Goal: Task Accomplishment & Management: Use online tool/utility

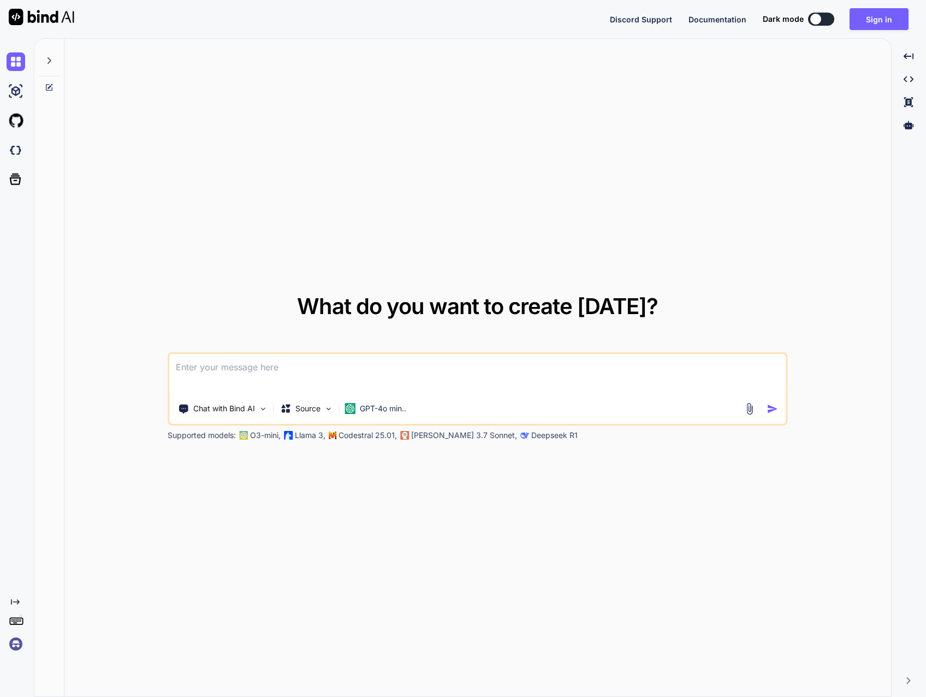
click at [820, 23] on div at bounding box center [815, 19] width 11 height 11
type textarea "x"
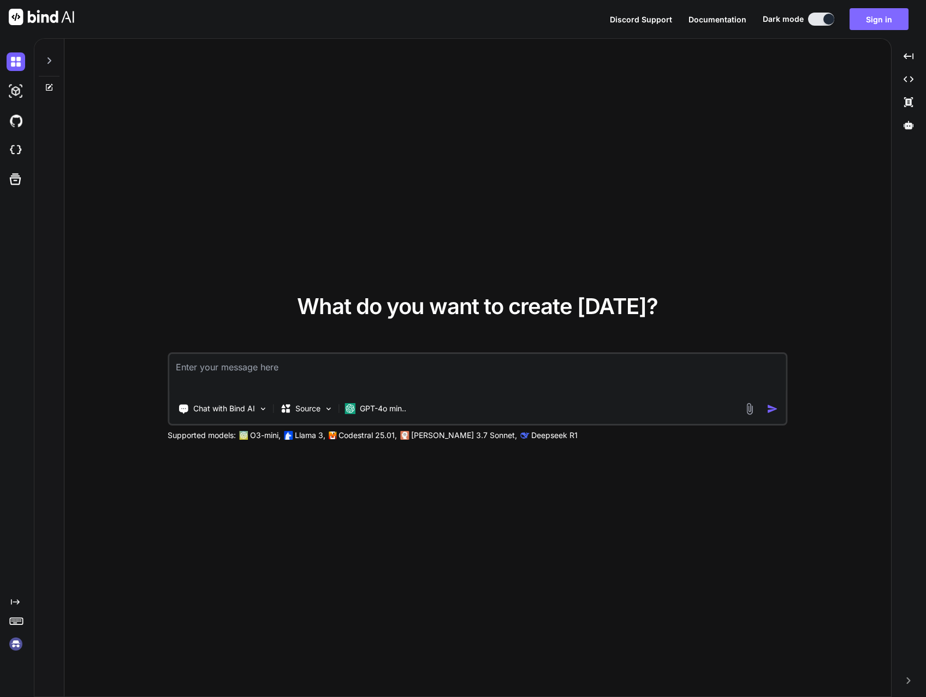
click at [881, 14] on button "Sign in" at bounding box center [878, 19] width 59 height 22
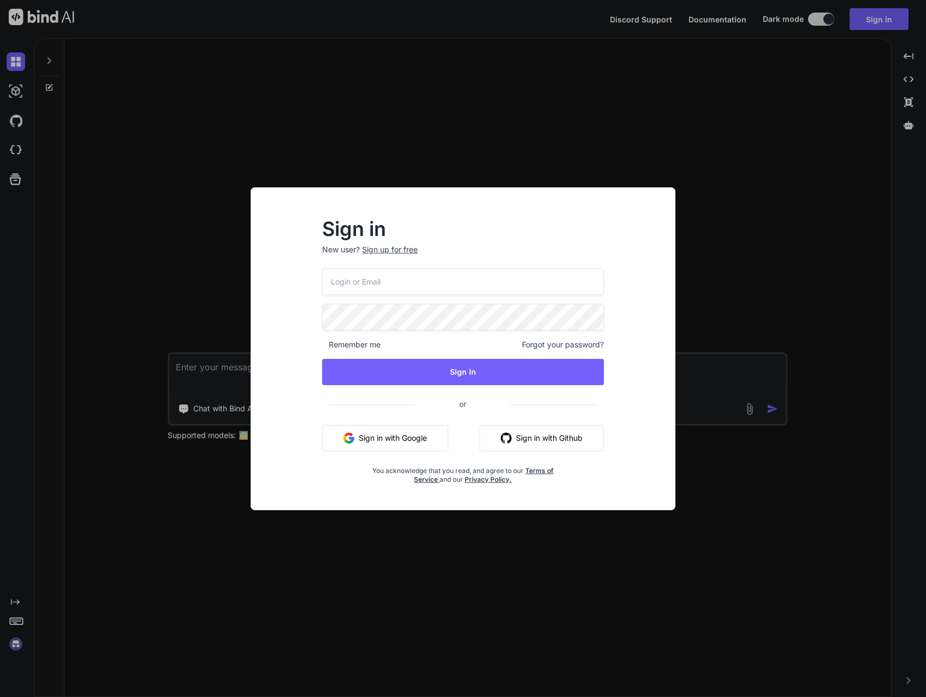
type input "[EMAIL_ADDRESS][DOMAIN_NAME]"
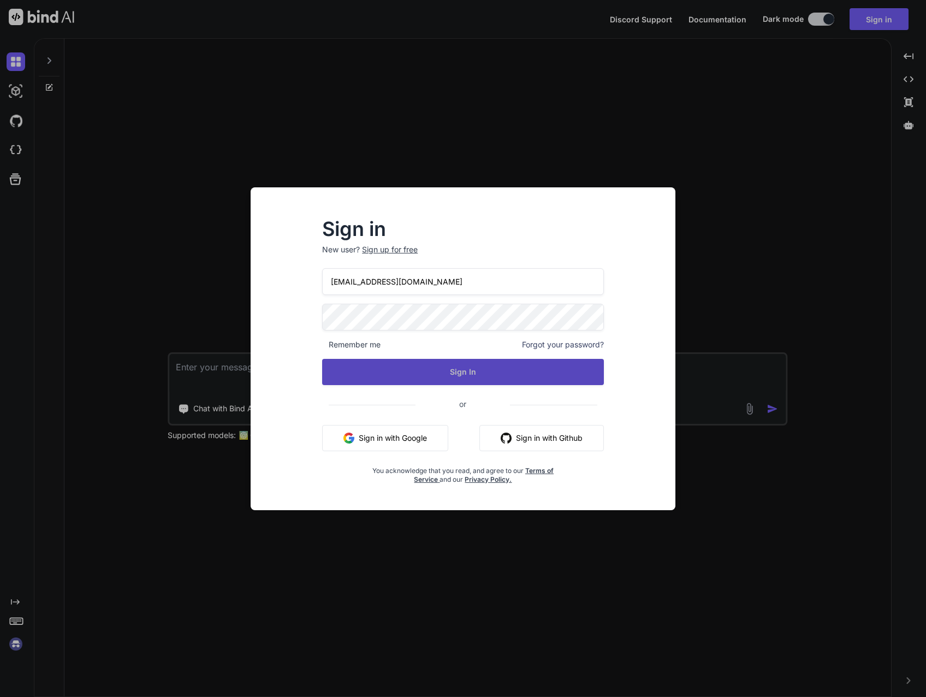
click at [448, 379] on button "Sign In" at bounding box center [463, 372] width 282 height 26
click at [456, 371] on button "Sign In" at bounding box center [463, 372] width 282 height 26
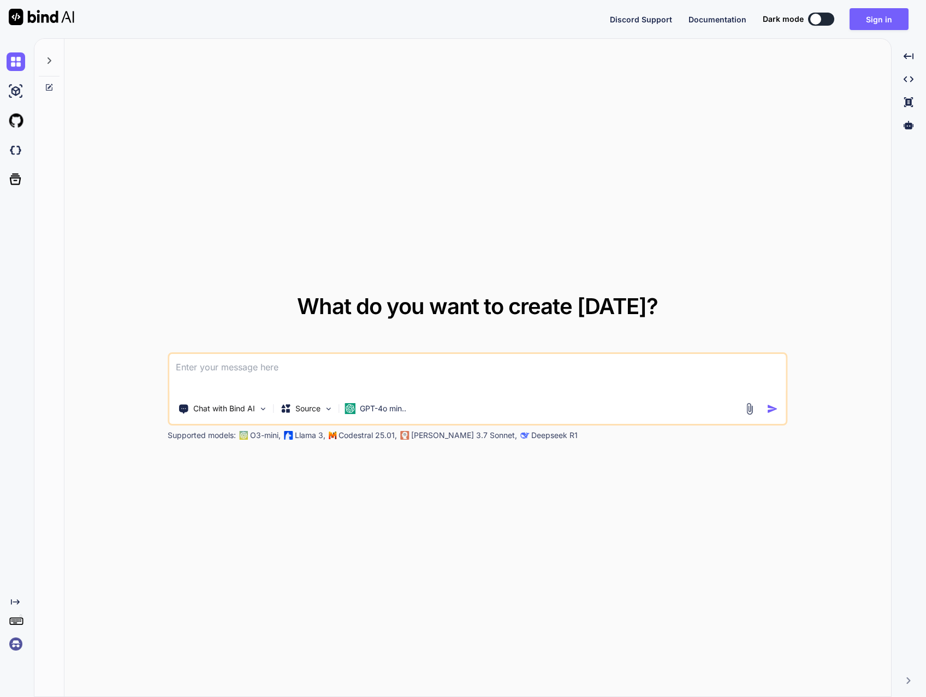
click at [13, 641] on img at bounding box center [16, 643] width 19 height 19
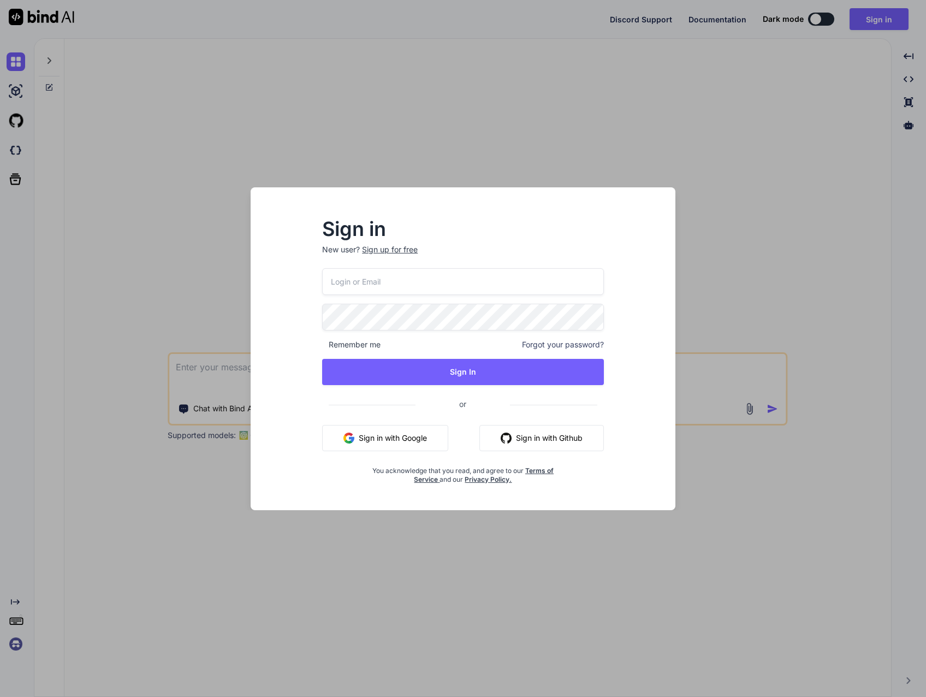
type input "[EMAIL_ADDRESS][DOMAIN_NAME]"
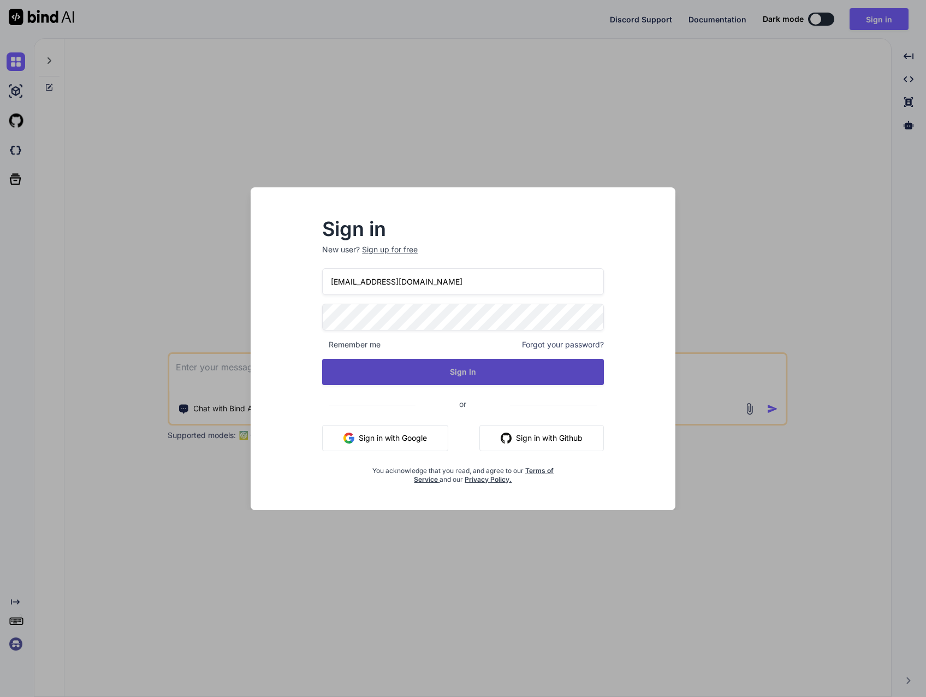
click at [467, 368] on button "Sign In" at bounding box center [463, 372] width 282 height 26
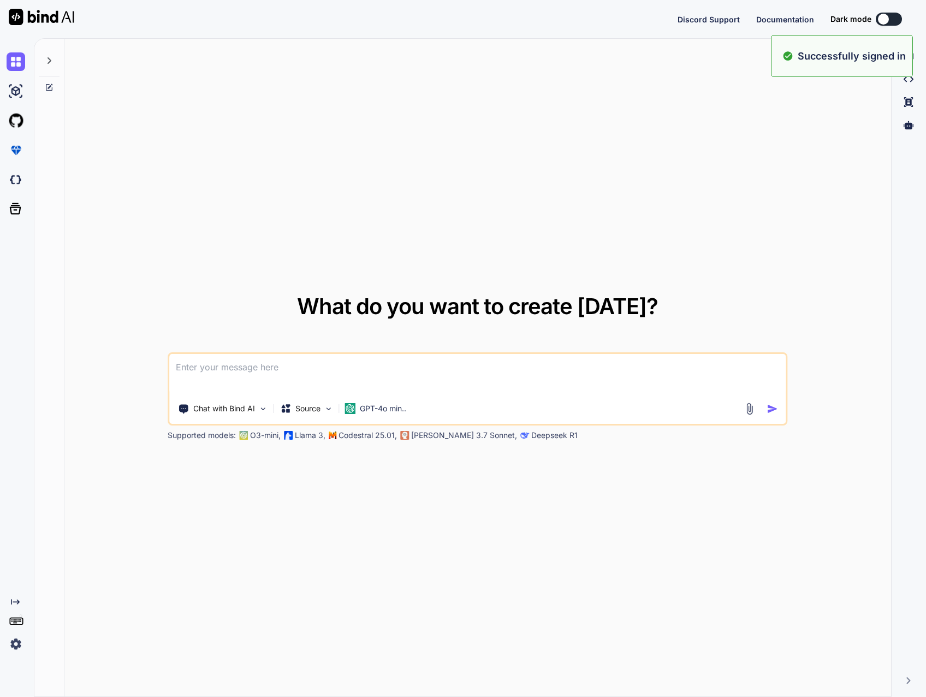
type textarea "x"
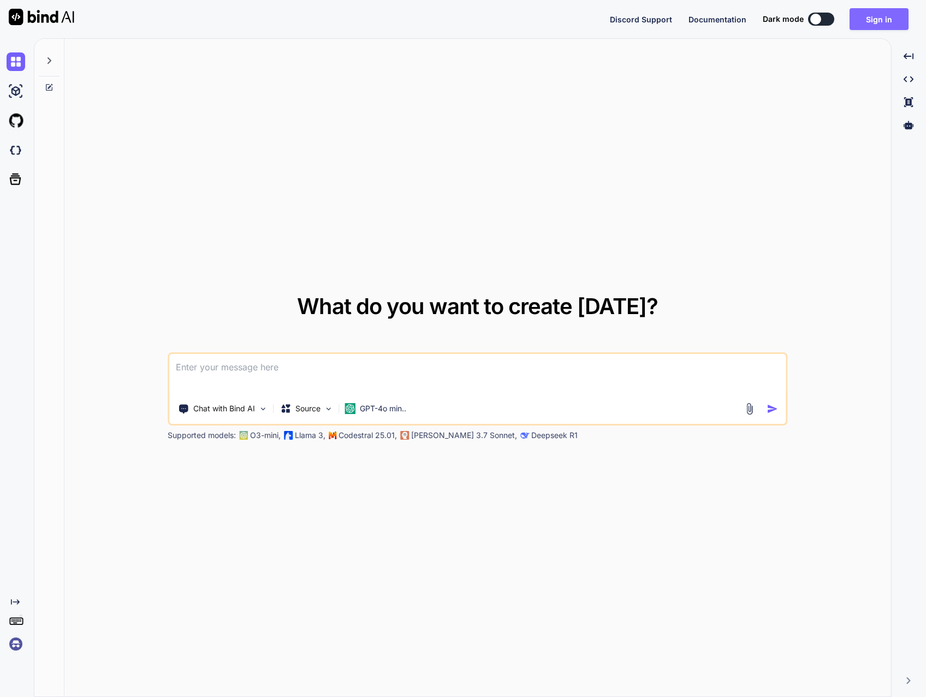
click at [871, 16] on button "Sign in" at bounding box center [878, 19] width 59 height 22
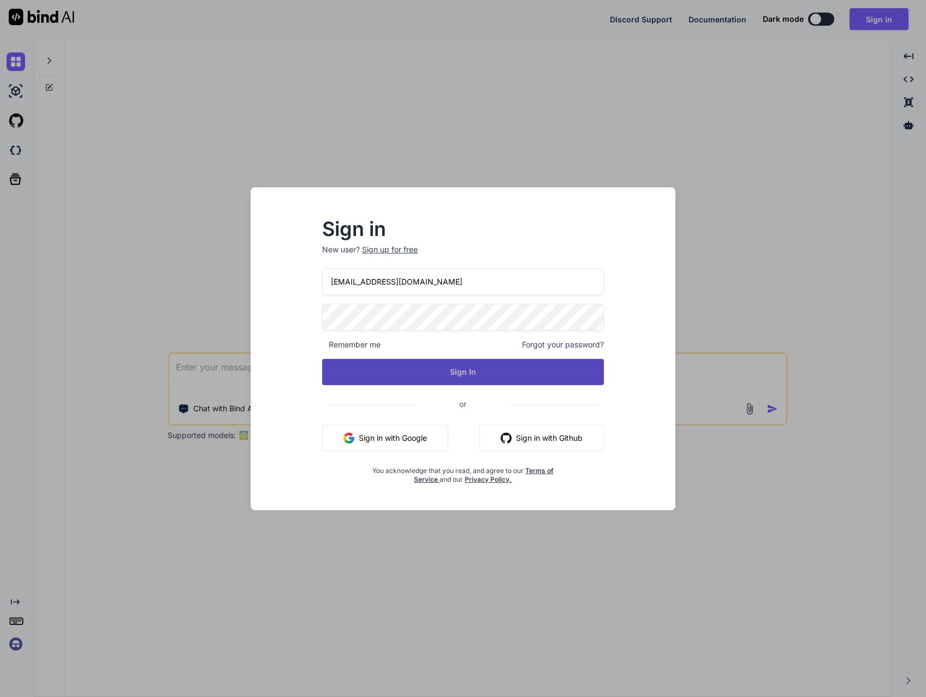
click at [460, 366] on button "Sign In" at bounding box center [463, 372] width 282 height 26
click at [458, 369] on button "Sign In" at bounding box center [463, 372] width 282 height 26
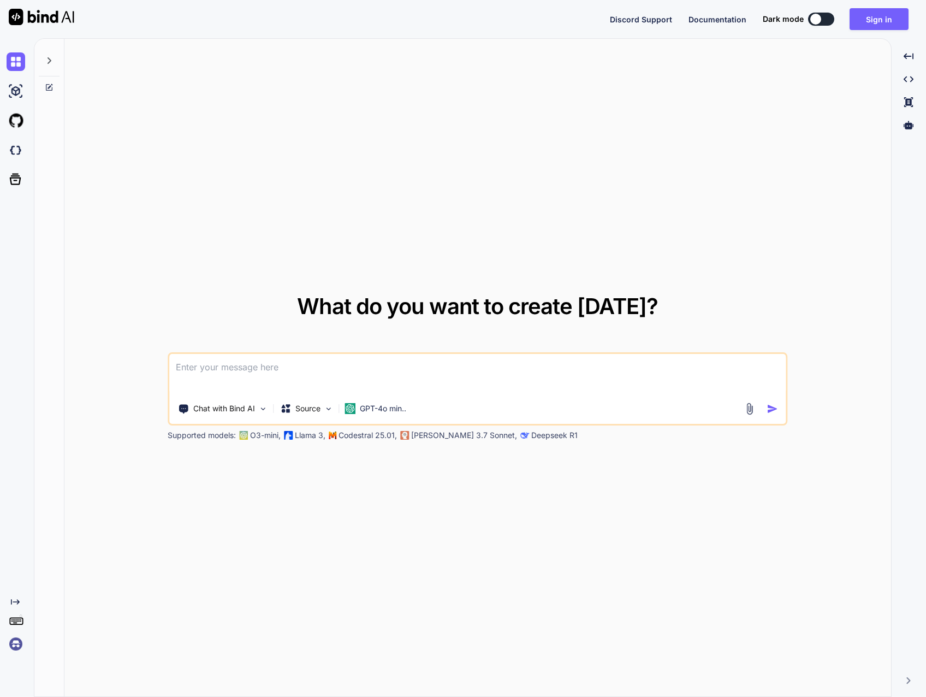
click at [32, 19] on img at bounding box center [42, 17] width 66 height 16
type textarea "x"
click at [33, 17] on img at bounding box center [42, 17] width 66 height 16
click at [152, 146] on div "What do you want to create today? Chat with Bind AI Source GPT-4o min.. Support…" at bounding box center [477, 368] width 826 height 658
click at [880, 25] on button "Sign in" at bounding box center [878, 19] width 59 height 22
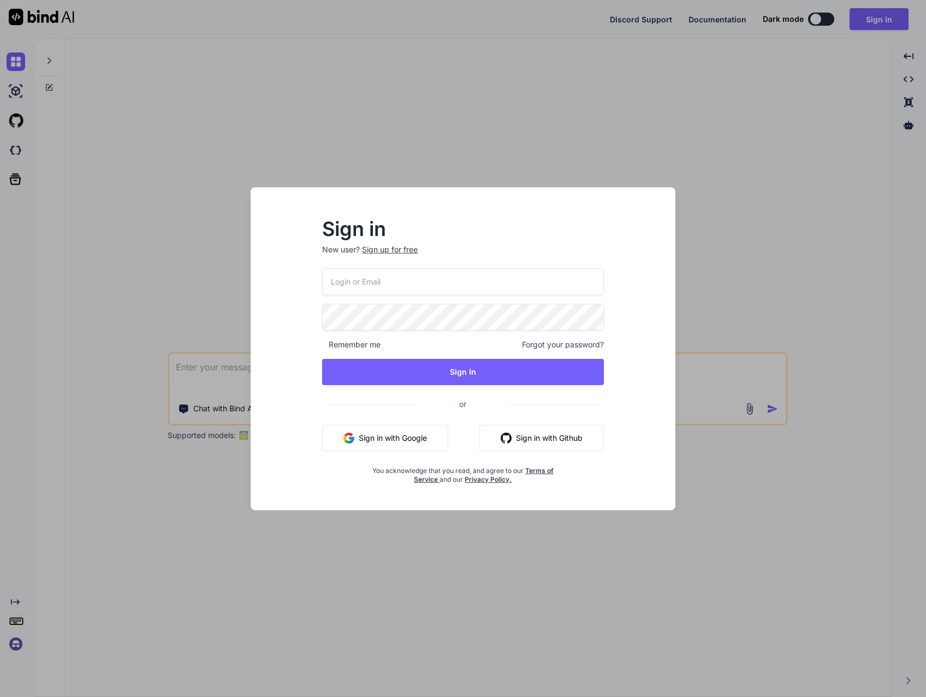
type input "t.furm@4npa.com"
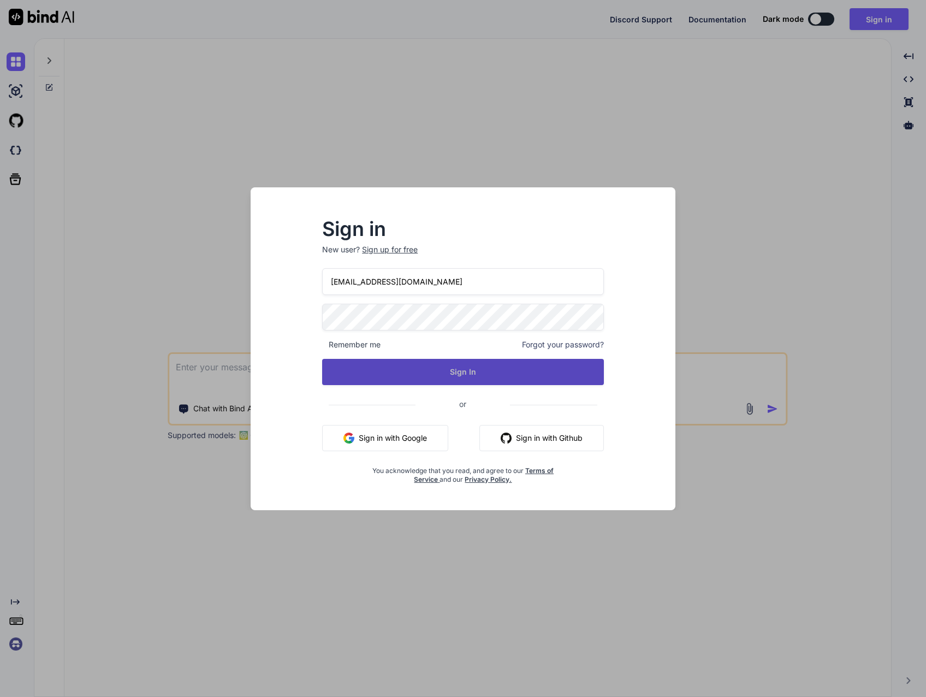
click at [449, 370] on button "Sign In" at bounding box center [463, 372] width 282 height 26
click at [460, 369] on button "Sign In" at bounding box center [463, 372] width 282 height 26
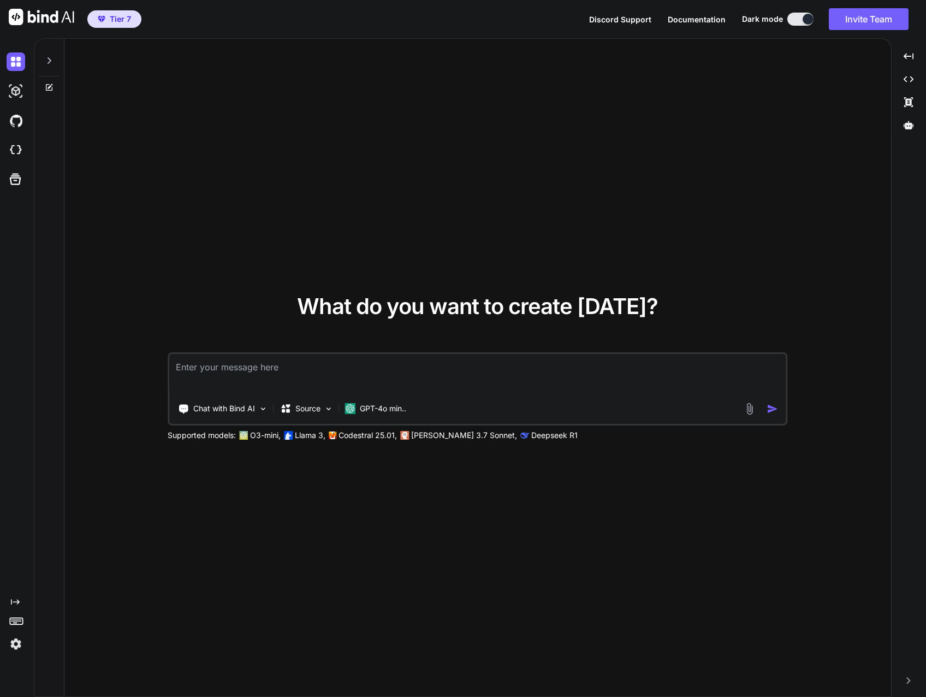
type textarea "x"
click at [204, 378] on textarea at bounding box center [477, 374] width 616 height 40
click at [15, 89] on img at bounding box center [16, 91] width 19 height 19
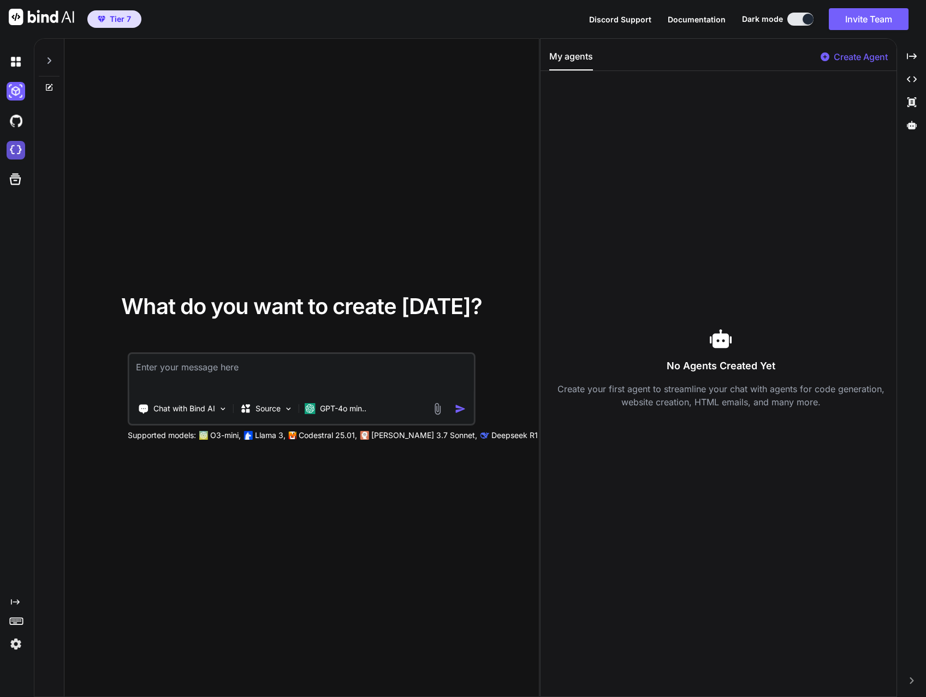
click at [16, 146] on img at bounding box center [16, 150] width 19 height 19
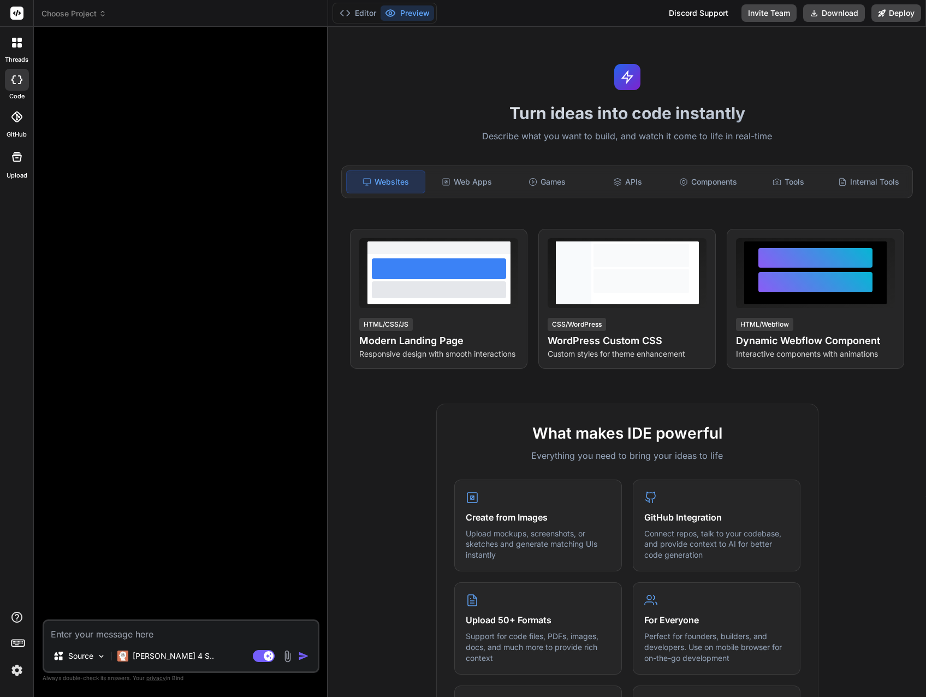
click at [17, 43] on icon at bounding box center [17, 43] width 10 height 10
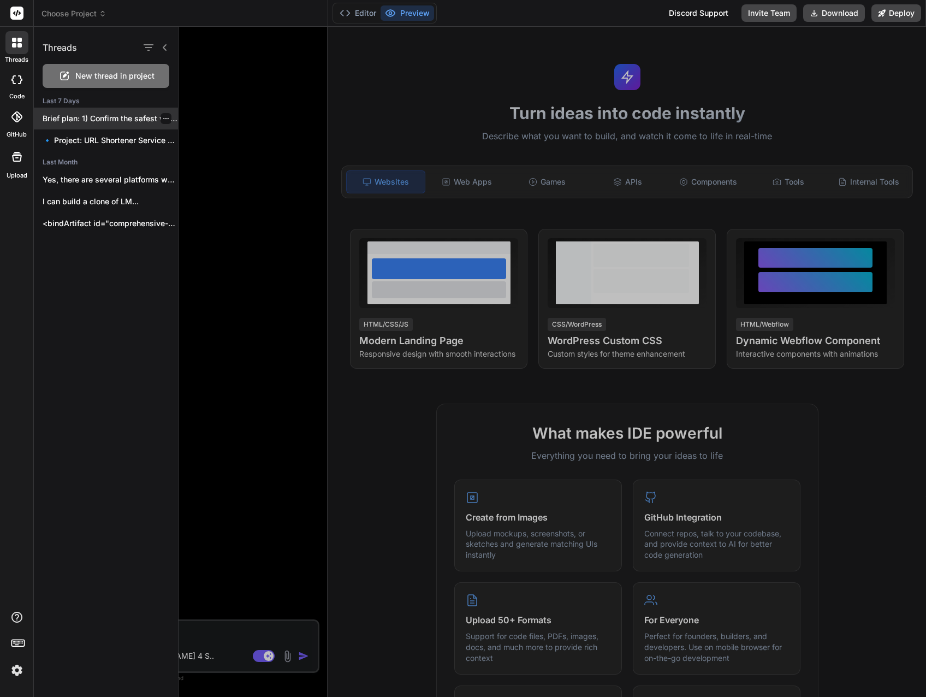
click at [79, 118] on p "Brief plan: 1) Confirm the safest way..." at bounding box center [110, 118] width 135 height 11
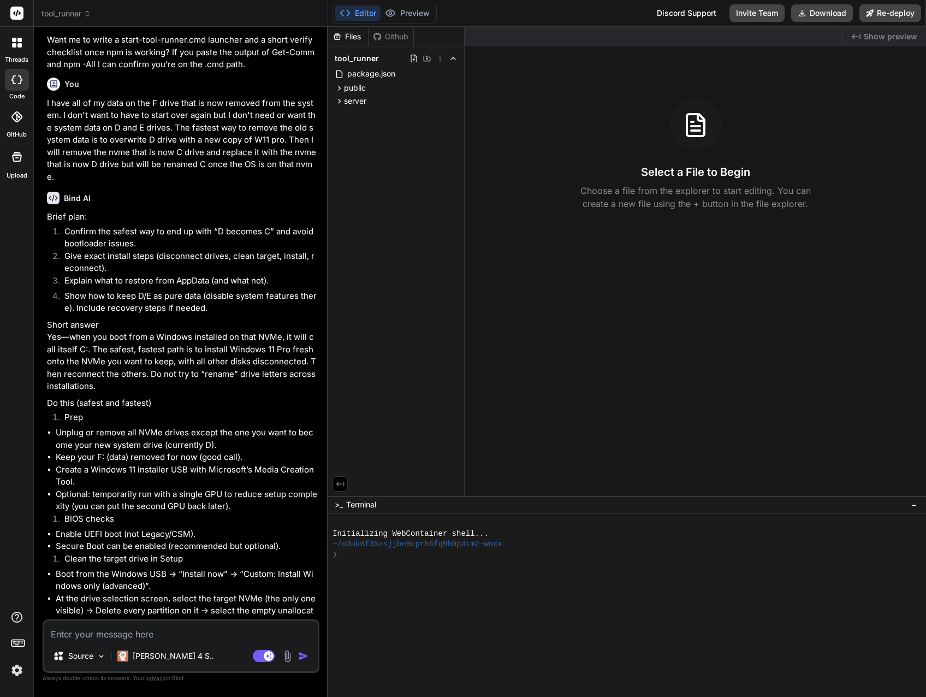
scroll to position [5665, 0]
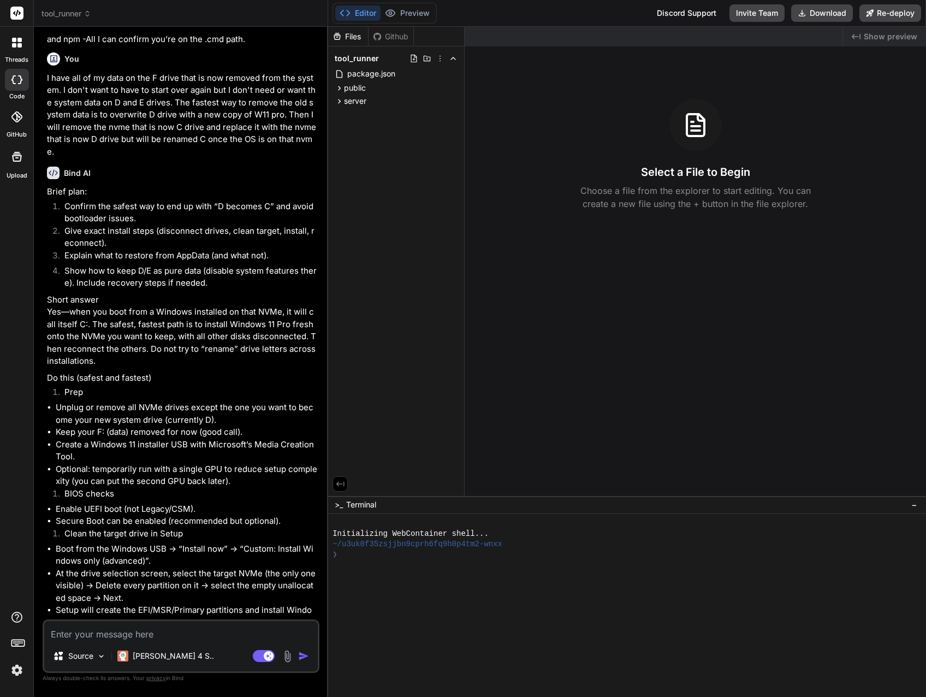
click at [86, 633] on textarea at bounding box center [180, 631] width 273 height 20
type textarea "x"
type textarea "i"
type textarea "x"
type textarea "i"
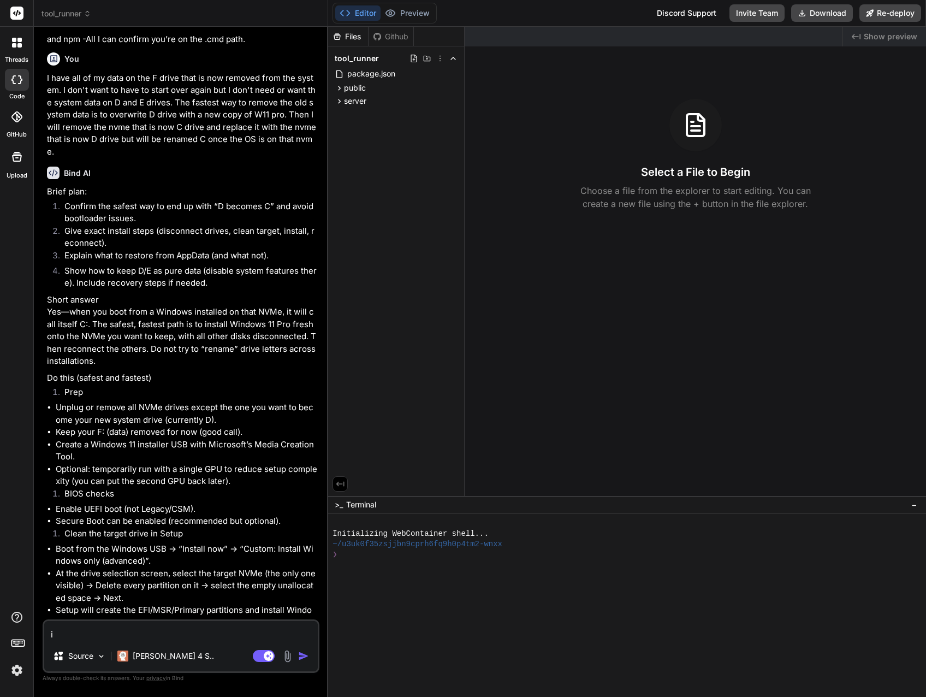
type textarea "x"
type textarea "i H"
type textarea "x"
type textarea "i HA"
type textarea "x"
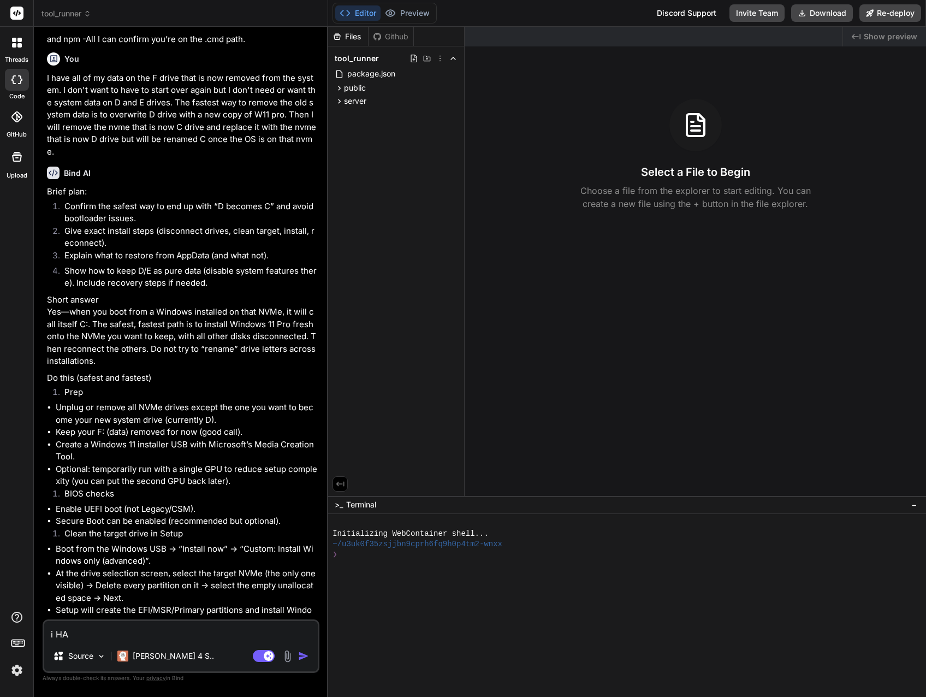
type textarea "i H"
type textarea "x"
type textarea "i"
type textarea "x"
type textarea "i"
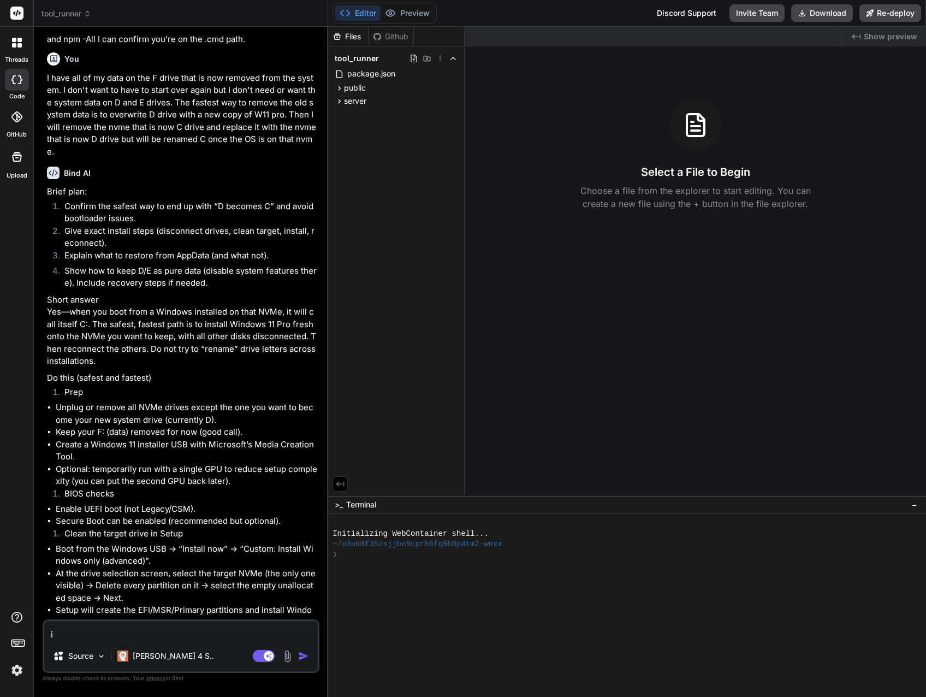
type textarea "x"
type textarea "I"
type textarea "x"
type textarea "I"
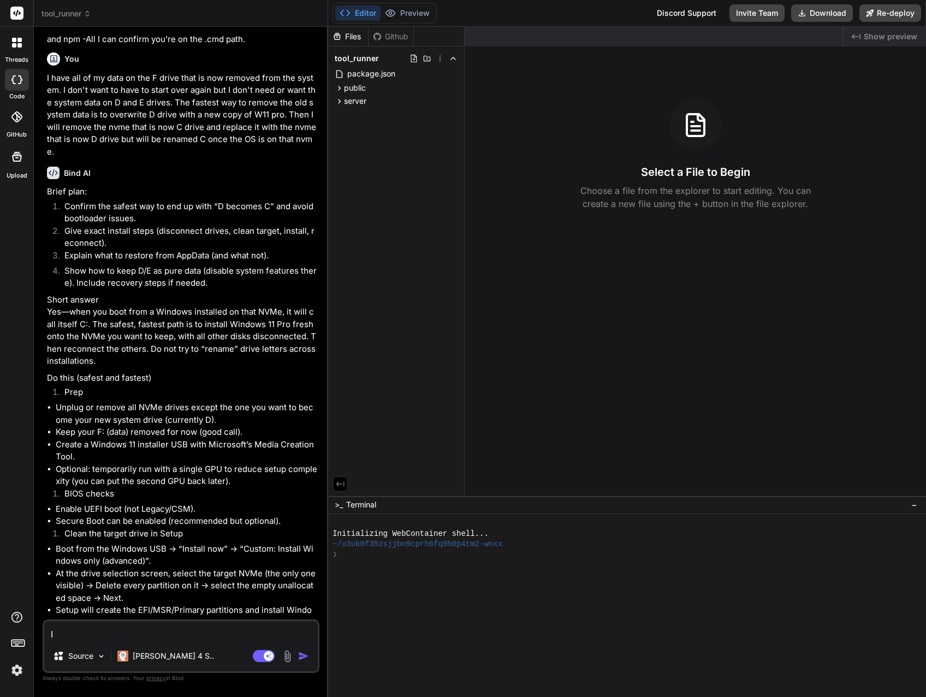
type textarea "x"
type textarea "I h"
type textarea "x"
type textarea "I ha"
type textarea "x"
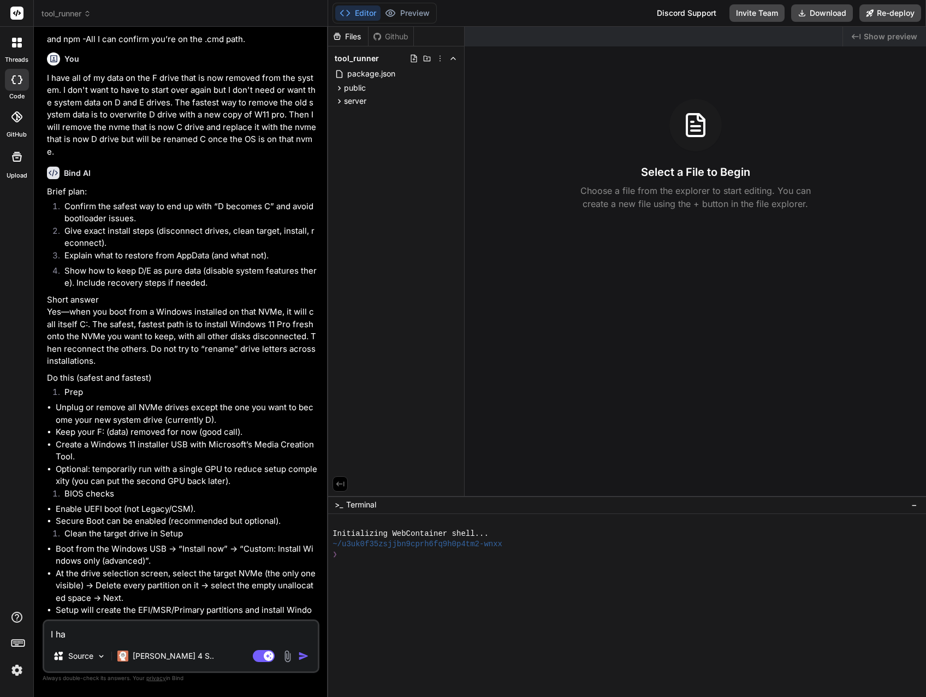
type textarea "I hav"
type textarea "x"
type textarea "I have"
type textarea "x"
type textarea "I have"
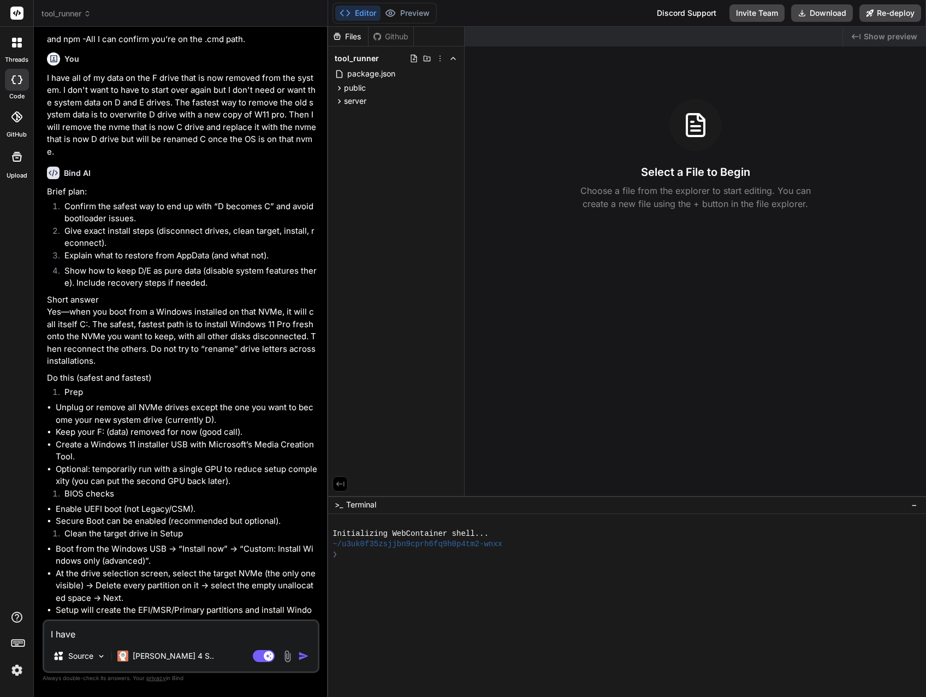
type textarea "x"
type textarea "I have c"
type textarea "x"
type textarea "I have co"
type textarea "x"
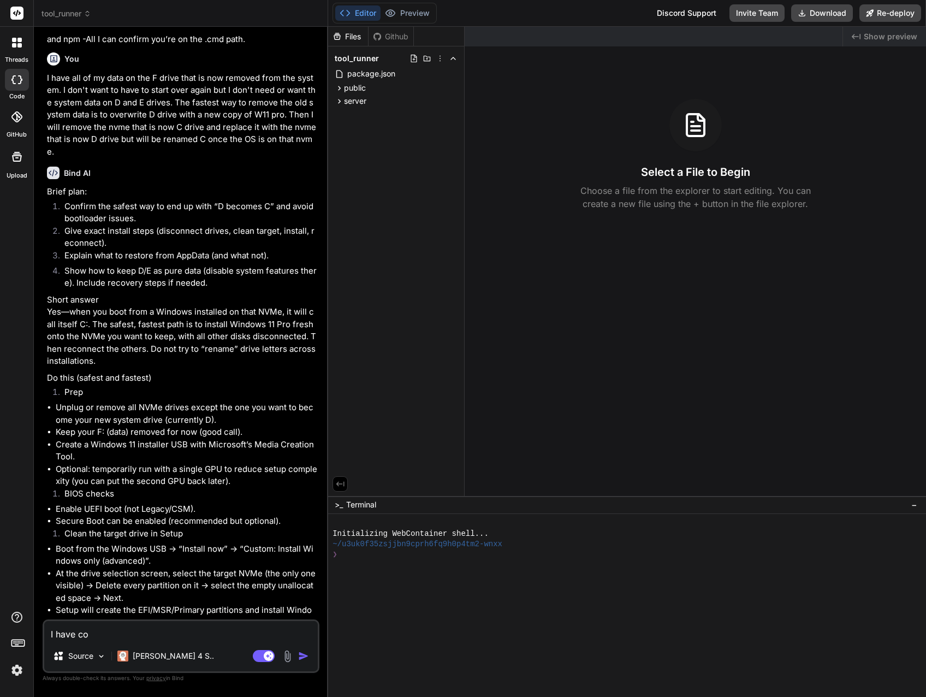
type textarea "I have com"
type textarea "x"
type textarea "I have comp"
type textarea "x"
type textarea "I have com"
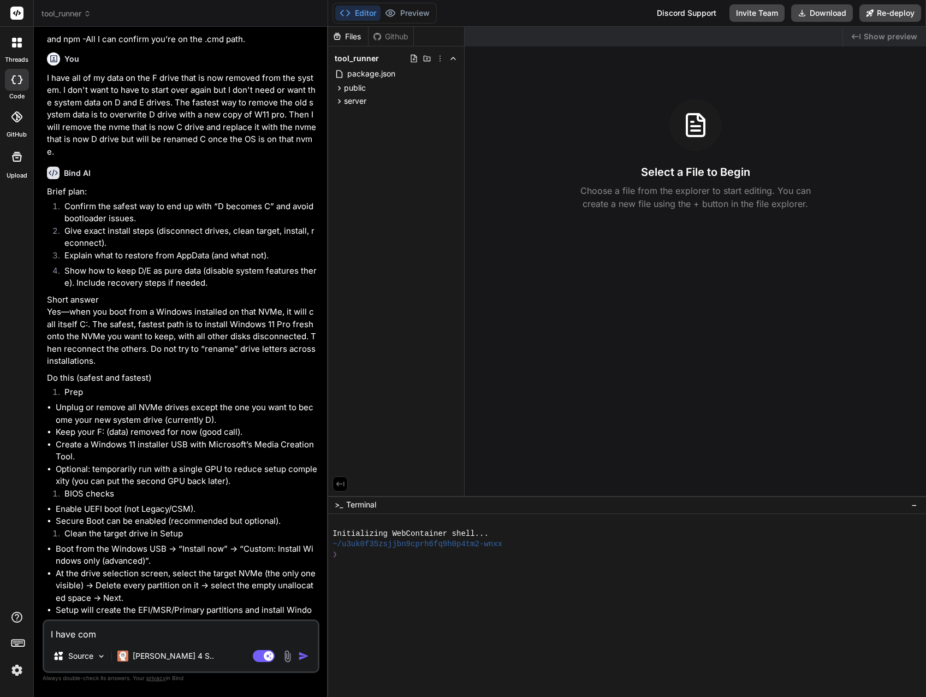
type textarea "x"
type textarea "I have co"
type textarea "x"
type textarea "I have c"
type textarea "x"
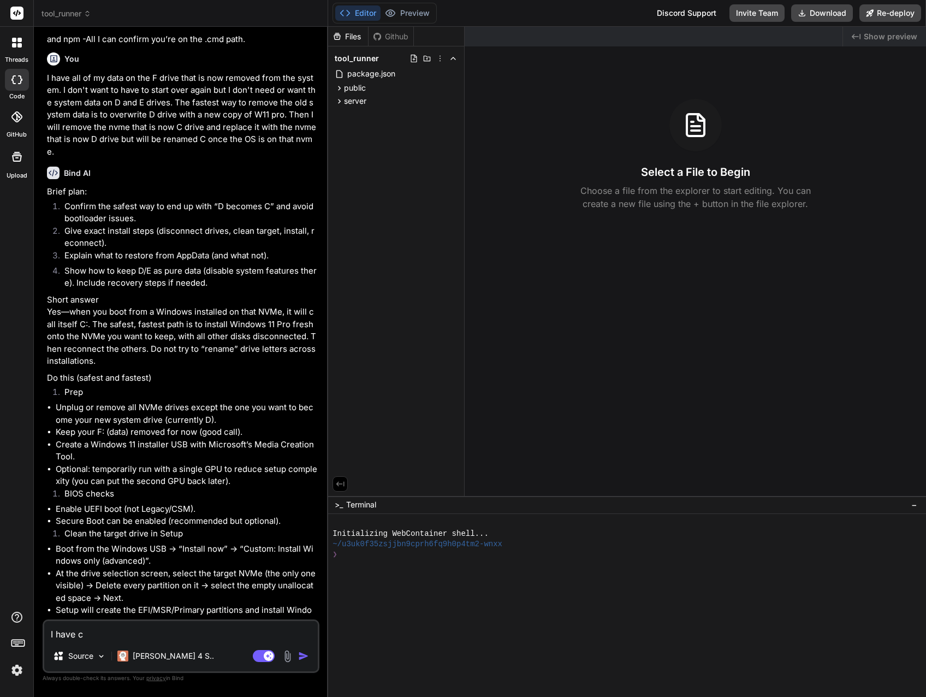
type textarea "I have"
type textarea "x"
type textarea "I have"
type textarea "x"
type textarea "I hav"
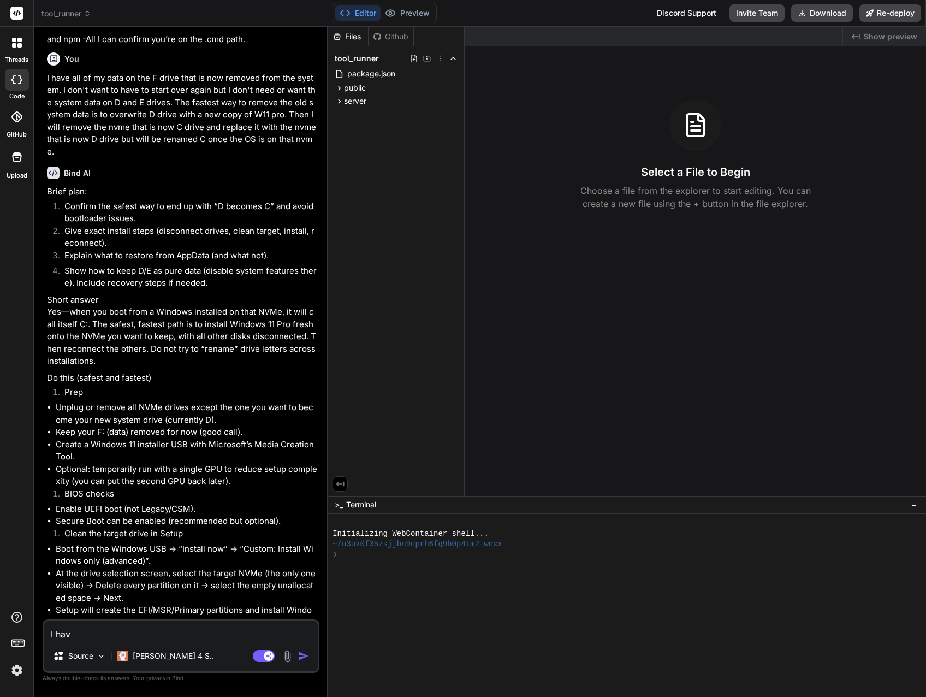
type textarea "x"
type textarea "I ha"
type textarea "x"
type textarea "I h"
type textarea "x"
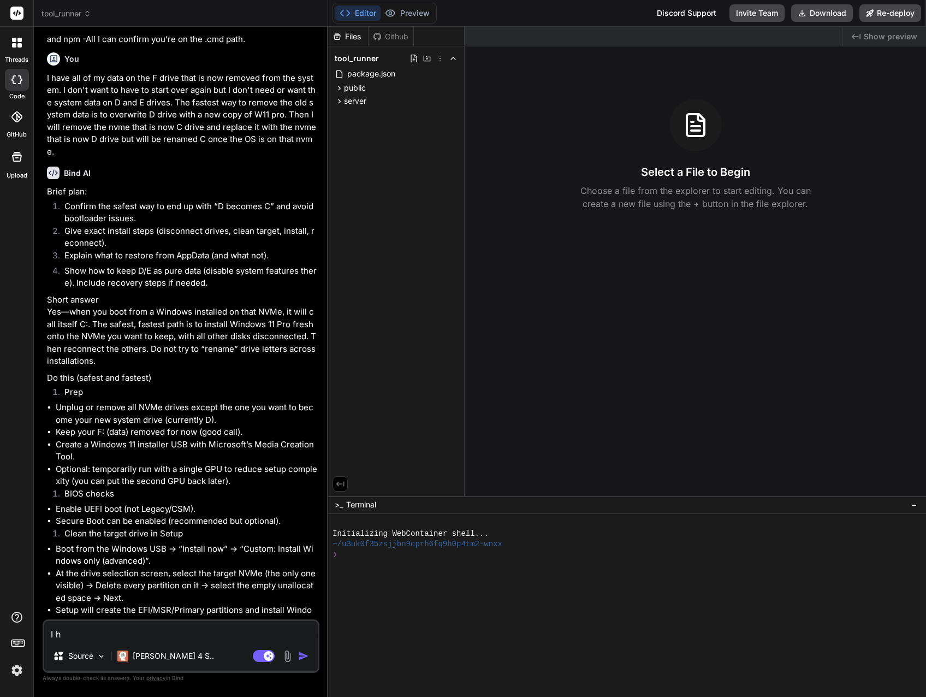
type textarea "I"
type textarea "x"
type textarea "I"
type textarea "x"
type textarea "I"
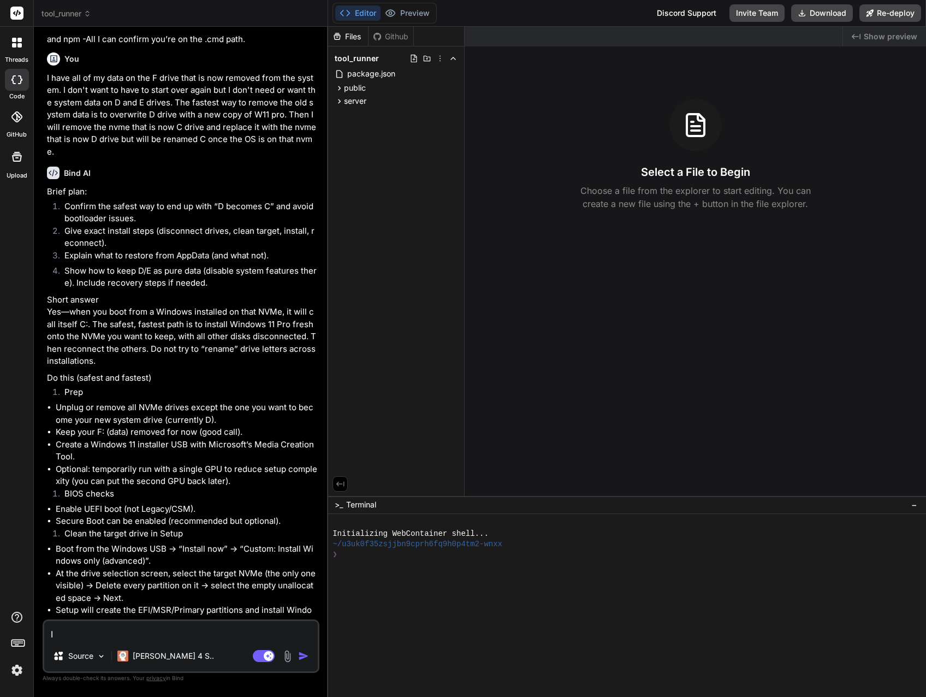
type textarea "x"
type textarea "I r"
type textarea "x"
type textarea "I re"
type textarea "x"
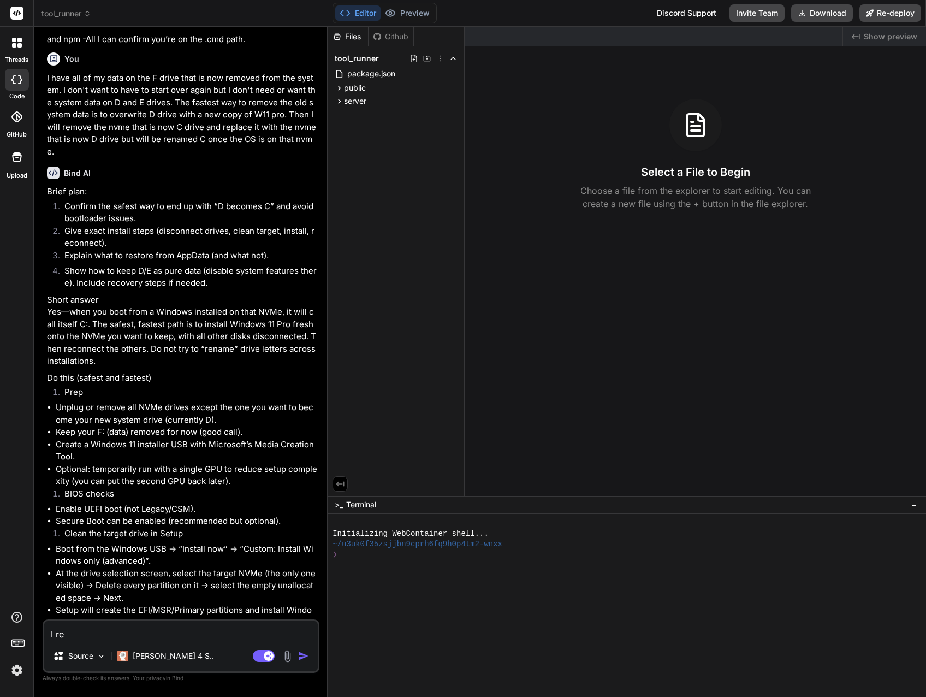
type textarea "I rep"
type textarea "x"
type textarea "I repl"
type textarea "x"
type textarea "I repla"
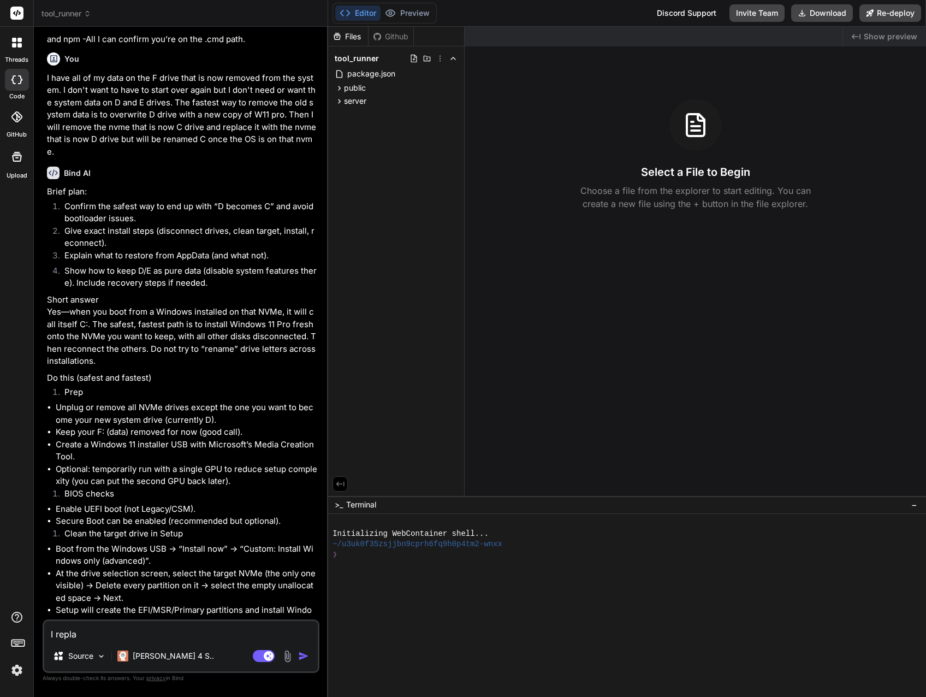
type textarea "x"
type textarea "I replac"
type textarea "x"
type textarea "I replace"
type textarea "x"
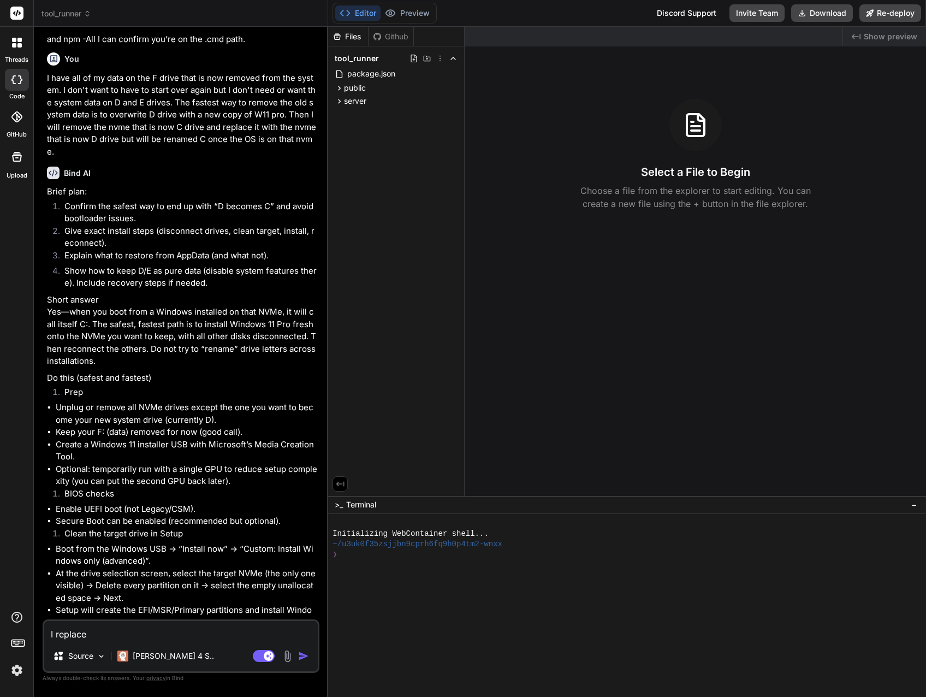
type textarea "I replaced"
type textarea "x"
type textarea "I replaced"
type textarea "x"
type textarea "I replaced W"
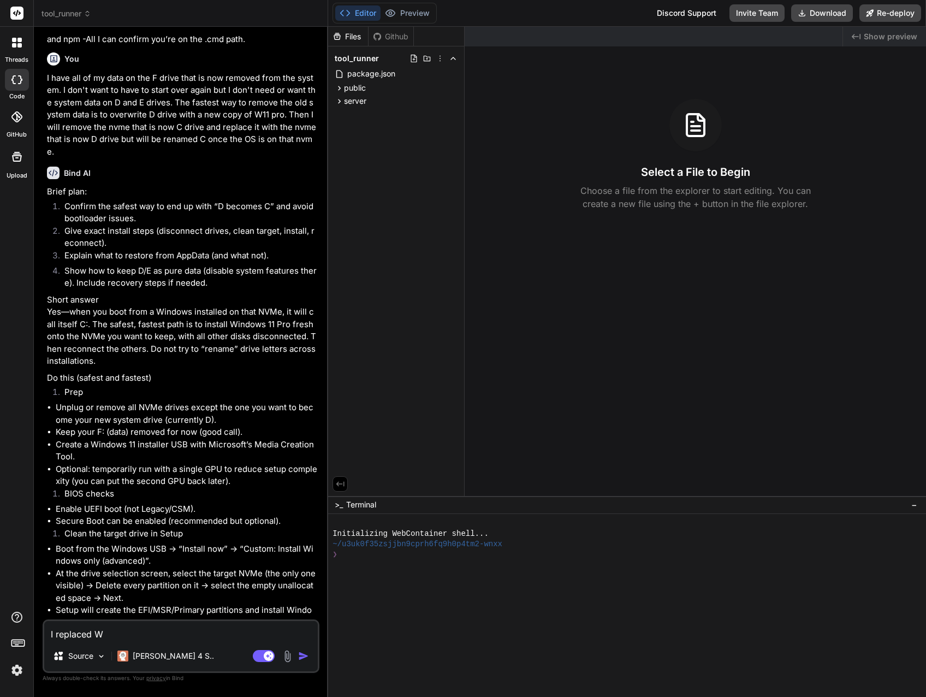
type textarea "x"
type textarea "I replaced [PERSON_NAME]"
type textarea "x"
type textarea "I replaced Win"
type textarea "x"
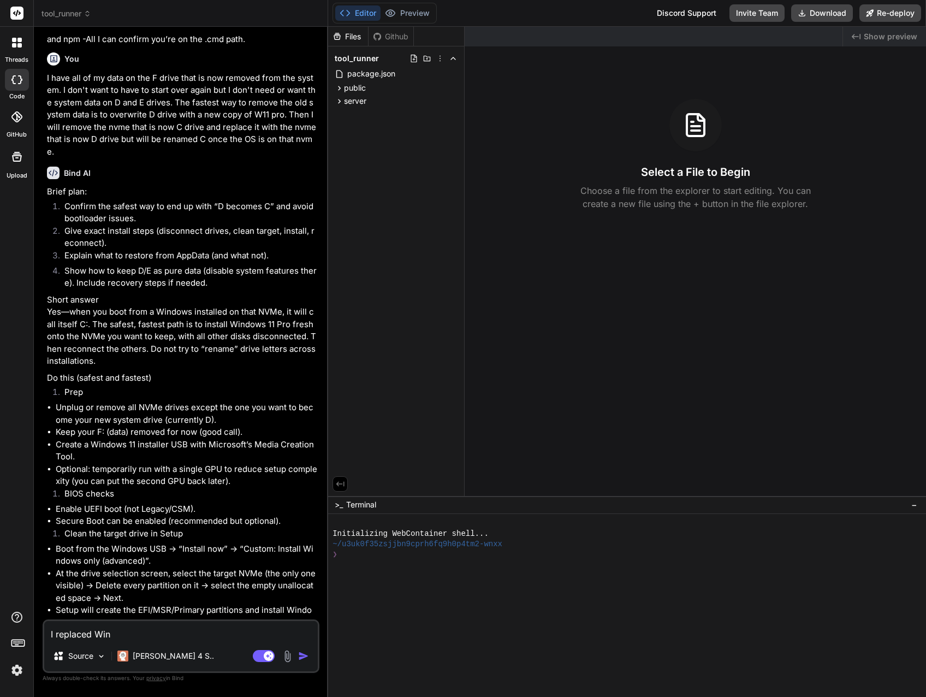
type textarea "I replaced Win"
type textarea "x"
type textarea "I replaced Win 1"
type textarea "x"
type textarea "I replaced Win 11"
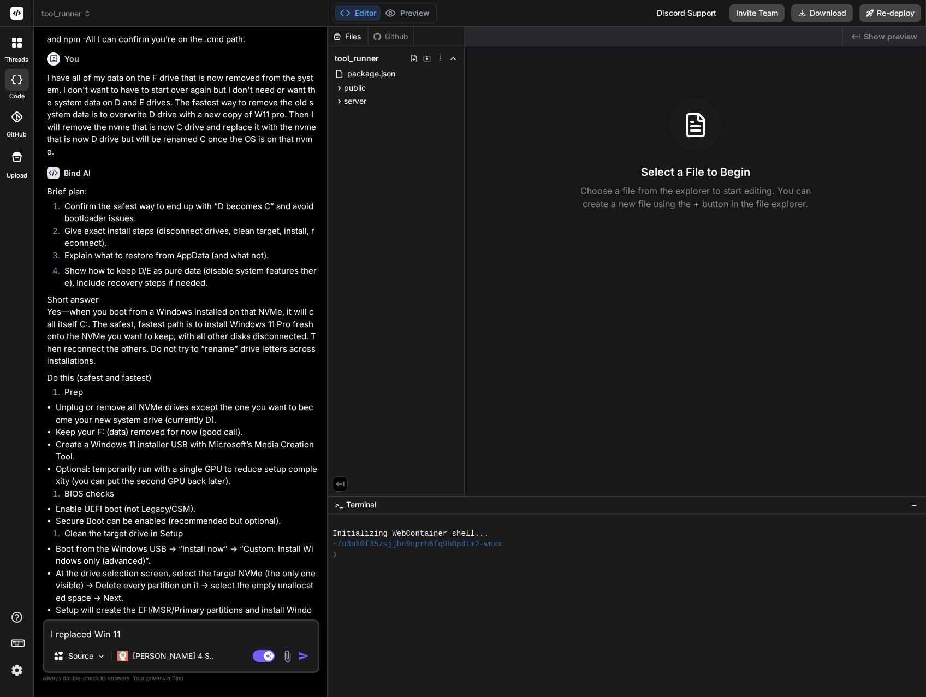
type textarea "x"
type textarea "I replaced Win 11"
type textarea "x"
type textarea "I replaced Win 11 P"
type textarea "x"
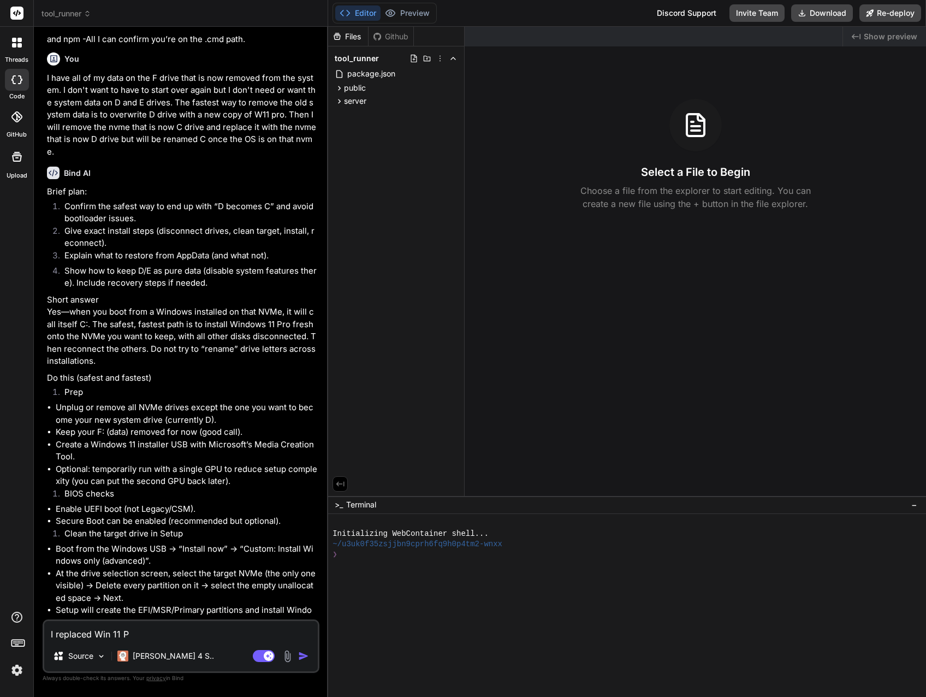
type textarea "I replaced Win 11 Pr"
type textarea "x"
type textarea "I replaced Win 11 Pro"
type textarea "x"
type textarea "I replaced Win 11 Pro"
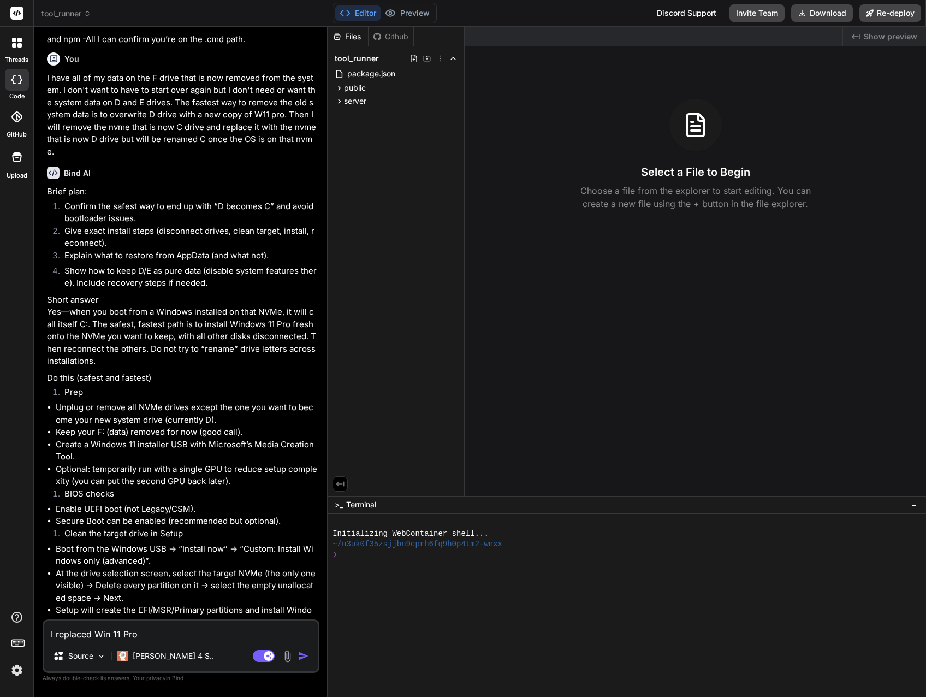
type textarea "x"
type textarea "I replaced Win 11 Pro w"
type textarea "x"
type textarea "I replaced Win 11 Pro wi"
type textarea "x"
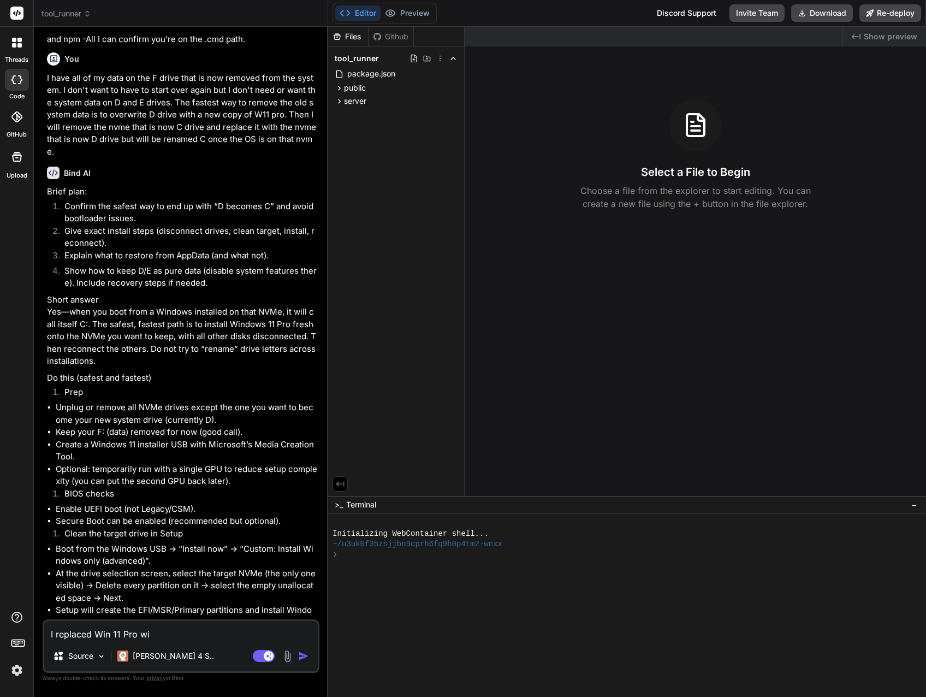
type textarea "I replaced Win 11 Pro wit"
type textarea "x"
type textarea "I replaced Win 11 Pro with"
type textarea "x"
type textarea "I replaced Win 11 Pro with"
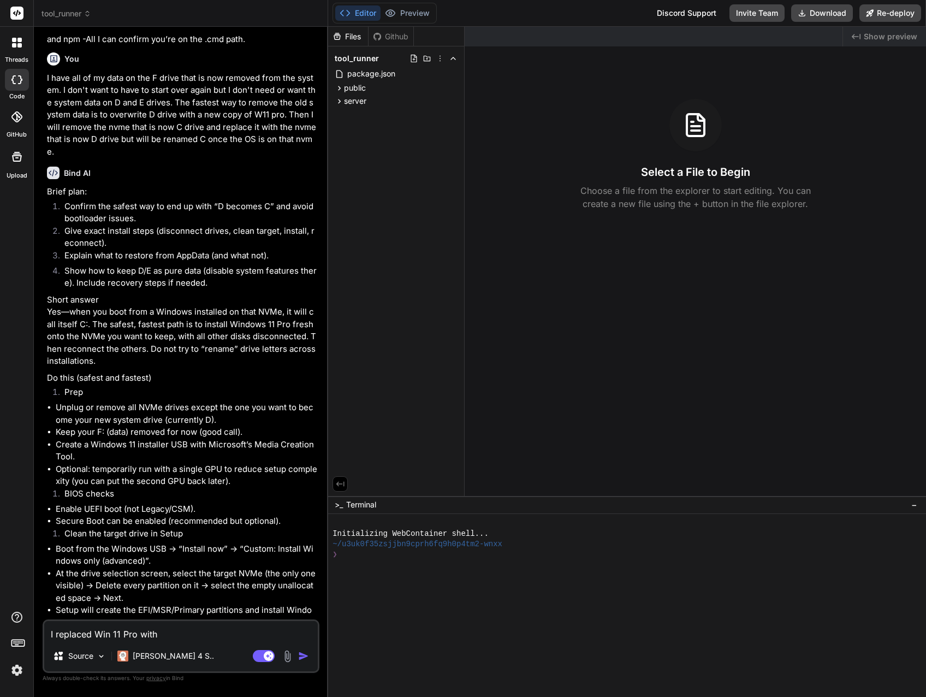
type textarea "x"
type textarea "I replaced Win 11 Pro with W"
type textarea "x"
type textarea "I replaced Win 11 Pro with Wi"
type textarea "x"
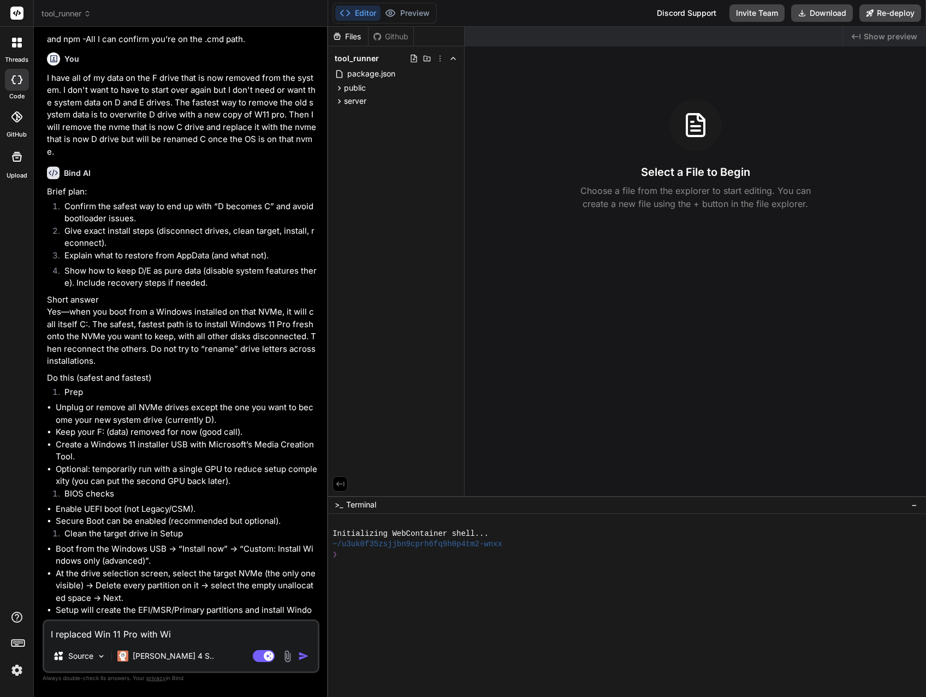
type textarea "I replaced Win 11 Pro with Win"
type textarea "x"
type textarea "I replaced Win 11 Pro with Win"
type textarea "x"
type textarea "I replaced Win 11 Pro with Win 1"
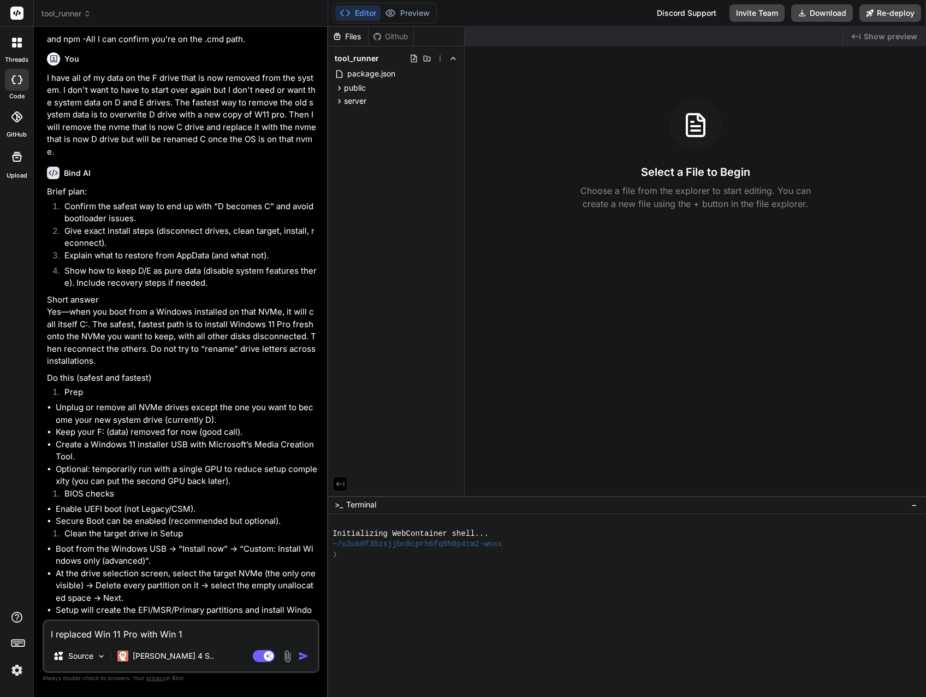
type textarea "x"
type textarea "I replaced Win 11 Pro with Win 11"
type textarea "x"
type textarea "I replaced Win 11 Pro with Win 11 W"
type textarea "x"
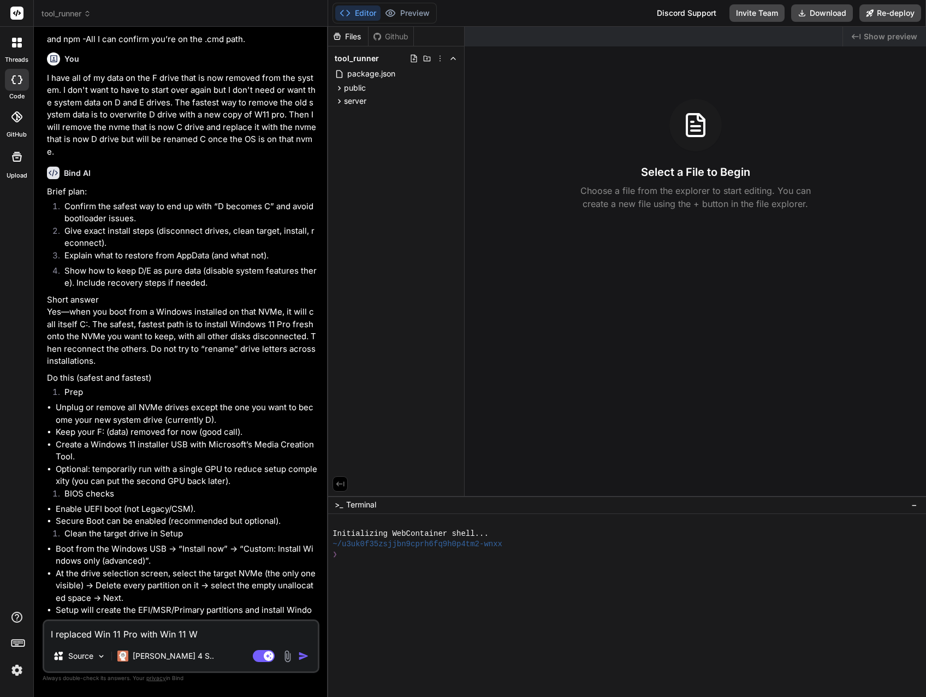
type textarea "I replaced Win 11 Pro with Win 11 WQ"
type textarea "x"
type textarea "I replaced Win 11 Pro with Win 11 W"
type textarea "x"
type textarea "I replaced Win 11 Pro with Win 11 Wo"
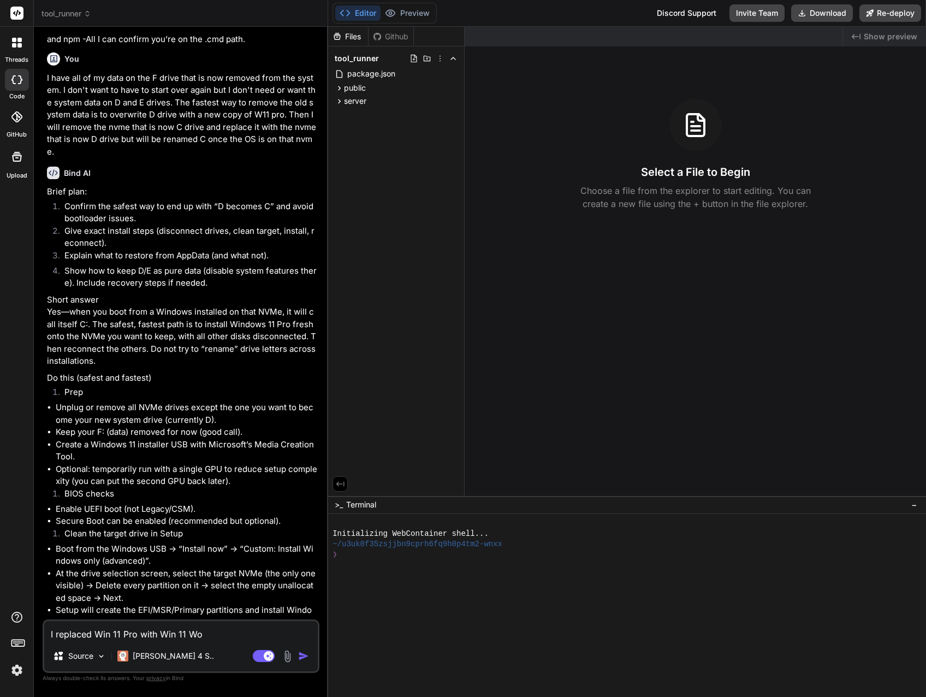
type textarea "x"
type textarea "I replaced Win 11 Pro with Win 11 Wor"
type textarea "x"
type textarea "I replaced Win 11 Pro with Win 11 Work"
type textarea "x"
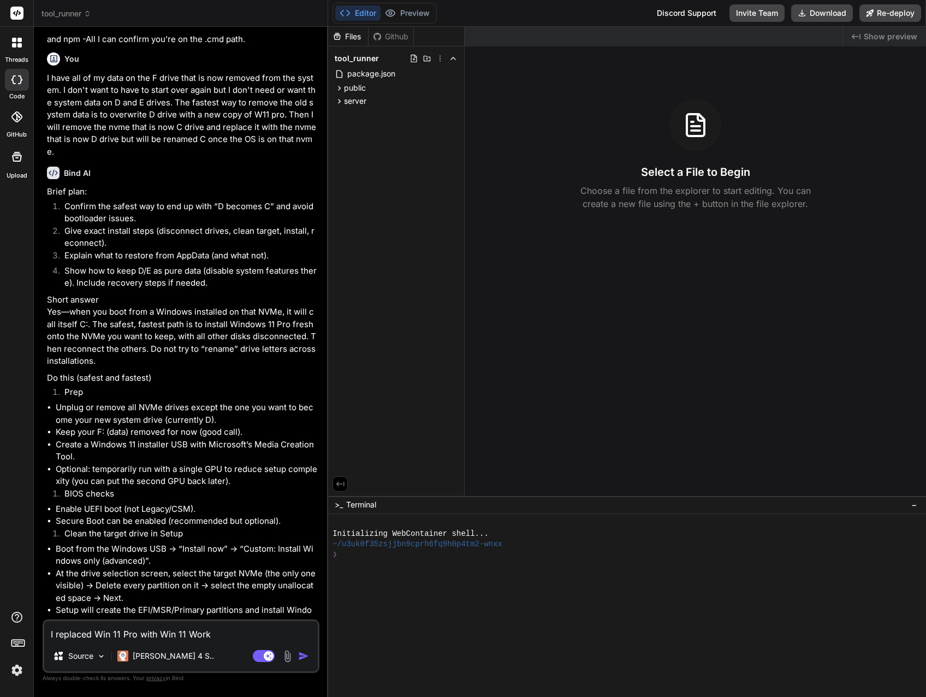
type textarea "I replaced Win 11 Pro with Win 11 Works"
type textarea "x"
type textarea "I replaced Win 11 Pro with Win 11 Workst"
type textarea "x"
type textarea "I replaced Win 11 Pro with Win 11 Worksta"
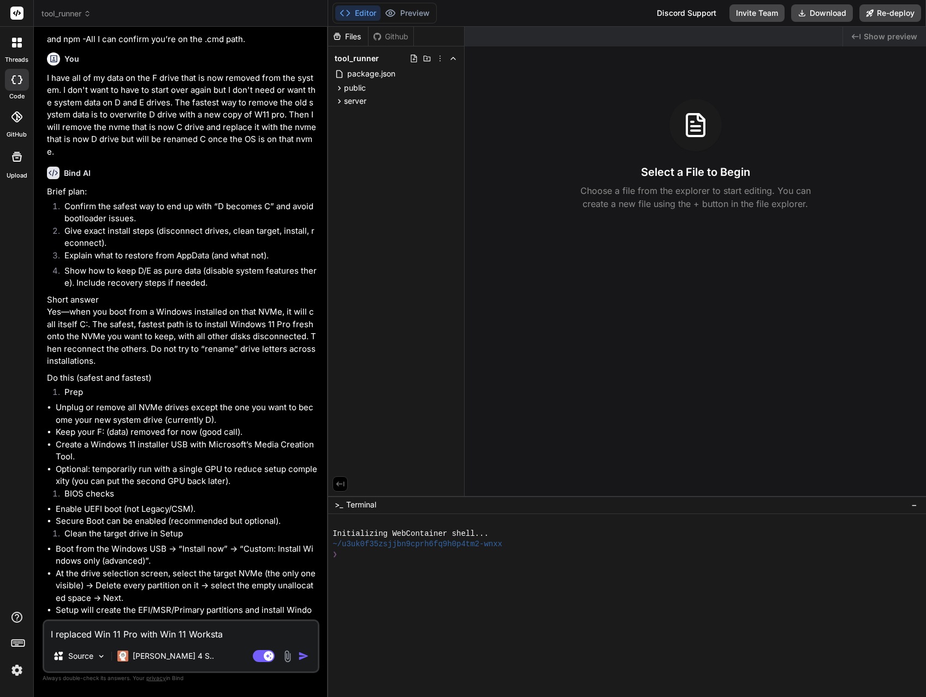
type textarea "x"
type textarea "I replaced Win 11 Pro with Win 11 Workstat"
type textarea "x"
type textarea "I replaced Win 11 Pro with Win 11 Workstati"
type textarea "x"
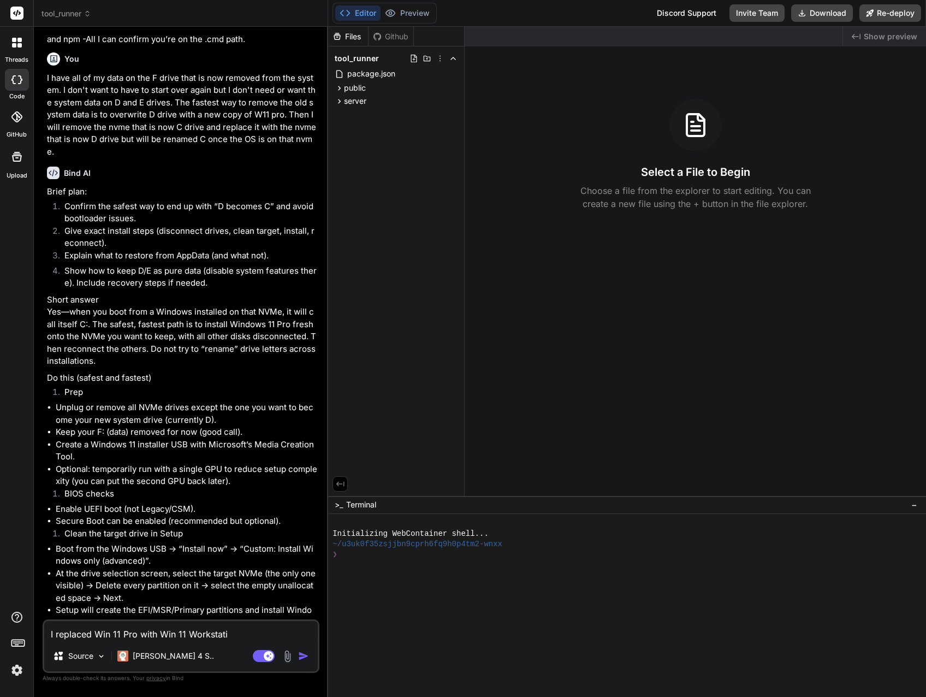
type textarea "I replaced Win 11 Pro with Win 11 Workstatio"
type textarea "x"
type textarea "I replaced Win 11 Pro with Win 11 Workstation"
type textarea "x"
type textarea "I replaced Win 11 Pro with Win 11 Workstation."
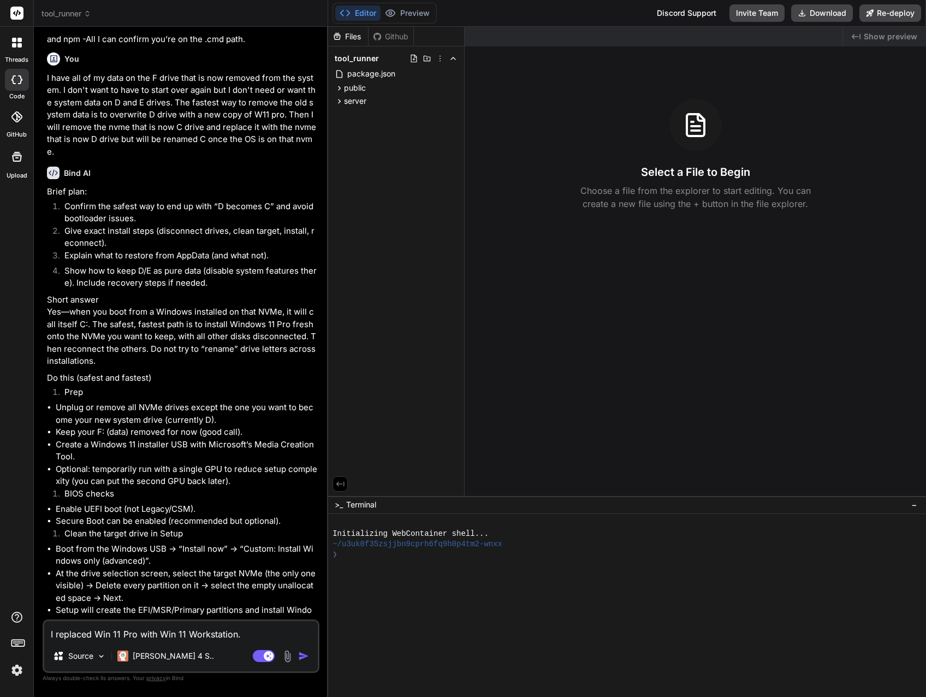
type textarea "x"
type textarea "I replaced Win 11 Pro with Win 11 Workstation."
type textarea "x"
type textarea "I replaced Win 11 Pro with Win 11 Workstation."
type textarea "x"
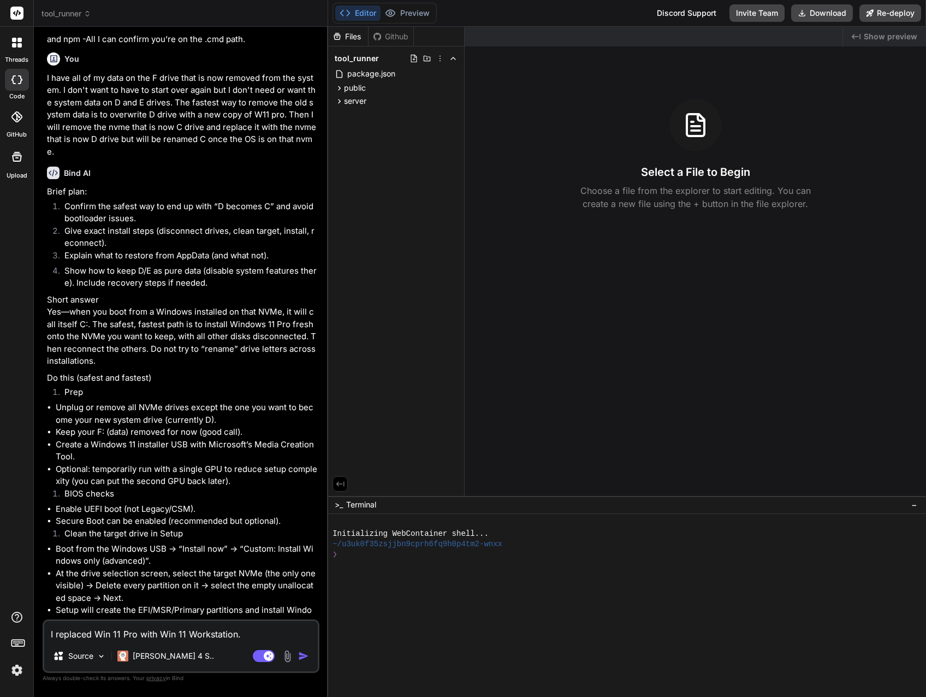
type textarea "I replaced Win 11 Pro with Win 11 Workstation"
type textarea "x"
type textarea "I replaced Win 11 Pro with Win 11 Workstation,"
type textarea "x"
type textarea "I replaced Win 11 Pro with Win 11 Workstation,"
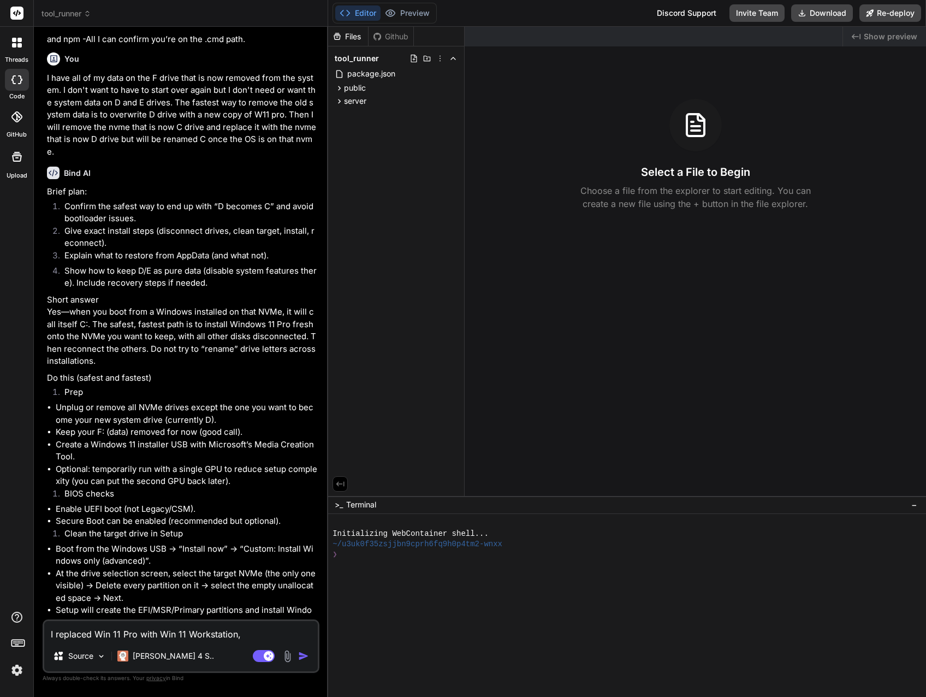
type textarea "x"
type textarea "I replaced Win 11 Pro with Win 11 Workstation, c"
type textarea "x"
type textarea "I replaced Win 11 Pro with Win 11 Workstation, cr"
type textarea "x"
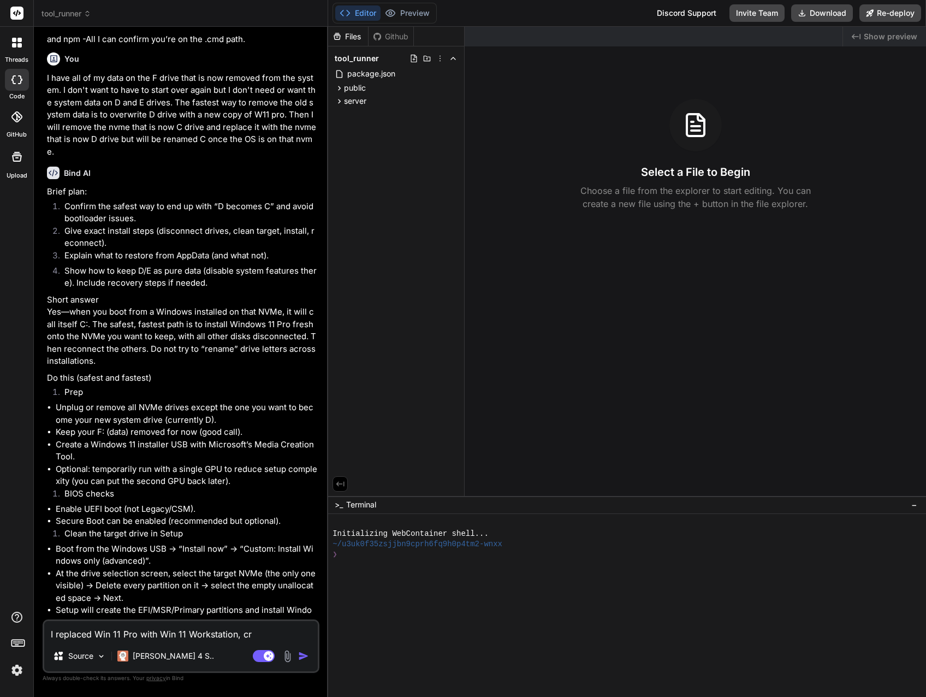
type textarea "I replaced Win 11 Pro with Win 11 Workstation, cre"
type textarea "x"
type textarea "I replaced Win 11 Pro with Win 11 Workstation, crea"
type textarea "x"
type textarea "I replaced Win 11 Pro with Win 11 Workstation, creat"
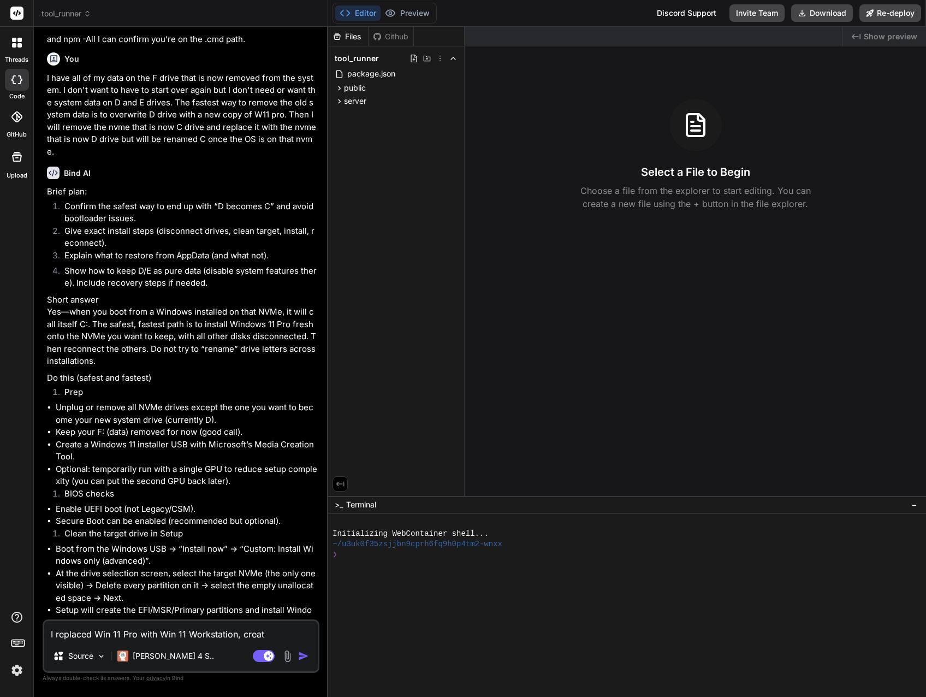
type textarea "x"
type textarea "I replaced Win 11 Pro with Win 11 Workstation, create"
type textarea "x"
type textarea "I replaced Win 11 Pro with Win 11 Workstation, created"
type textarea "x"
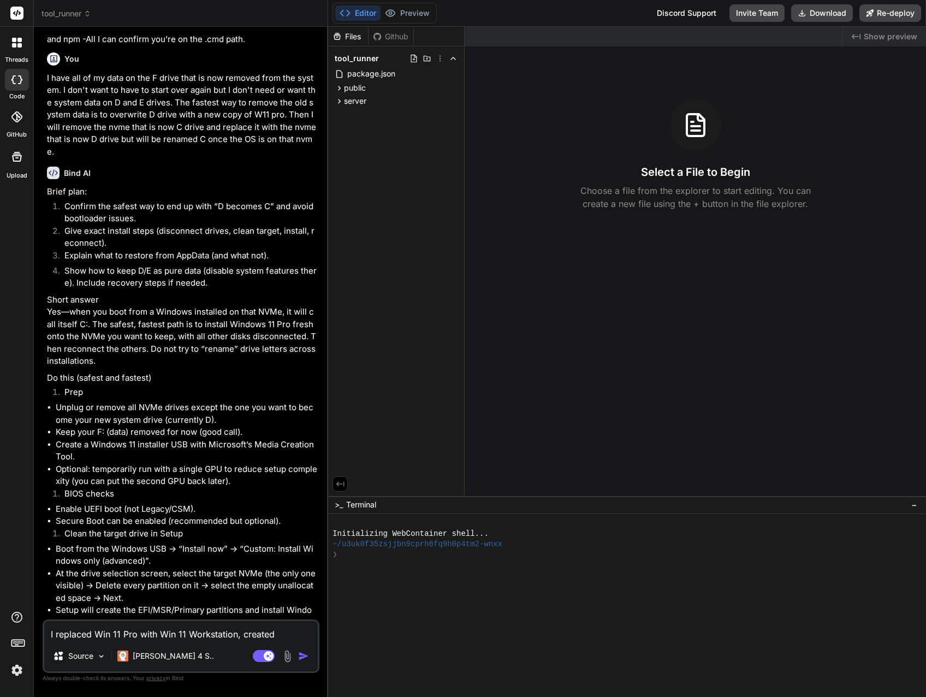
type textarea "I replaced Win 11 Pro with Win 11 Workstation, created"
type textarea "x"
type textarea "I replaced Win 11 Pro with Win 11 Workstation, created a"
type textarea "x"
type textarea "I replaced Win 11 Pro with Win 11 Workstation, created a"
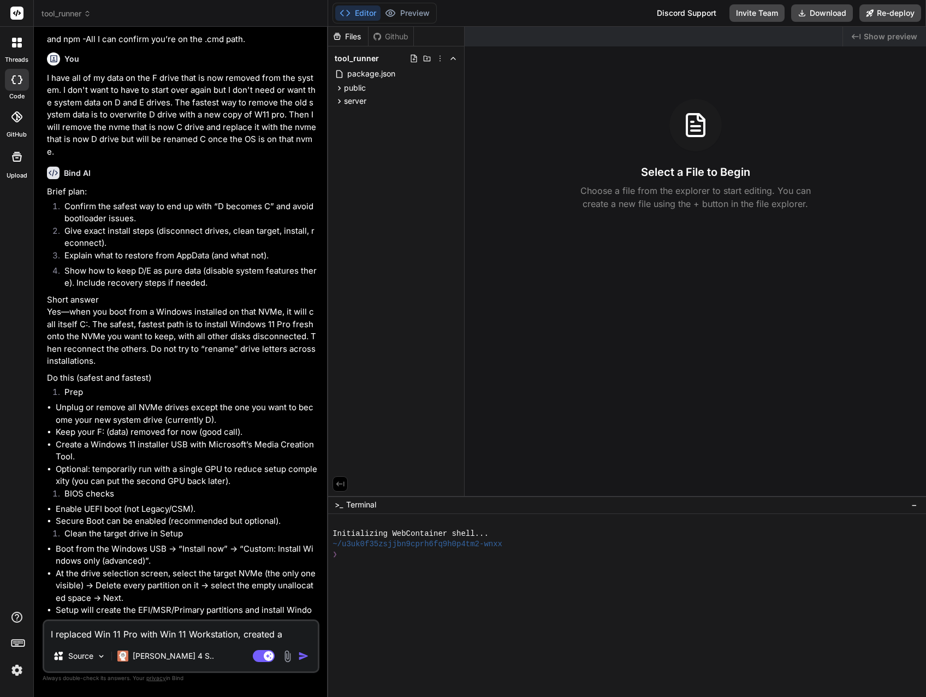
type textarea "x"
type textarea "I replaced Win 11 Pro with Win 11 Workstation, created a D"
type textarea "x"
type textarea "I replaced Win 11 Pro with Win 11 Workstation, created a De"
type textarea "x"
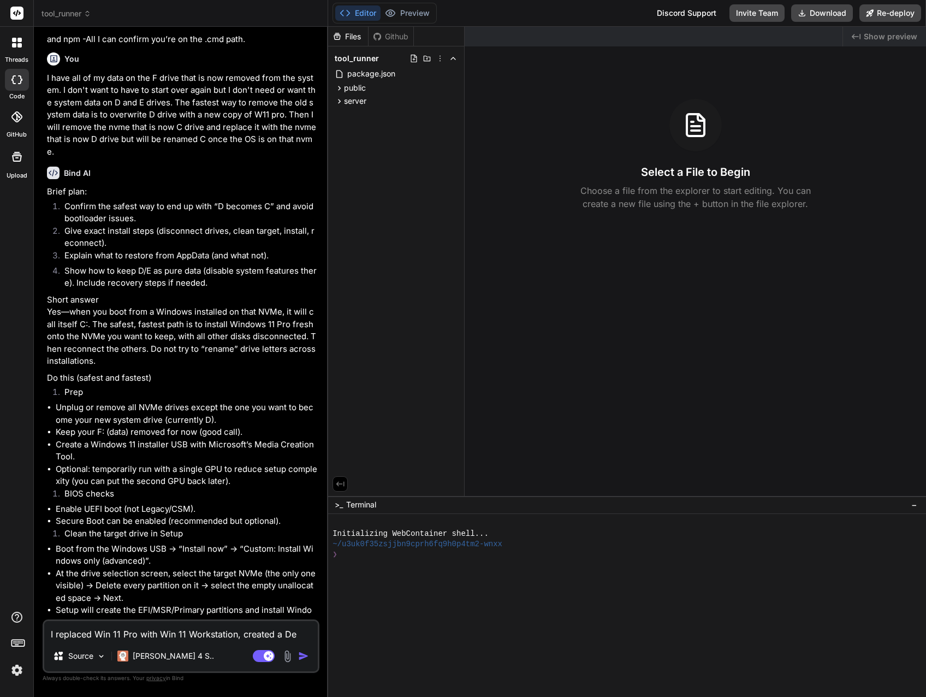
type textarea "I replaced Win 11 Pro with Win 11 Workstation, created a Dev"
type textarea "x"
type textarea "I replaced Win 11 Pro with Win 11 Workstation, created a Dev"
type textarea "x"
type textarea "I replaced Win 11 Pro with Win 11 Workstation, created a Dev i"
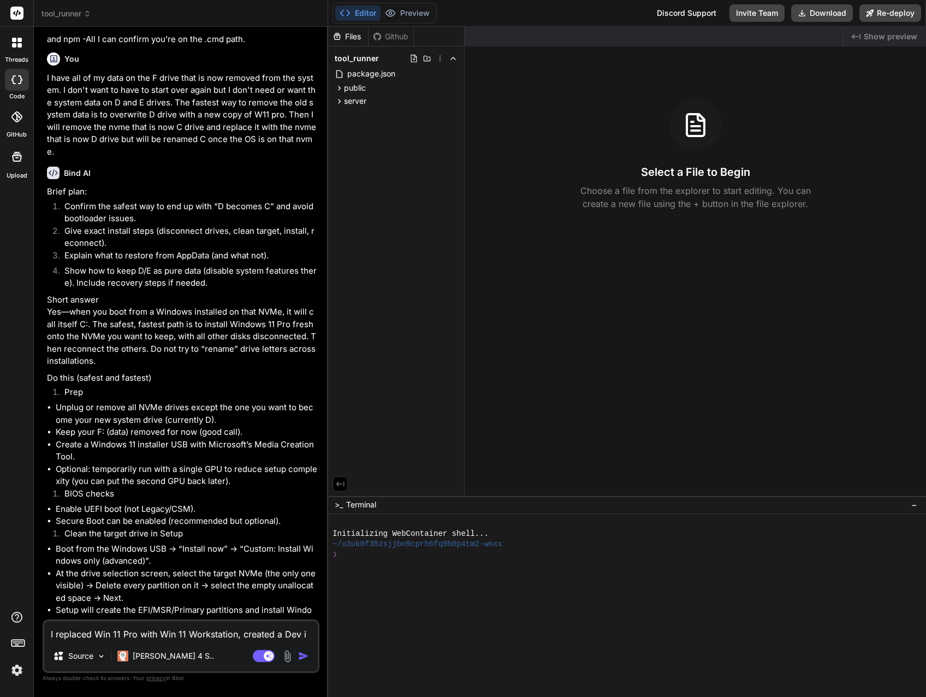
type textarea "x"
type textarea "I replaced Win 11 Pro with Win 11 Workstation, created a Dev"
type textarea "x"
type textarea "I replaced Win 11 Pro with Win 11 Workstation, created a Dev e"
type textarea "x"
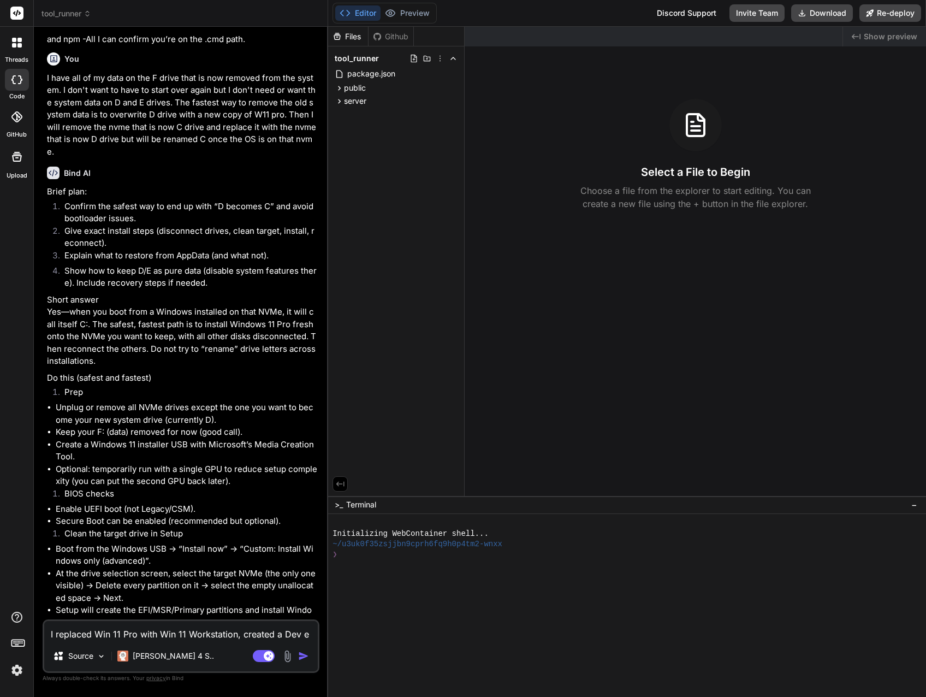
type textarea "I replaced Win 11 Pro with Win 11 Workstation, created a Dev en"
type textarea "x"
type textarea "I replaced Win 11 Pro with Win 11 Workstation, created a Dev e"
type textarea "x"
type textarea "I replaced Win 11 Pro with Win 11 Workstation, created a Dev"
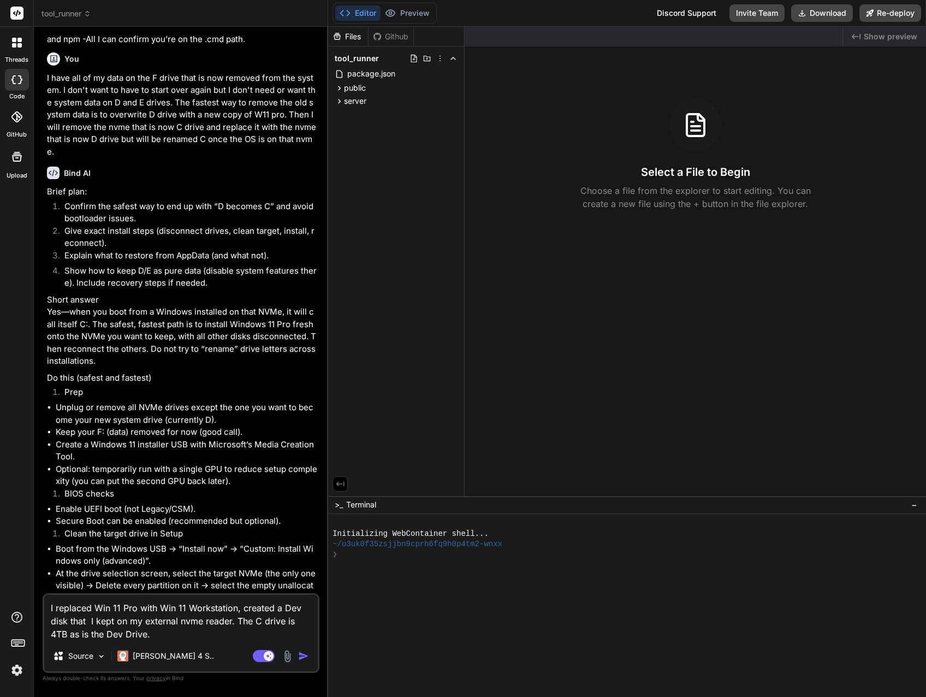
click at [215, 634] on textarea "I replaced Win 11 Pro with Win 11 Workstation, created a Dev disk that I kept o…" at bounding box center [180, 617] width 273 height 46
drag, startPoint x: 189, startPoint y: 622, endPoint x: 191, endPoint y: 644, distance: 21.9
click at [191, 644] on div "I replaced Win 11 Pro with Win 11 Workstation, created a Dev disk that I kept o…" at bounding box center [181, 633] width 277 height 80
click at [186, 638] on textarea "I replaced Win 11 Pro with Win 11 Workstation, created a Dev disk that I kept o…" at bounding box center [180, 617] width 273 height 46
click at [728, 587] on div at bounding box center [621, 585] width 578 height 10
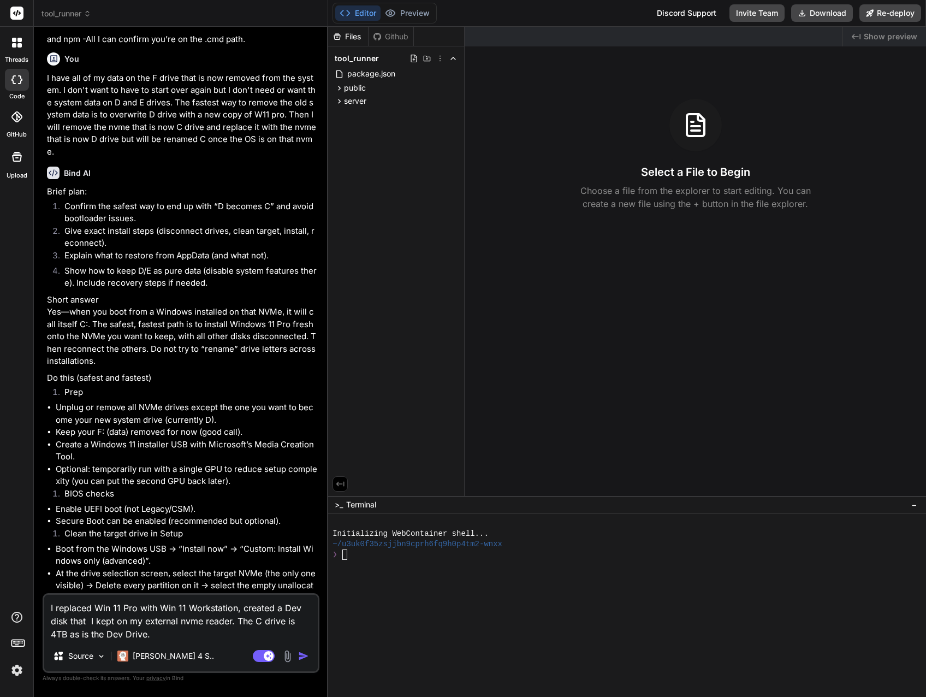
click at [183, 636] on textarea "I replaced Win 11 Pro with Win 11 Workstation, created a Dev disk that I kept o…" at bounding box center [180, 617] width 273 height 46
click at [169, 640] on textarea "I replaced Win 11 Pro with Win 11 Workstation, created a Dev disk that I kept o…" at bounding box center [180, 617] width 273 height 46
click at [108, 633] on textarea "I replaced Win 11 Pro with Win 11 Workstation, created a Dev disk that I kept o…" at bounding box center [180, 617] width 273 height 46
click at [122, 634] on textarea "I replaced Win 11 Pro with Win 11 Workstation, created a Dev disk that I kept o…" at bounding box center [180, 617] width 273 height 46
click at [195, 636] on textarea "I replaced Win 11 Pro with Win 11 Workstation, created a Dev disk that I kept o…" at bounding box center [180, 617] width 273 height 46
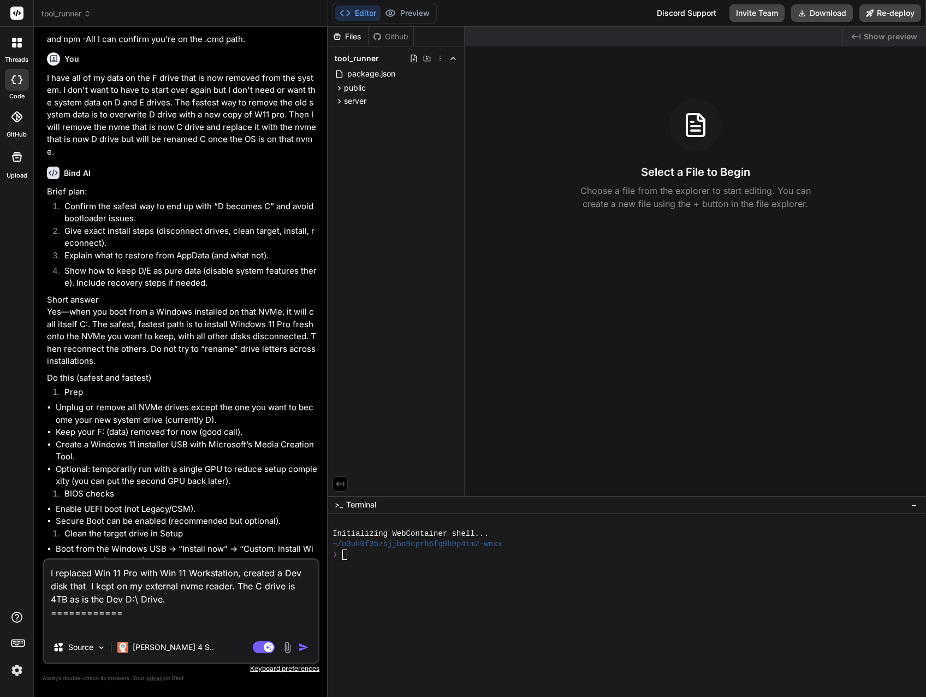
paste textarea "Directory: D:\ Mode LastWriteTime Length Name ---- ------------- ------ ---- da…"
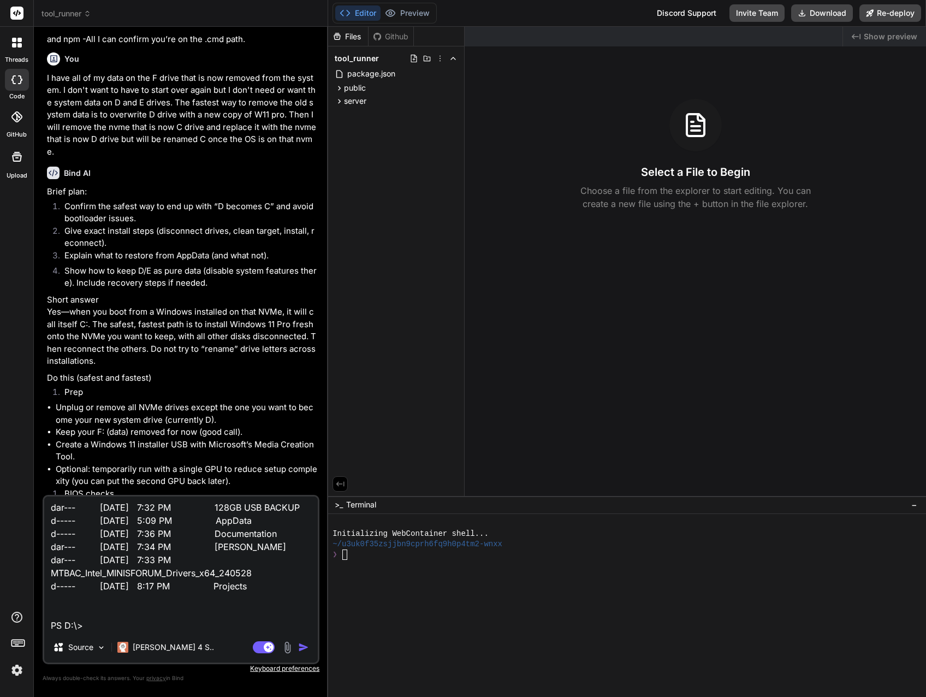
click at [51, 589] on textarea "I replaced Win 11 Pro with Win 11 Workstation, created a Dev disk that I kept o…" at bounding box center [180, 563] width 273 height 135
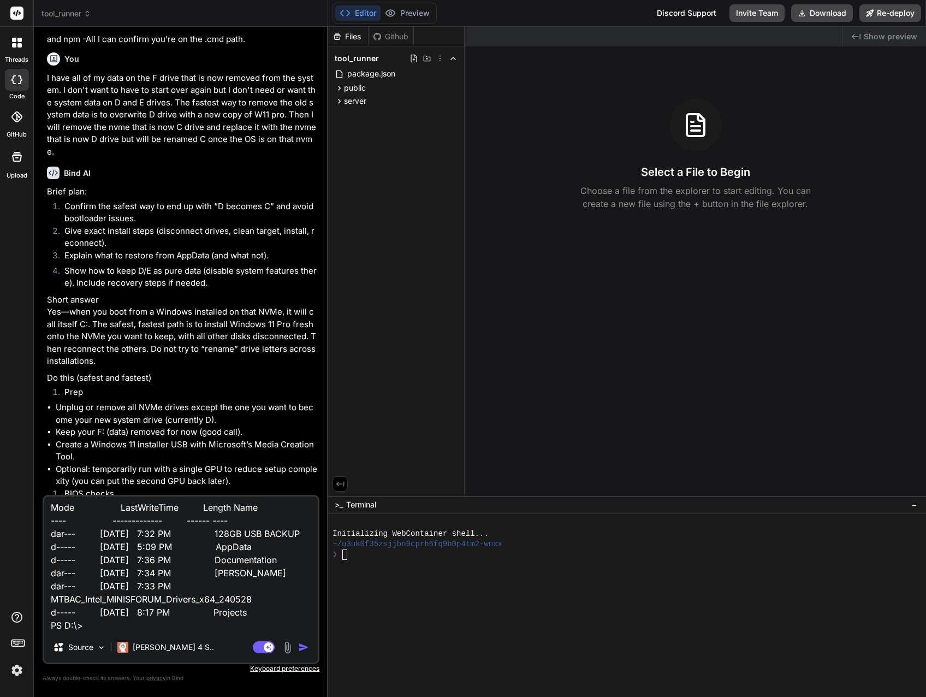
scroll to position [107, 0]
drag, startPoint x: 99, startPoint y: 611, endPoint x: 41, endPoint y: 615, distance: 57.5
click at [41, 615] on div "Bind AI Web Search Created with Pixso. Code Generator You What about the files?…" at bounding box center [181, 361] width 294 height 669
drag, startPoint x: 51, startPoint y: 517, endPoint x: 307, endPoint y: 518, distance: 256.6
click at [308, 518] on textarea "I replaced Win 11 Pro with Win 11 Workstation, created a Dev disk that I kept o…" at bounding box center [180, 563] width 273 height 135
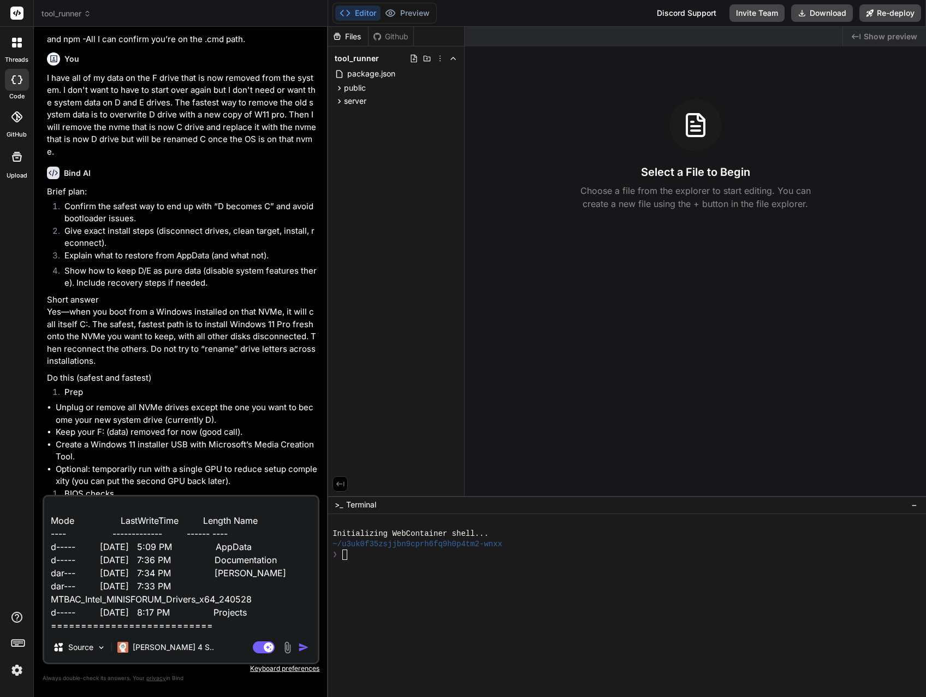
scroll to position [94, 0]
drag, startPoint x: 49, startPoint y: 564, endPoint x: 273, endPoint y: 588, distance: 226.2
click at [273, 588] on textarea "I replaced Win 11 Pro with Win 11 Workstation, created a Dev disk that I kept o…" at bounding box center [180, 563] width 273 height 135
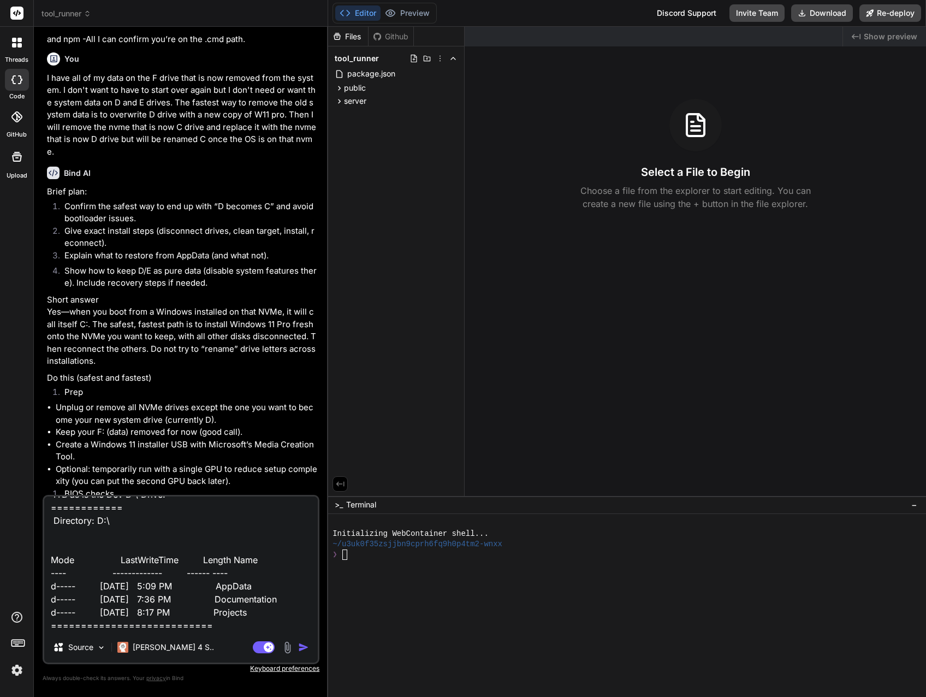
scroll to position [55, 0]
click at [221, 584] on textarea "I replaced Win 11 Pro with Win 11 Workstation, created a Dev disk that I kept o…" at bounding box center [180, 563] width 273 height 135
click at [221, 598] on textarea "I replaced Win 11 Pro with Win 11 Workstation, created a Dev disk that I kept o…" at bounding box center [180, 563] width 273 height 135
click at [221, 619] on textarea "I replaced Win 11 Pro with Win 11 Workstation, created a Dev disk that I kept o…" at bounding box center [180, 563] width 273 height 135
paste textarea "Directory: C:\ Mode LastWriteTime Length Name ---- ------------- ------ ---- d-…"
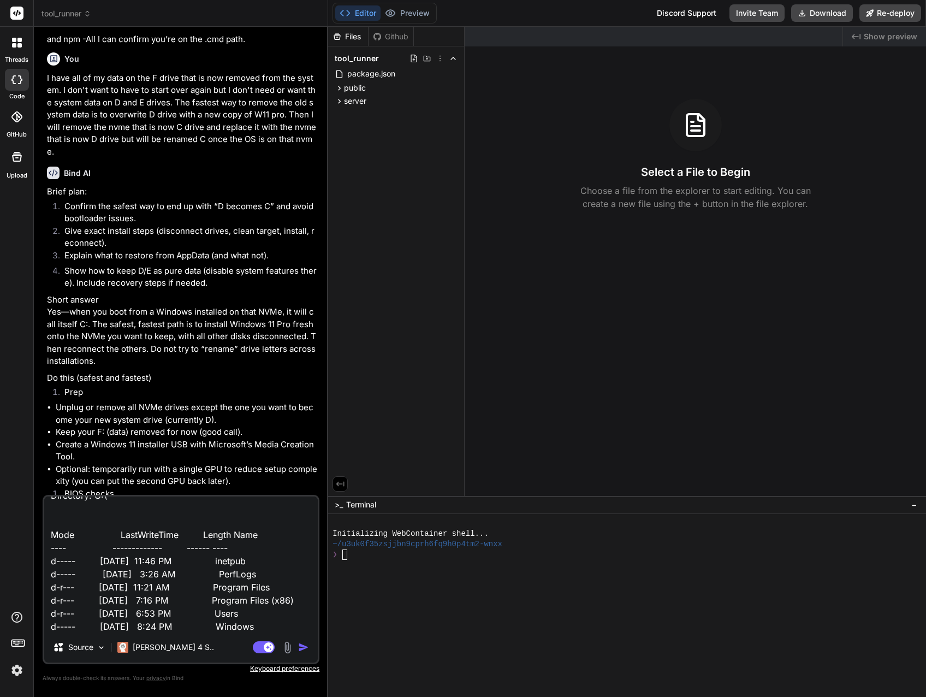
scroll to position [186, 0]
click at [272, 621] on textarea "I replaced Win 11 Pro with Win 11 Workstation, created a Dev disk that I kept o…" at bounding box center [180, 563] width 273 height 135
click at [284, 623] on textarea "I replaced Win 11 Pro with Win 11 Workstation, created a Dev disk that I kept o…" at bounding box center [180, 563] width 273 height 135
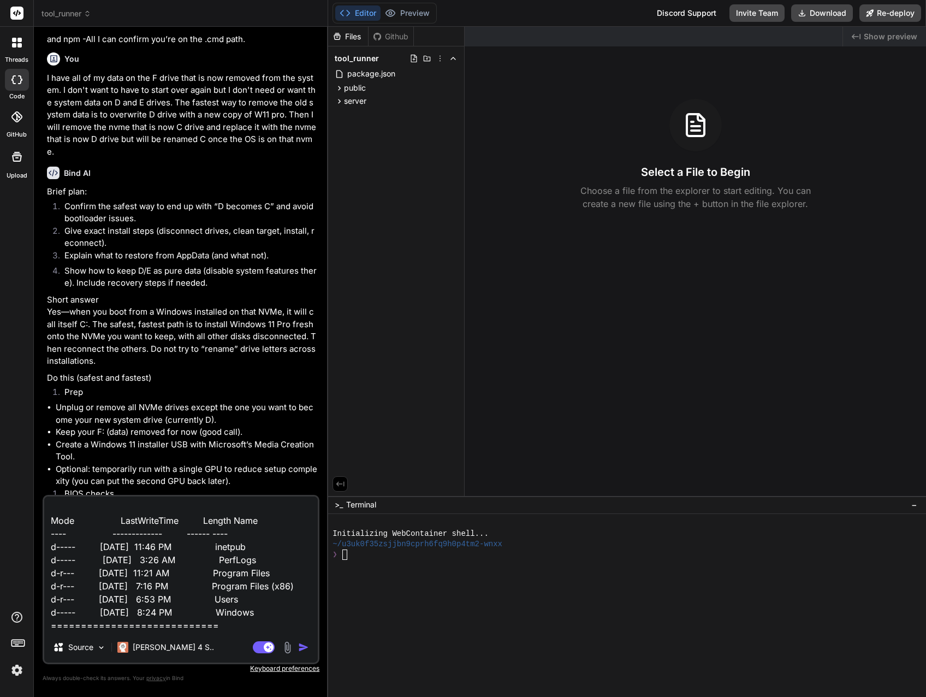
scroll to position [212, 0]
paste textarea "Directory: C:\Program Files Mode LastWriteTime Length Name ---- ------------- -…"
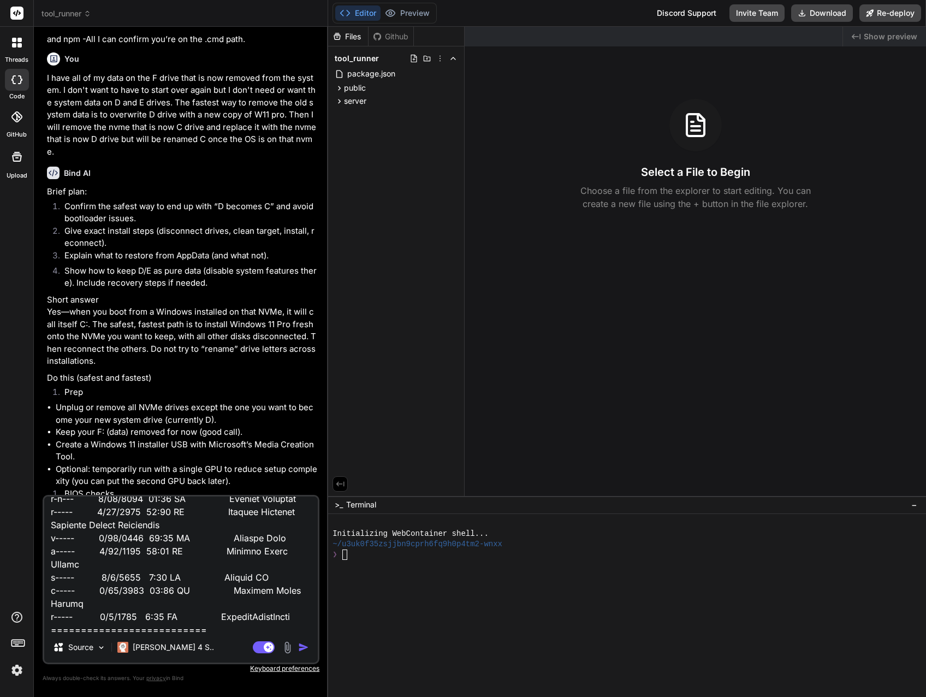
scroll to position [513, 0]
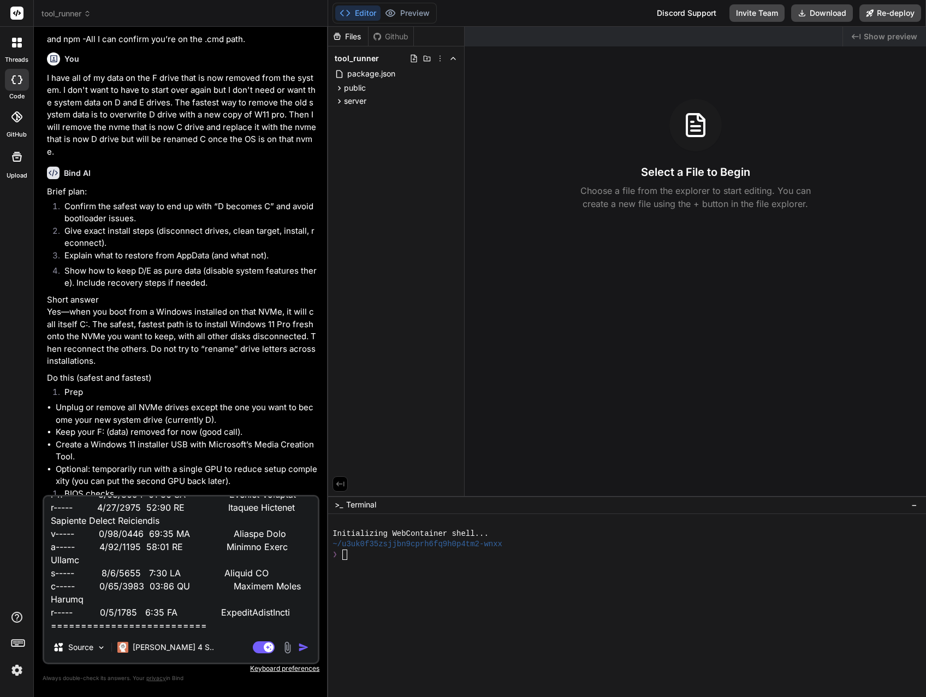
paste textarea "Directory: D:\AppData\Local Mode LastWriteTime Length Name ---- ------------- -…"
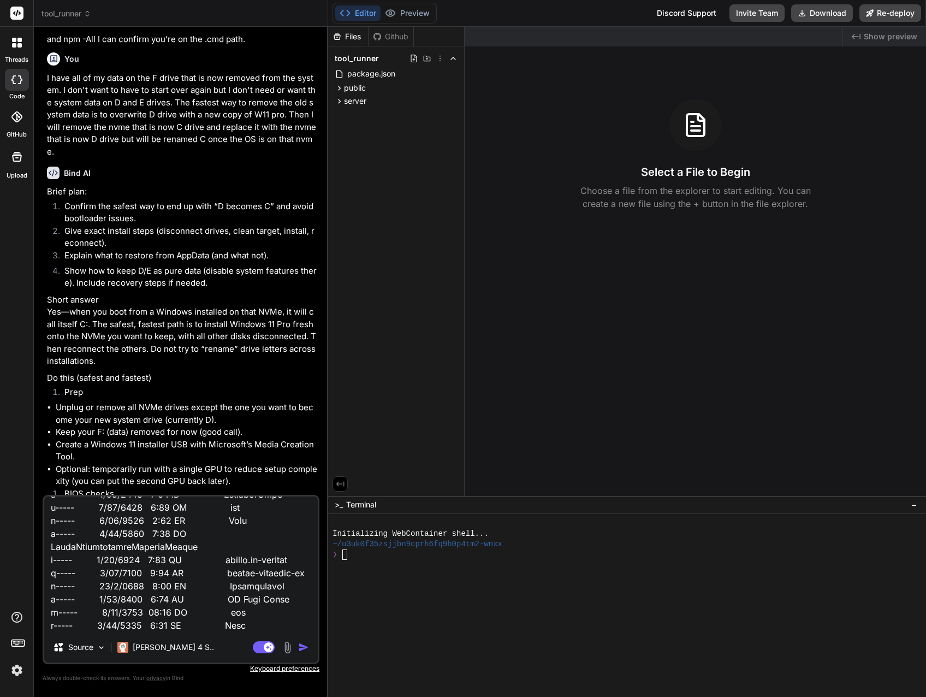
scroll to position [944, 0]
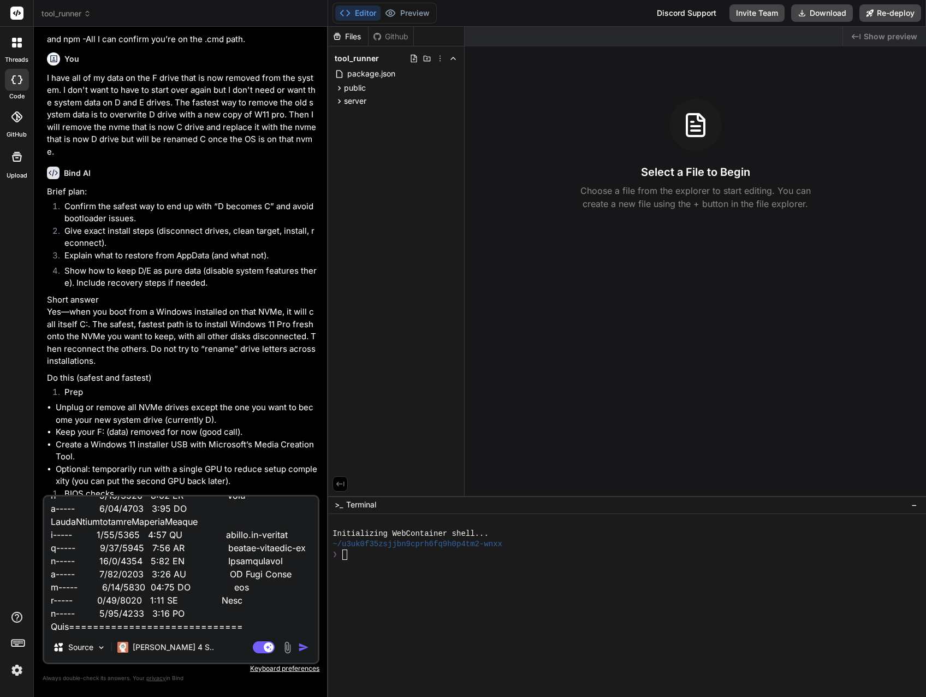
click at [74, 628] on textarea at bounding box center [180, 563] width 273 height 135
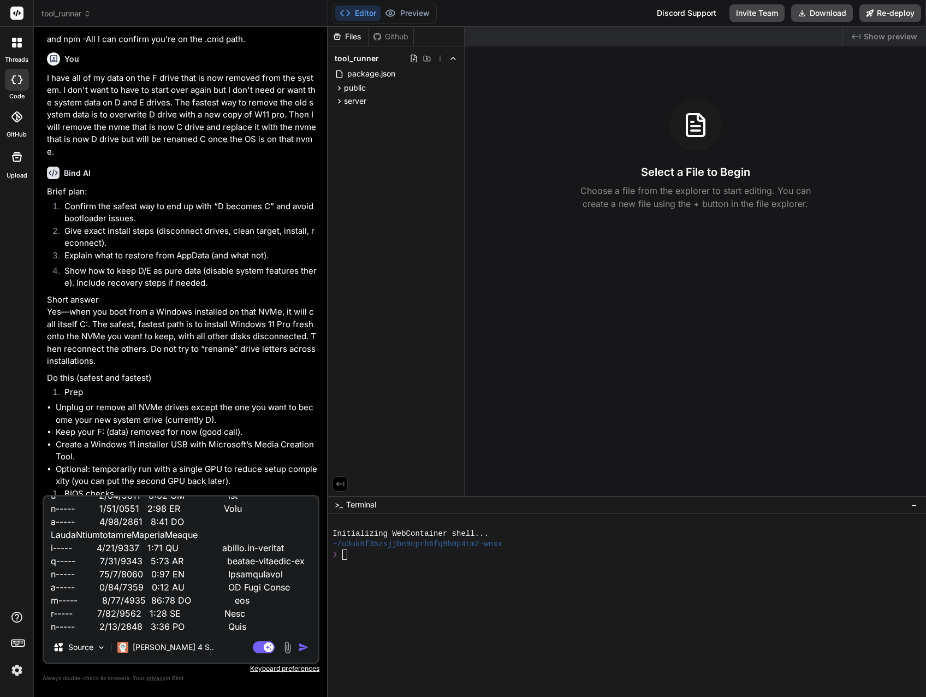
click at [223, 624] on textarea at bounding box center [180, 563] width 273 height 135
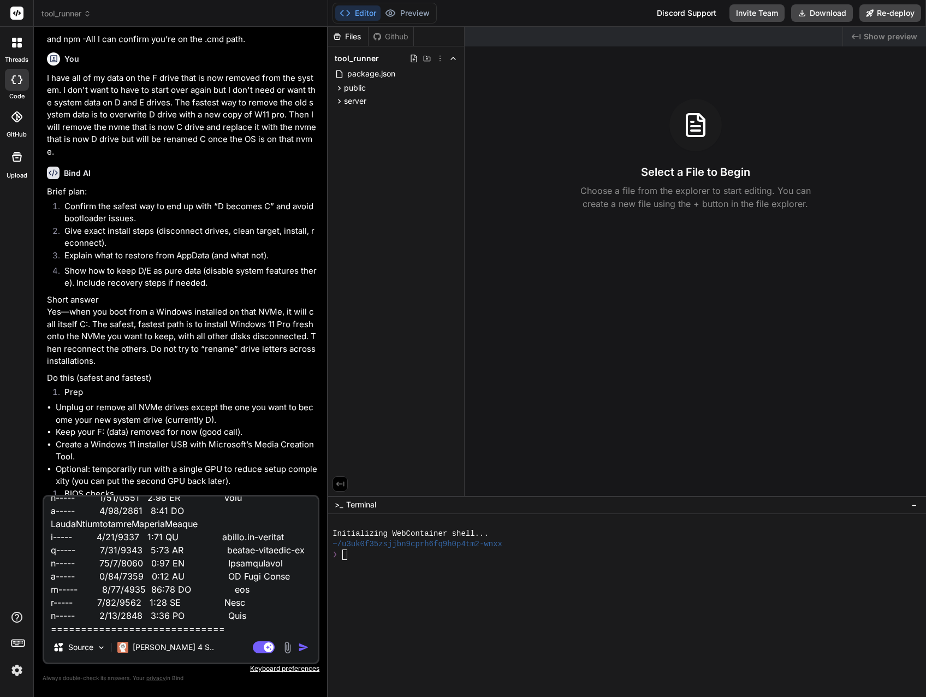
scroll to position [959, 0]
paste textarea "Directory: D:\AppData\Local Mode LastWriteTime Length Name ---- ------------- -…"
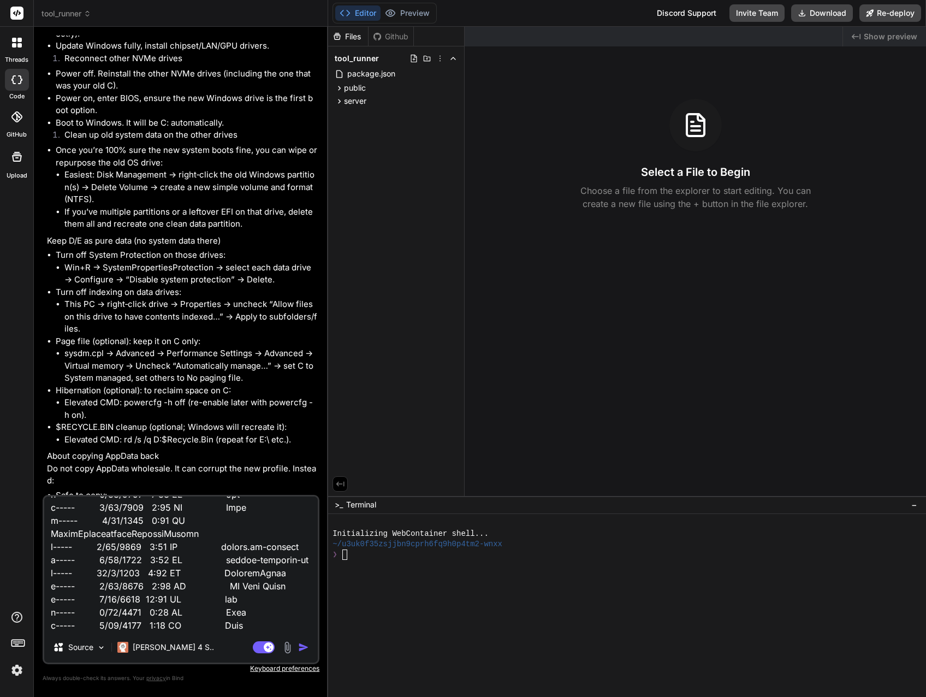
scroll to position [6429, 0]
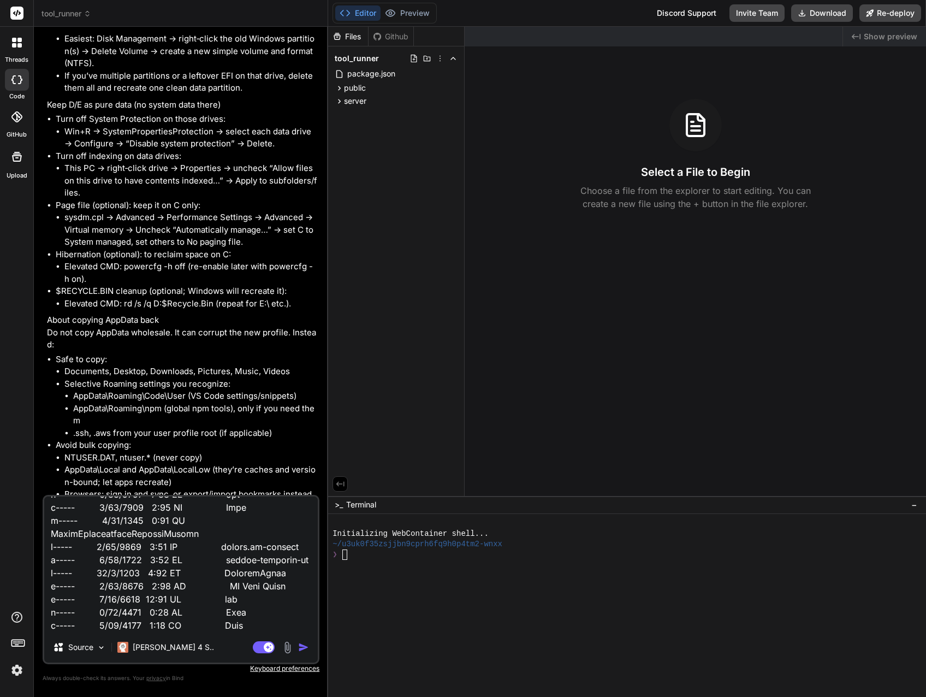
click at [267, 624] on textarea at bounding box center [180, 563] width 273 height 135
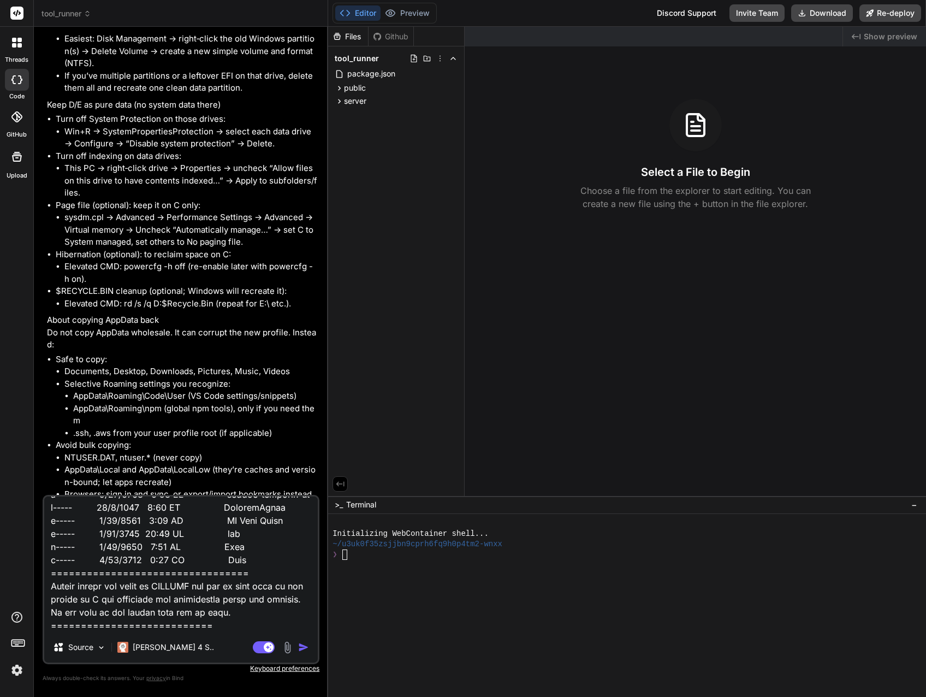
scroll to position [1456, 0]
paste textarea "Device name Ai-MGMT Processor Intel(R) Core(TM) Ultra 7 265K (3.90 GHz) Install…"
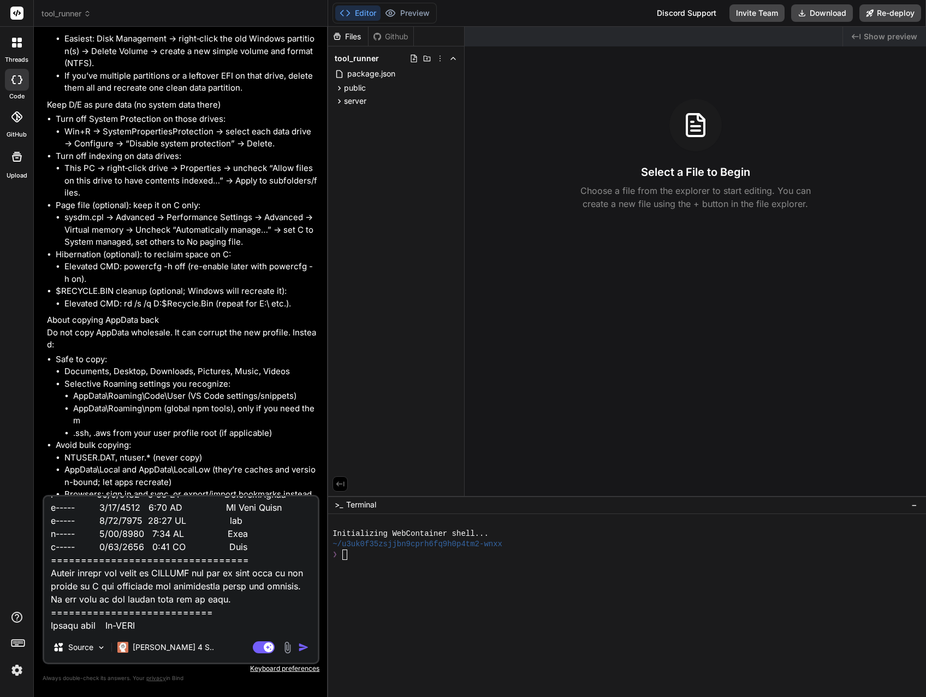
scroll to position [1560, 0]
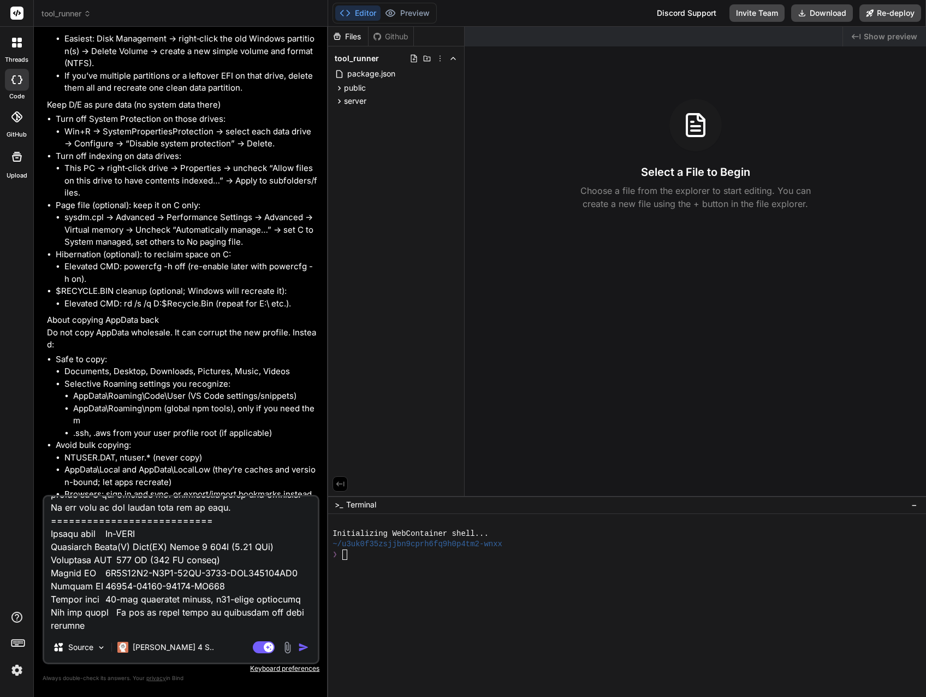
drag, startPoint x: 47, startPoint y: 598, endPoint x: 121, endPoint y: 612, distance: 74.5
click at [121, 612] on textarea at bounding box center [180, 563] width 273 height 135
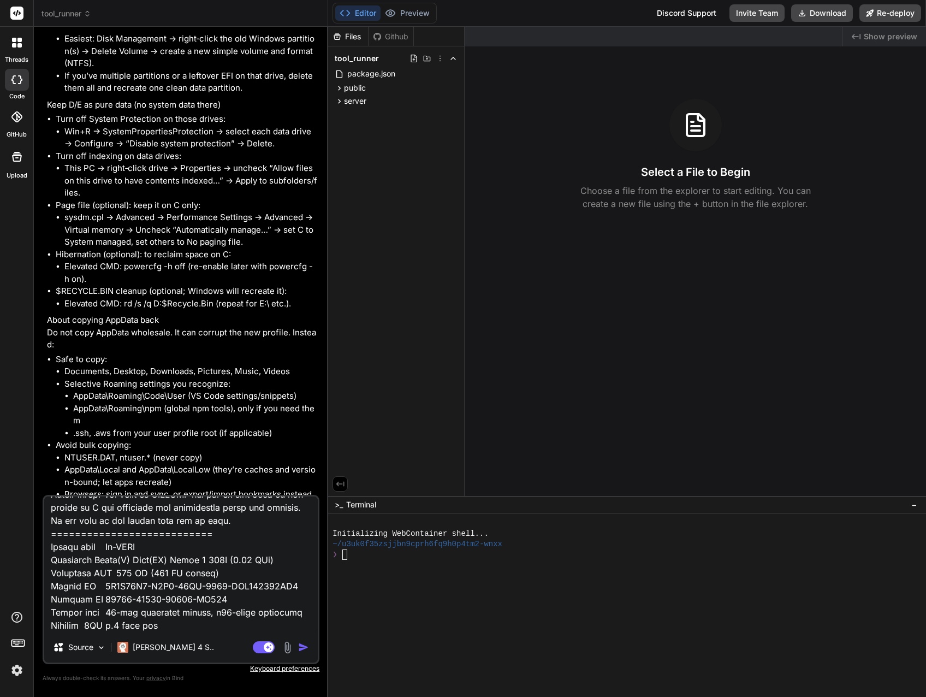
scroll to position [1548, 0]
drag, startPoint x: 108, startPoint y: 625, endPoint x: 123, endPoint y: 614, distance: 19.1
click at [123, 614] on textarea at bounding box center [180, 563] width 273 height 135
drag, startPoint x: 194, startPoint y: 614, endPoint x: 210, endPoint y: 614, distance: 16.4
click at [210, 614] on textarea at bounding box center [180, 563] width 273 height 135
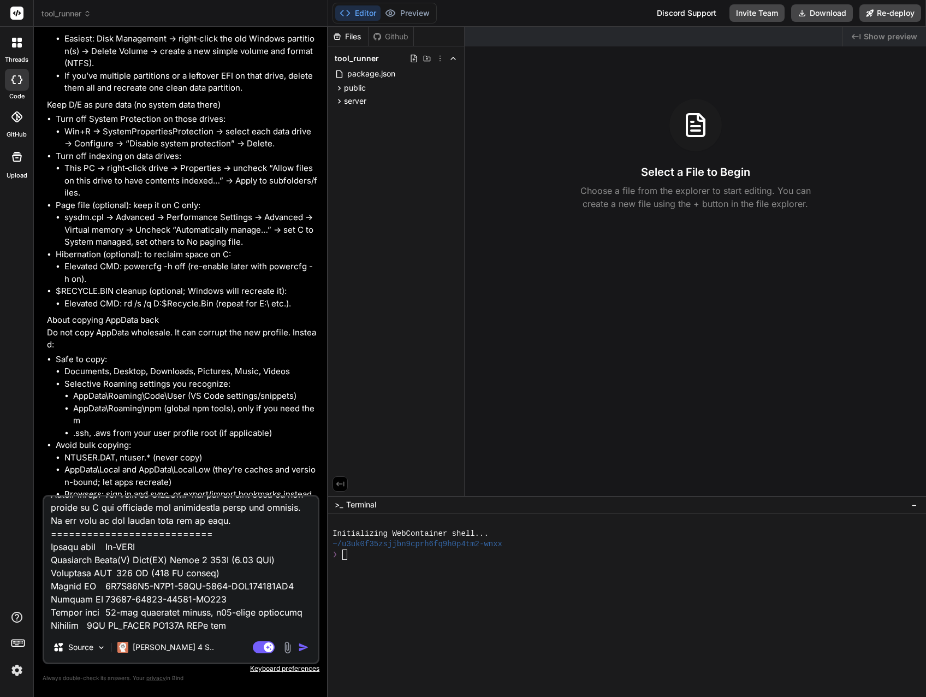
click at [260, 619] on textarea at bounding box center [180, 563] width 273 height 135
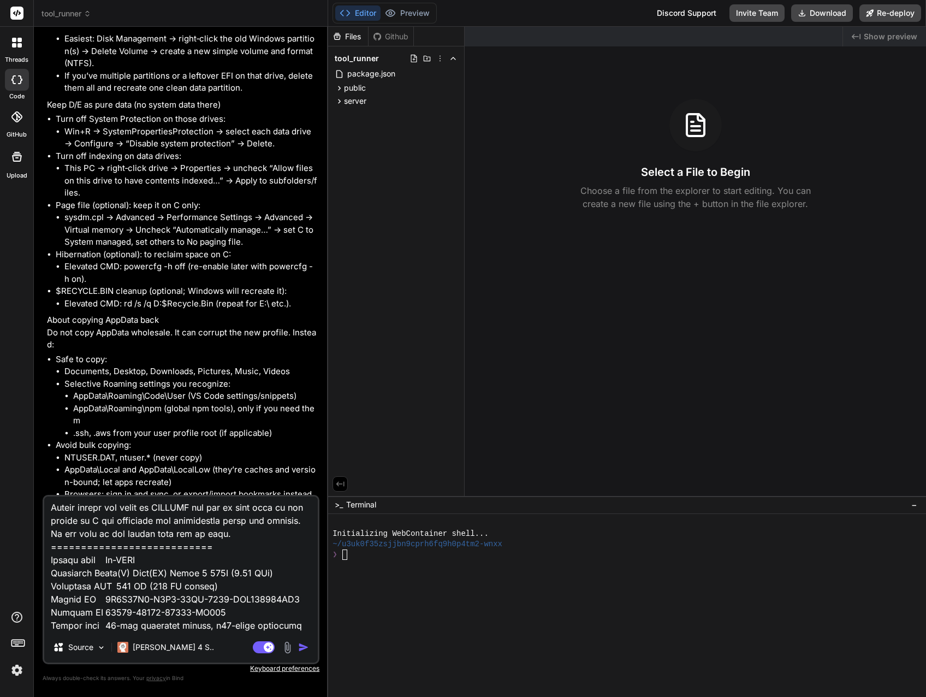
drag, startPoint x: 276, startPoint y: 624, endPoint x: 294, endPoint y: 624, distance: 18.0
click at [294, 624] on textarea at bounding box center [180, 563] width 273 height 135
click at [297, 625] on textarea at bounding box center [180, 563] width 273 height 135
drag, startPoint x: 276, startPoint y: 624, endPoint x: 294, endPoint y: 627, distance: 18.2
click at [294, 627] on textarea at bounding box center [180, 563] width 273 height 135
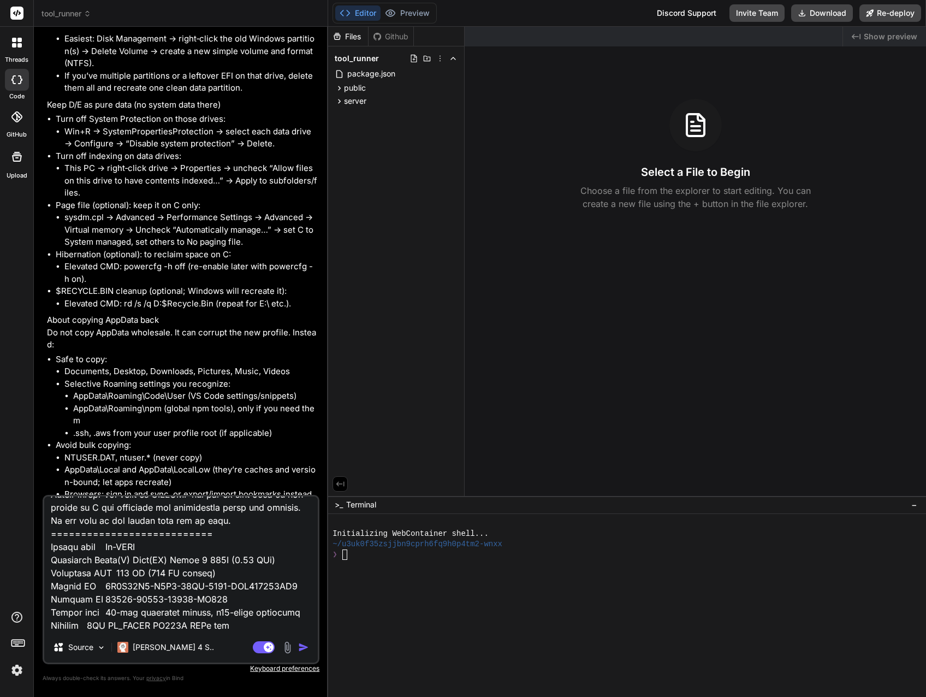
scroll to position [1561, 0]
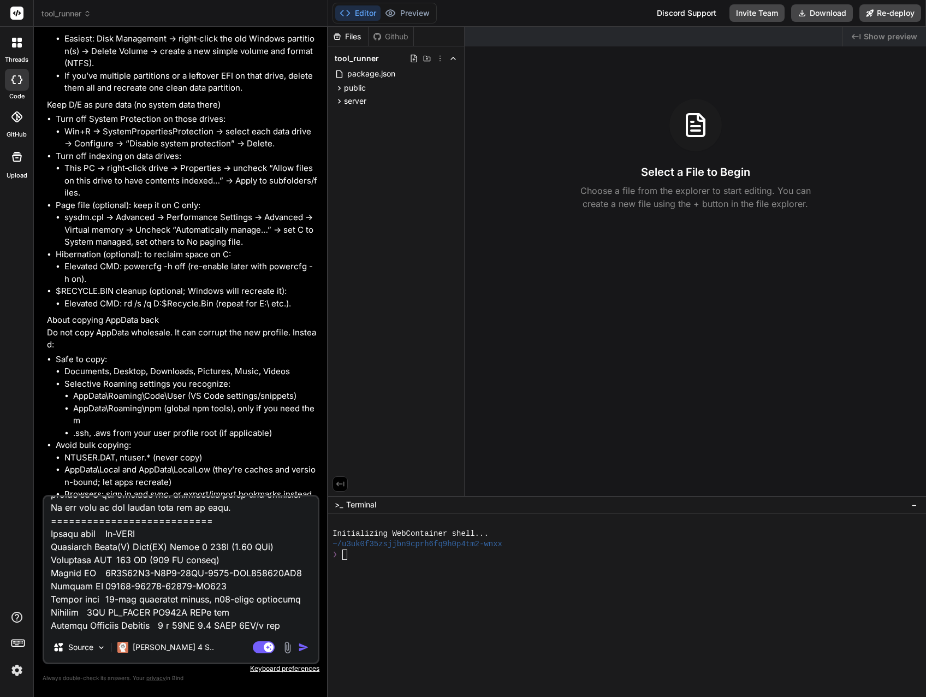
click at [146, 626] on textarea at bounding box center [180, 563] width 273 height 135
drag, startPoint x: 63, startPoint y: 626, endPoint x: 89, endPoint y: 625, distance: 26.2
click at [89, 625] on textarea at bounding box center [180, 563] width 273 height 135
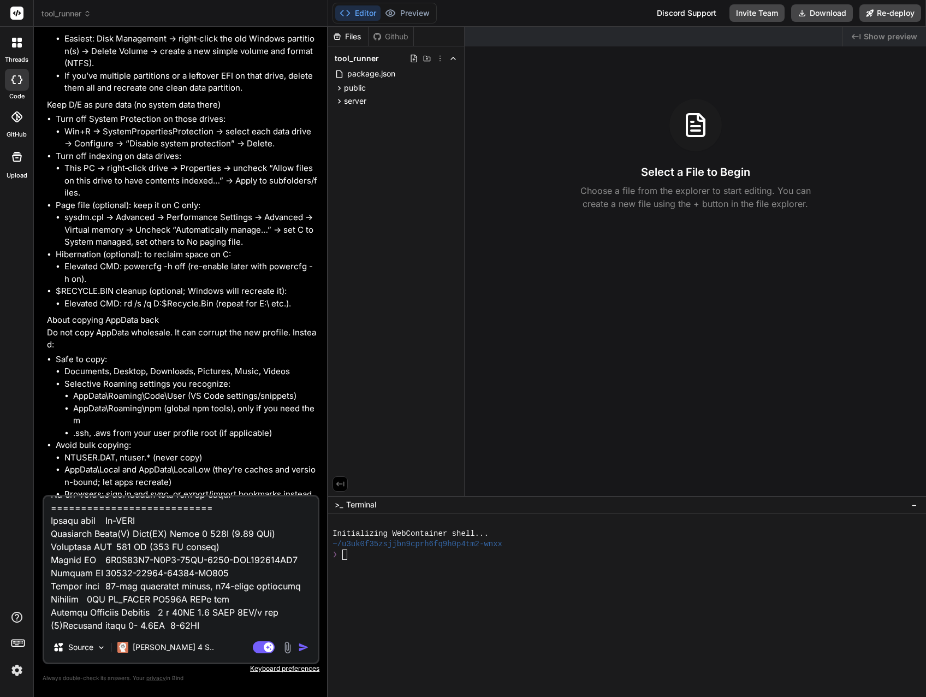
drag, startPoint x: 63, startPoint y: 622, endPoint x: 45, endPoint y: 627, distance: 18.1
click at [45, 627] on textarea at bounding box center [180, 563] width 273 height 135
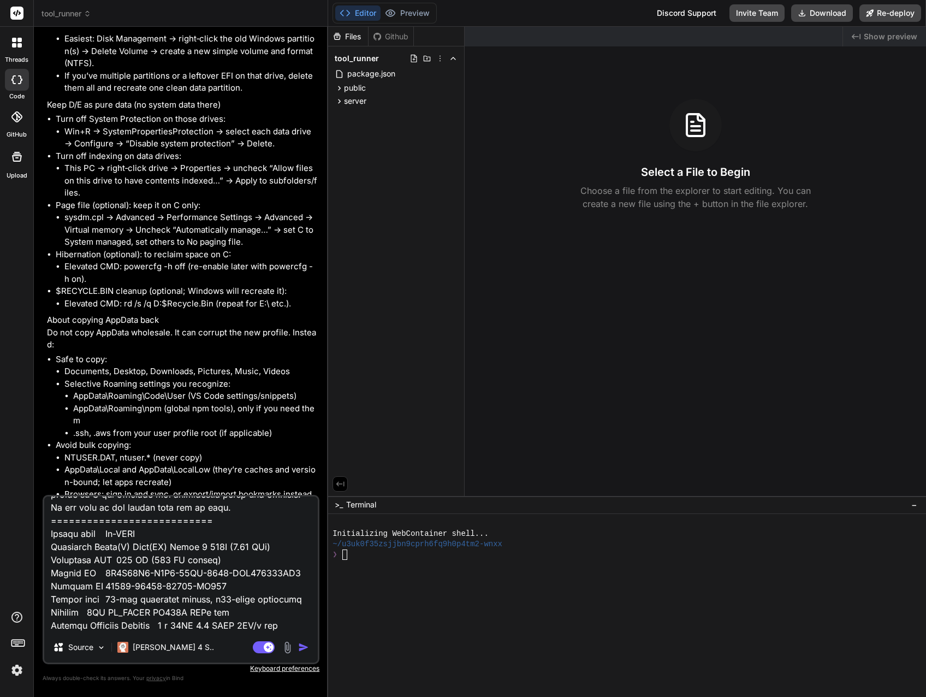
click at [92, 628] on textarea at bounding box center [180, 563] width 273 height 135
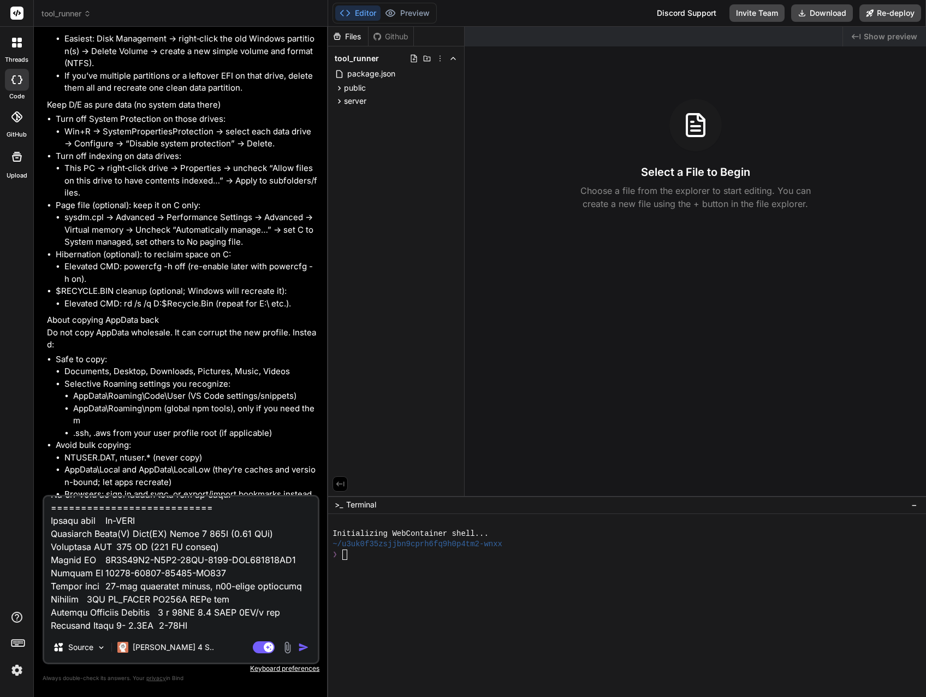
click at [111, 625] on textarea at bounding box center [180, 563] width 273 height 135
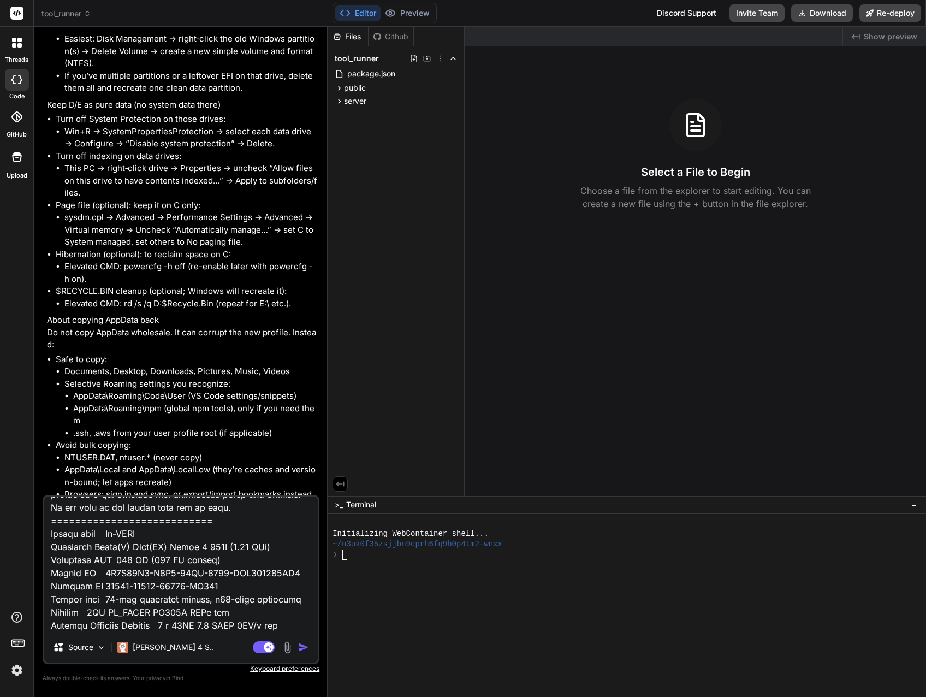
click at [169, 608] on textarea at bounding box center [180, 563] width 273 height 135
click at [115, 624] on textarea at bounding box center [180, 563] width 273 height 135
click at [119, 622] on textarea at bounding box center [180, 563] width 273 height 135
click at [117, 624] on textarea at bounding box center [180, 563] width 273 height 135
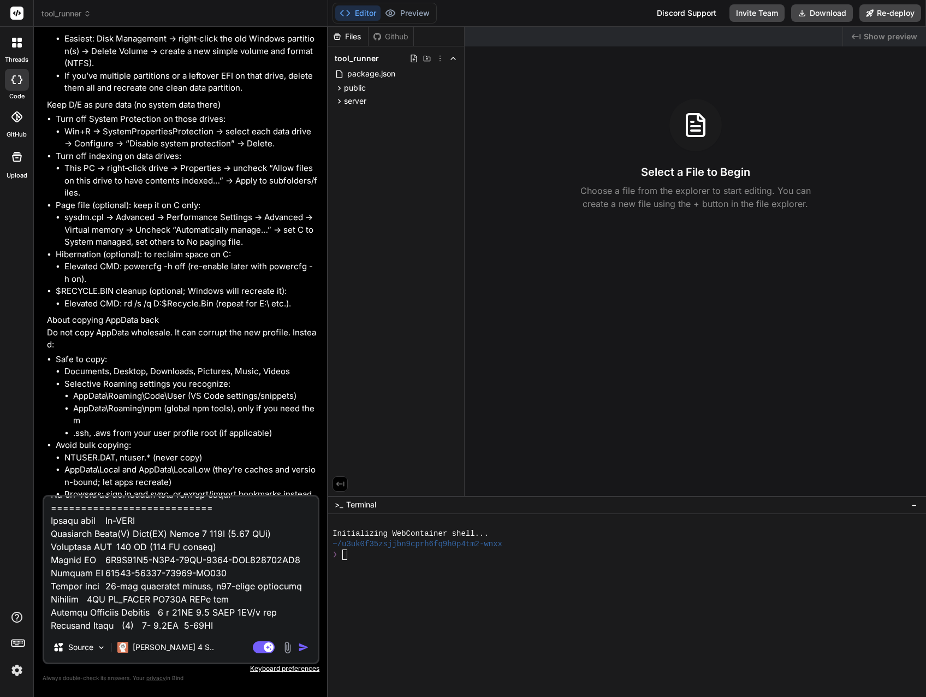
click at [175, 624] on textarea at bounding box center [180, 563] width 273 height 135
drag, startPoint x: 114, startPoint y: 626, endPoint x: 122, endPoint y: 626, distance: 8.8
click at [122, 626] on textarea at bounding box center [180, 563] width 273 height 135
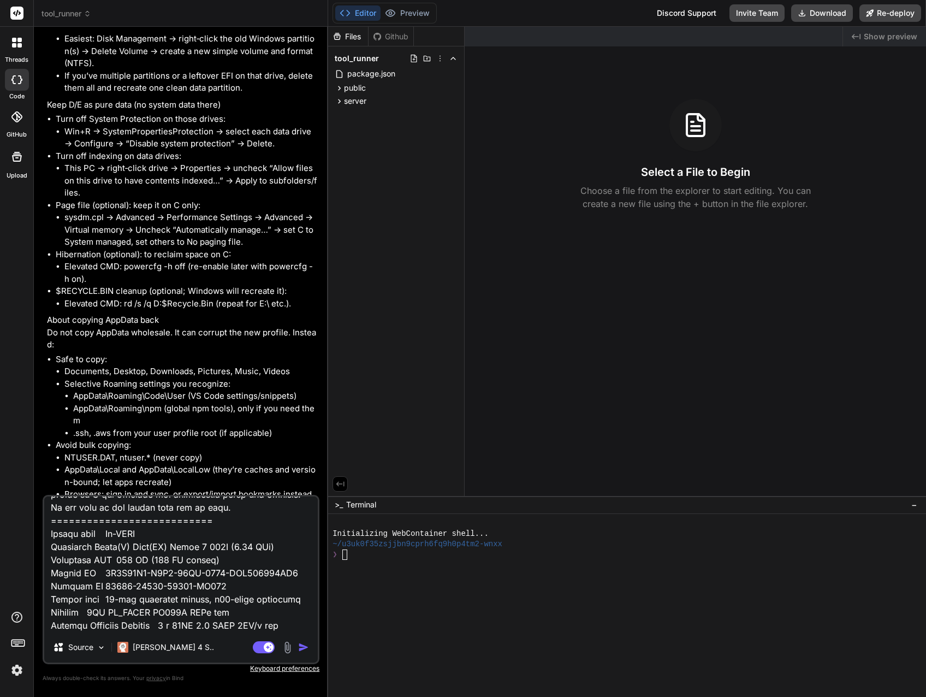
click at [246, 628] on textarea at bounding box center [180, 563] width 273 height 135
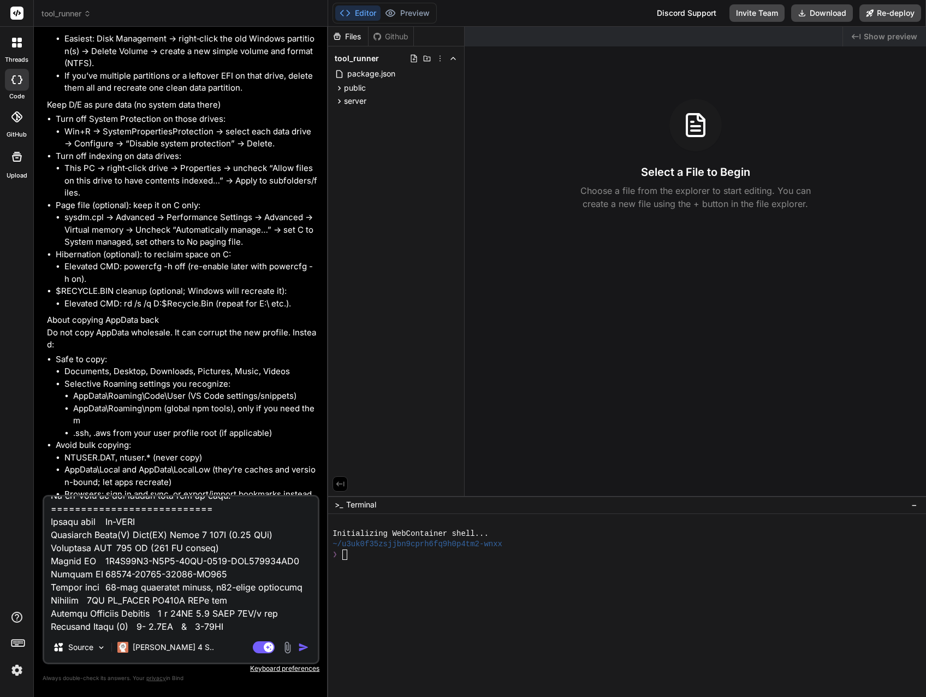
click at [201, 636] on div "Source Claude 4 S.." at bounding box center [180, 649] width 273 height 26
click at [193, 636] on div "Source Claude 4 S.. Agent Mode. When this toggle is activated, AI automatically…" at bounding box center [181, 579] width 277 height 169
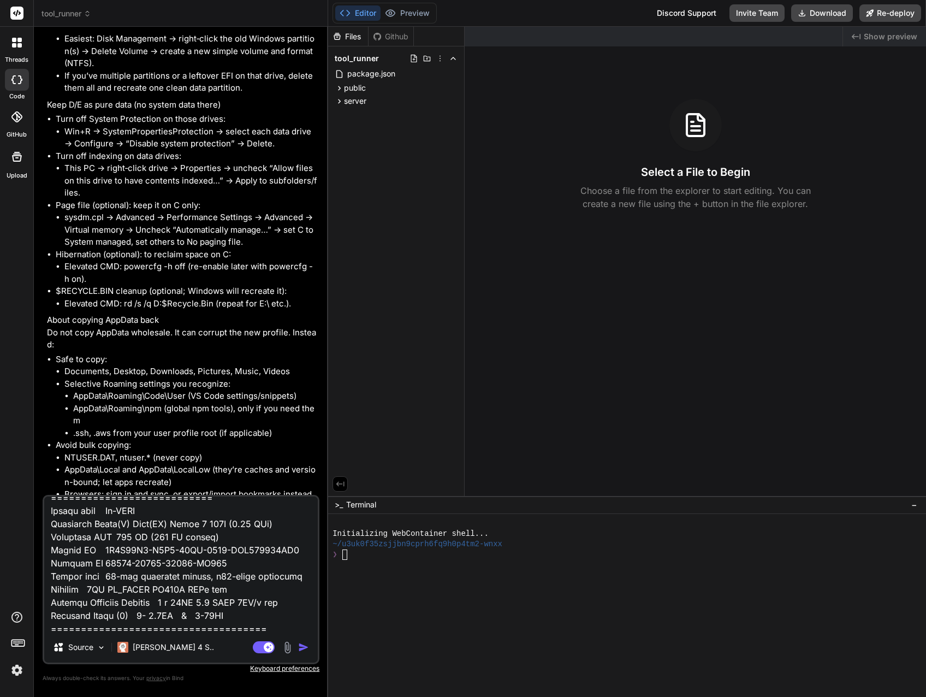
scroll to position [1587, 0]
click at [128, 627] on textarea at bounding box center [180, 563] width 273 height 135
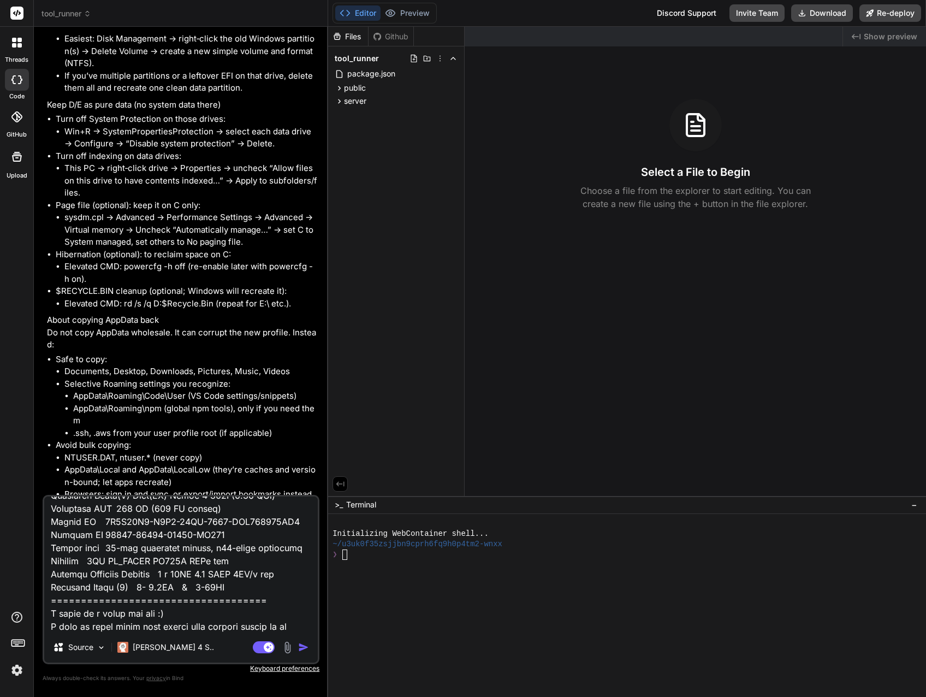
click at [123, 629] on textarea at bounding box center [180, 563] width 273 height 135
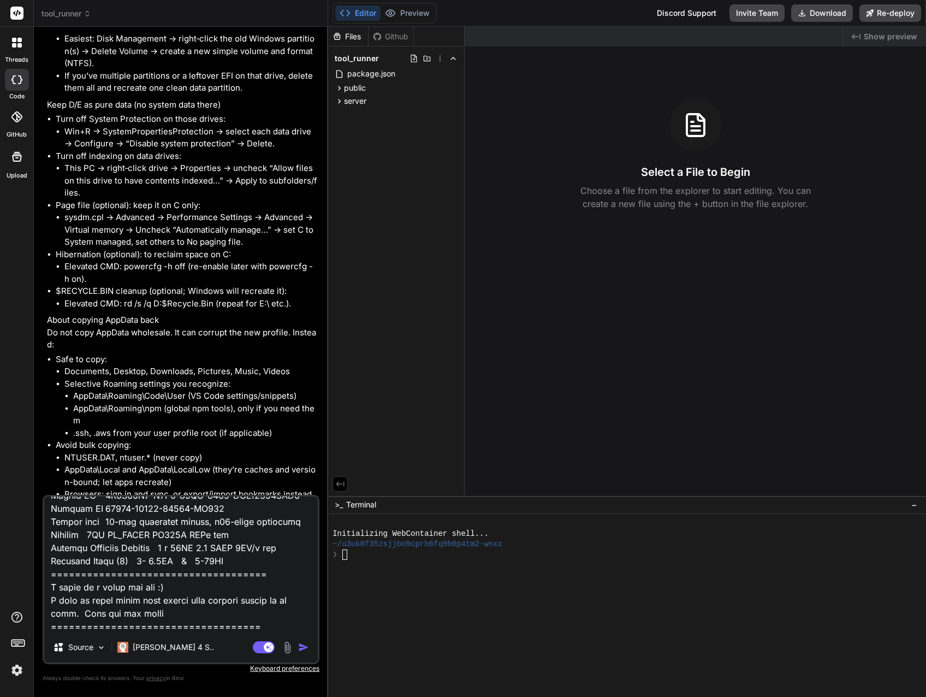
paste textarea "Device name Ai-MGMT-02 Processor Intel(R) Core(TM) Ultra 9 185H (2.30 GHz) Inst…"
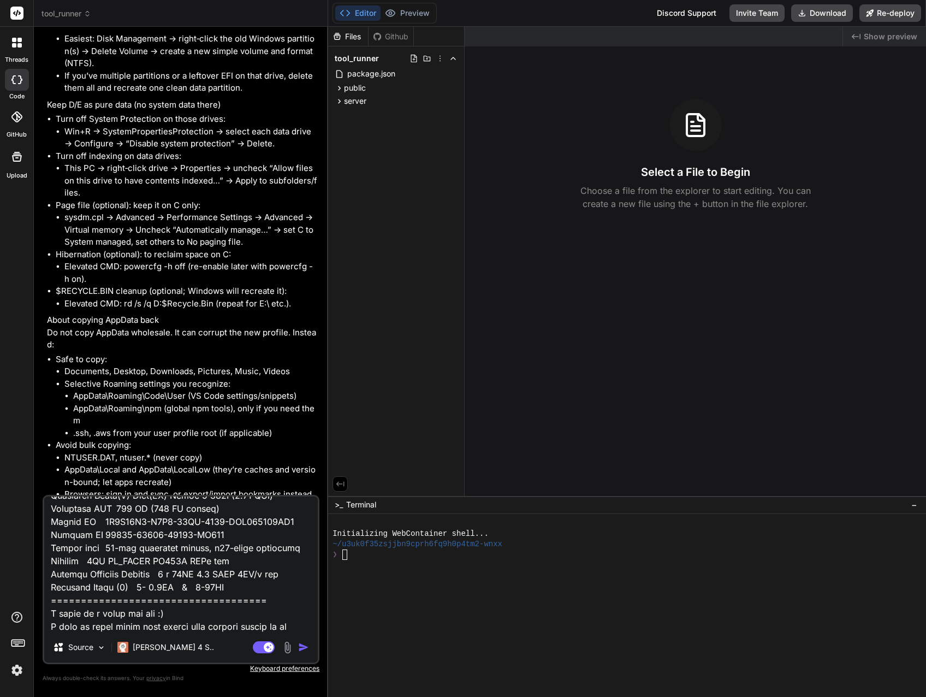
scroll to position [1717, 0]
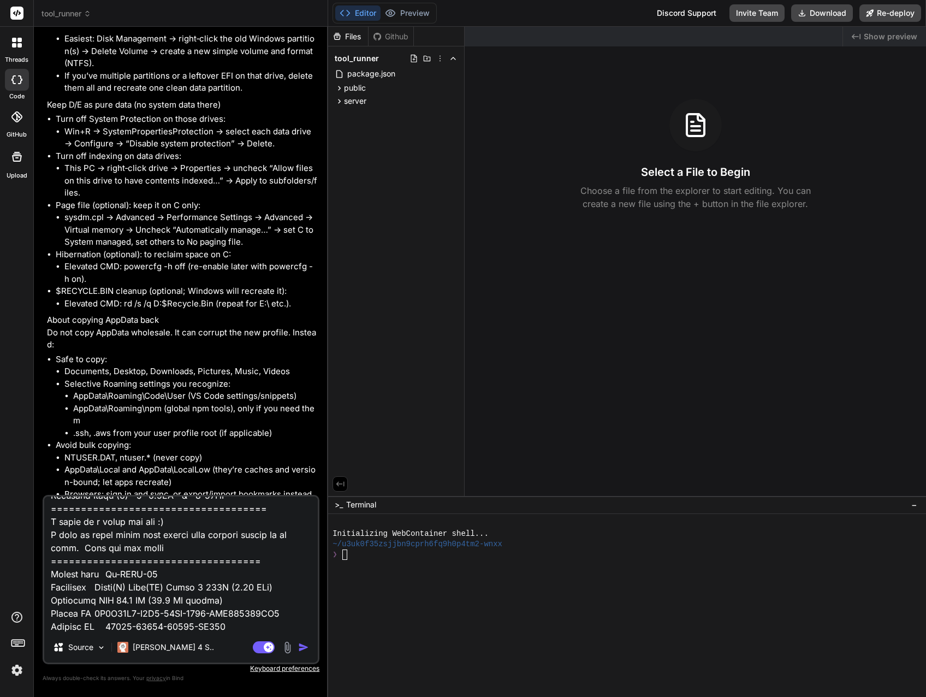
click at [163, 547] on textarea at bounding box center [180, 563] width 273 height 135
click at [96, 626] on textarea at bounding box center [180, 563] width 273 height 135
click at [79, 523] on textarea at bounding box center [180, 563] width 273 height 135
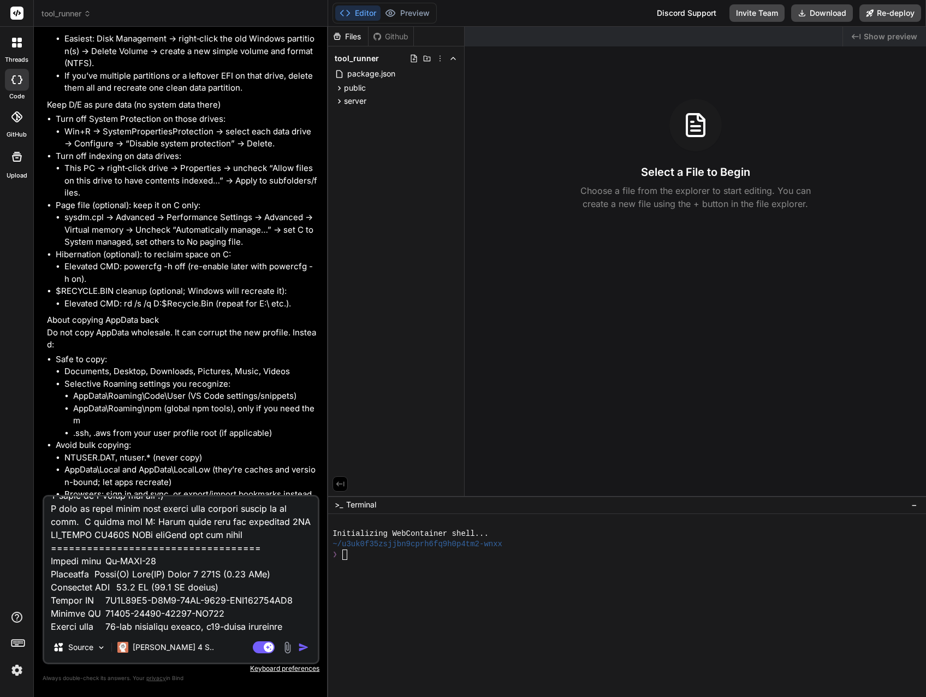
drag, startPoint x: 211, startPoint y: 523, endPoint x: 225, endPoint y: 525, distance: 14.3
click at [225, 525] on textarea at bounding box center [180, 563] width 273 height 135
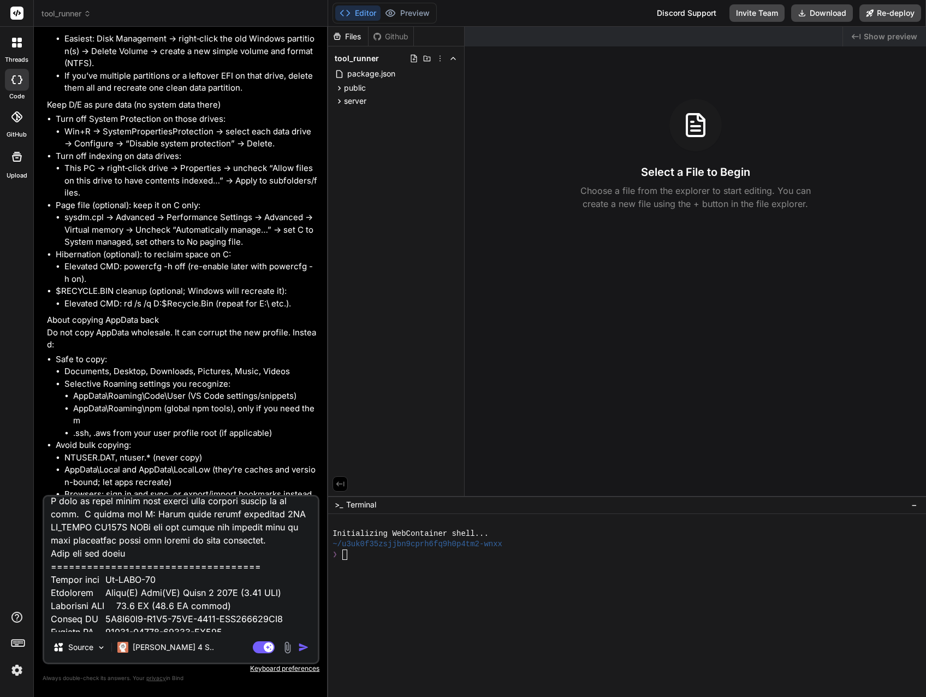
scroll to position [1758, 0]
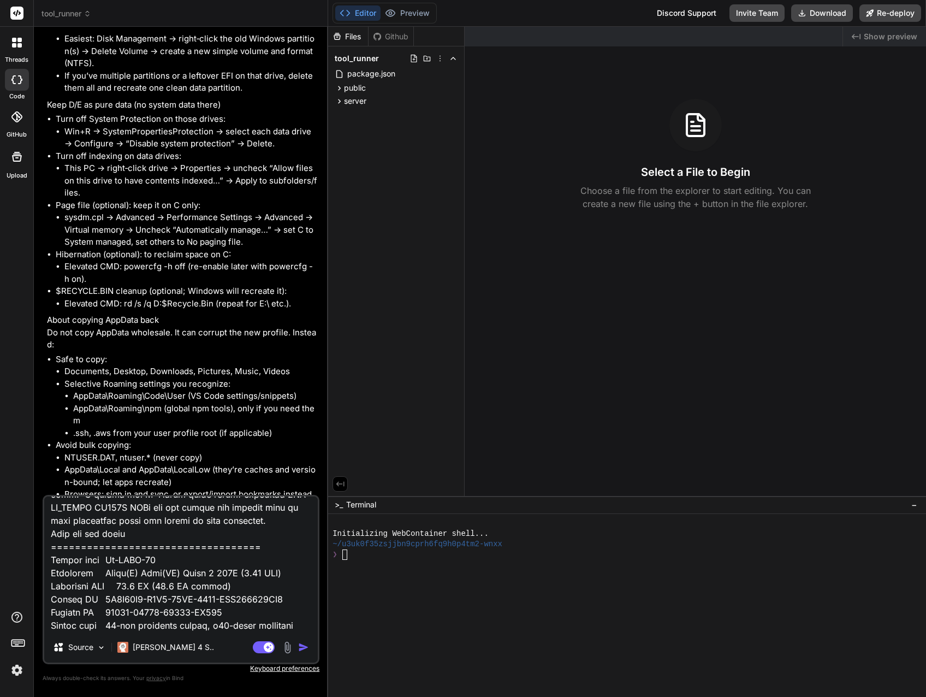
click at [146, 619] on textarea at bounding box center [180, 563] width 273 height 135
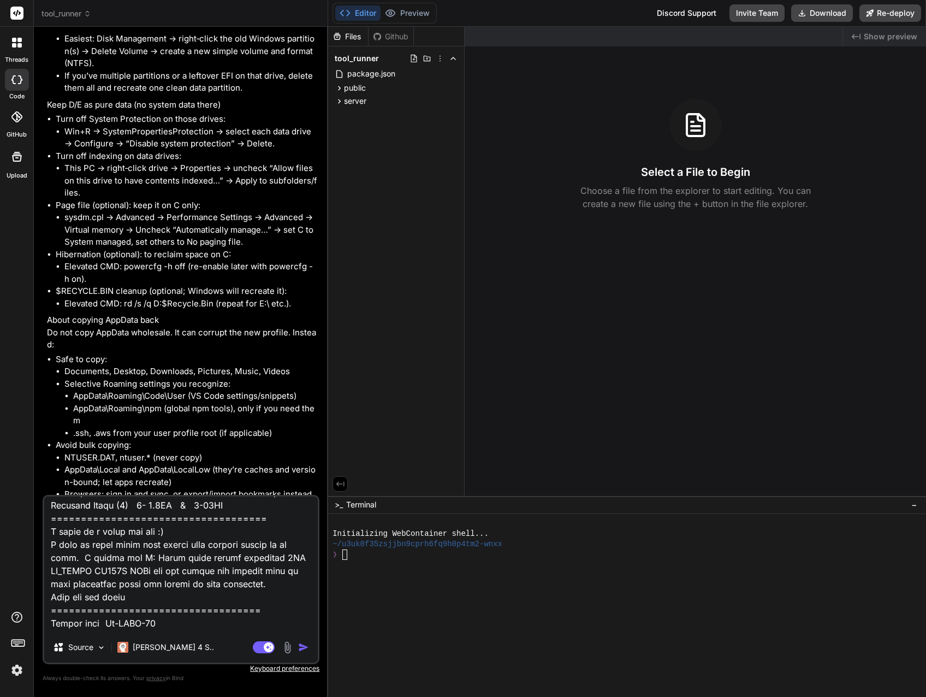
scroll to position [1648, 0]
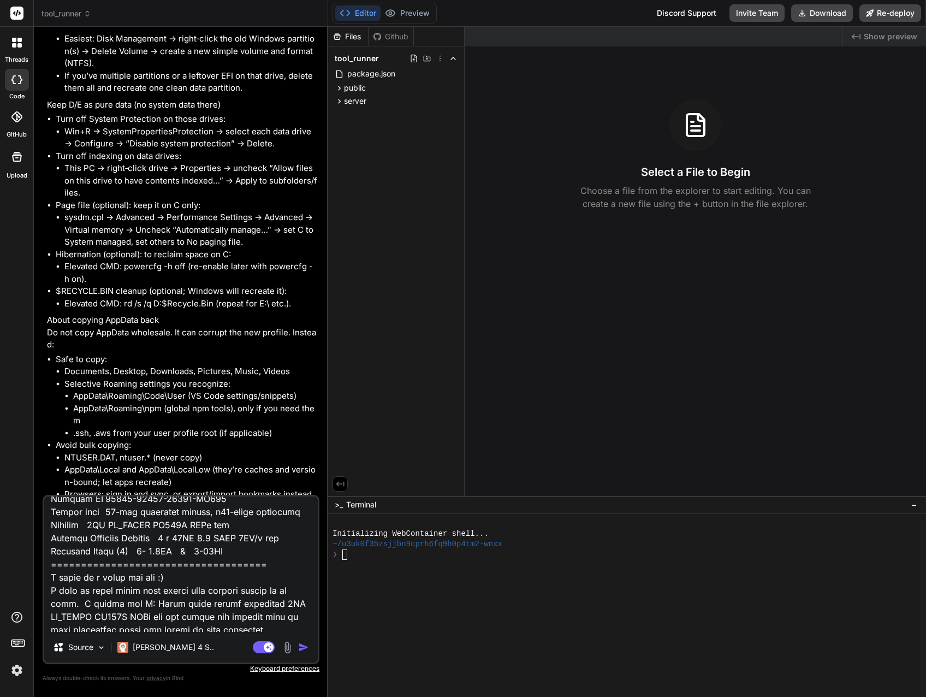
drag, startPoint x: 260, startPoint y: 590, endPoint x: 178, endPoint y: 603, distance: 82.4
click at [178, 603] on textarea at bounding box center [180, 563] width 273 height 135
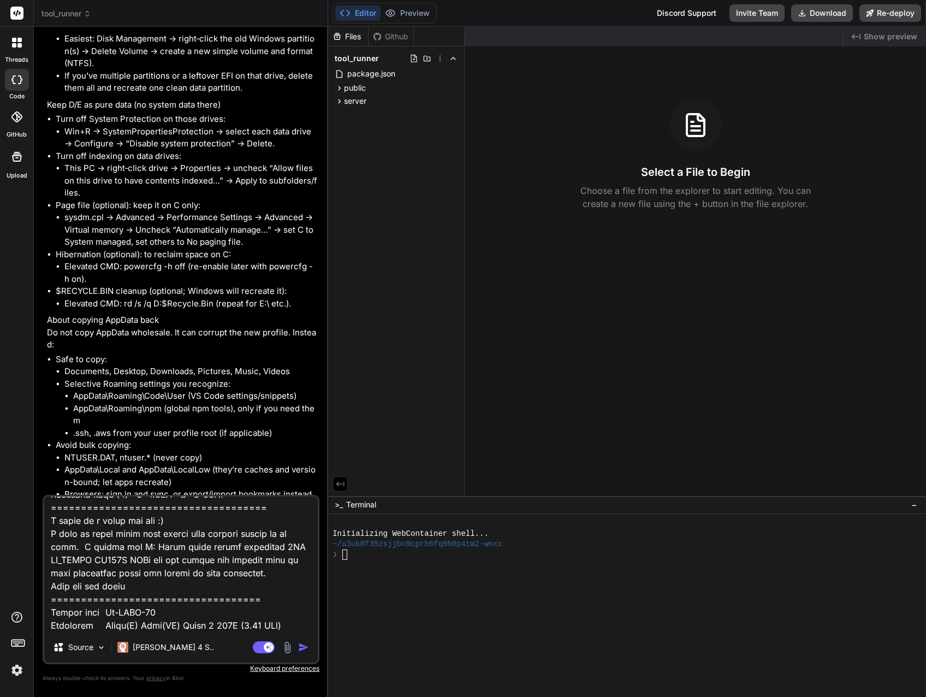
scroll to position [1758, 0]
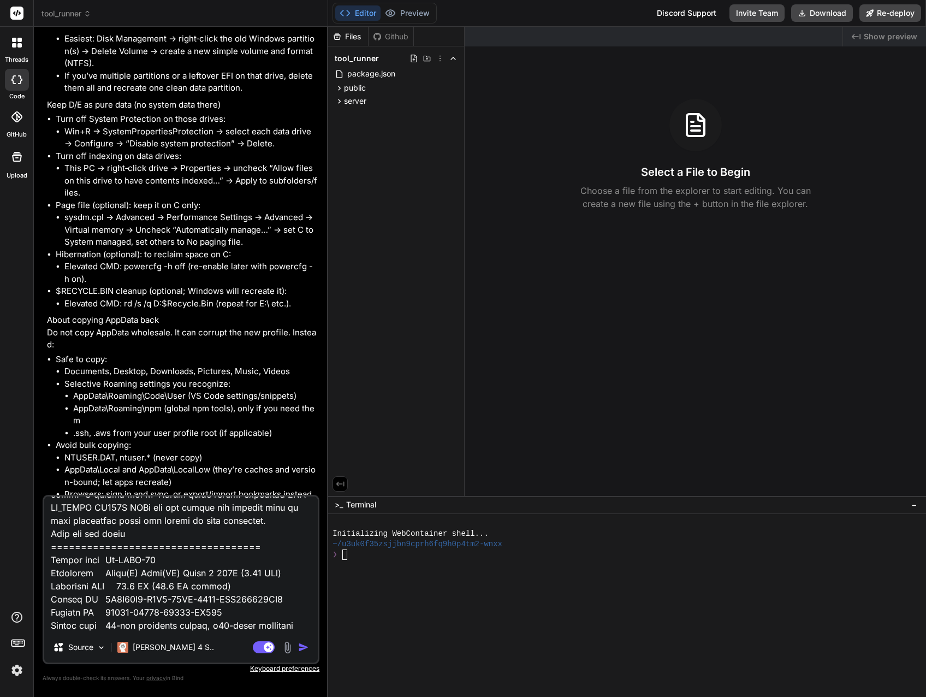
click at [67, 627] on textarea at bounding box center [180, 563] width 273 height 135
paste textarea "4TB WD_BLACK SN850X NVMe ssd"
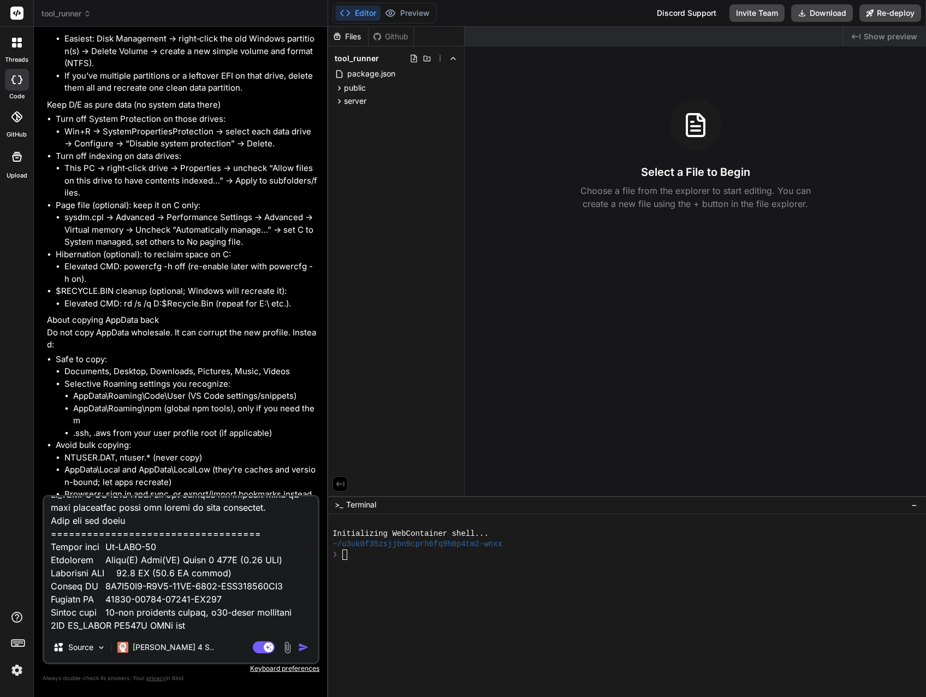
click at [178, 546] on textarea at bounding box center [180, 563] width 273 height 135
click at [287, 554] on textarea at bounding box center [180, 563] width 273 height 135
click at [215, 627] on textarea at bounding box center [180, 563] width 273 height 135
click at [148, 572] on textarea at bounding box center [180, 563] width 273 height 135
click at [217, 570] on textarea at bounding box center [180, 563] width 273 height 135
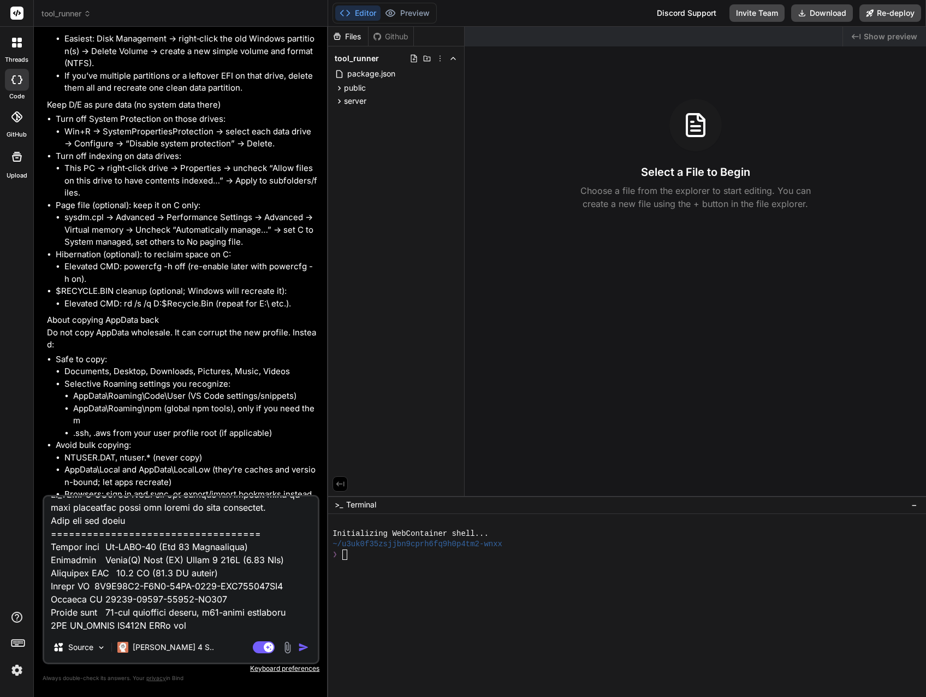
click at [217, 622] on textarea at bounding box center [180, 563] width 273 height 135
click at [52, 626] on textarea at bounding box center [180, 563] width 273 height 135
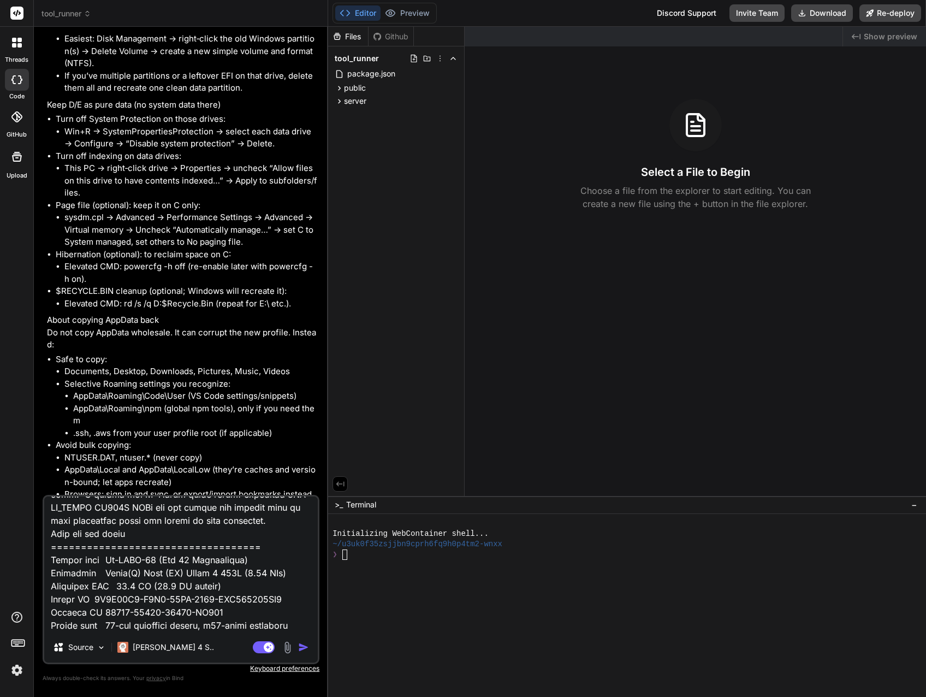
click at [242, 624] on textarea at bounding box center [180, 563] width 273 height 135
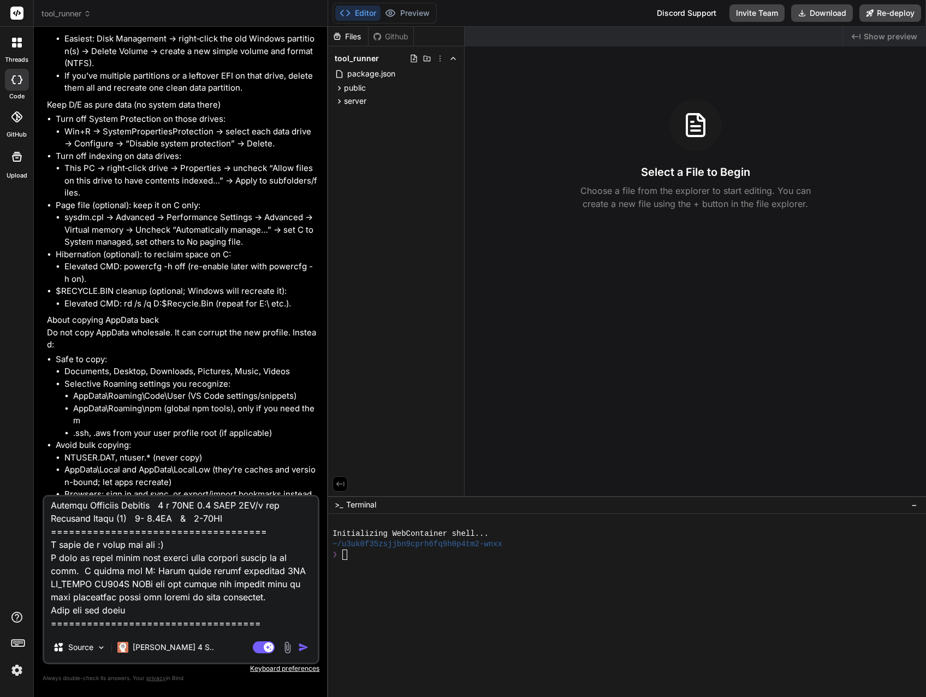
scroll to position [1662, 0]
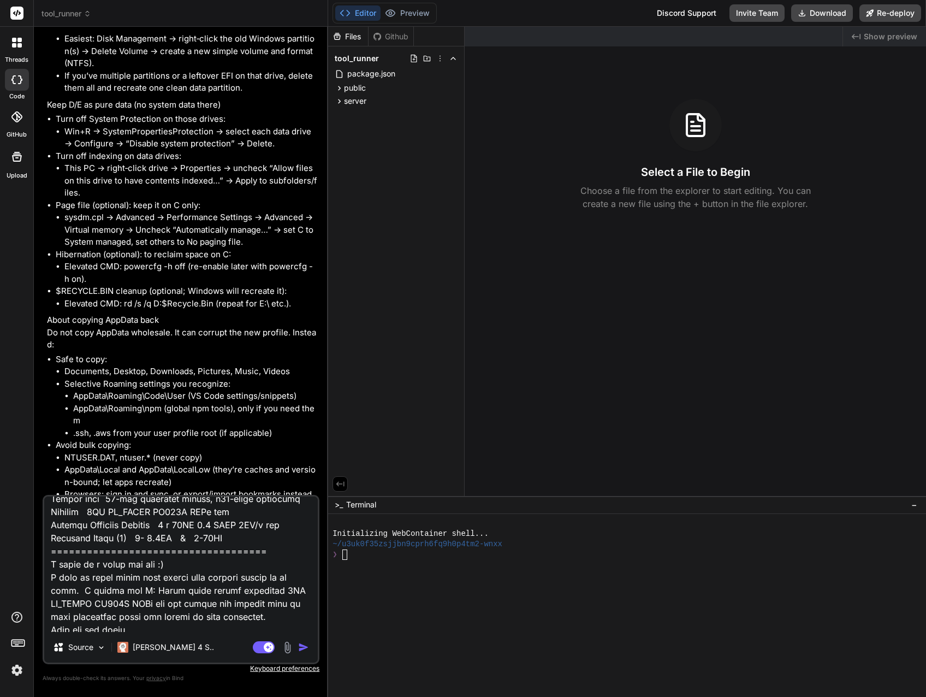
drag, startPoint x: 50, startPoint y: 522, endPoint x: 227, endPoint y: 522, distance: 176.9
click at [227, 522] on textarea at bounding box center [180, 563] width 273 height 135
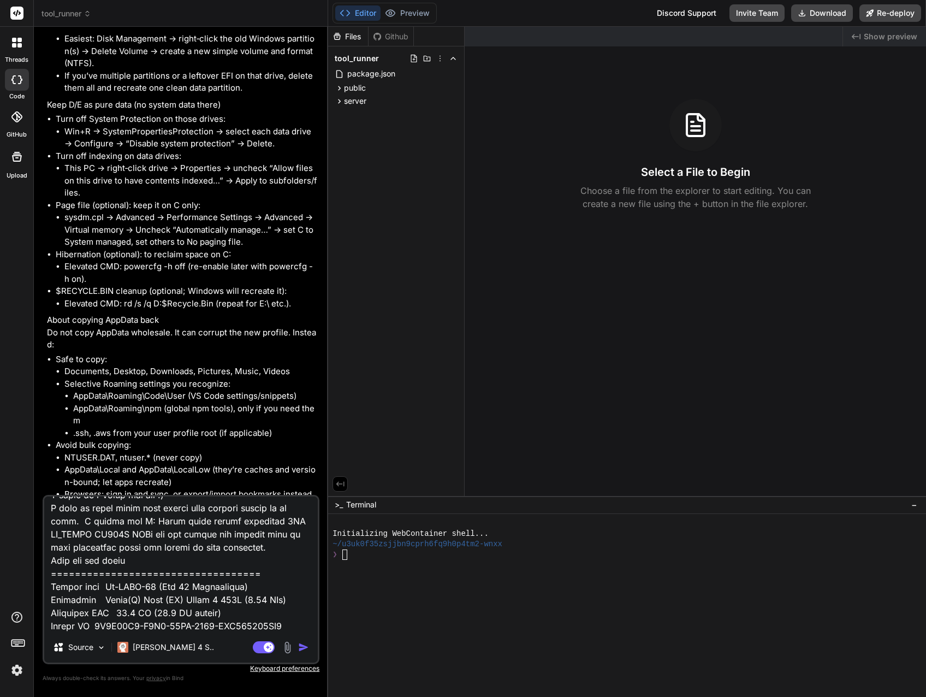
scroll to position [1771, 0]
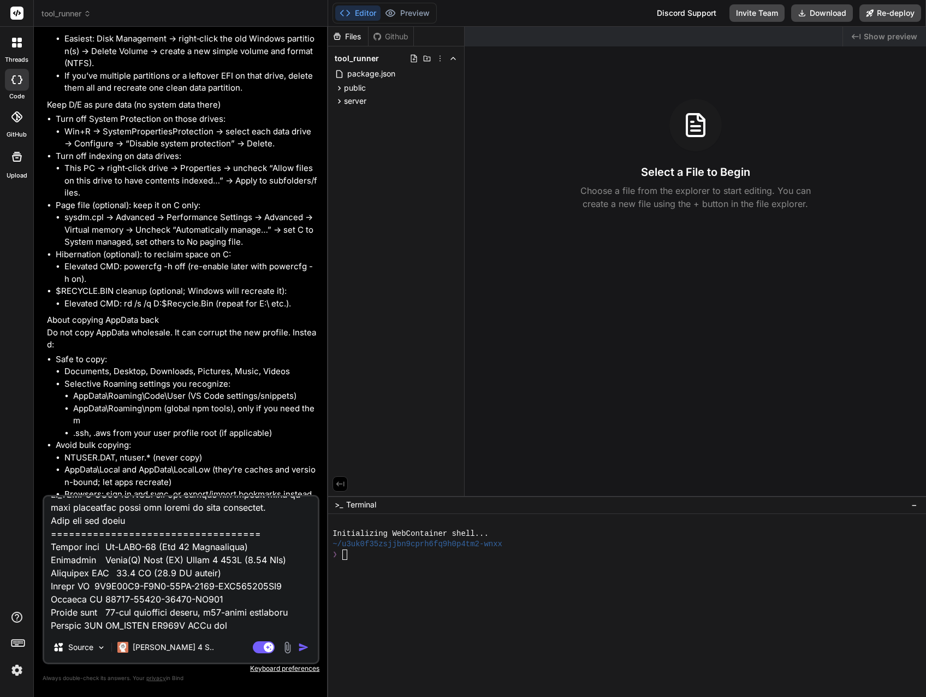
click at [70, 627] on textarea at bounding box center [180, 563] width 273 height 135
paste textarea "Ethernet Ports (2) 1- 2.5GB & 1-10GB"
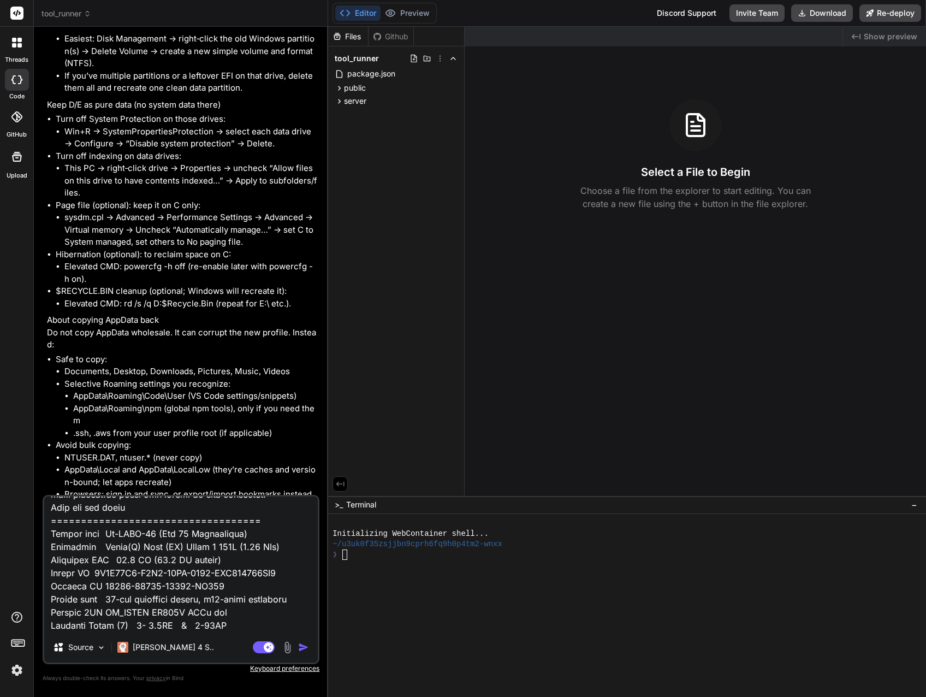
drag, startPoint x: 141, startPoint y: 626, endPoint x: 148, endPoint y: 627, distance: 6.8
click at [148, 627] on textarea at bounding box center [180, 563] width 273 height 135
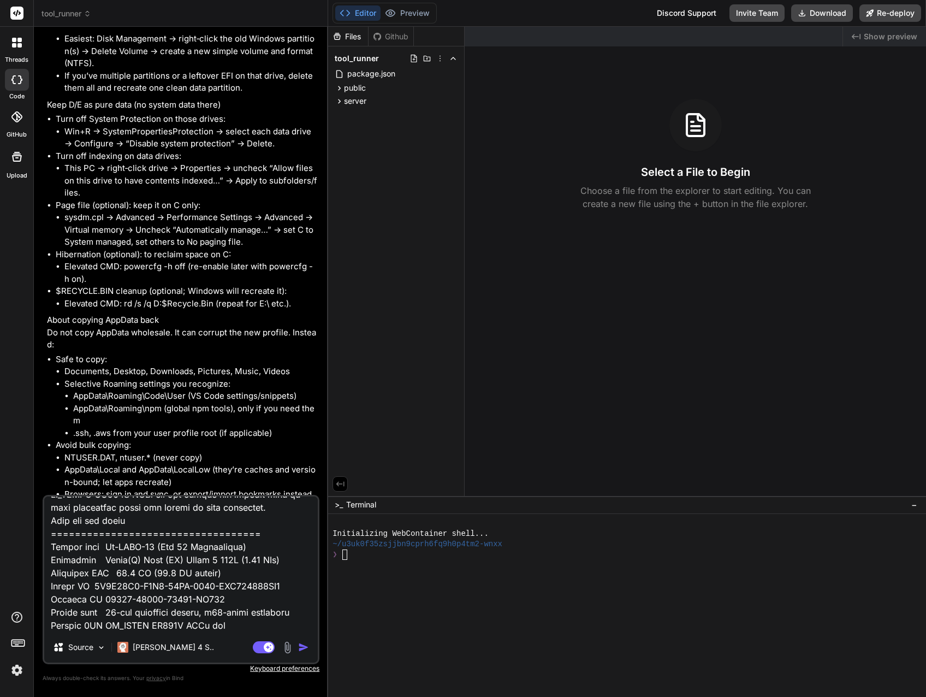
click at [189, 623] on textarea at bounding box center [180, 563] width 273 height 135
drag, startPoint x: 187, startPoint y: 624, endPoint x: 194, endPoint y: 626, distance: 7.4
click at [194, 626] on textarea at bounding box center [180, 563] width 273 height 135
click at [187, 627] on textarea at bounding box center [180, 563] width 273 height 135
click at [134, 623] on textarea at bounding box center [180, 563] width 273 height 135
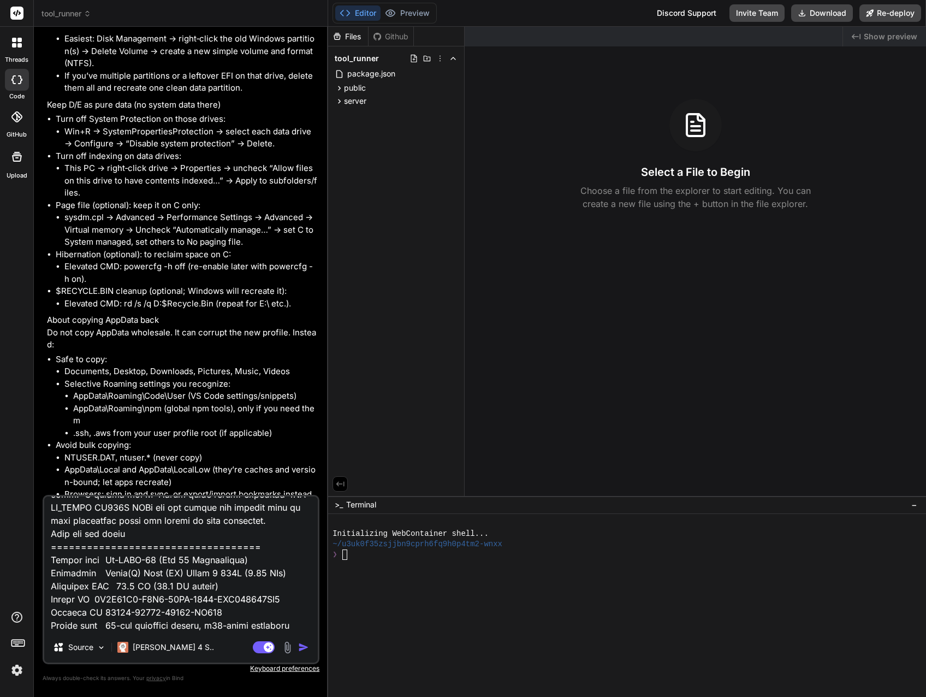
click at [189, 625] on textarea at bounding box center [180, 563] width 273 height 135
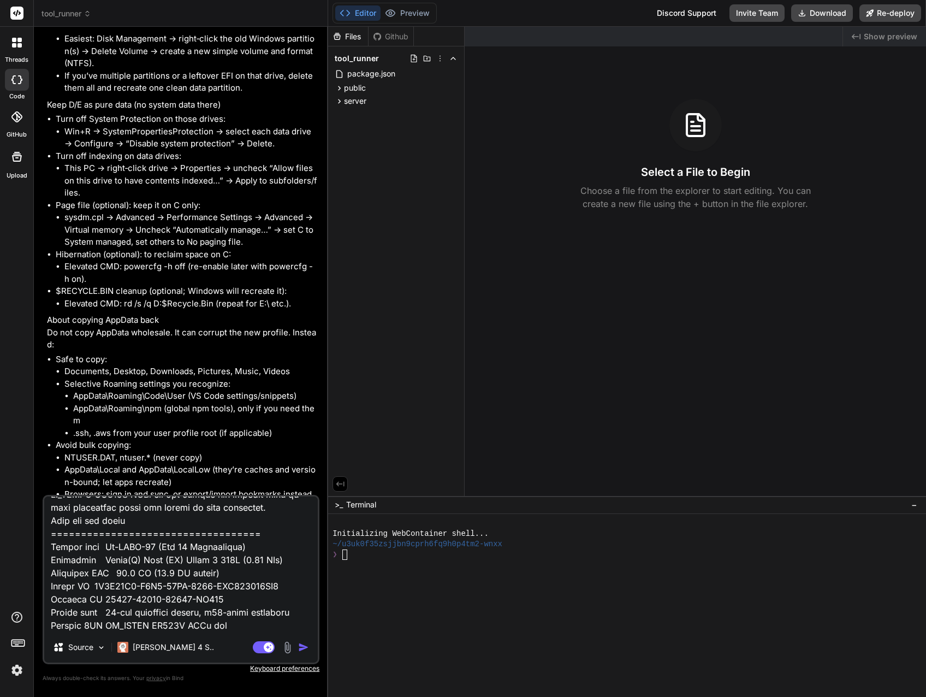
click at [186, 623] on textarea at bounding box center [180, 563] width 273 height 135
drag, startPoint x: 131, startPoint y: 626, endPoint x: 143, endPoint y: 626, distance: 12.0
click at [143, 626] on textarea at bounding box center [180, 563] width 273 height 135
drag, startPoint x: 147, startPoint y: 627, endPoint x: 216, endPoint y: 627, distance: 68.8
click at [216, 627] on textarea at bounding box center [180, 563] width 273 height 135
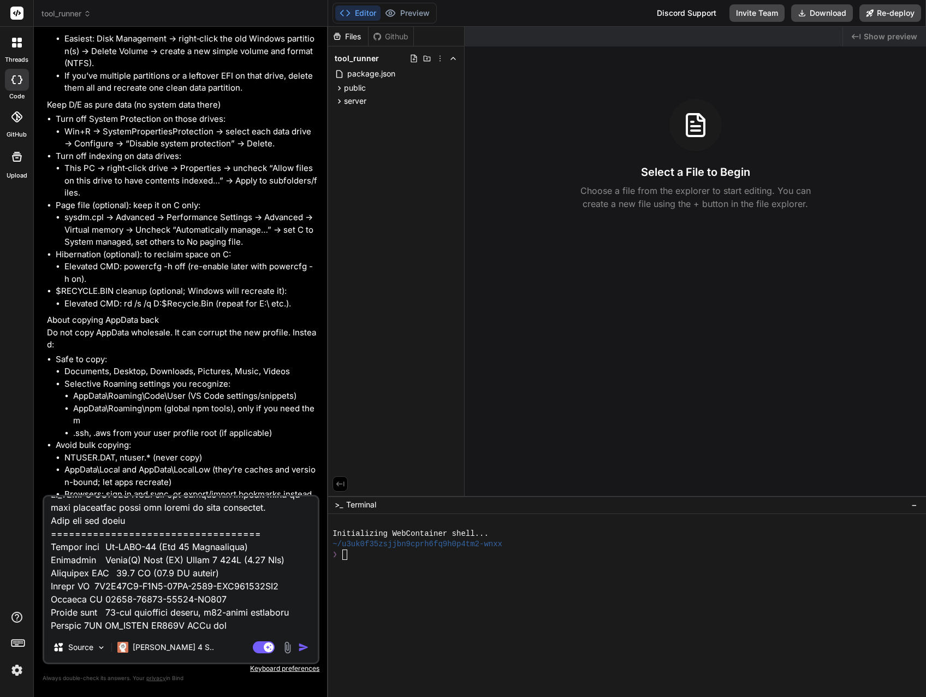
click at [114, 629] on textarea at bounding box center [180, 563] width 273 height 135
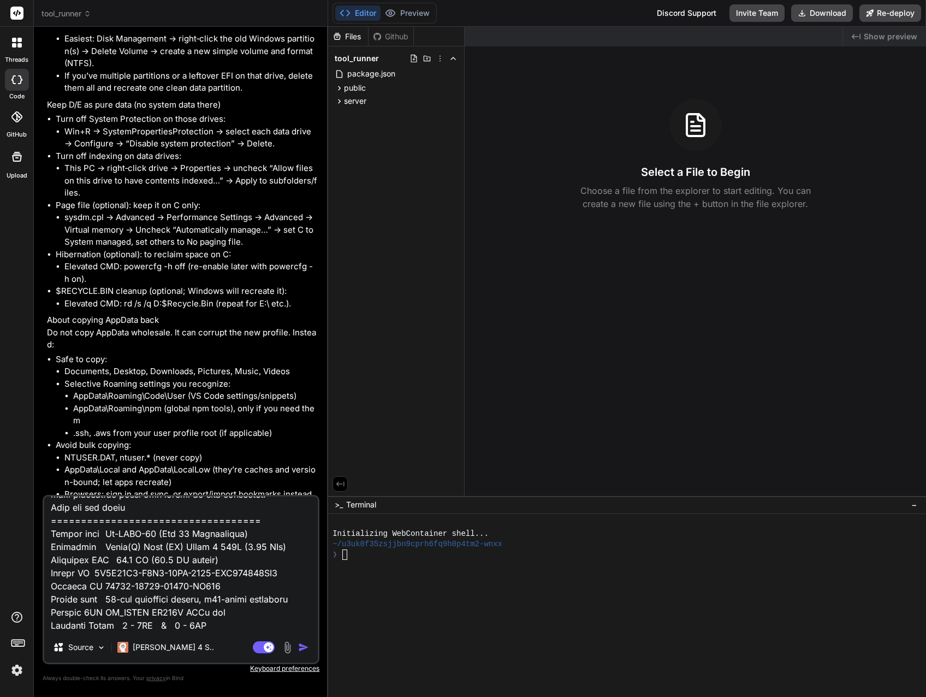
drag, startPoint x: 149, startPoint y: 627, endPoint x: 207, endPoint y: 623, distance: 58.0
click at [207, 623] on textarea at bounding box center [180, 563] width 273 height 135
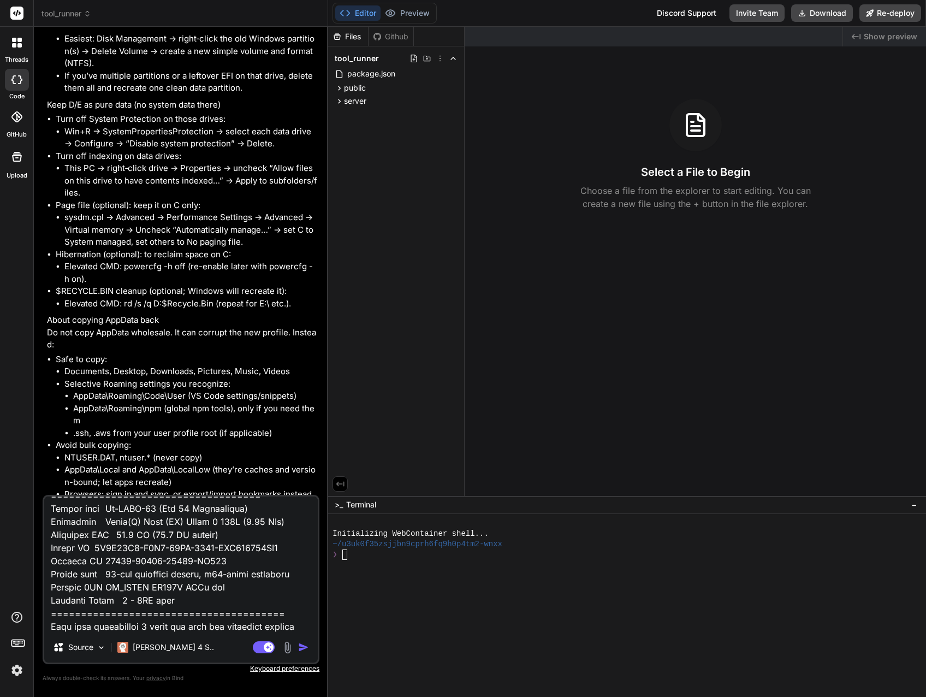
scroll to position [1797, 0]
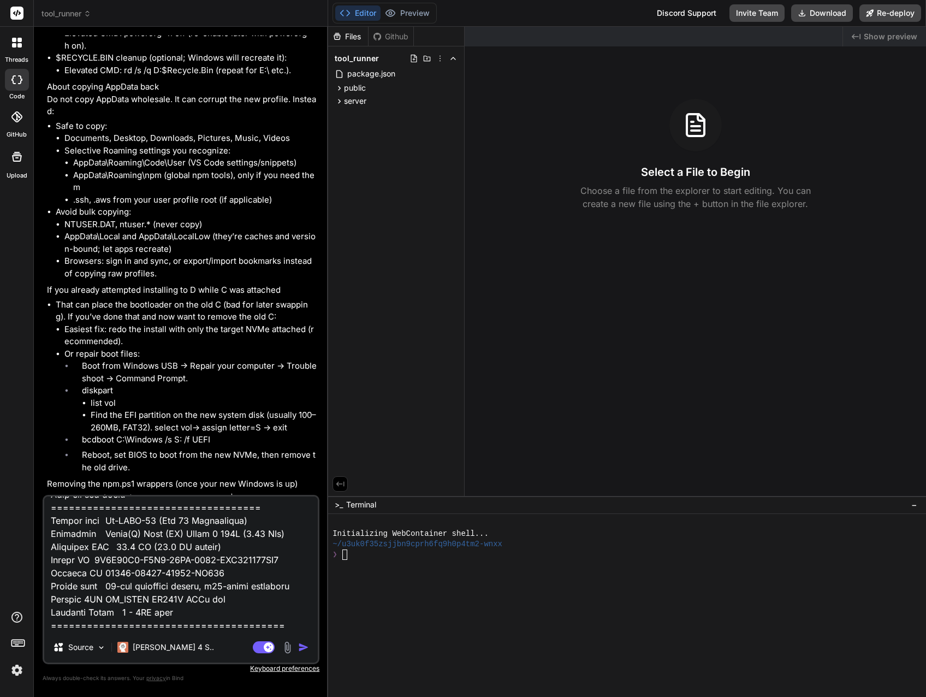
scroll to position [7024, 0]
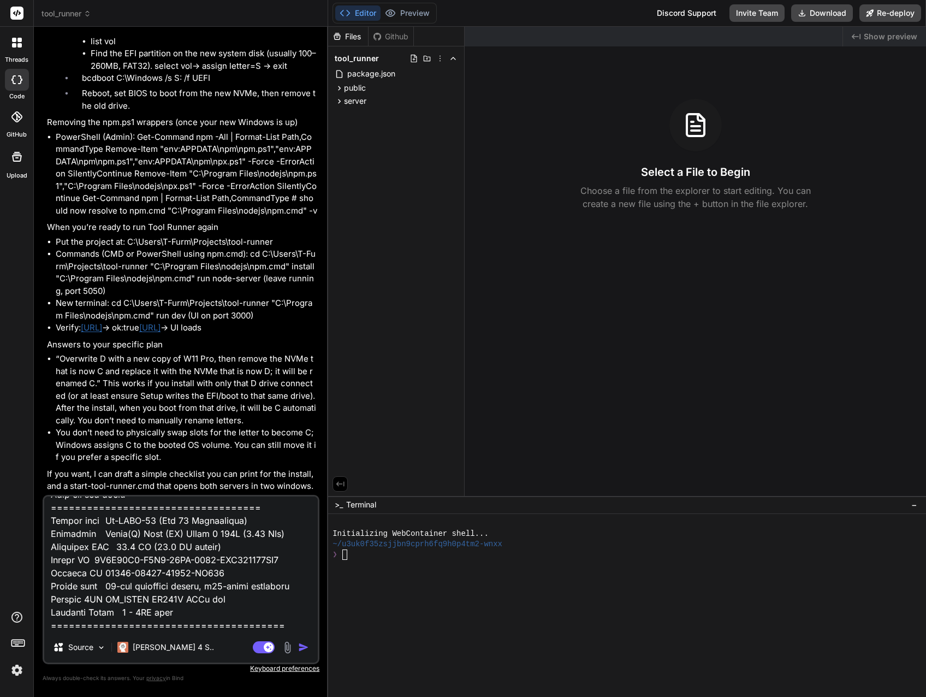
drag, startPoint x: 110, startPoint y: 508, endPoint x: 165, endPoint y: 510, distance: 54.7
click at [164, 510] on textarea at bounding box center [180, 563] width 273 height 135
click at [183, 630] on textarea at bounding box center [180, 563] width 273 height 135
type textarea "I replaced Win 11 Pro with Win 11 Workstation, created a Dev disk that I kept o…"
type textarea "x"
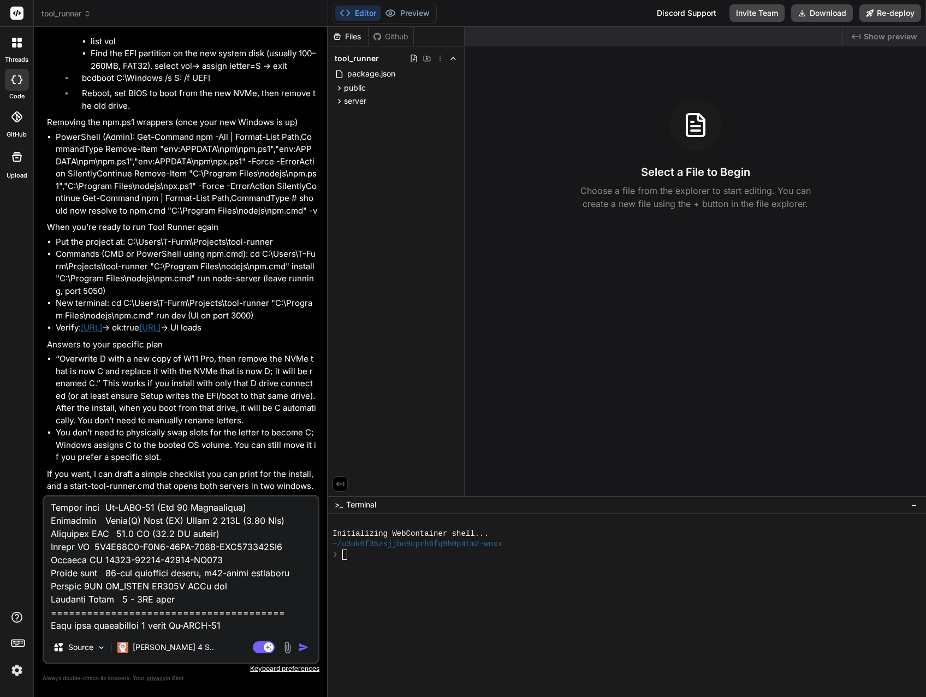
click at [176, 628] on textarea at bounding box center [180, 563] width 273 height 135
type textarea "I replaced Win 11 Pro with Win 11 Workstation, created a Dev disk that I kept o…"
type textarea "x"
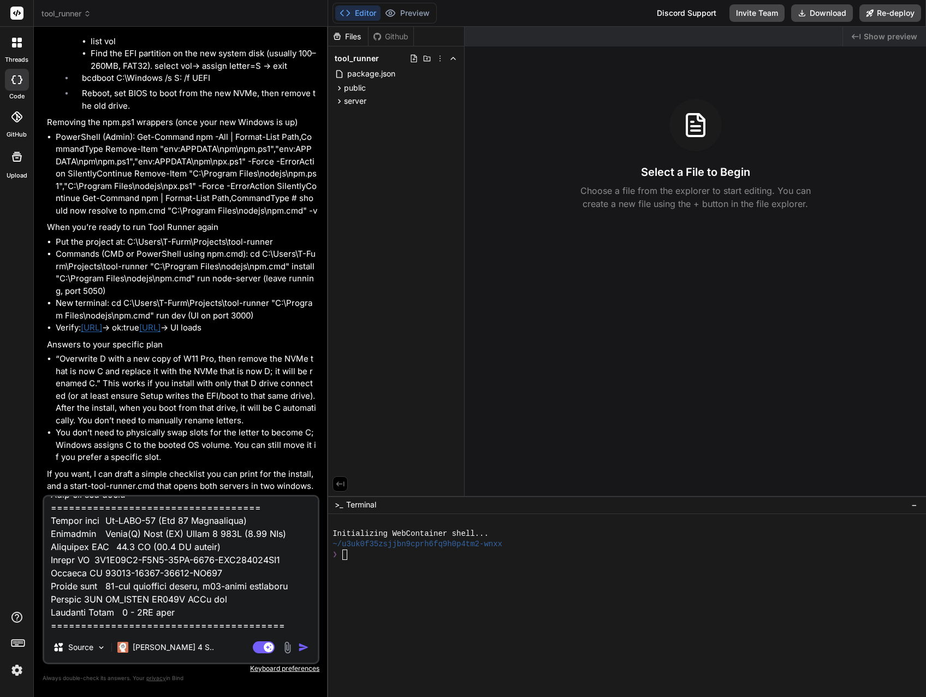
type textarea "I replaced Win 11 Pro with Win 11 Workstation, created a Dev disk that I kept o…"
type textarea "x"
click at [147, 630] on textarea at bounding box center [180, 563] width 273 height 135
type textarea "I replaced Win 11 Pro with Win 11 Workstation, created a Dev disk that I kept o…"
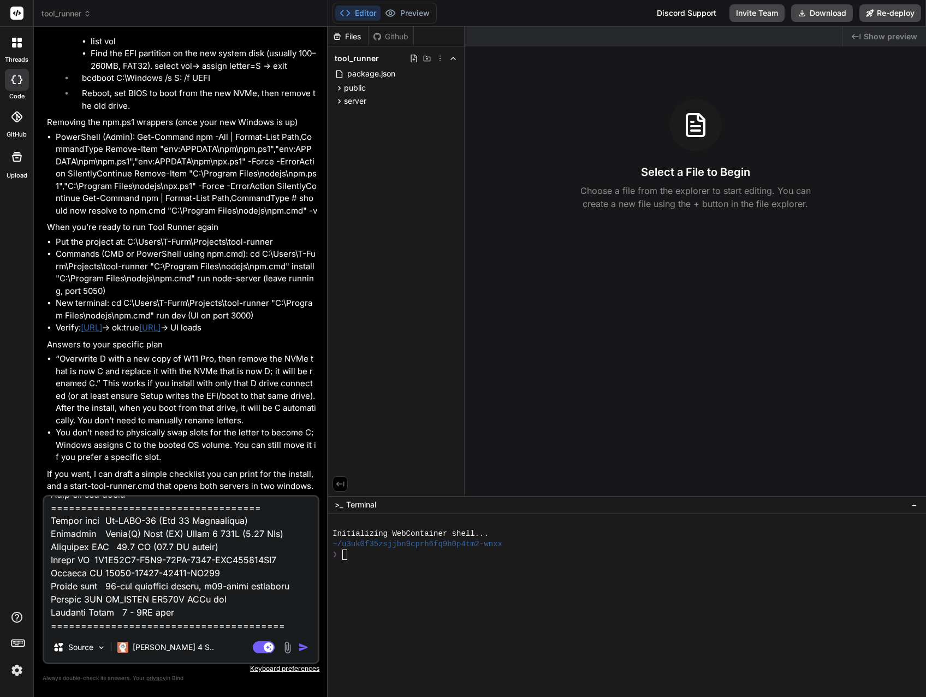
type textarea "x"
type textarea "I replaced Win 11 Pro with Win 11 Workstation, created a Dev disk that I kept o…"
type textarea "x"
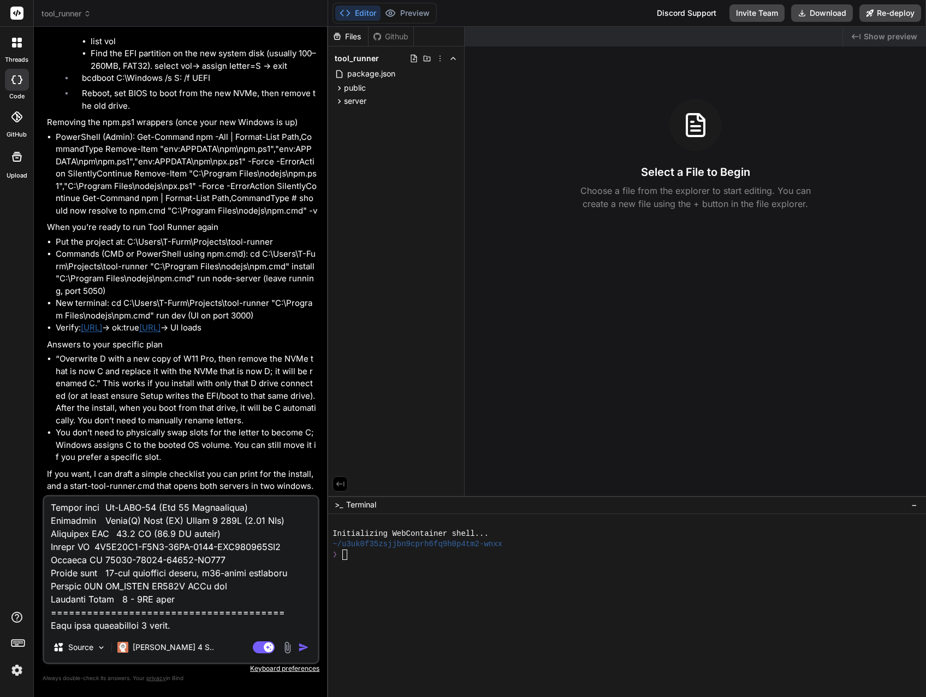
type textarea "I replaced Win 11 Pro with Win 11 Workstation, created a Dev disk that I kept o…"
type textarea "x"
type textarea "I replaced Win 11 Pro with Win 11 Workstation, created a Dev disk that I kept o…"
type textarea "x"
type textarea "I replaced Win 11 Pro with Win 11 Workstation, created a Dev disk that I kept o…"
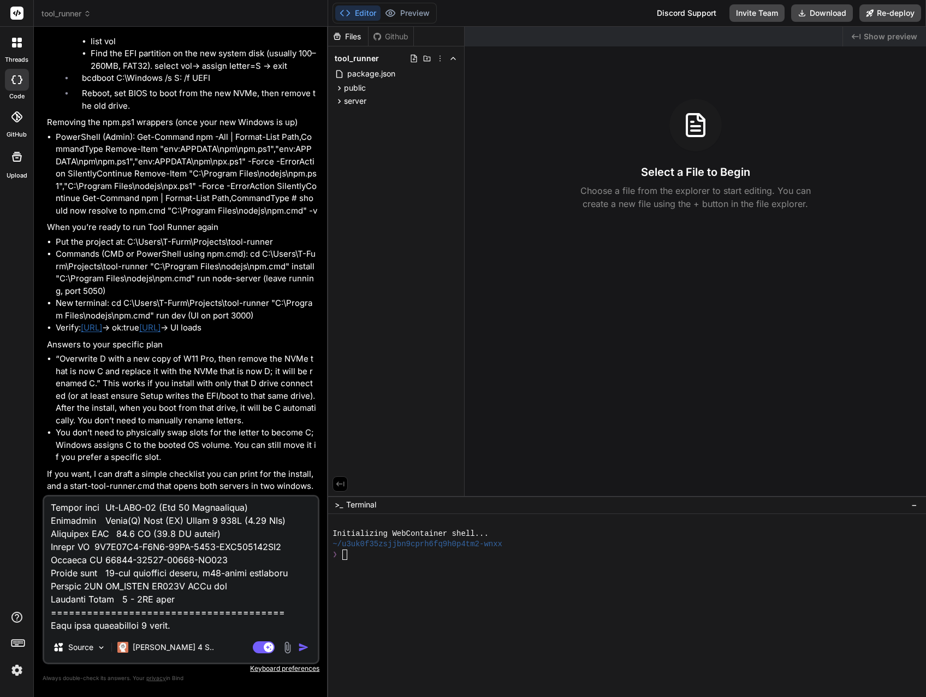
type textarea "x"
type textarea "I replaced Win 11 Pro with Win 11 Workstation, created a Dev disk that I kept o…"
type textarea "x"
type textarea "I replaced Win 11 Pro with Win 11 Workstation, created a Dev disk that I kept o…"
type textarea "x"
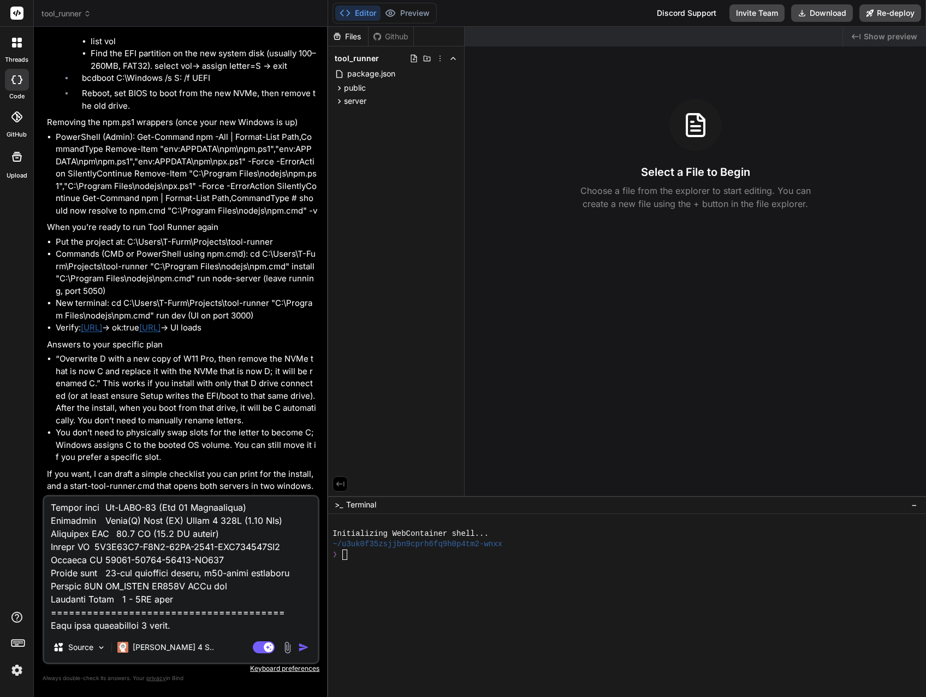
type textarea "I replaced Win 11 Pro with Win 11 Workstation, created a Dev disk that I kept o…"
type textarea "x"
type textarea "I replaced Win 11 Pro with Win 11 Workstation, created a Dev disk that I kept o…"
type textarea "x"
type textarea "I replaced Win 11 Pro with Win 11 Workstation, created a Dev disk that I kept o…"
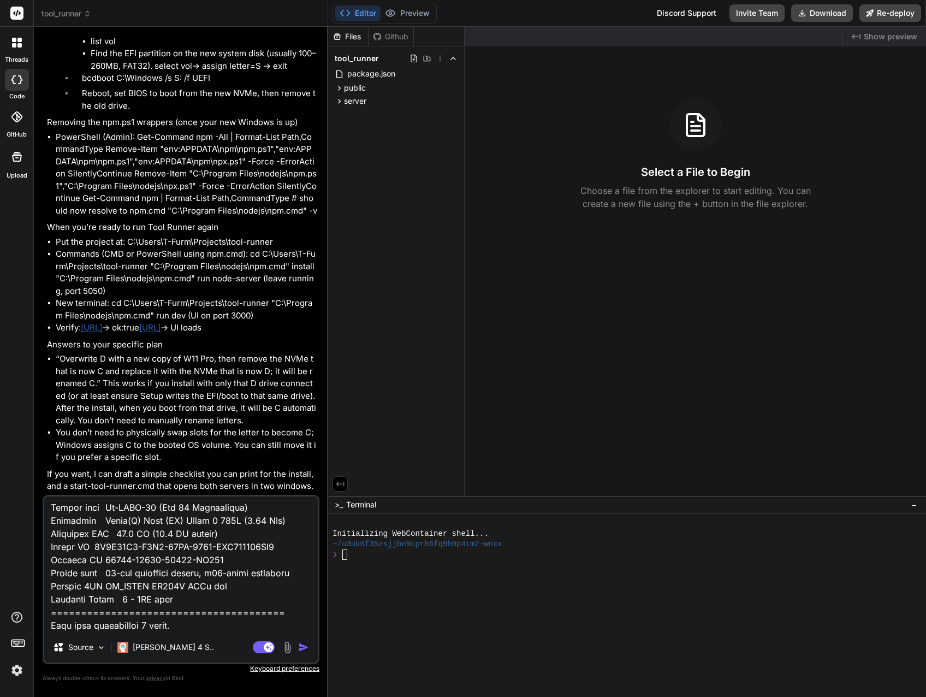
type textarea "x"
type textarea "I replaced Win 11 Pro with Win 11 Workstation, created a Dev disk that I kept o…"
type textarea "x"
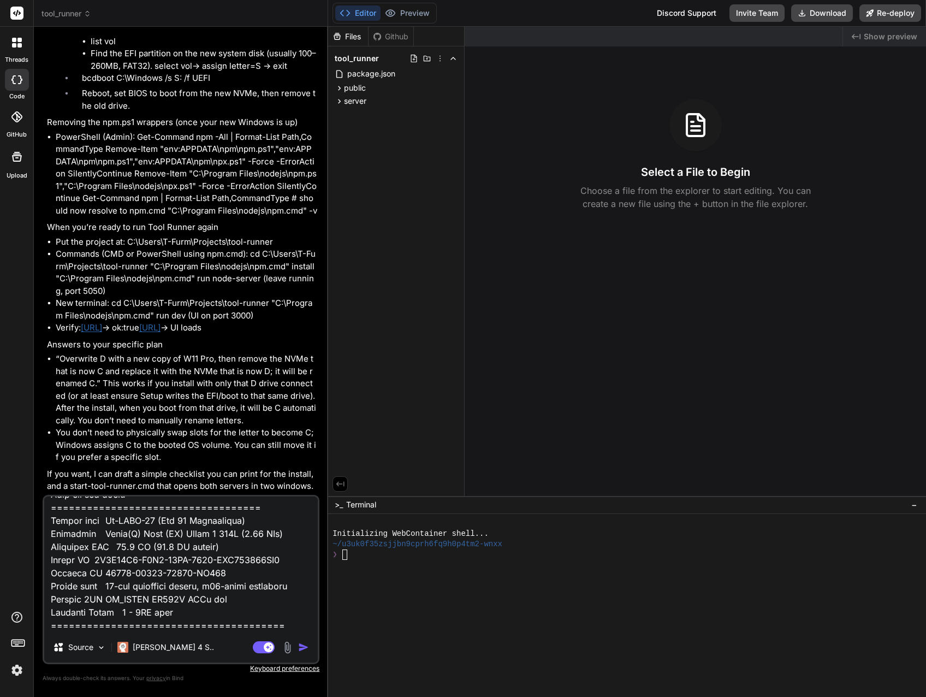
type textarea "I replaced Win 11 Pro with Win 11 Workstation, created a Dev disk that I kept o…"
type textarea "x"
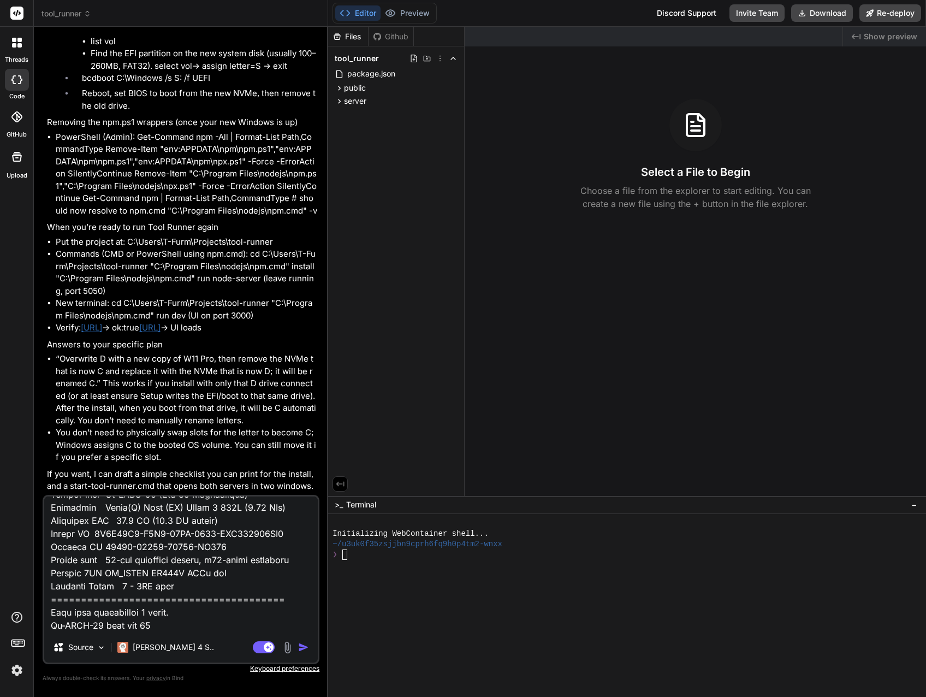
type textarea "I replaced Win 11 Pro with Win 11 Workstation, created a Dev disk that I kept o…"
type textarea "x"
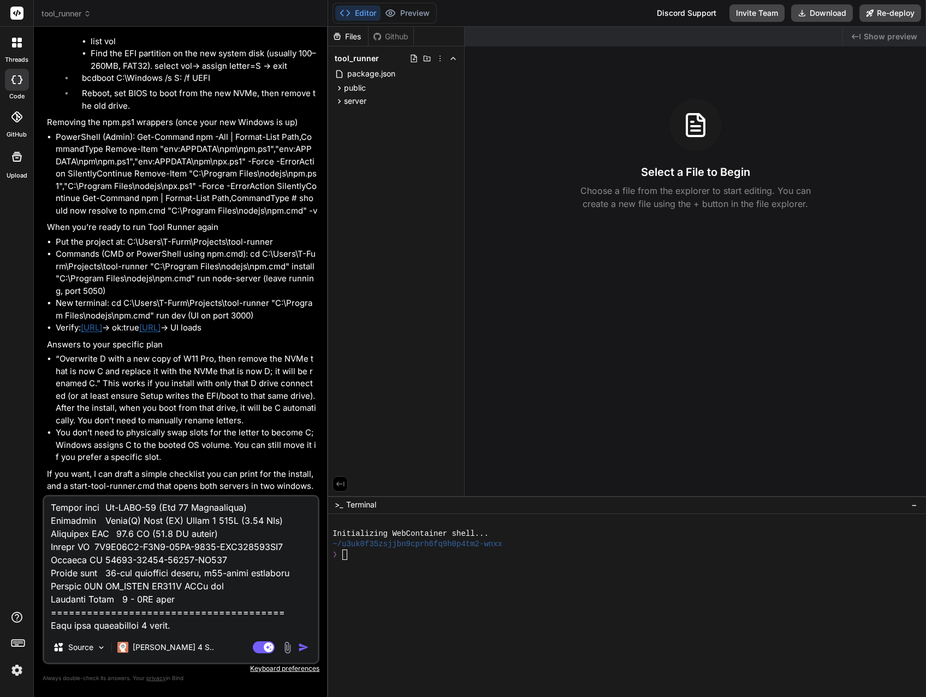
type textarea "I replaced Win 11 Pro with Win 11 Workstation, created a Dev disk that I kept o…"
type textarea "x"
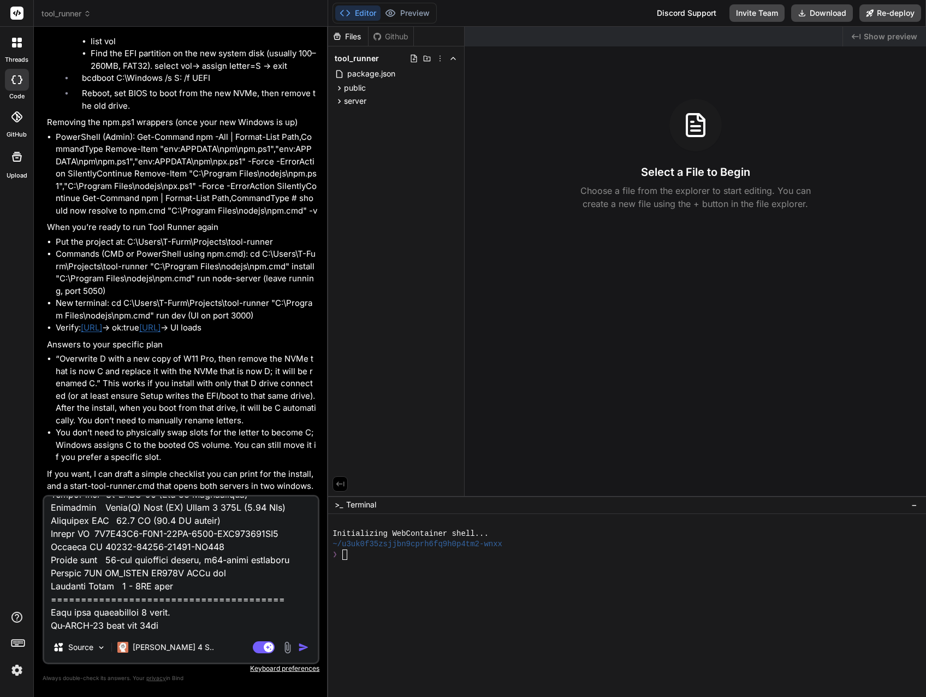
type textarea "I replaced Win 11 Pro with Win 11 Workstation, created a Dev disk that I kept o…"
type textarea "x"
type textarea "I replaced Win 11 Pro with Win 11 Workstation, created a Dev disk that I kept o…"
type textarea "x"
type textarea "I replaced Win 11 Pro with Win 11 Workstation, created a Dev disk that I kept o…"
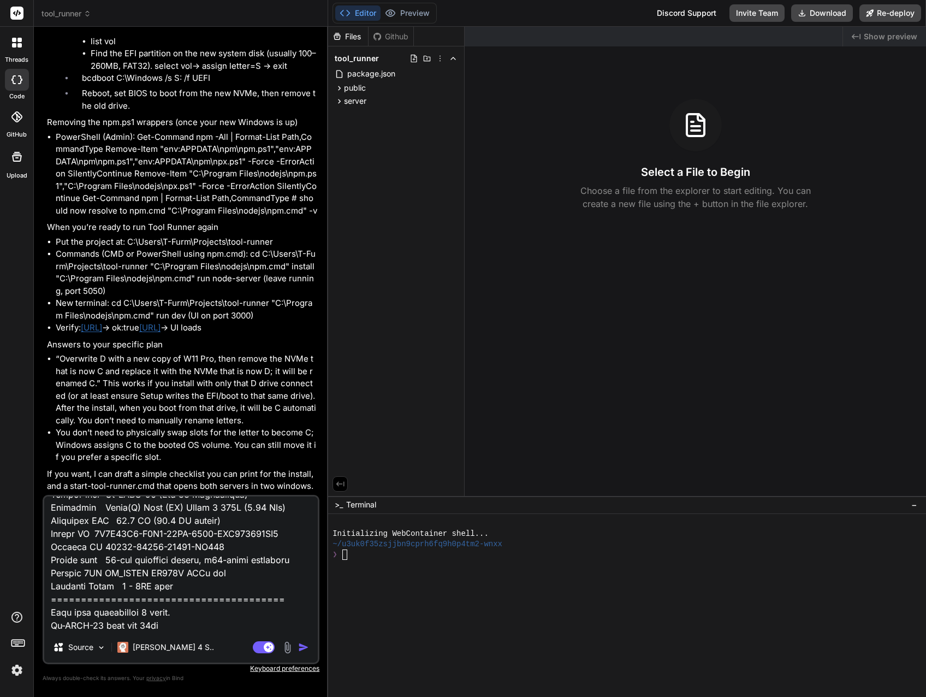
type textarea "x"
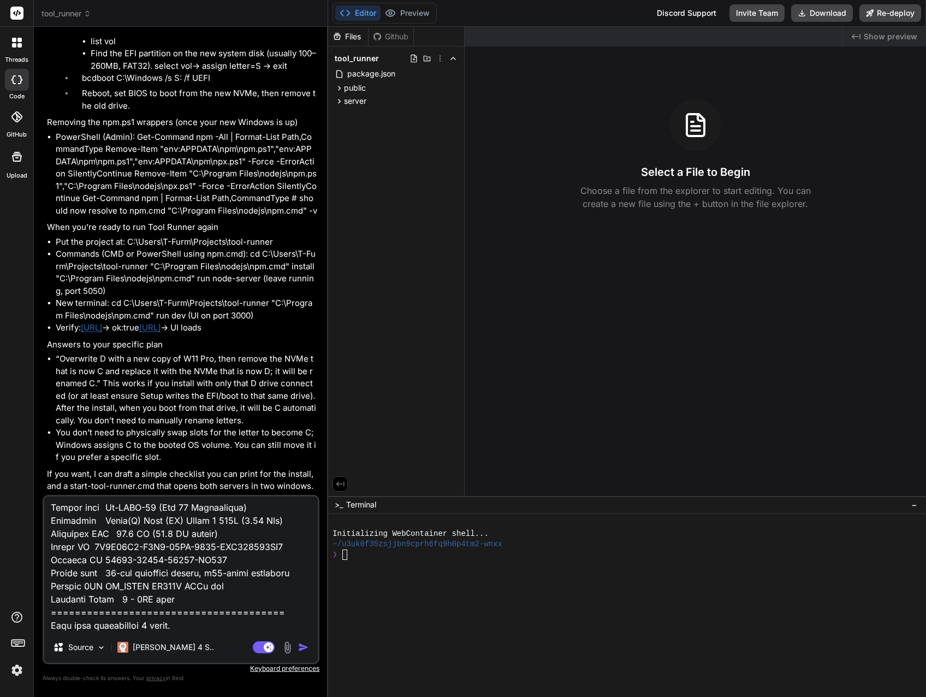
type textarea "I replaced Win 11 Pro with Win 11 Workstation, created a Dev disk that I kept o…"
type textarea "x"
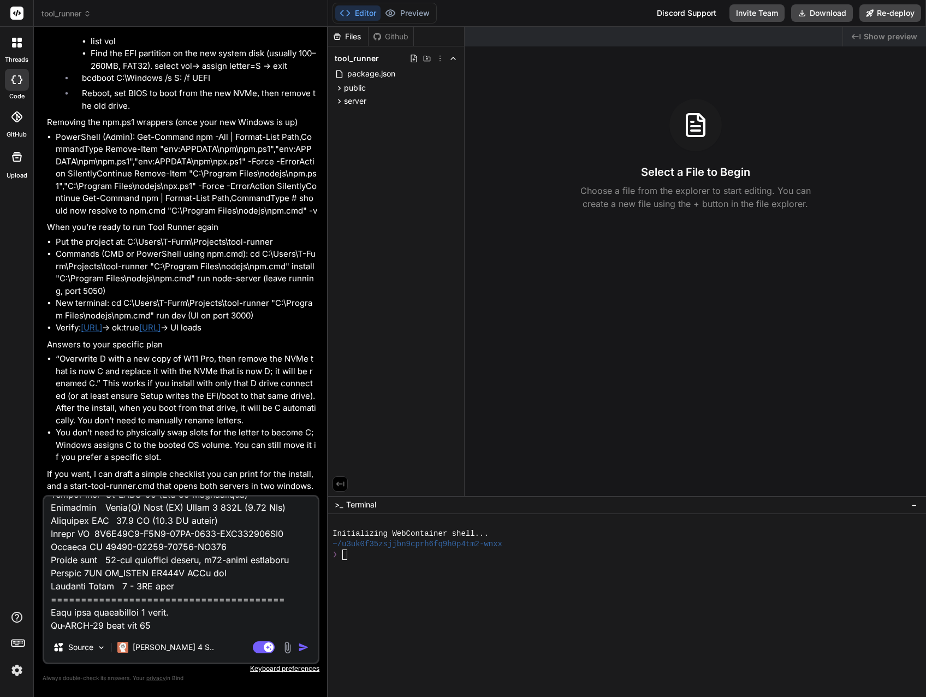
type textarea "I replaced Win 11 Pro with Win 11 Workstation, created a Dev disk that I kept o…"
type textarea "x"
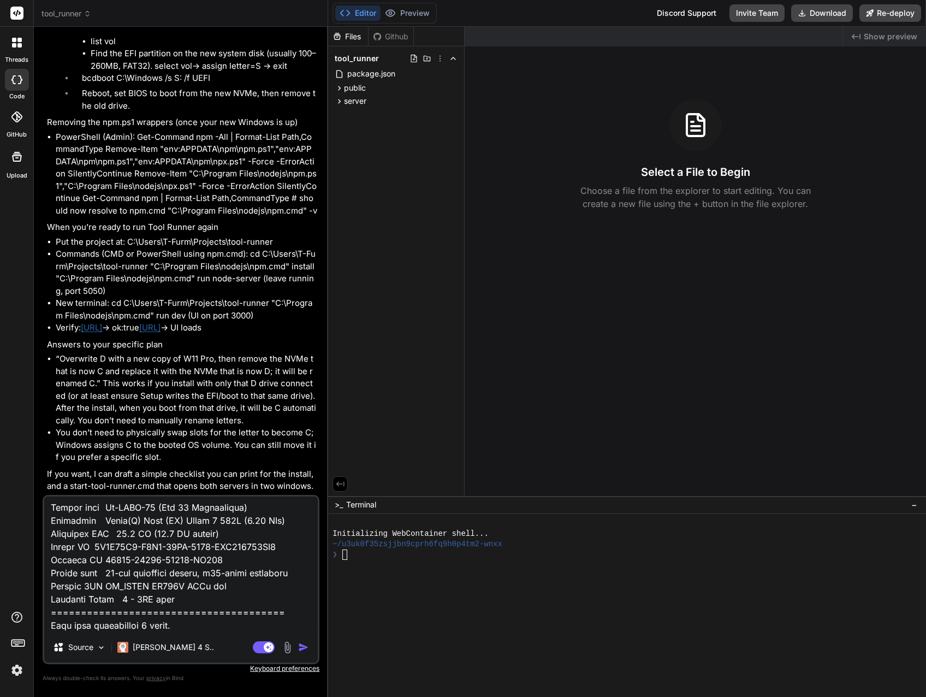
type textarea "I replaced Win 11 Pro with Win 11 Workstation, created a Dev disk that I kept o…"
type textarea "x"
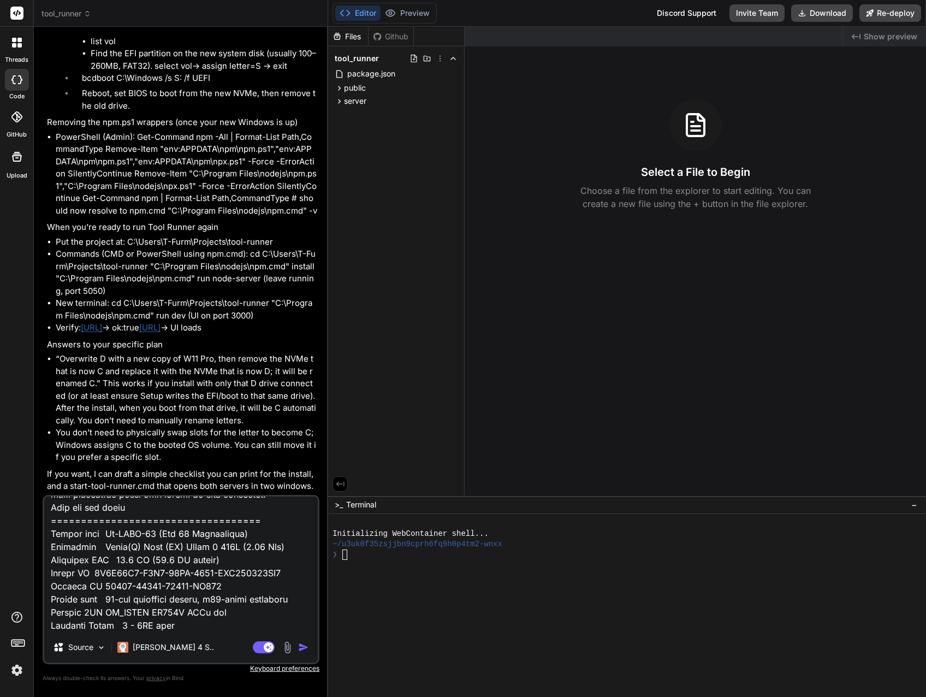
type textarea "I replaced Win 11 Pro with Win 11 Workstation, created a Dev disk that I kept o…"
type textarea "x"
type textarea "I replaced Win 11 Pro with Win 11 Workstation, created a Dev disk that I kept o…"
type textarea "x"
type textarea "I replaced Win 11 Pro with Win 11 Workstation, created a Dev disk that I kept o…"
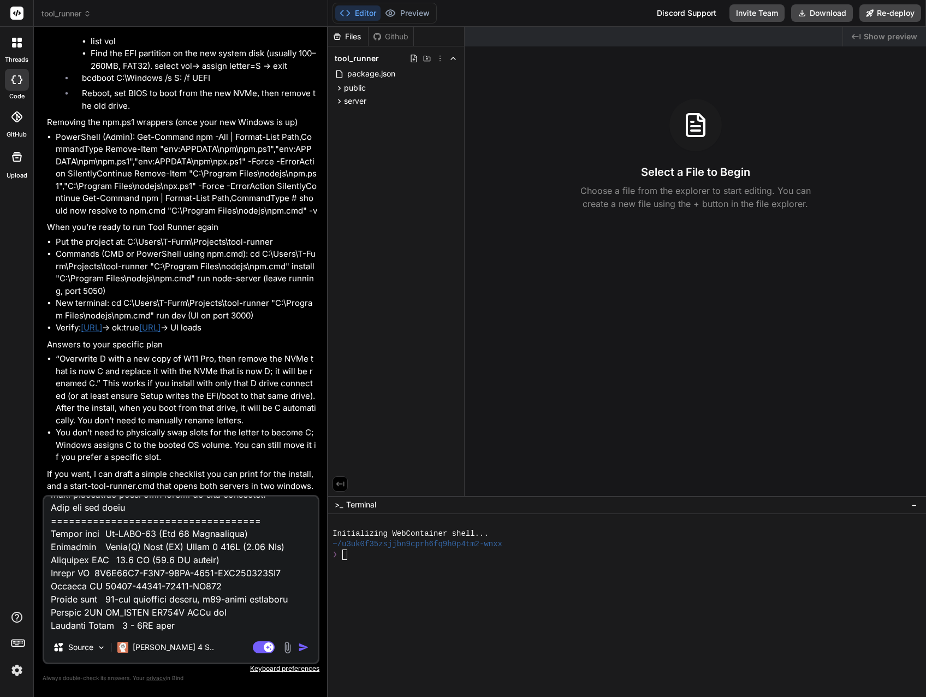
type textarea "x"
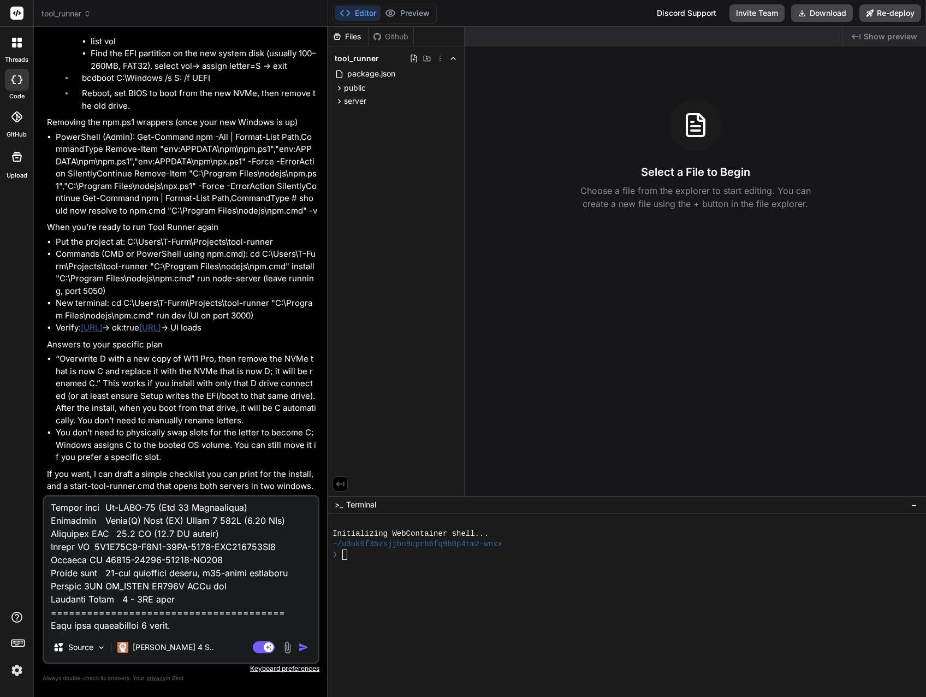
type textarea "I replaced Win 11 Pro with Win 11 Workstation, created a Dev disk that I kept o…"
type textarea "x"
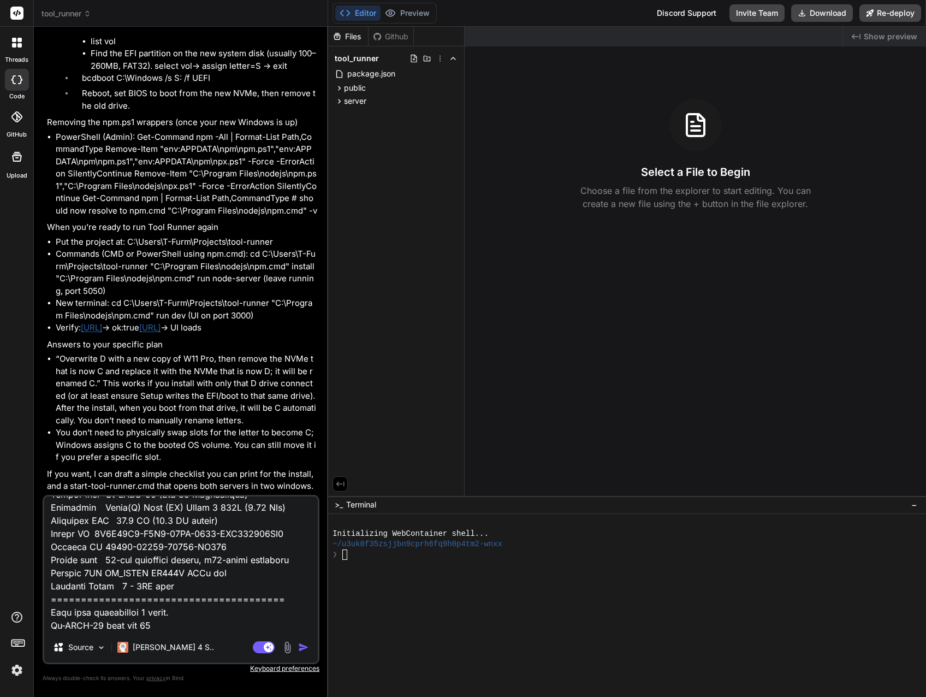
type textarea "I replaced Win 11 Pro with Win 11 Workstation, created a Dev disk that I kept o…"
type textarea "x"
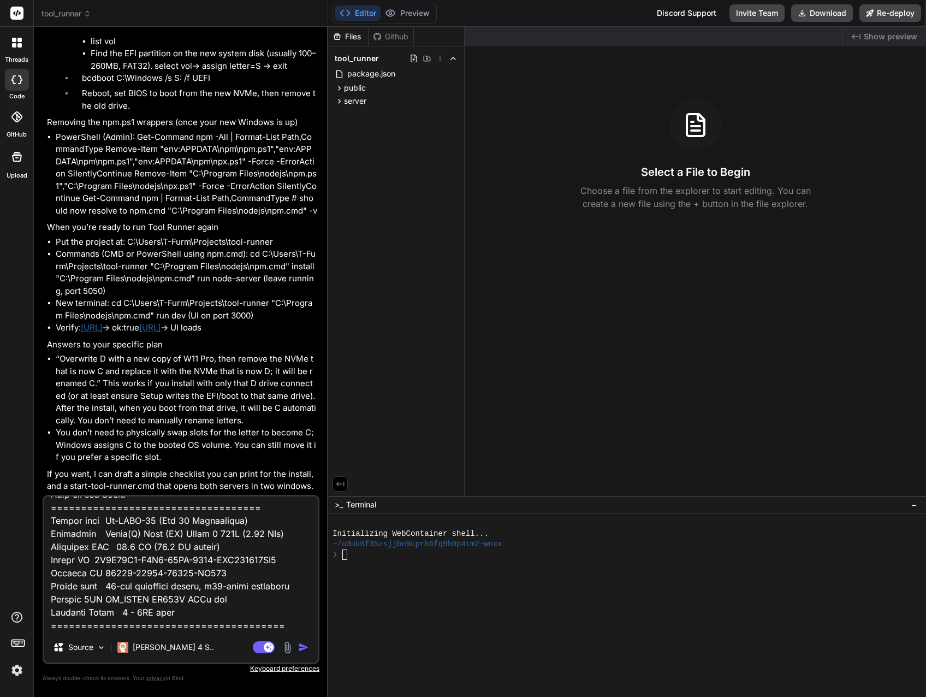
type textarea "I replaced Win 11 Pro with Win 11 Workstation, created a Dev disk that I kept o…"
type textarea "x"
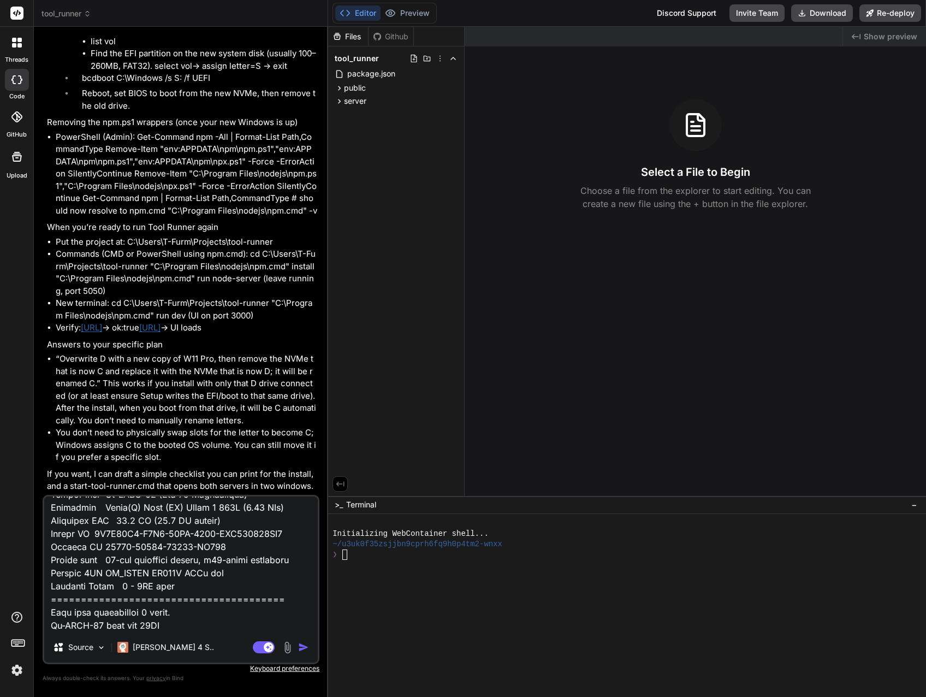
type textarea "I replaced Win 11 Pro with Win 11 Workstation, created a Dev disk that I kept o…"
type textarea "x"
type textarea "I replaced Win 11 Pro with Win 11 Workstation, created a Dev disk that I kept o…"
type textarea "x"
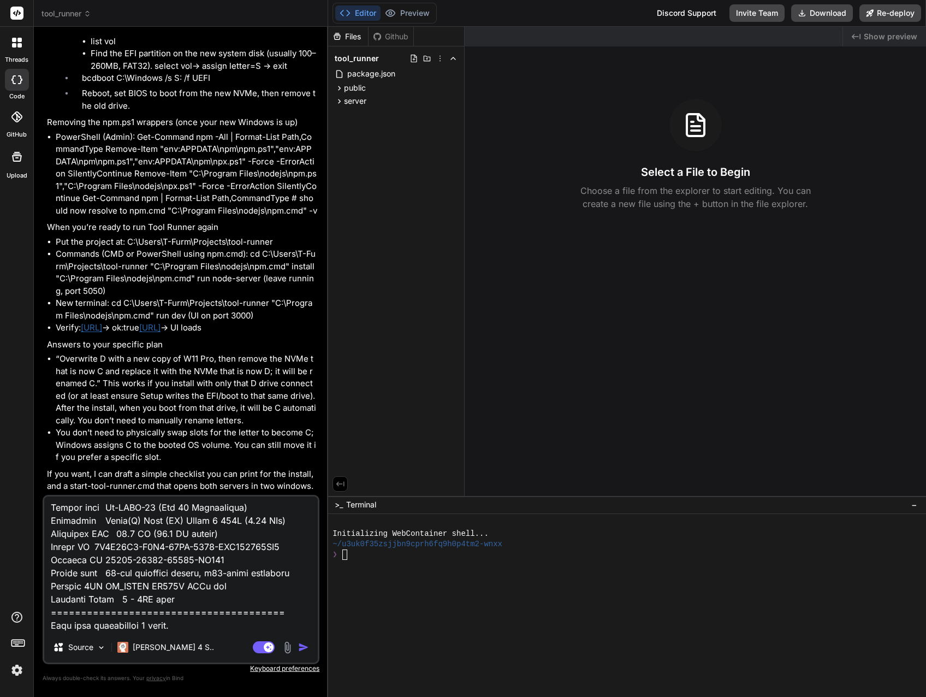
type textarea "I replaced Win 11 Pro with Win 11 Workstation, created a Dev disk that I kept o…"
type textarea "x"
type textarea "I replaced Win 11 Pro with Win 11 Workstation, created a Dev disk that I kept o…"
type textarea "x"
type textarea "I replaced Win 11 Pro with Win 11 Workstation, created a Dev disk that I kept o…"
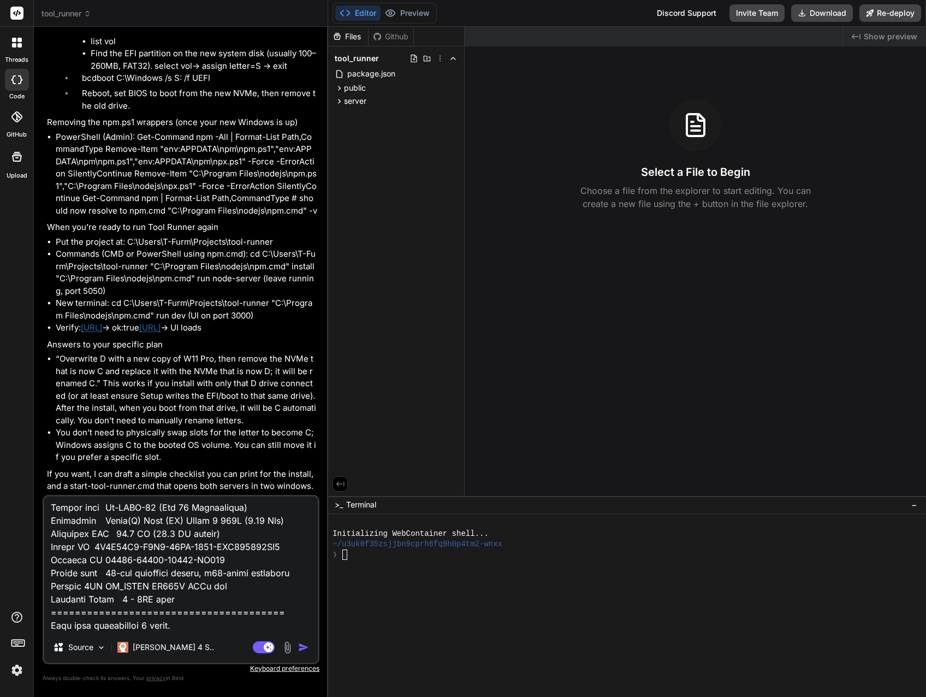
type textarea "x"
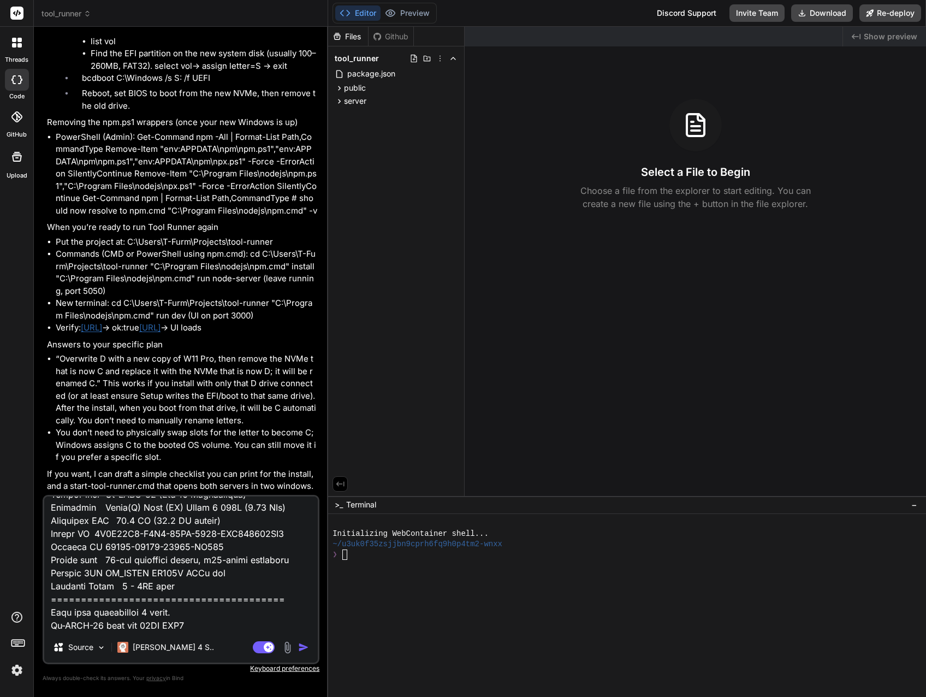
type textarea "I replaced Win 11 Pro with Win 11 Workstation, created a Dev disk that I kept o…"
type textarea "x"
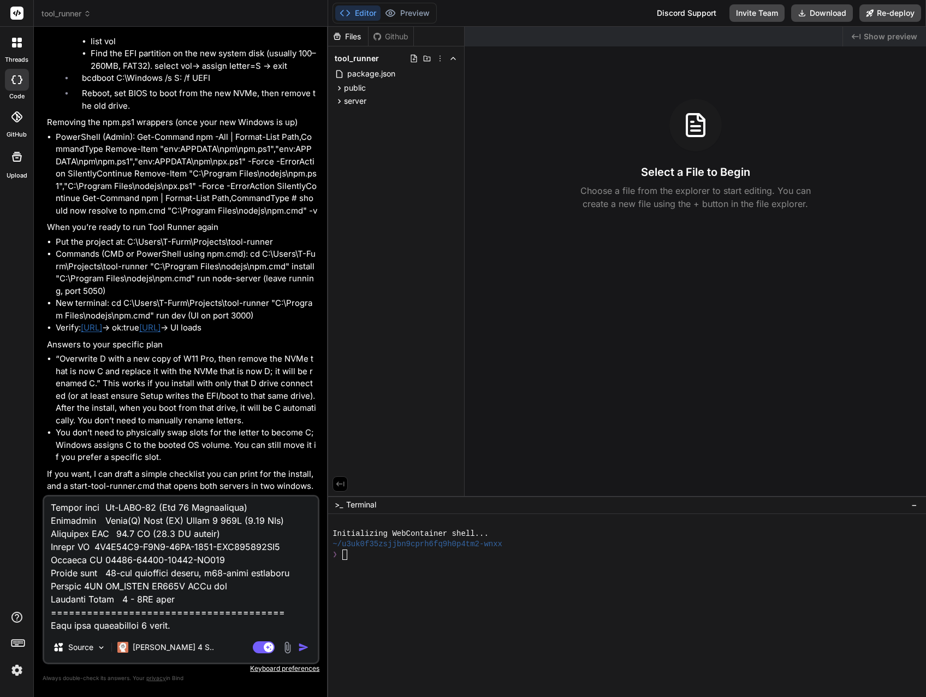
type textarea "I replaced Win 11 Pro with Win 11 Workstation, created a Dev disk that I kept o…"
type textarea "x"
type textarea "I replaced Win 11 Pro with Win 11 Workstation, created a Dev disk that I kept o…"
type textarea "x"
type textarea "I replaced Win 11 Pro with Win 11 Workstation, created a Dev disk that I kept o…"
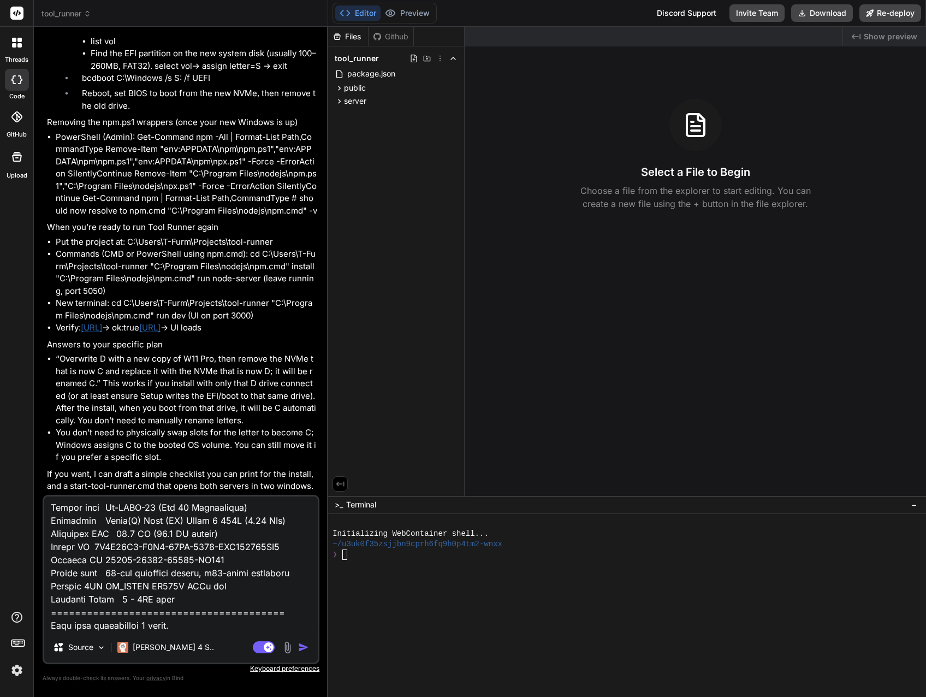
type textarea "x"
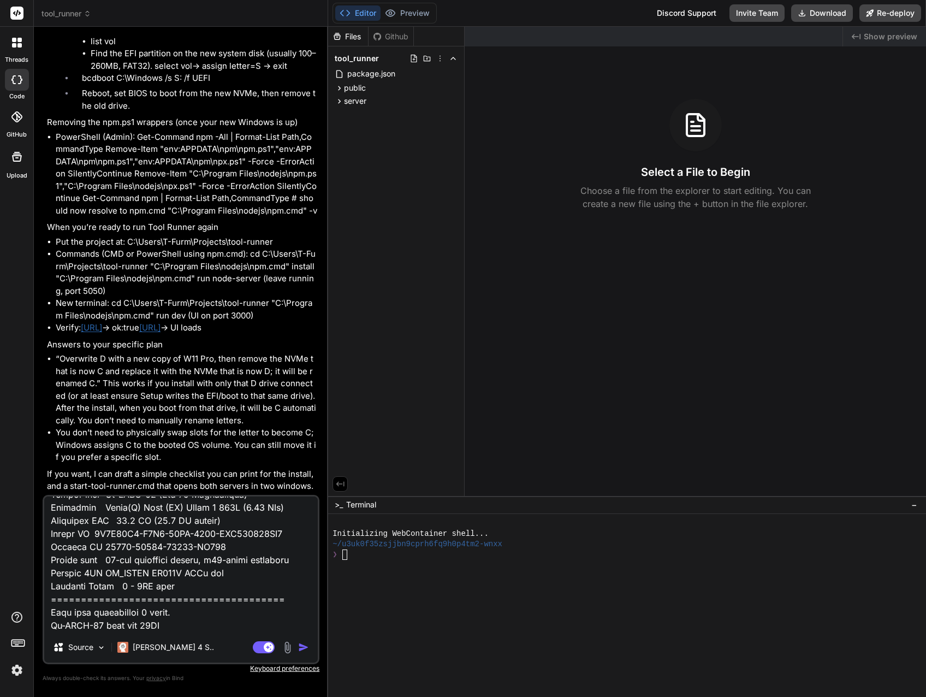
type textarea "I replaced Win 11 Pro with Win 11 Workstation, created a Dev disk that I kept o…"
type textarea "x"
type textarea "I replaced Win 11 Pro with Win 11 Workstation, created a Dev disk that I kept o…"
type textarea "x"
type textarea "I replaced Win 11 Pro with Win 11 Workstation, created a Dev disk that I kept o…"
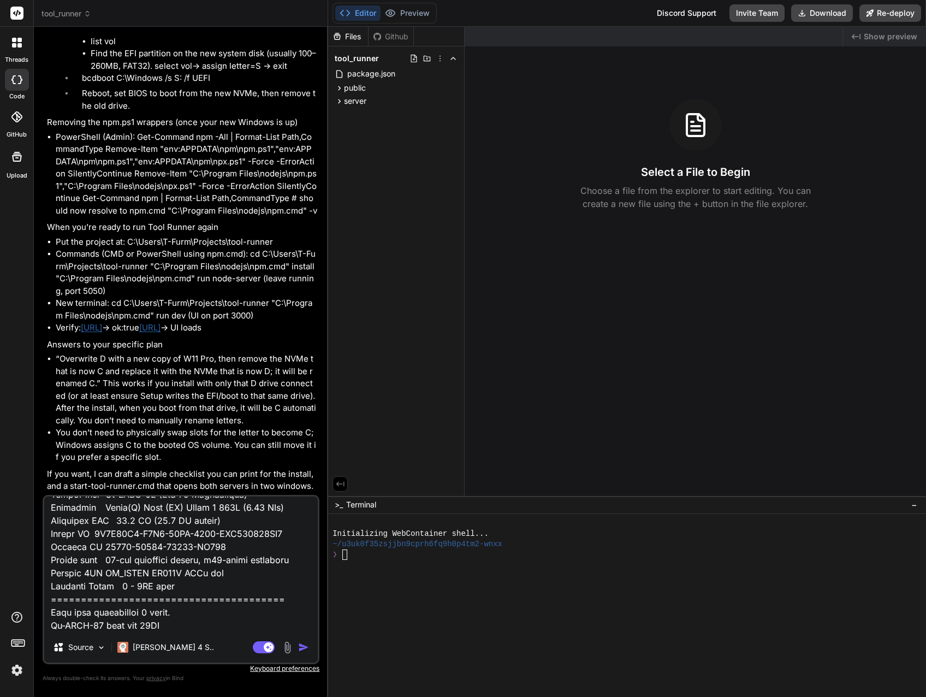
type textarea "x"
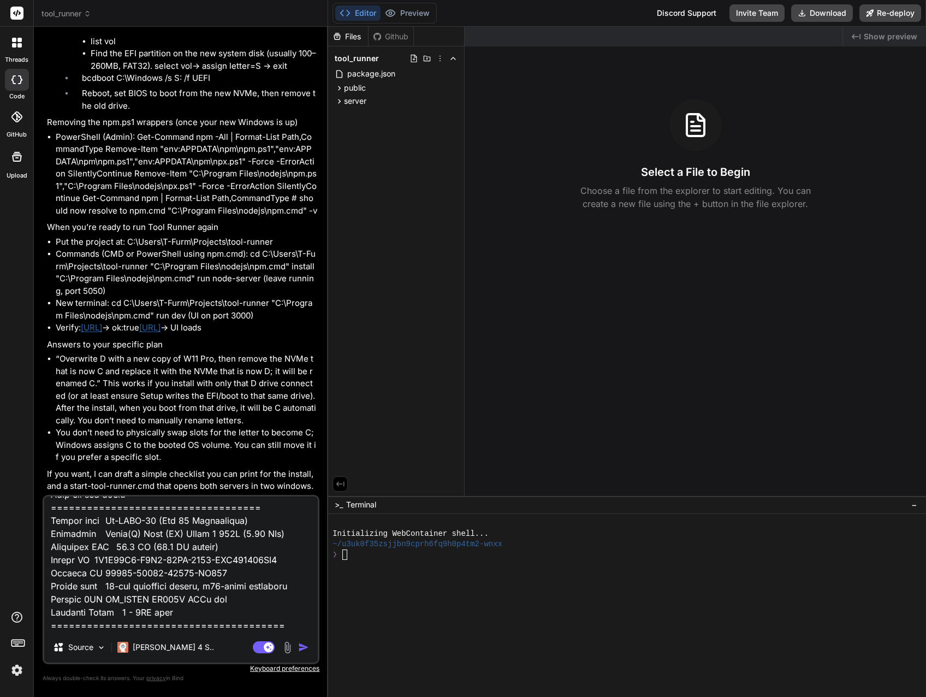
type textarea "I replaced Win 11 Pro with Win 11 Workstation, created a Dev disk that I kept o…"
type textarea "x"
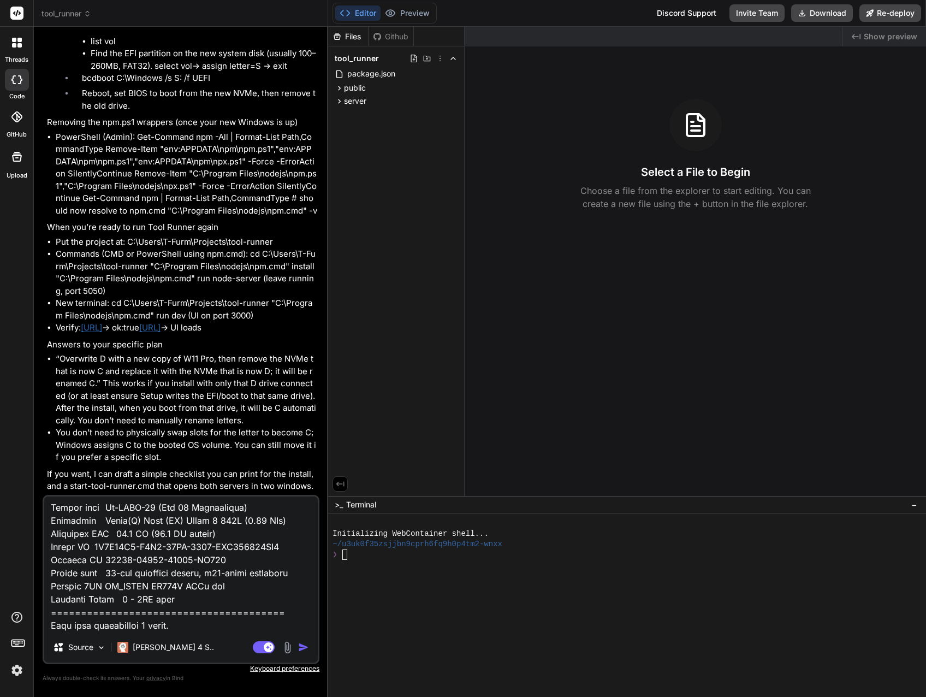
type textarea "I replaced Win 11 Pro with Win 11 Workstation, created a Dev disk that I kept o…"
type textarea "x"
type textarea "I replaced Win 11 Pro with Win 11 Workstation, created a Dev disk that I kept o…"
type textarea "x"
type textarea "I replaced Win 11 Pro with Win 11 Workstation, created a Dev disk that I kept o…"
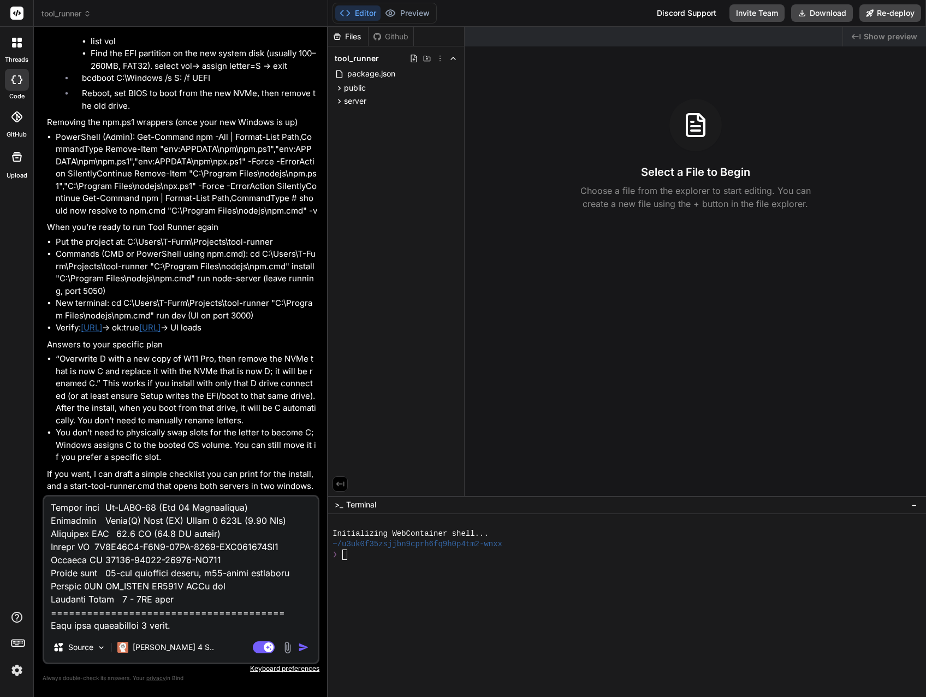
type textarea "x"
type textarea "I replaced Win 11 Pro with Win 11 Workstation, created a Dev disk that I kept o…"
type textarea "x"
type textarea "I replaced Win 11 Pro with Win 11 Workstation, created a Dev disk that I kept o…"
type textarea "x"
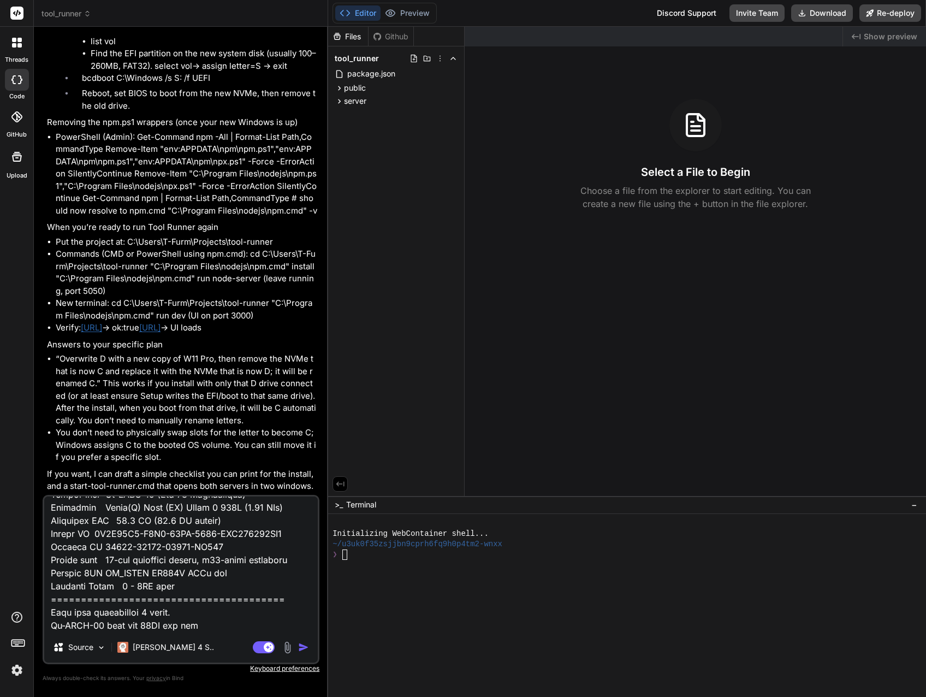
type textarea "I replaced Win 11 Pro with Win 11 Workstation, created a Dev disk that I kept o…"
type textarea "x"
type textarea "I replaced Win 11 Pro with Win 11 Workstation, created a Dev disk that I kept o…"
type textarea "x"
type textarea "I replaced Win 11 Pro with Win 11 Workstation, created a Dev disk that I kept o…"
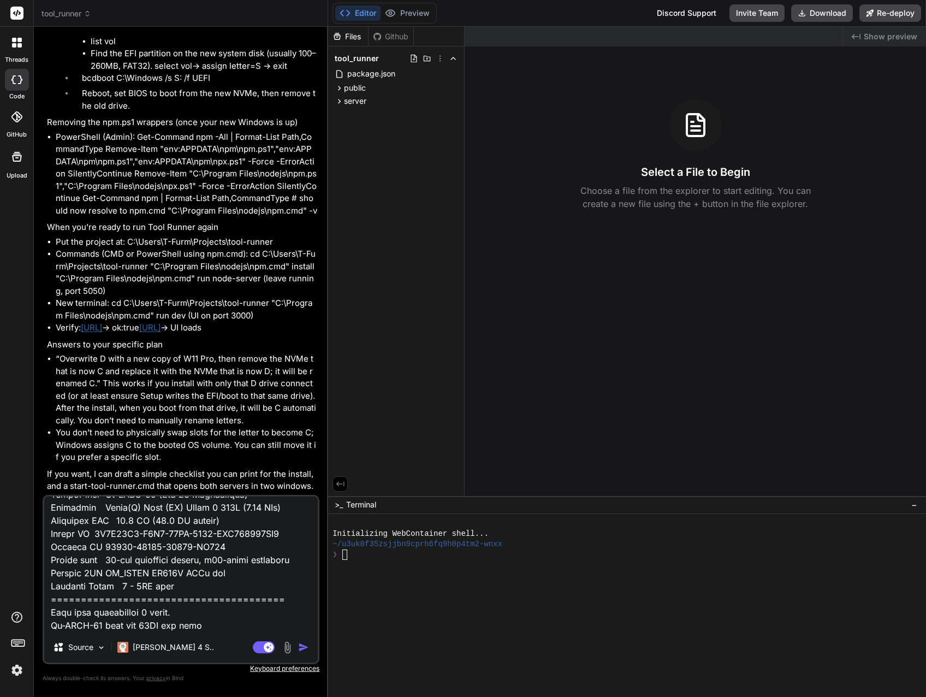
type textarea "x"
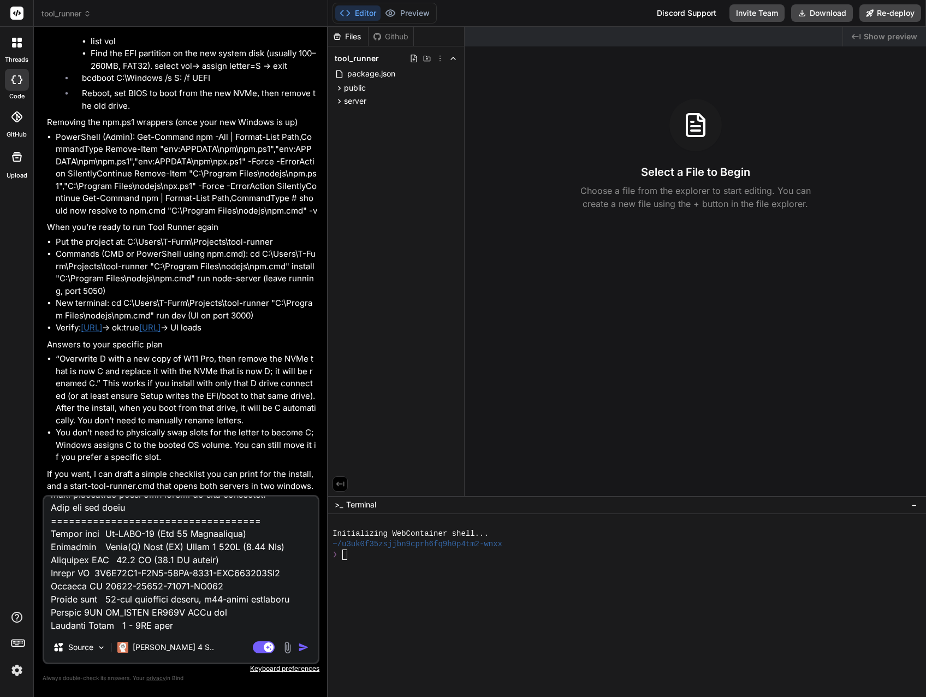
type textarea "I replaced Win 11 Pro with Win 11 Workstation, created a Dev disk that I kept o…"
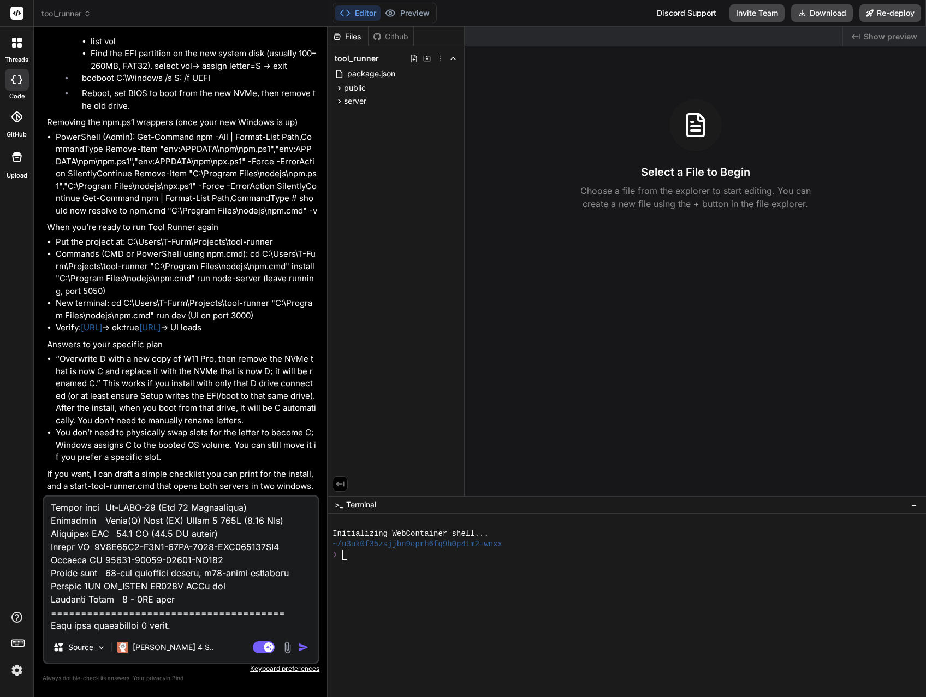
type textarea "x"
type textarea "I replaced Win 11 Pro with Win 11 Workstation, created a Dev disk that I kept o…"
type textarea "x"
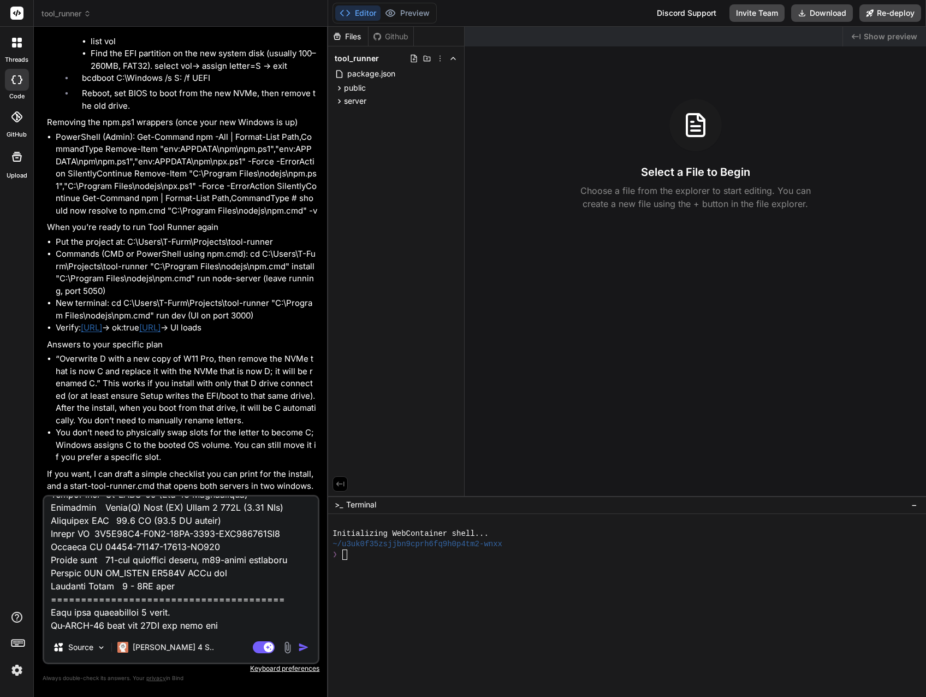
type textarea "I replaced Win 11 Pro with Win 11 Workstation, created a Dev disk that I kept o…"
type textarea "x"
type textarea "I replaced Win 11 Pro with Win 11 Workstation, created a Dev disk that I kept o…"
type textarea "x"
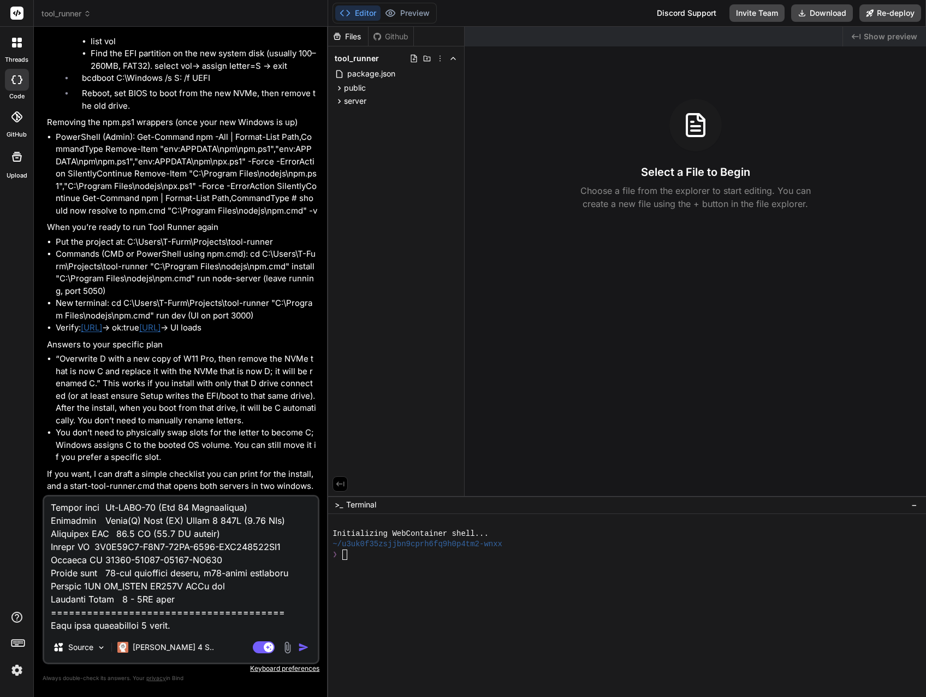
type textarea "I replaced Win 11 Pro with Win 11 Workstation, created a Dev disk that I kept o…"
type textarea "x"
type textarea "I replaced Win 11 Pro with Win 11 Workstation, created a Dev disk that I kept o…"
type textarea "x"
type textarea "I replaced Win 11 Pro with Win 11 Workstation, created a Dev disk that I kept o…"
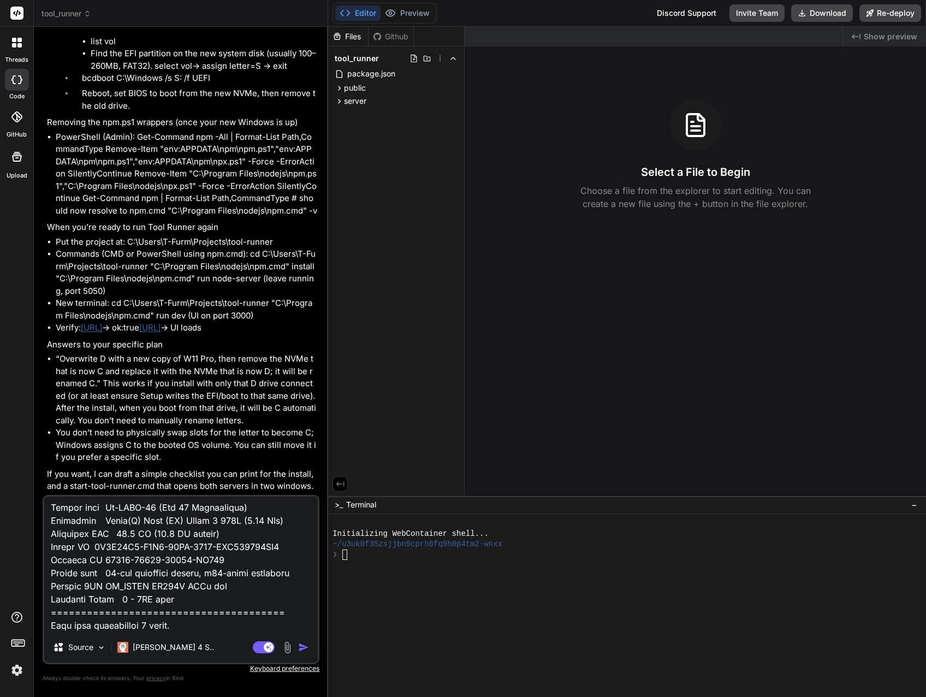
type textarea "x"
type textarea "I replaced Win 11 Pro with Win 11 Workstation, created a Dev disk that I kept o…"
type textarea "x"
type textarea "I replaced Win 11 Pro with Win 11 Workstation, created a Dev disk that I kept o…"
type textarea "x"
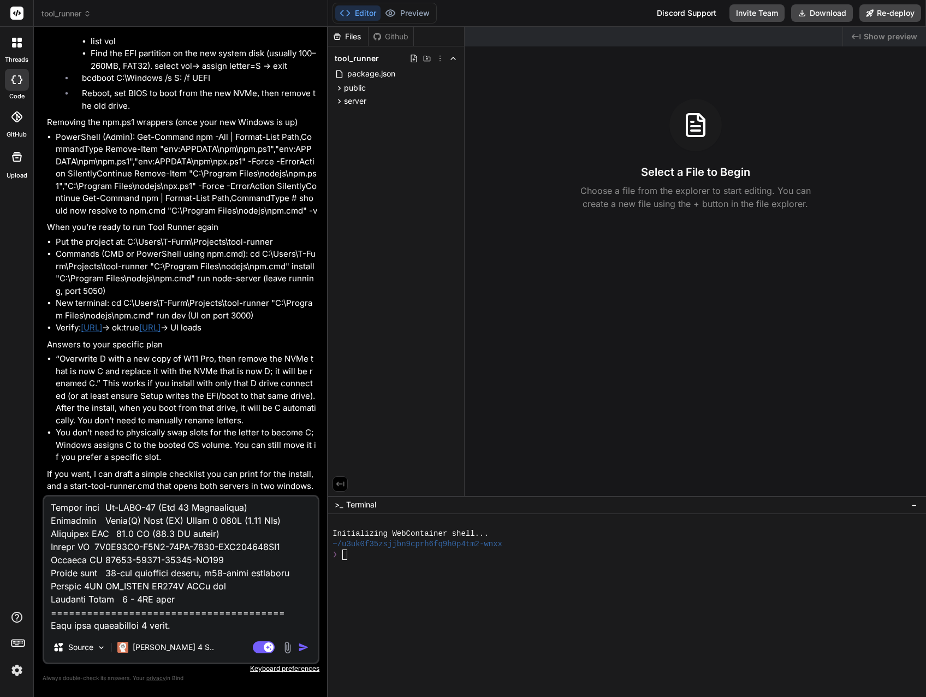
type textarea "I replaced Win 11 Pro with Win 11 Workstation, created a Dev disk that I kept o…"
type textarea "x"
type textarea "I replaced Win 11 Pro with Win 11 Workstation, created a Dev disk that I kept o…"
type textarea "x"
type textarea "I replaced Win 11 Pro with Win 11 Workstation, created a Dev disk that I kept o…"
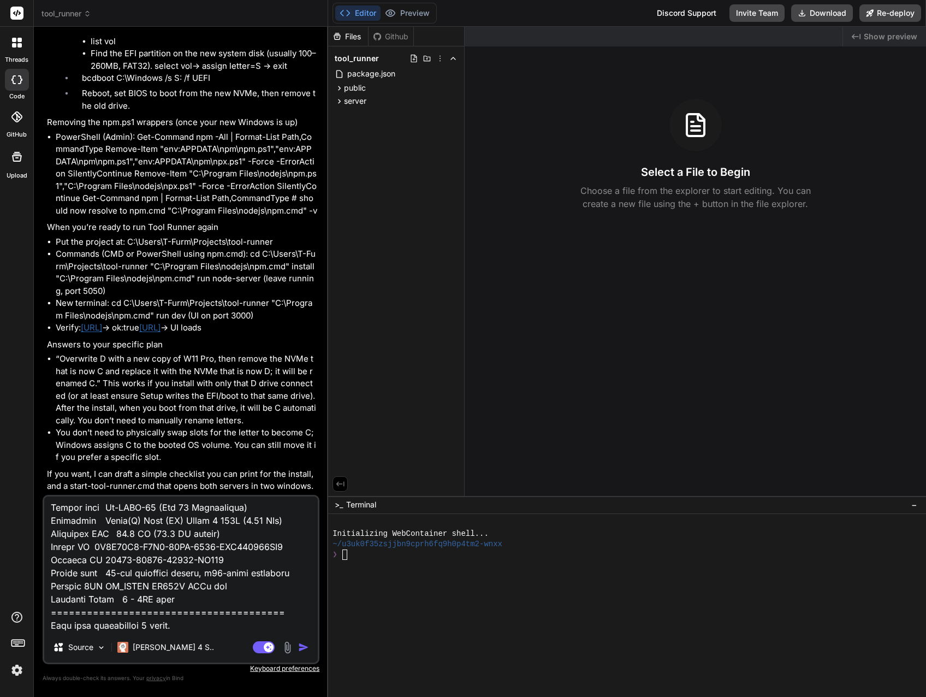
type textarea "x"
type textarea "I replaced Win 11 Pro with Win 11 Workstation, created a Dev disk that I kept o…"
type textarea "x"
type textarea "I replaced Win 11 Pro with Win 11 Workstation, created a Dev disk that I kept o…"
type textarea "x"
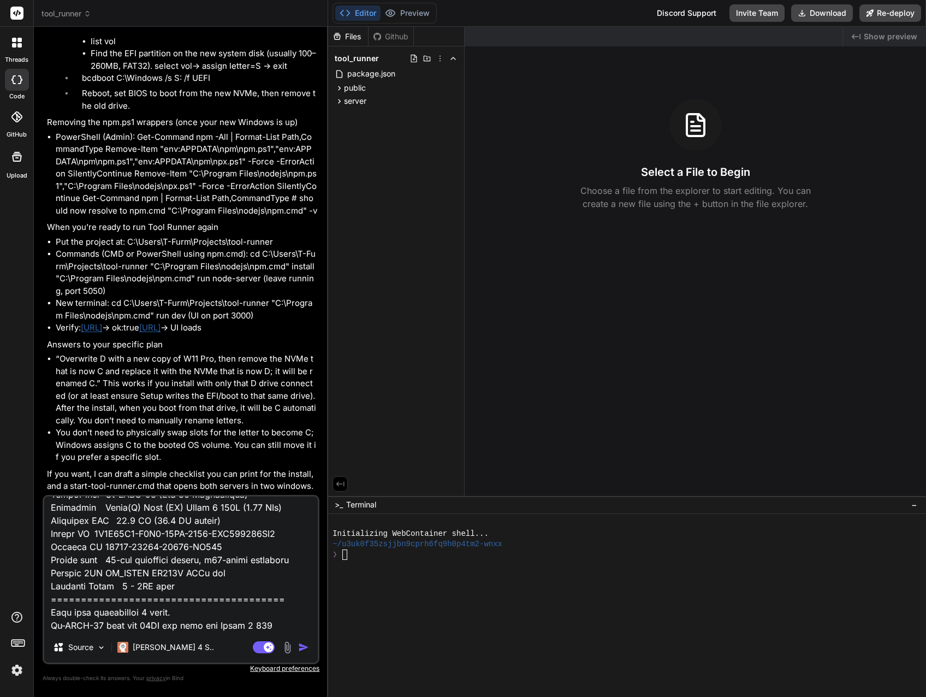
type textarea "I replaced Win 11 Pro with Win 11 Workstation, created a Dev disk that I kept o…"
type textarea "x"
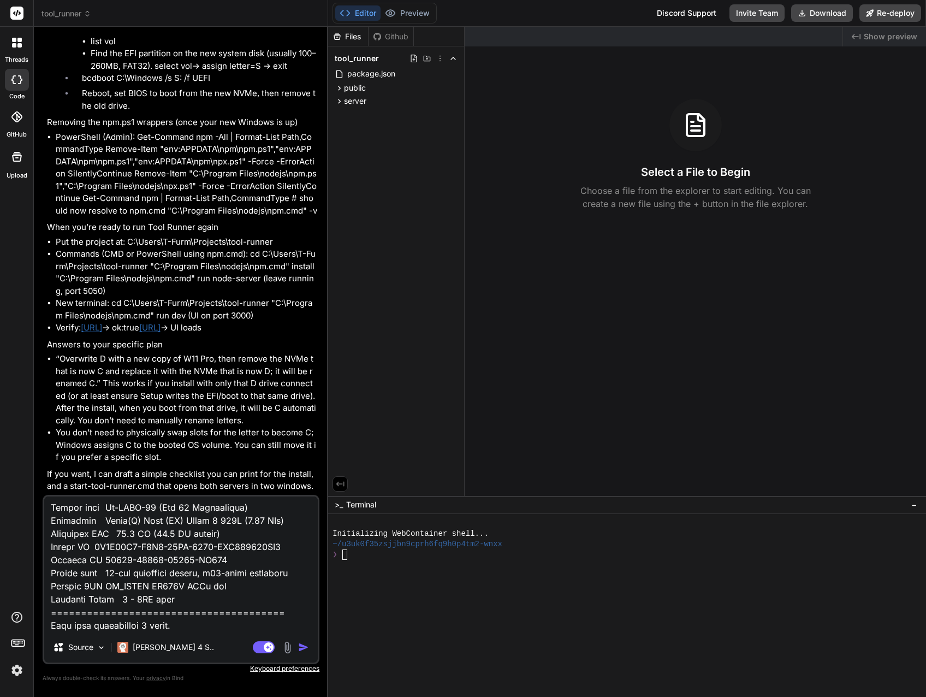
type textarea "I replaced Win 11 Pro with Win 11 Workstation, created a Dev disk that I kept o…"
type textarea "x"
type textarea "I replaced Win 11 Pro with Win 11 Workstation, created a Dev disk that I kept o…"
type textarea "x"
type textarea "I replaced Win 11 Pro with Win 11 Workstation, created a Dev disk that I kept o…"
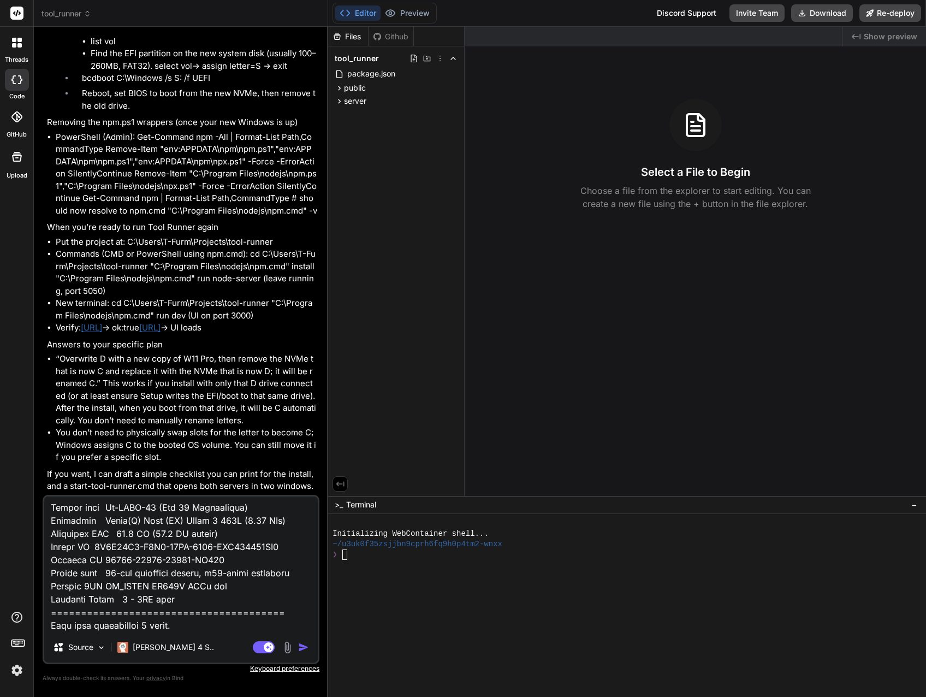
type textarea "x"
type textarea "I replaced Win 11 Pro with Win 11 Workstation, created a Dev disk that I kept o…"
type textarea "x"
type textarea "I replaced Win 11 Pro with Win 11 Workstation, created a Dev disk that I kept o…"
type textarea "x"
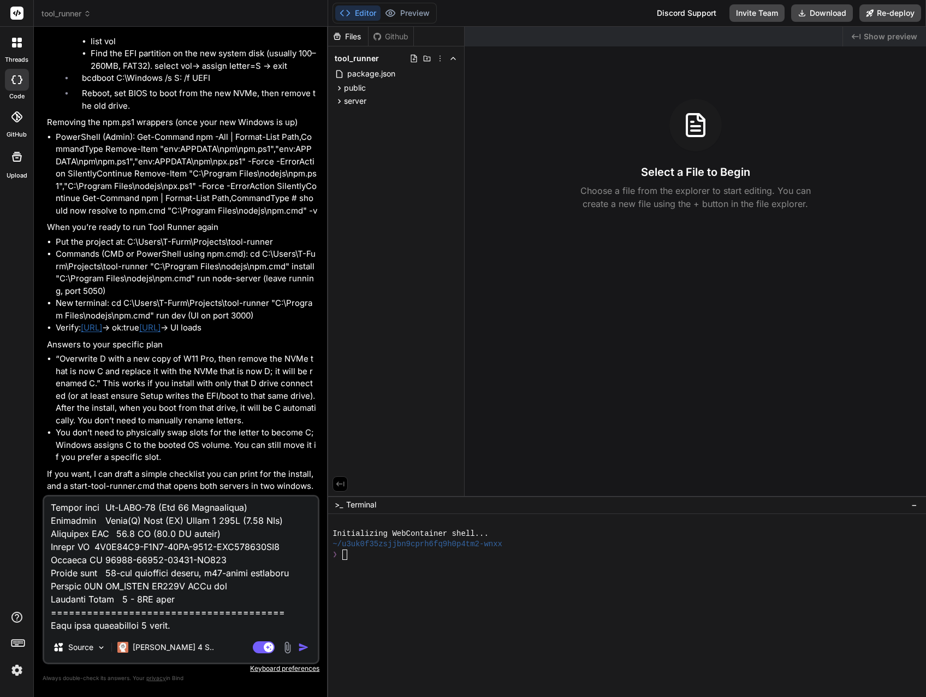
type textarea "I replaced Win 11 Pro with Win 11 Workstation, created a Dev disk that I kept o…"
type textarea "x"
type textarea "I replaced Win 11 Pro with Win 11 Workstation, created a Dev disk that I kept o…"
type textarea "x"
type textarea "I replaced Win 11 Pro with Win 11 Workstation, created a Dev disk that I kept o…"
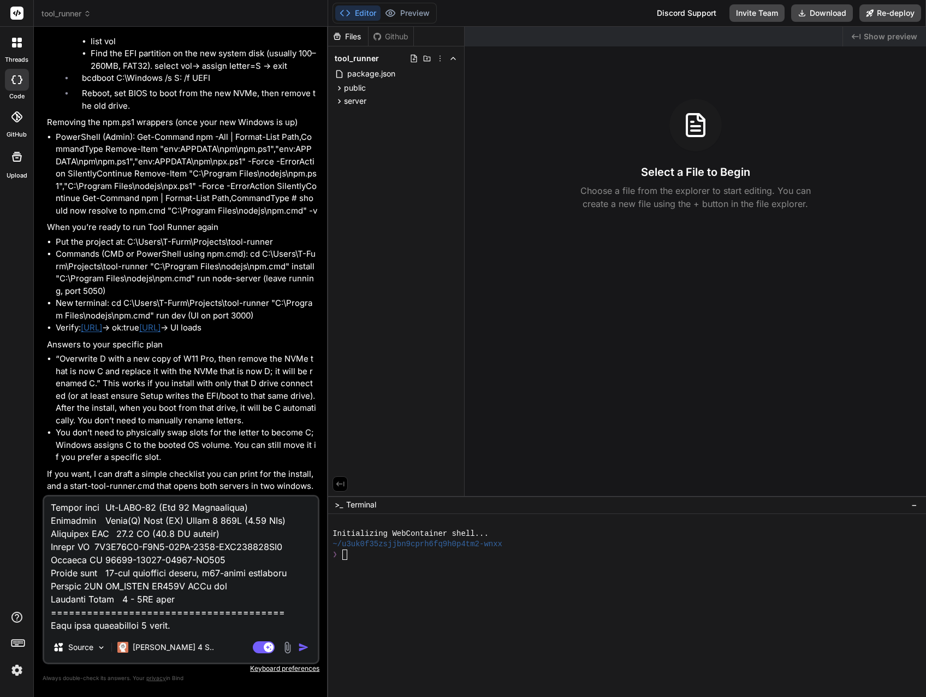
type textarea "x"
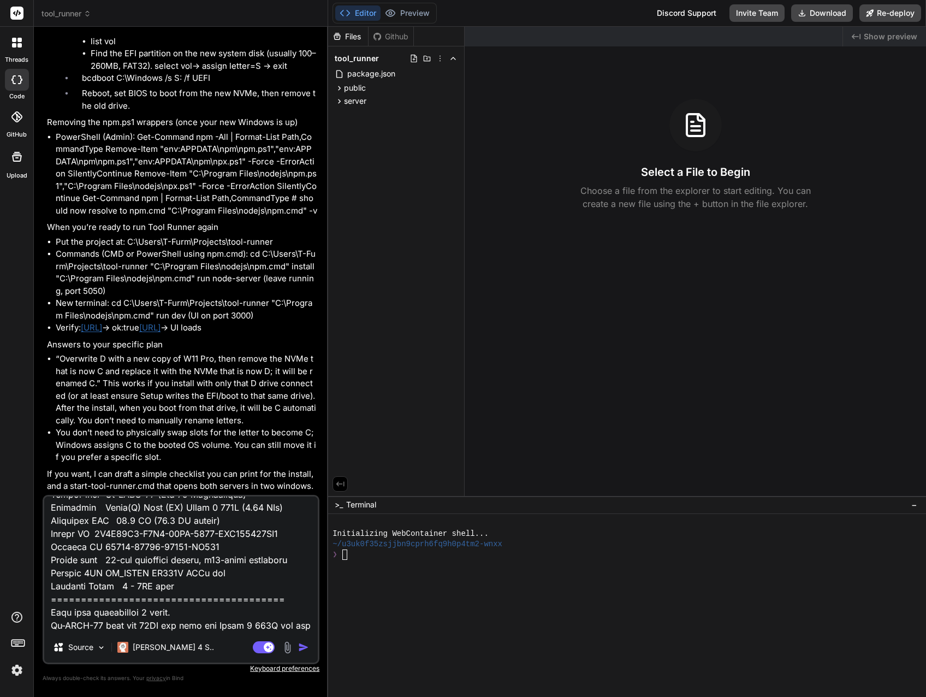
type textarea "I replaced Win 11 Pro with Win 11 Workstation, created a Dev disk that I kept o…"
type textarea "x"
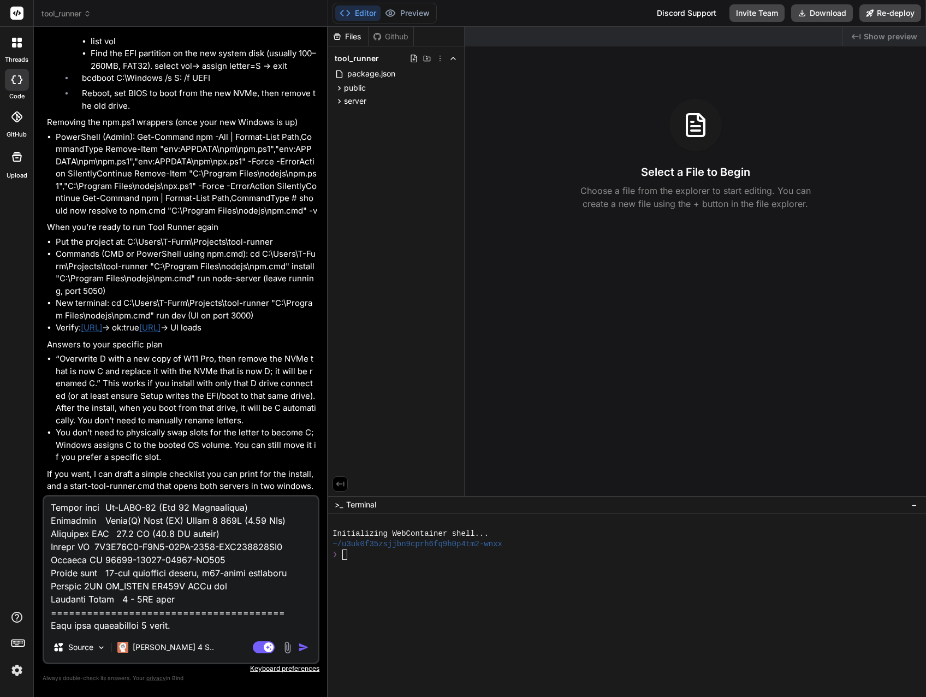
type textarea "I replaced Win 11 Pro with Win 11 Workstation, created a Dev disk that I kept o…"
type textarea "x"
type textarea "I replaced Win 11 Pro with Win 11 Workstation, created a Dev disk that I kept o…"
type textarea "x"
type textarea "I replaced Win 11 Pro with Win 11 Workstation, created a Dev disk that I kept o…"
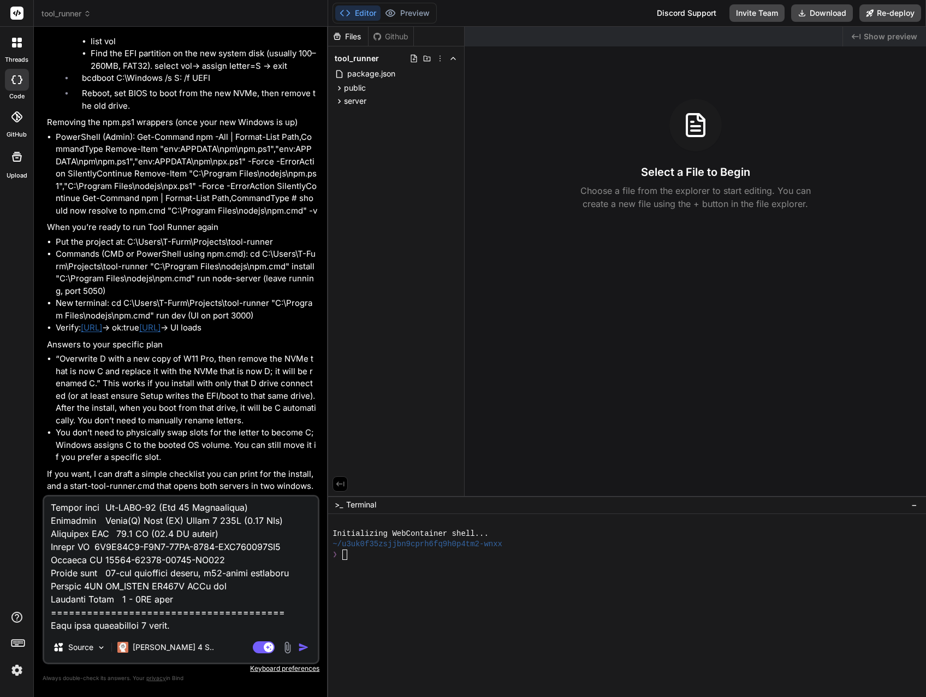
type textarea "x"
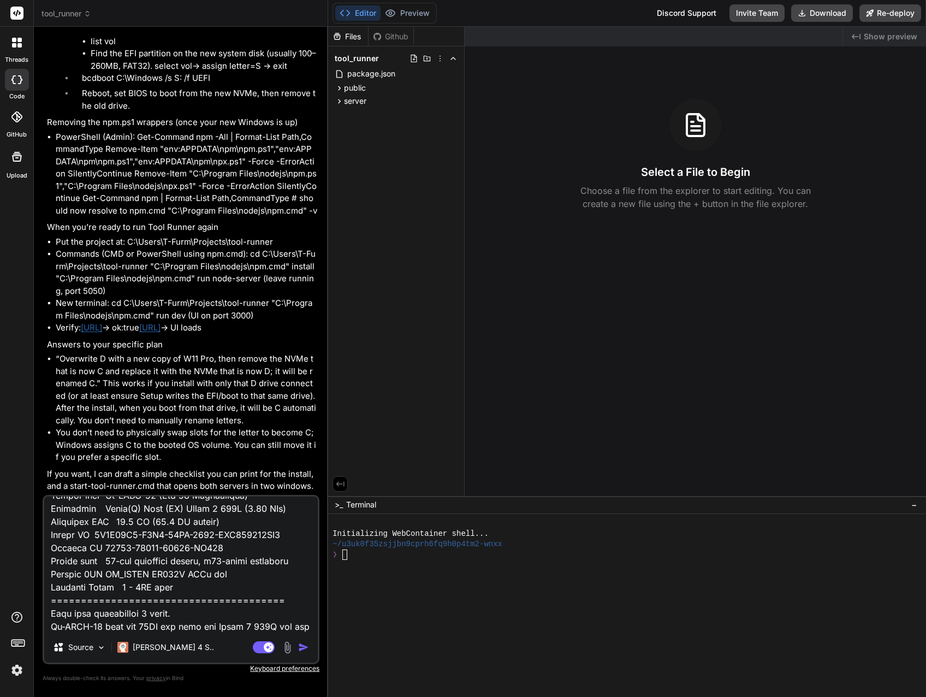
type textarea "I replaced Win 11 Pro with Win 11 Workstation, created a Dev disk that I kept o…"
type textarea "x"
type textarea "I replaced Win 11 Pro with Win 11 Workstation, created a Dev disk that I kept o…"
type textarea "x"
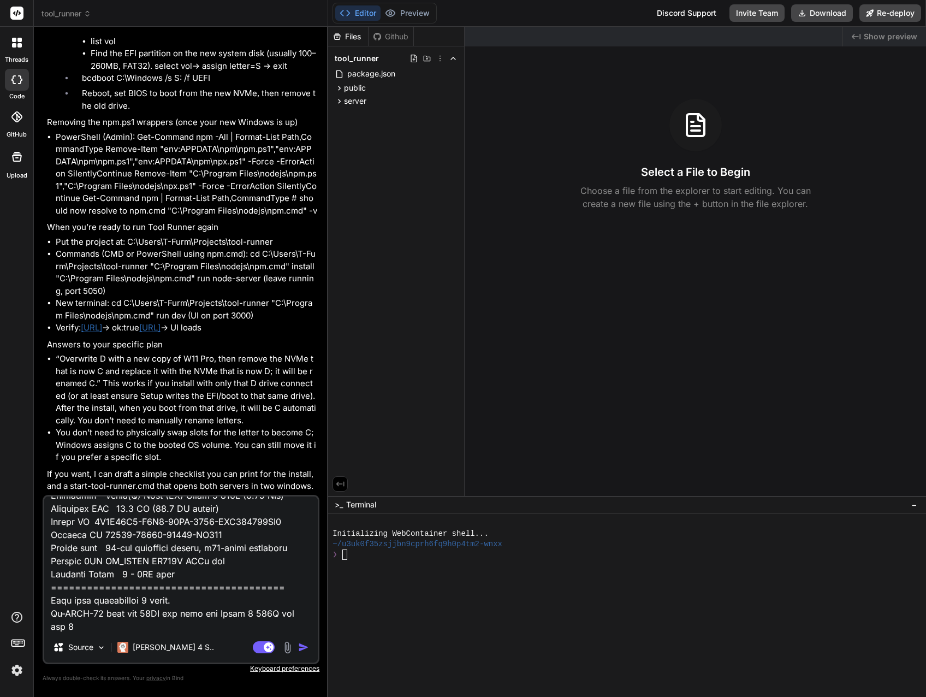
type textarea "I replaced Win 11 Pro with Win 11 Workstation, created a Dev disk that I kept o…"
type textarea "x"
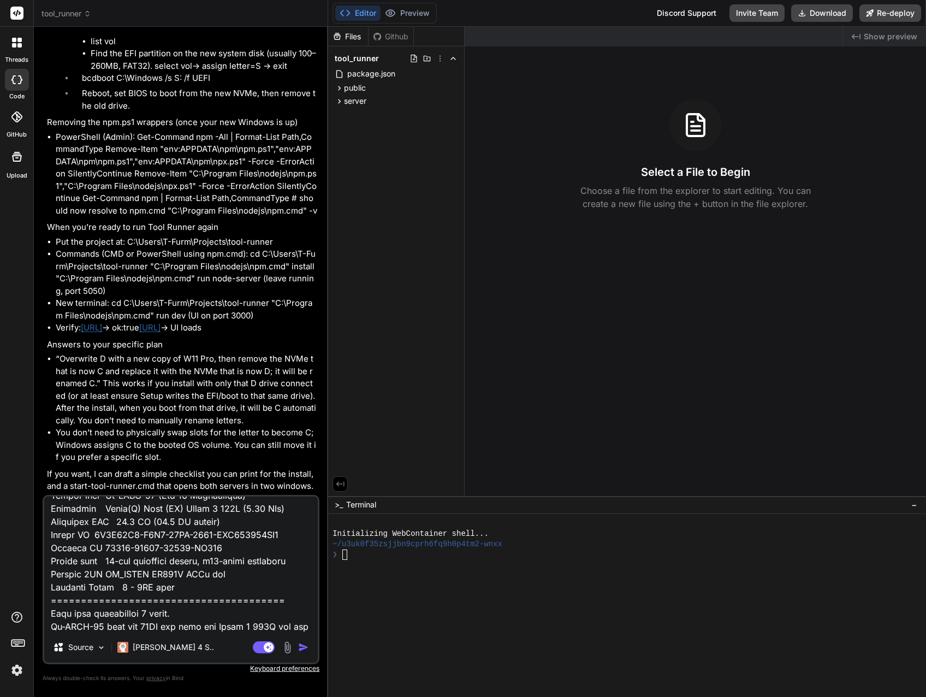
type textarea "I replaced Win 11 Pro with Win 11 Workstation, created a Dev disk that I kept o…"
type textarea "x"
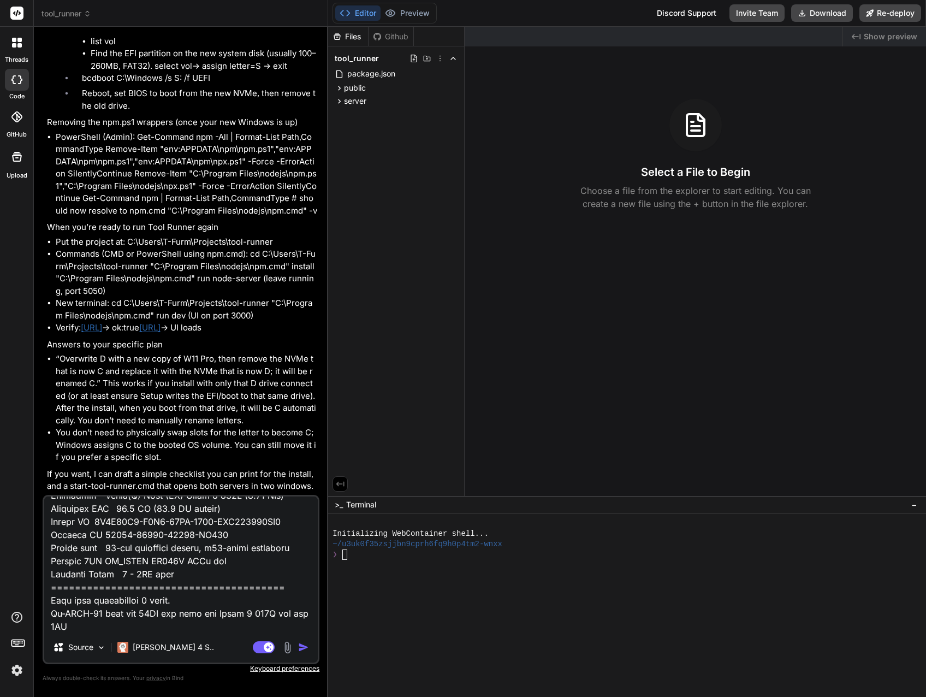
type textarea "I replaced Win 11 Pro with Win 11 Workstation, created a Dev disk that I kept o…"
type textarea "x"
type textarea "I replaced Win 11 Pro with Win 11 Workstation, created a Dev disk that I kept o…"
type textarea "x"
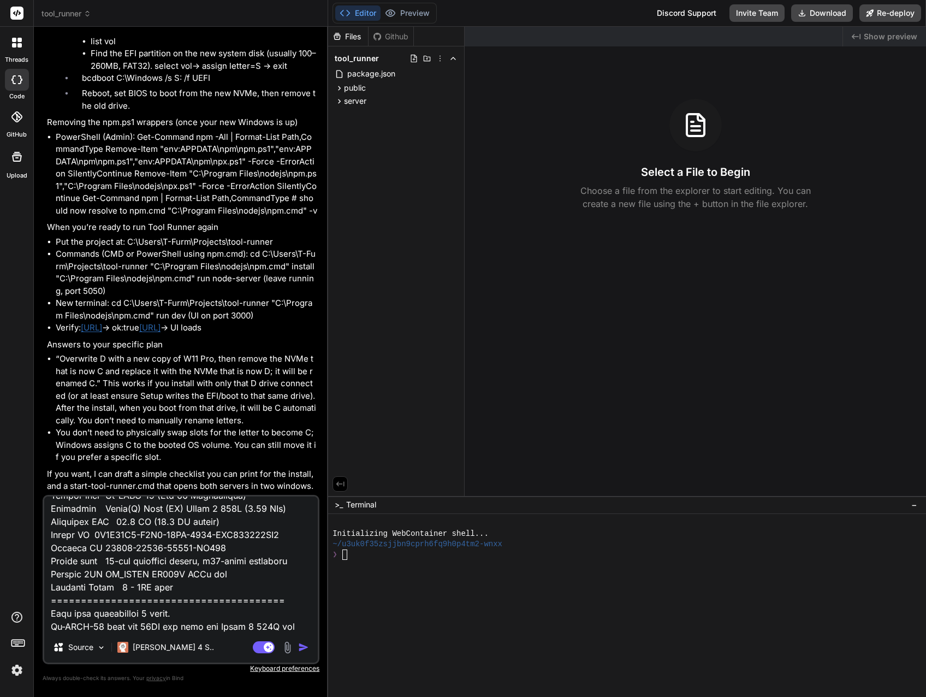
type textarea "I replaced Win 11 Pro with Win 11 Workstation, created a Dev disk that I kept o…"
type textarea "x"
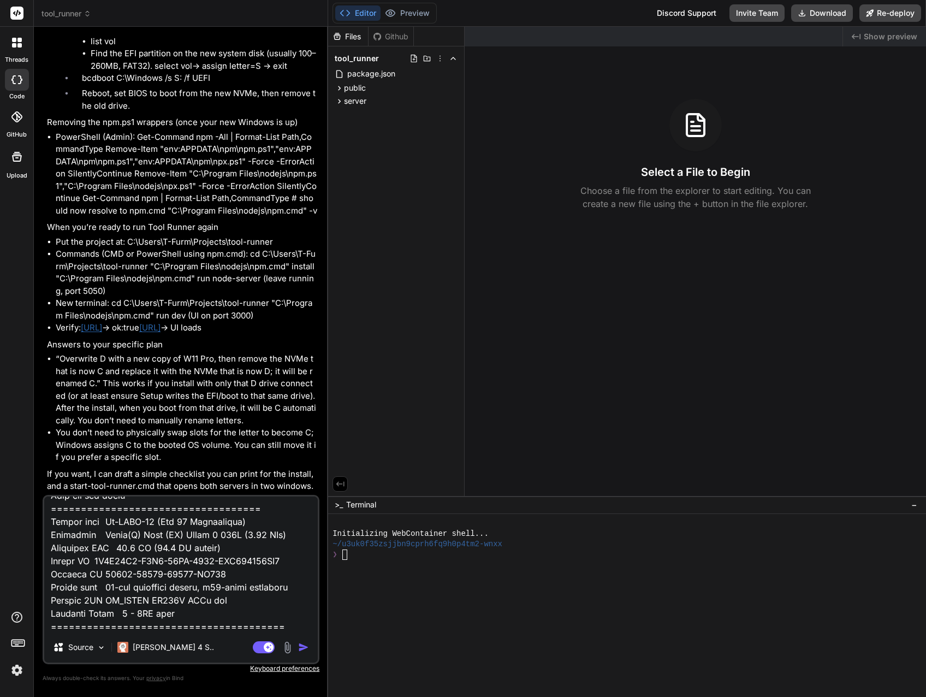
type textarea "I replaced Win 11 Pro with Win 11 Workstation, created a Dev disk that I kept o…"
type textarea "x"
type textarea "I replaced Win 11 Pro with Win 11 Workstation, created a Dev disk that I kept o…"
type textarea "x"
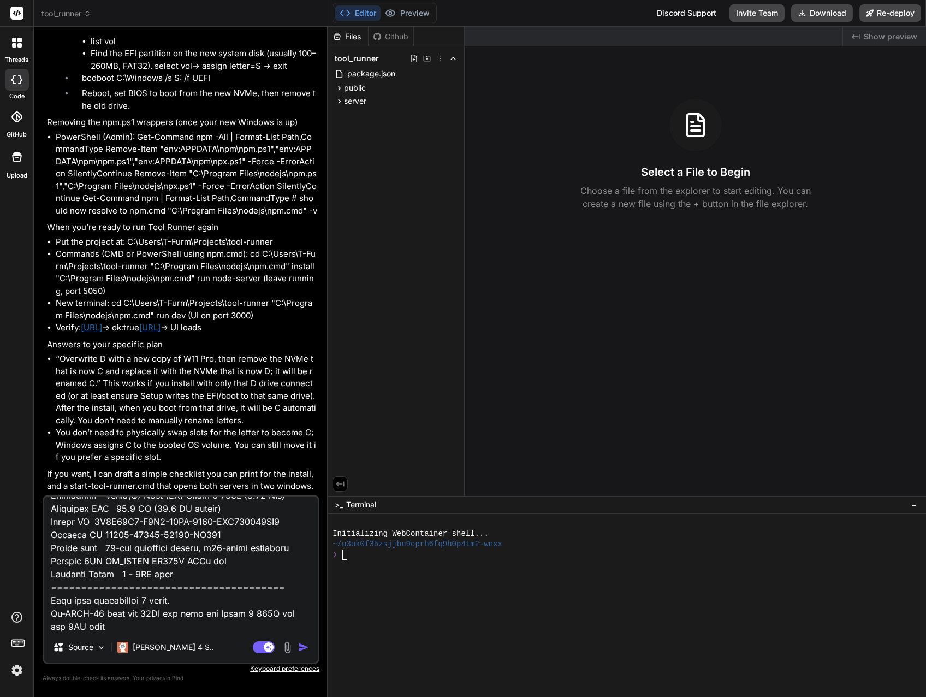
type textarea "I replaced Win 11 Pro with Win 11 Workstation, created a Dev disk that I kept o…"
type textarea "x"
type textarea "I replaced Win 11 Pro with Win 11 Workstation, created a Dev disk that I kept o…"
type textarea "x"
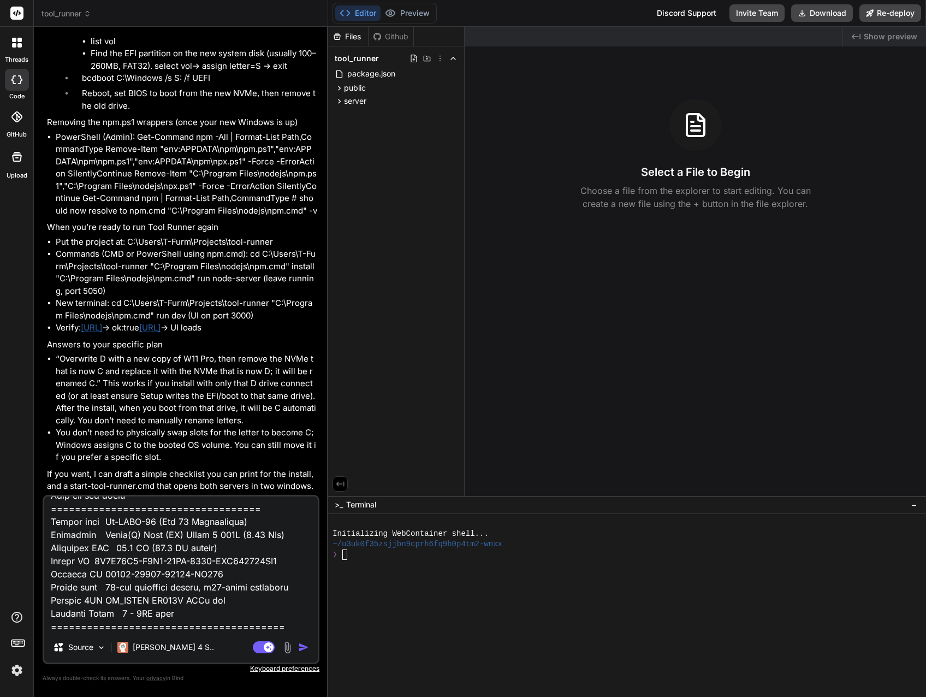
type textarea "I replaced Win 11 Pro with Win 11 Workstation, created a Dev disk that I kept o…"
type textarea "x"
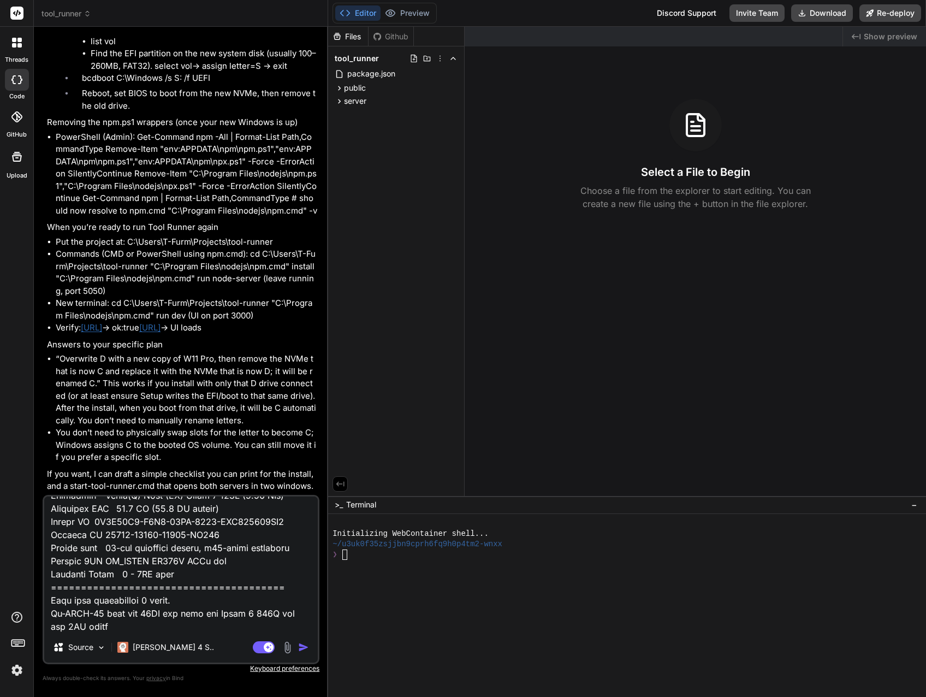
type textarea "I replaced Win 11 Pro with Win 11 Workstation, created a Dev disk that I kept o…"
type textarea "x"
type textarea "I replaced Win 11 Pro with Win 11 Workstation, created a Dev disk that I kept o…"
type textarea "x"
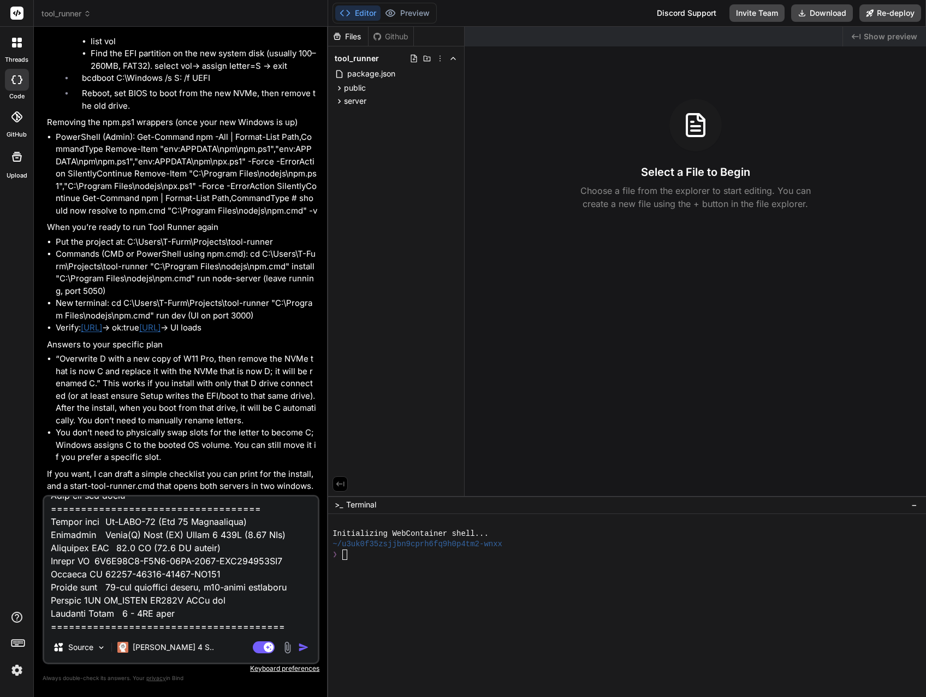
type textarea "I replaced Win 11 Pro with Win 11 Workstation, created a Dev disk that I kept o…"
type textarea "x"
type textarea "I replaced Win 11 Pro with Win 11 Workstation, created a Dev disk that I kept o…"
type textarea "x"
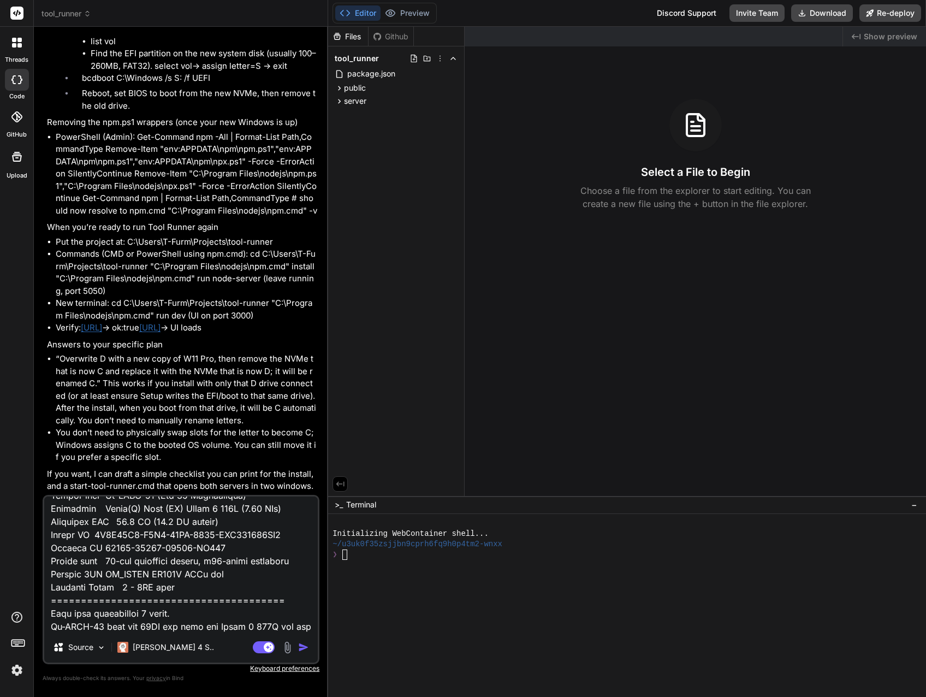
type textarea "I replaced Win 11 Pro with Win 11 Workstation, created a Dev disk that I kept o…"
type textarea "x"
type textarea "I replaced Win 11 Pro with Win 11 Workstation, created a Dev disk that I kept o…"
type textarea "x"
type textarea "I replaced Win 11 Pro with Win 11 Workstation, created a Dev disk that I kept o…"
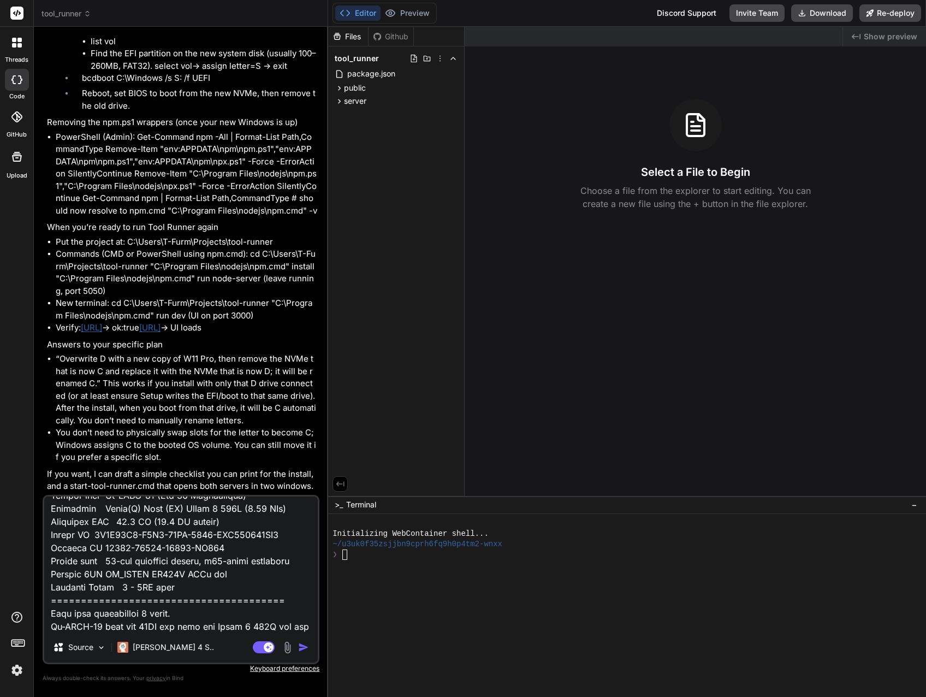
type textarea "x"
type textarea "I replaced Win 11 Pro with Win 11 Workstation, created a Dev disk that I kept o…"
type textarea "x"
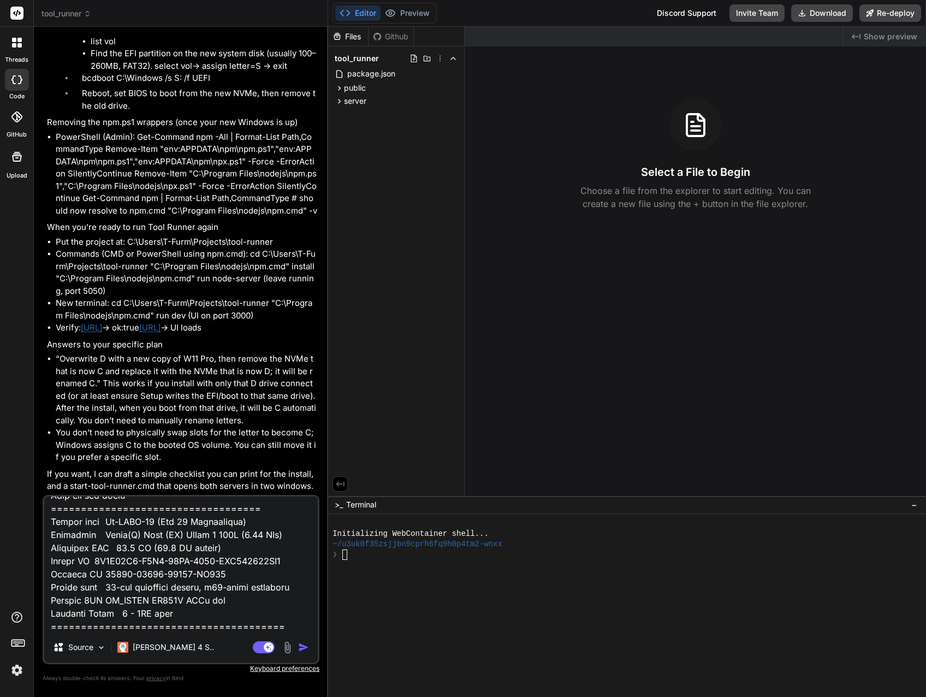
type textarea "I replaced Win 11 Pro with Win 11 Workstation, created a Dev disk that I kept o…"
type textarea "x"
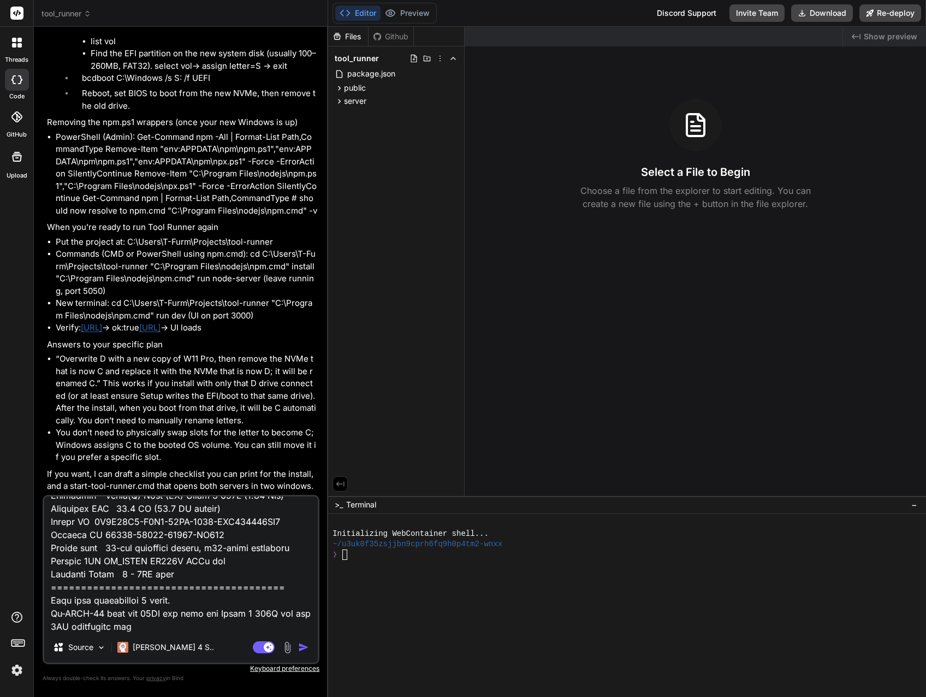
type textarea "I replaced Win 11 Pro with Win 11 Workstation, created a Dev disk that I kept o…"
type textarea "x"
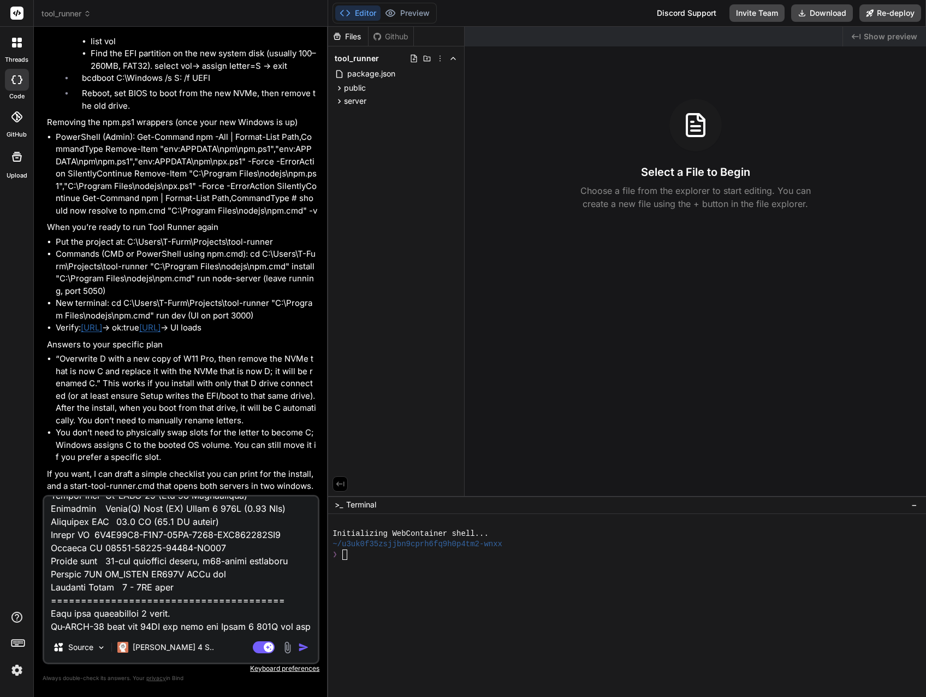
type textarea "I replaced Win 11 Pro with Win 11 Workstation, created a Dev disk that I kept o…"
type textarea "x"
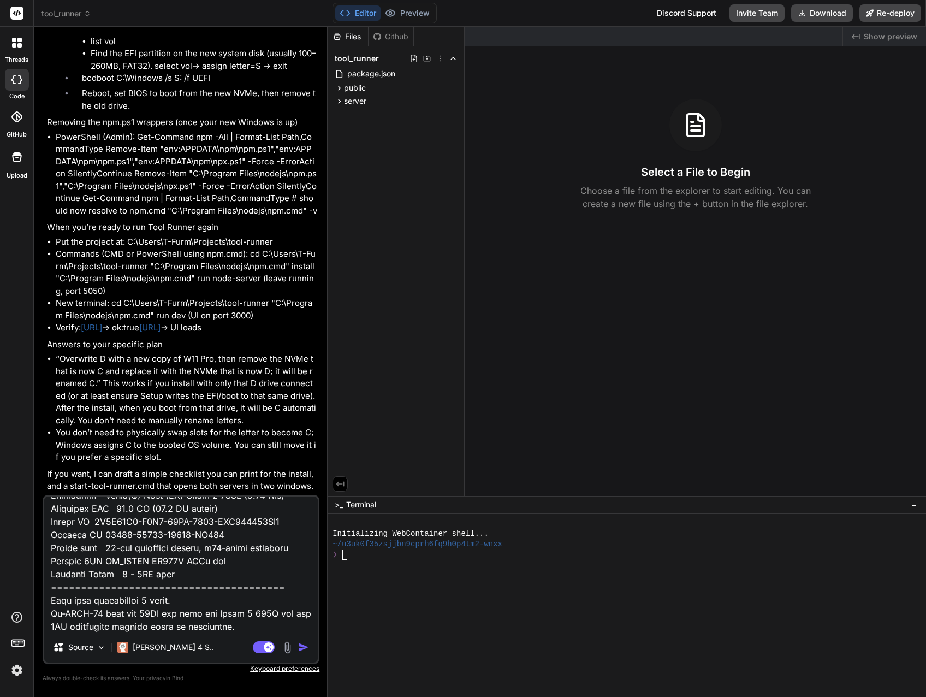
scroll to position [1835, 0]
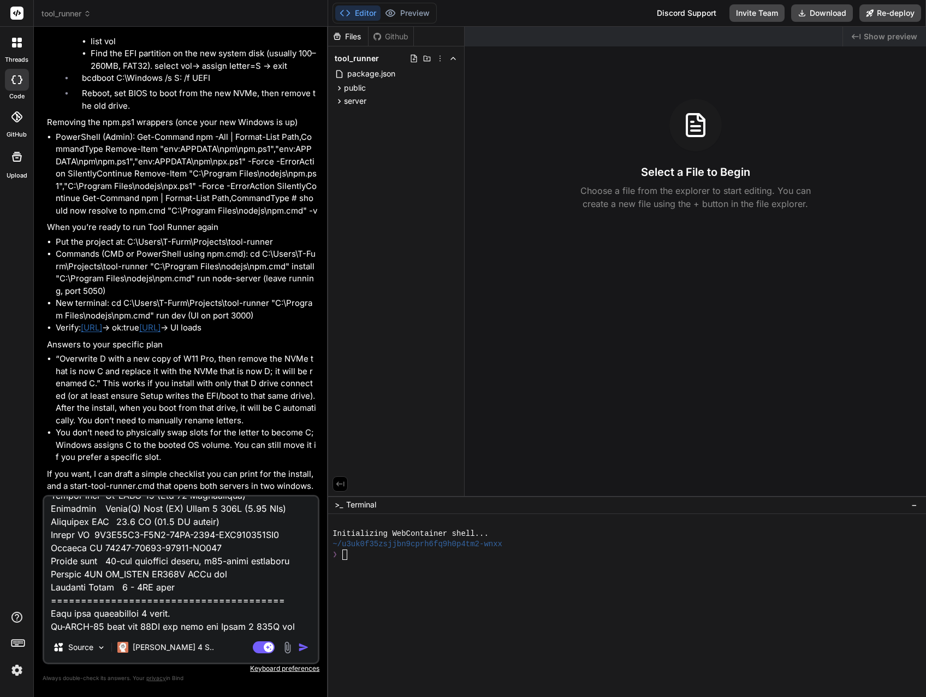
drag, startPoint x: 87, startPoint y: 547, endPoint x: 233, endPoint y: 550, distance: 145.2
click at [233, 550] on textarea at bounding box center [180, 563] width 273 height 135
click at [245, 629] on textarea at bounding box center [180, 563] width 273 height 135
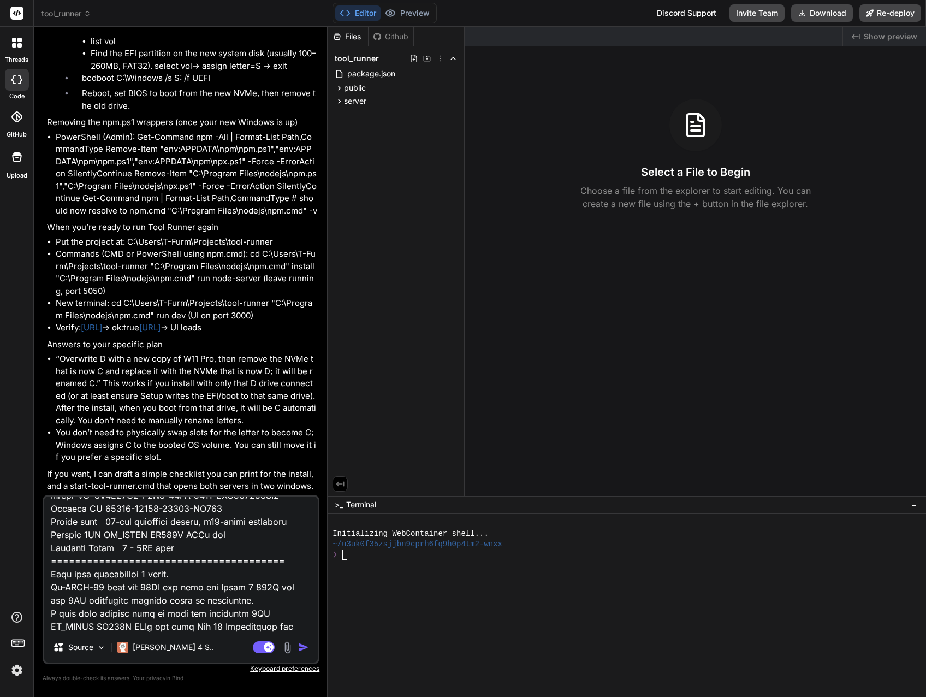
scroll to position [1862, 0]
drag, startPoint x: 234, startPoint y: 613, endPoint x: 221, endPoint y: 629, distance: 20.6
click at [221, 629] on textarea at bounding box center [180, 563] width 273 height 135
click at [150, 626] on textarea at bounding box center [180, 563] width 273 height 135
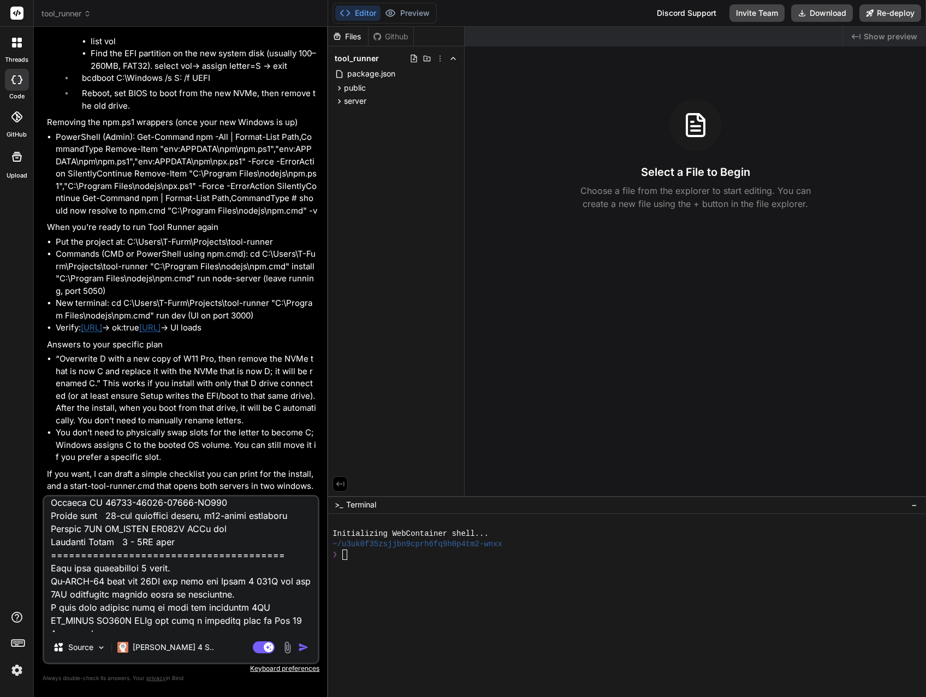
scroll to position [1862, 0]
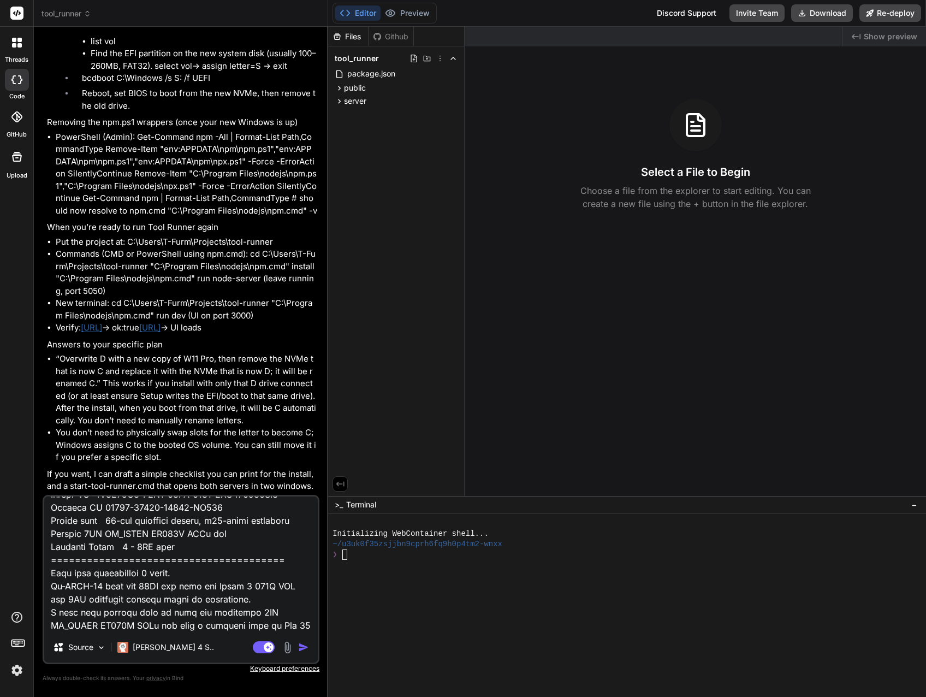
click at [252, 584] on textarea at bounding box center [180, 563] width 273 height 135
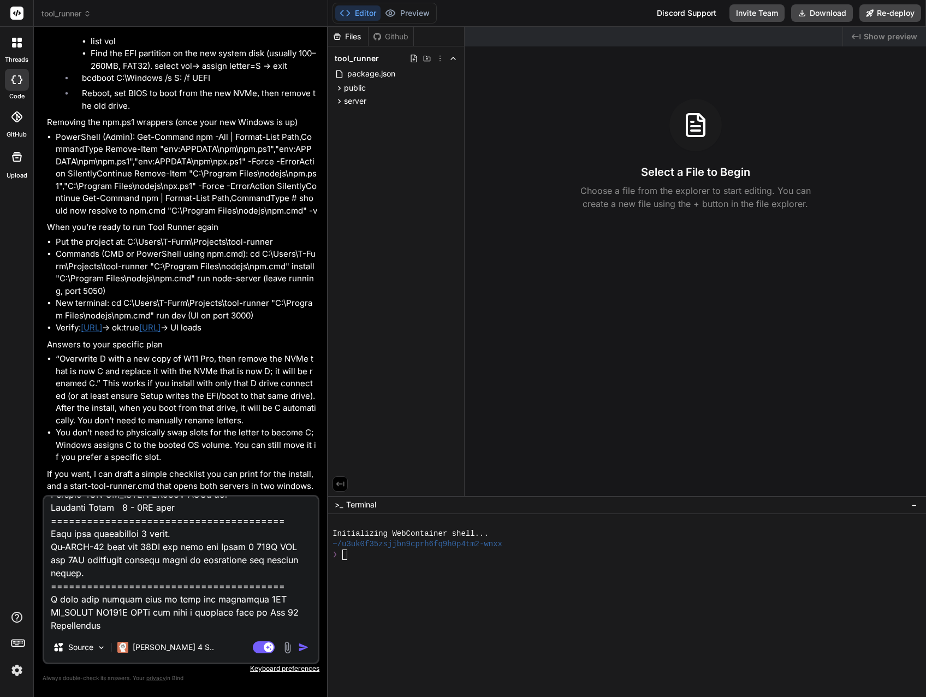
scroll to position [1889, 0]
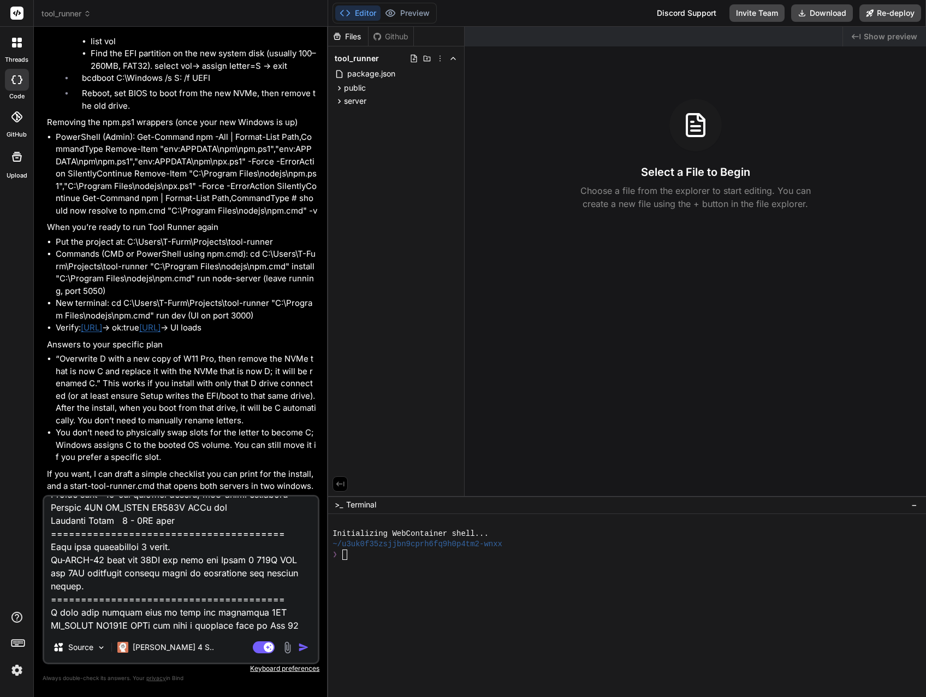
click at [193, 597] on textarea at bounding box center [180, 563] width 273 height 135
click at [164, 599] on textarea at bounding box center [180, 563] width 273 height 135
click at [184, 600] on textarea at bounding box center [180, 563] width 273 height 135
click at [168, 626] on textarea at bounding box center [180, 563] width 273 height 135
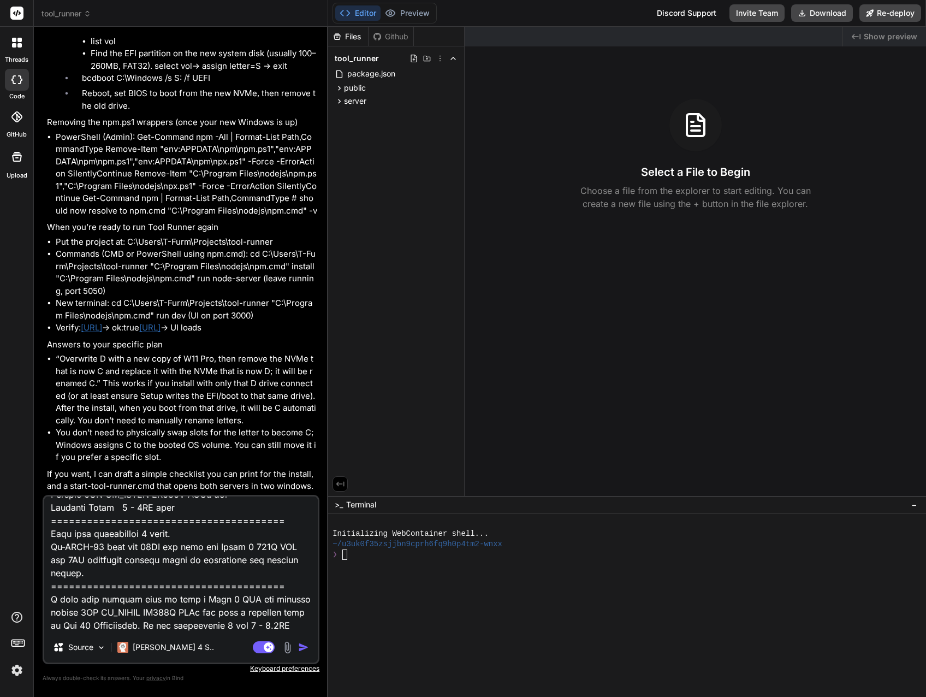
scroll to position [1901, 0]
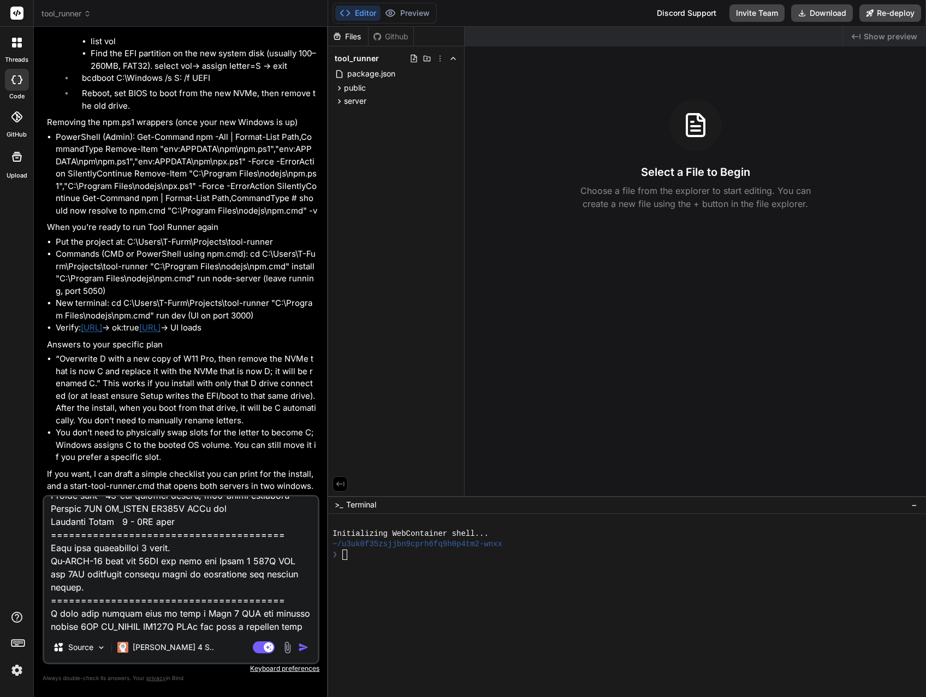
click at [269, 615] on textarea at bounding box center [180, 563] width 273 height 135
click at [74, 629] on textarea at bounding box center [180, 563] width 273 height 135
click at [249, 612] on textarea at bounding box center [180, 563] width 273 height 135
click at [191, 613] on textarea at bounding box center [180, 563] width 273 height 135
click at [195, 633] on div "Source Claude 4 S.. Agent Mode. When this toggle is activated, AI automatically…" at bounding box center [181, 579] width 277 height 169
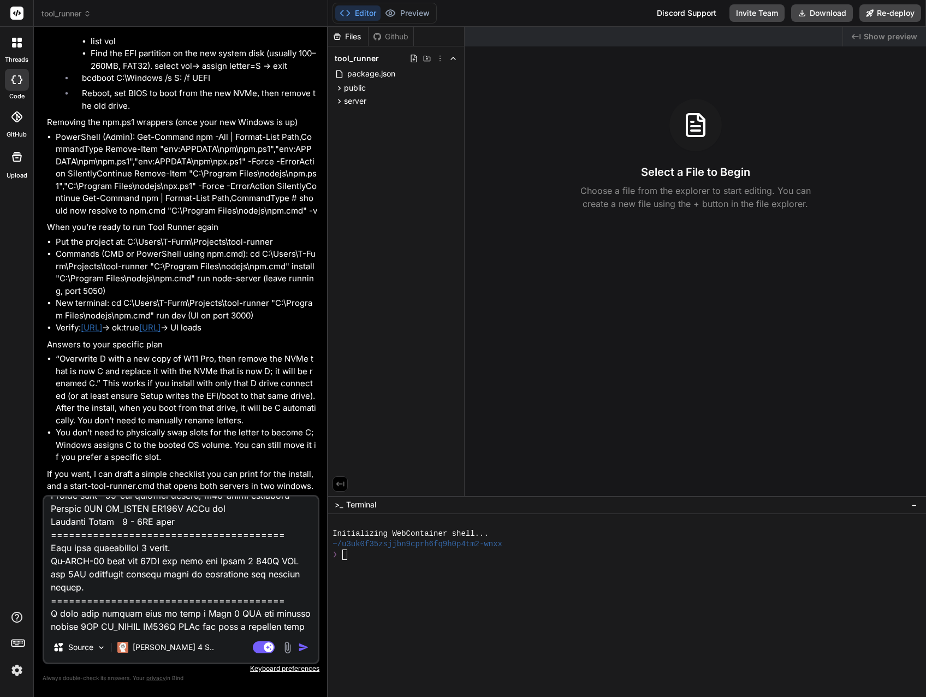
click at [176, 629] on textarea at bounding box center [180, 563] width 273 height 135
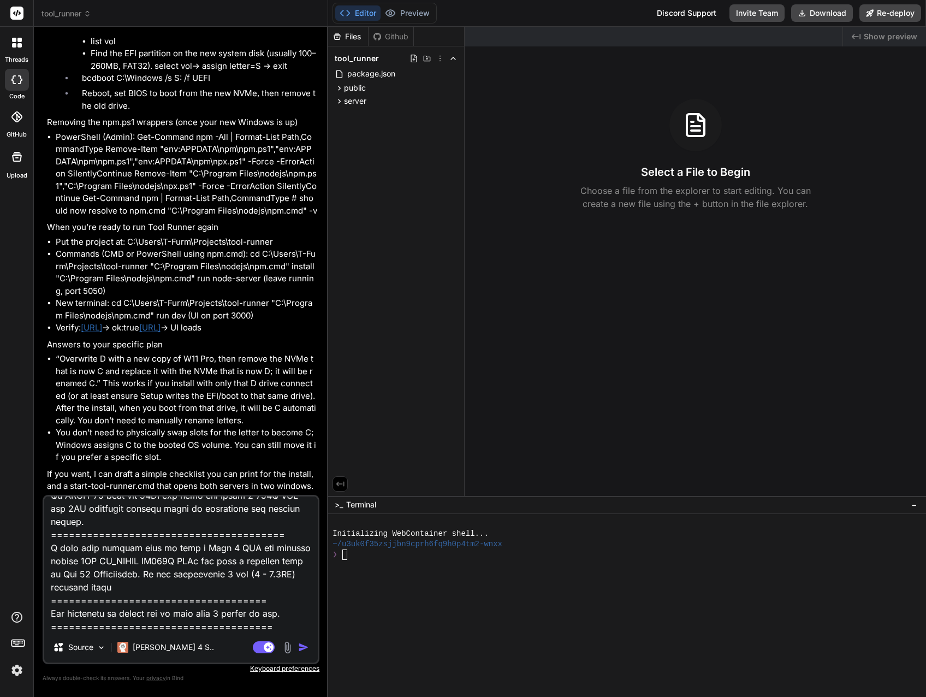
scroll to position [1953, 0]
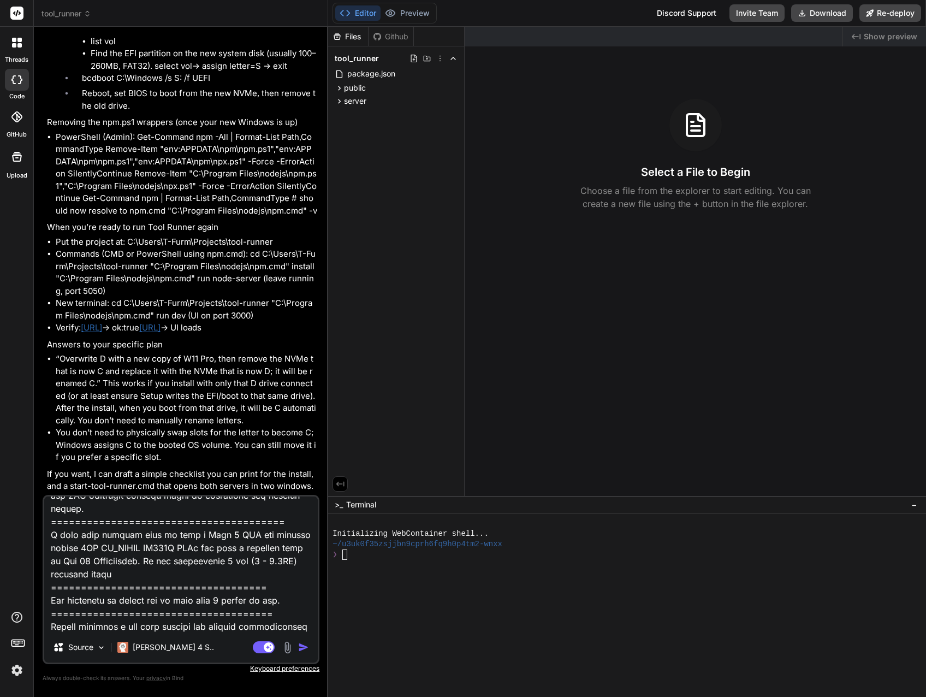
click at [266, 612] on textarea at bounding box center [180, 563] width 273 height 135
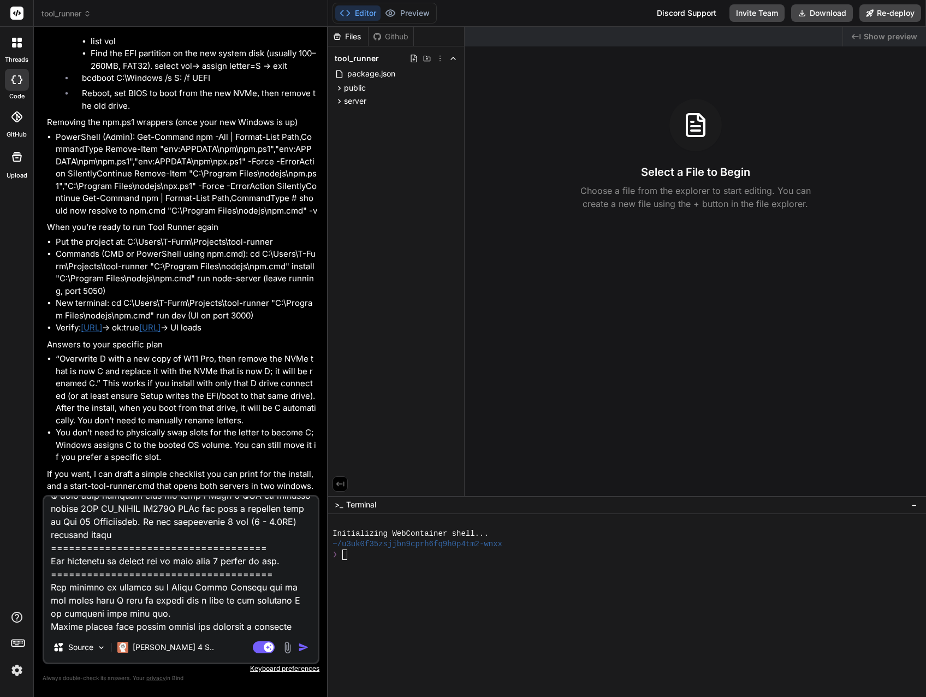
scroll to position [2019, 0]
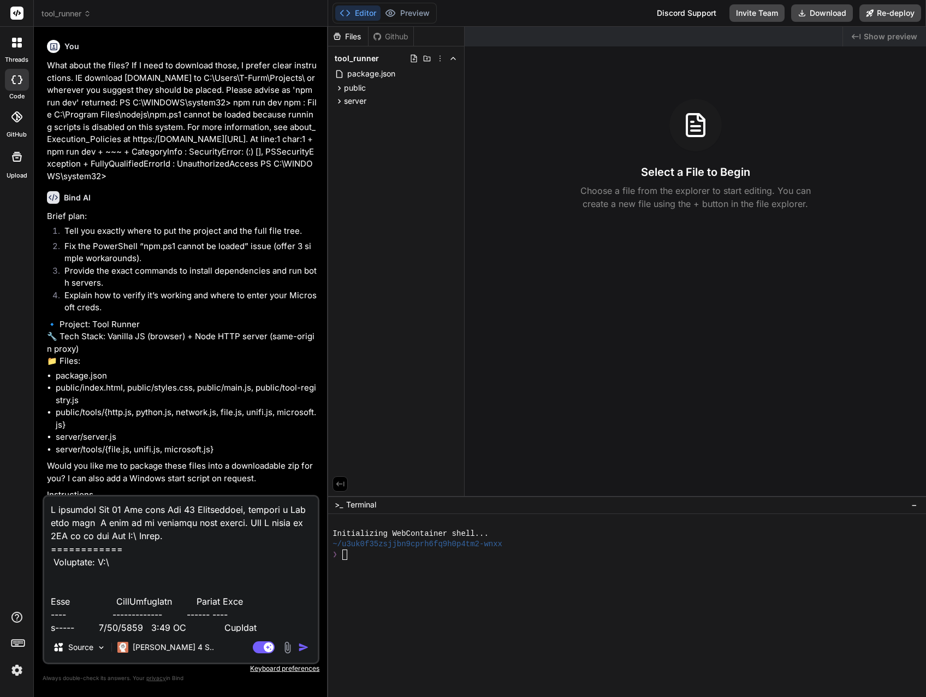
scroll to position [2019, 0]
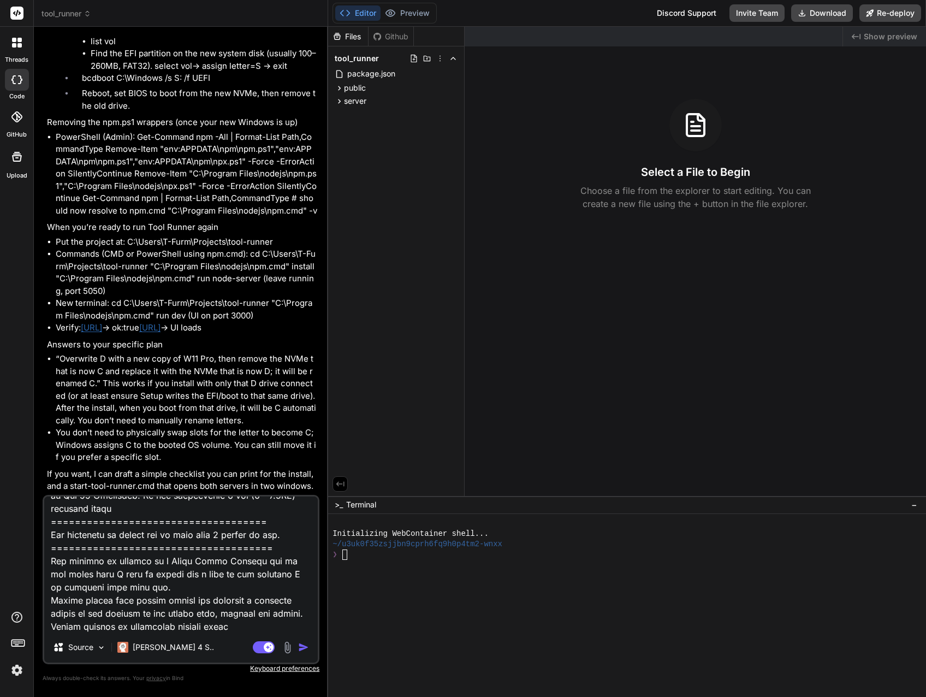
type textarea "I replaced Win 11 Pro with Win 11 Workstation, created a Dev disk that I kept o…"
type textarea "x"
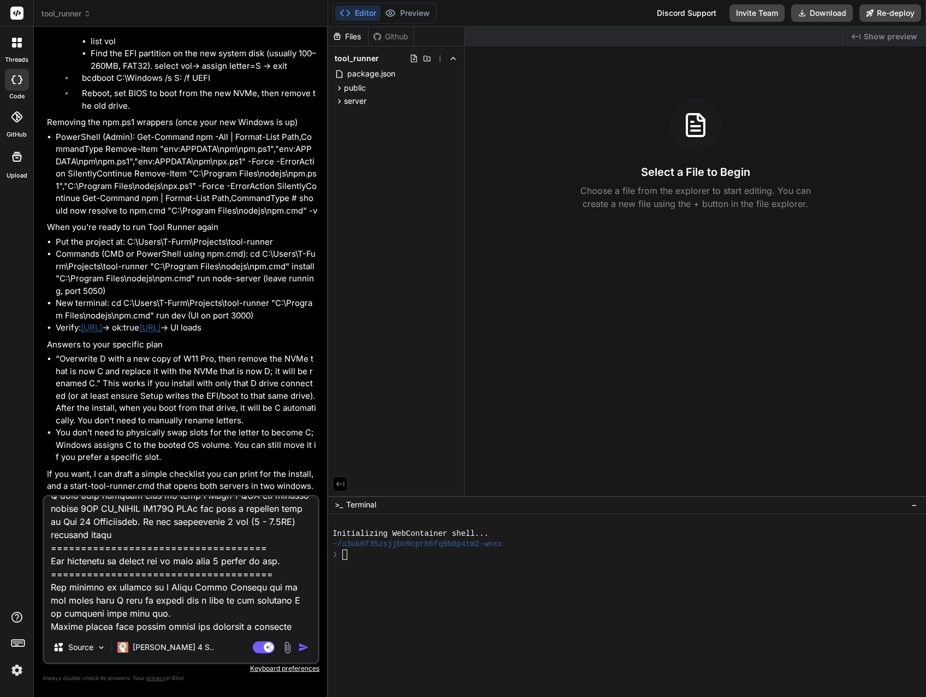
type textarea "I replaced Win 11 Pro with Win 11 Workstation, created a Dev disk that I kept o…"
type textarea "x"
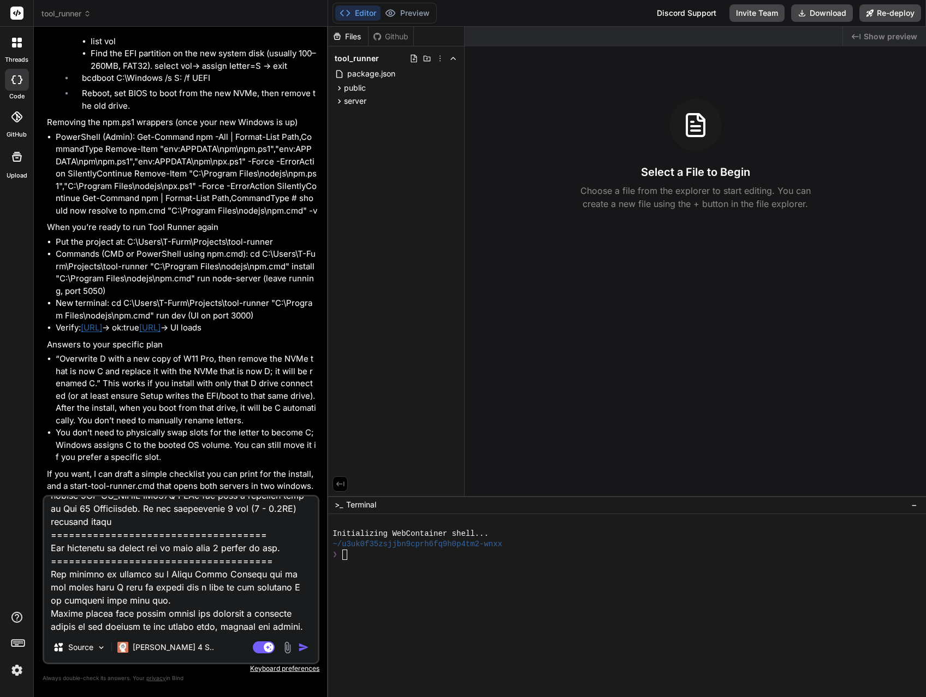
type textarea "I replaced Win 11 Pro with Win 11 Workstation, created a Dev disk that I kept o…"
type textarea "x"
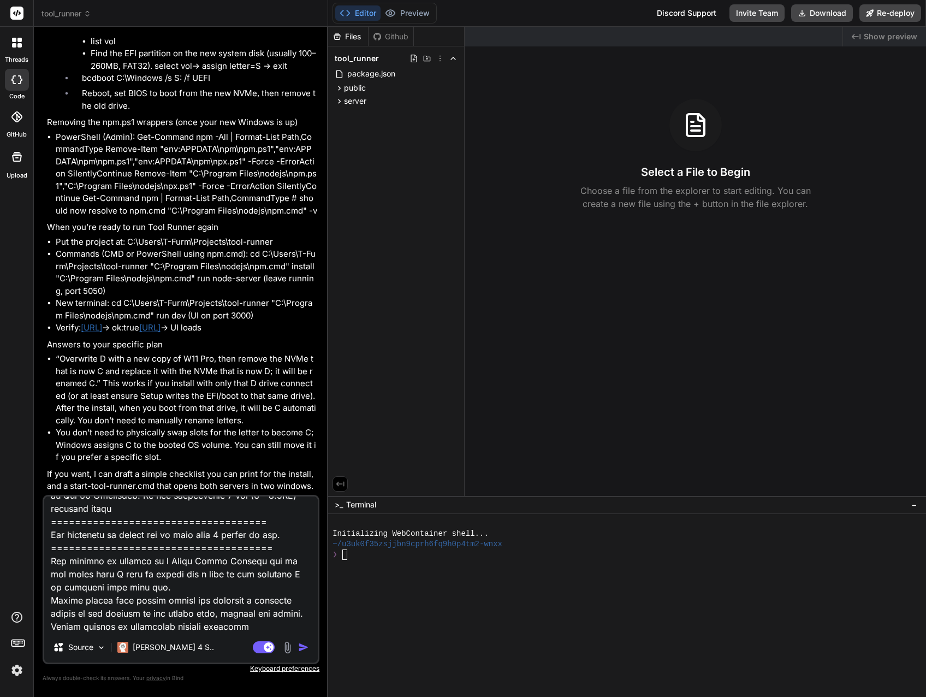
type textarea "I replaced Win 11 Pro with Win 11 Workstation, created a Dev disk that I kept o…"
type textarea "x"
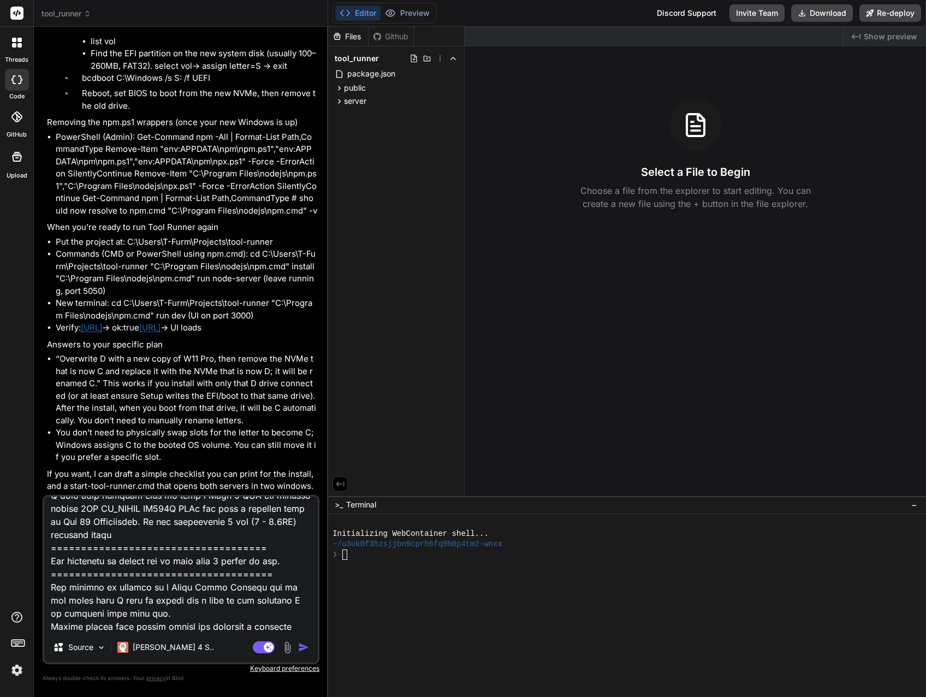
type textarea "I replaced Win 11 Pro with Win 11 Workstation, created a Dev disk that I kept o…"
type textarea "x"
type textarea "I replaced Win 11 Pro with Win 11 Workstation, created a Dev disk that I kept o…"
type textarea "x"
type textarea "I replaced Win 11 Pro with Win 11 Workstation, created a Dev disk that I kept o…"
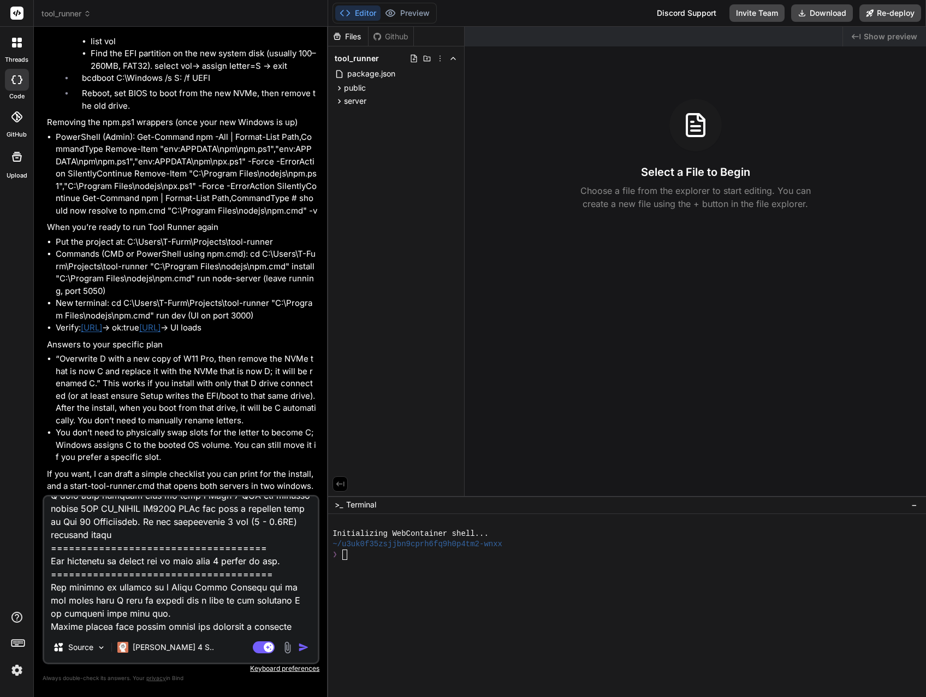
type textarea "x"
type textarea "I replaced Win 11 Pro with Win 11 Workstation, created a Dev disk that I kept o…"
type textarea "x"
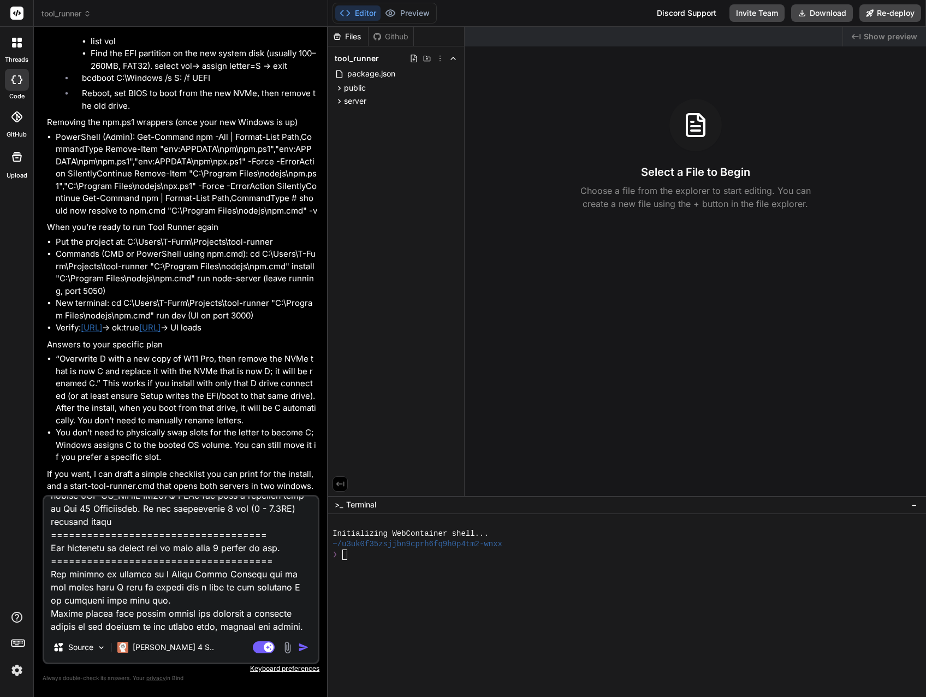
type textarea "I replaced Win 11 Pro with Win 11 Workstation, created a Dev disk that I kept o…"
type textarea "x"
type textarea "I replaced Win 11 Pro with Win 11 Workstation, created a Dev disk that I kept o…"
type textarea "x"
type textarea "I replaced Win 11 Pro with Win 11 Workstation, created a Dev disk that I kept o…"
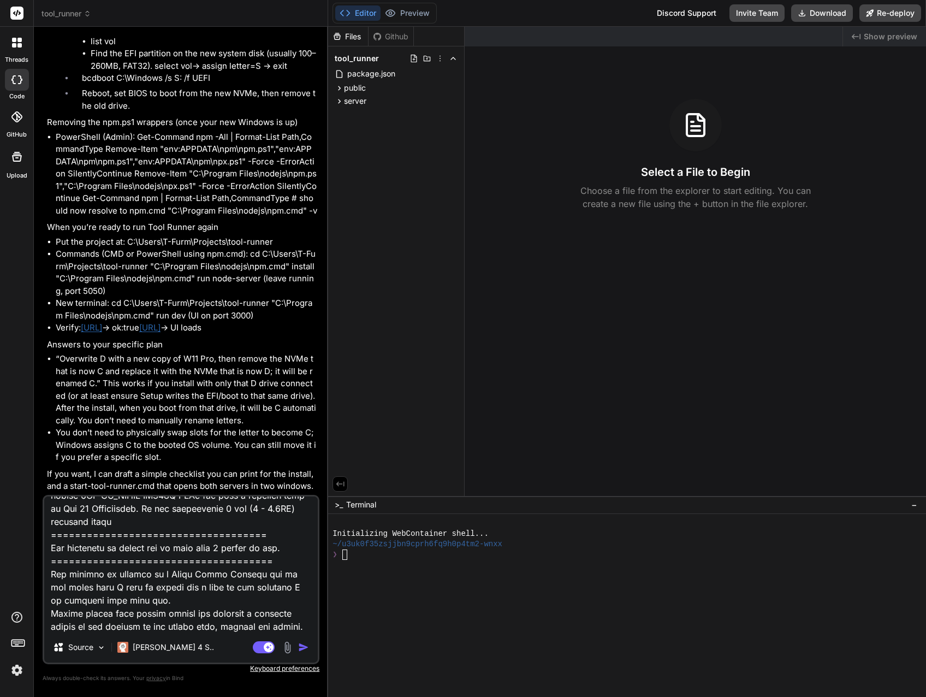
type textarea "x"
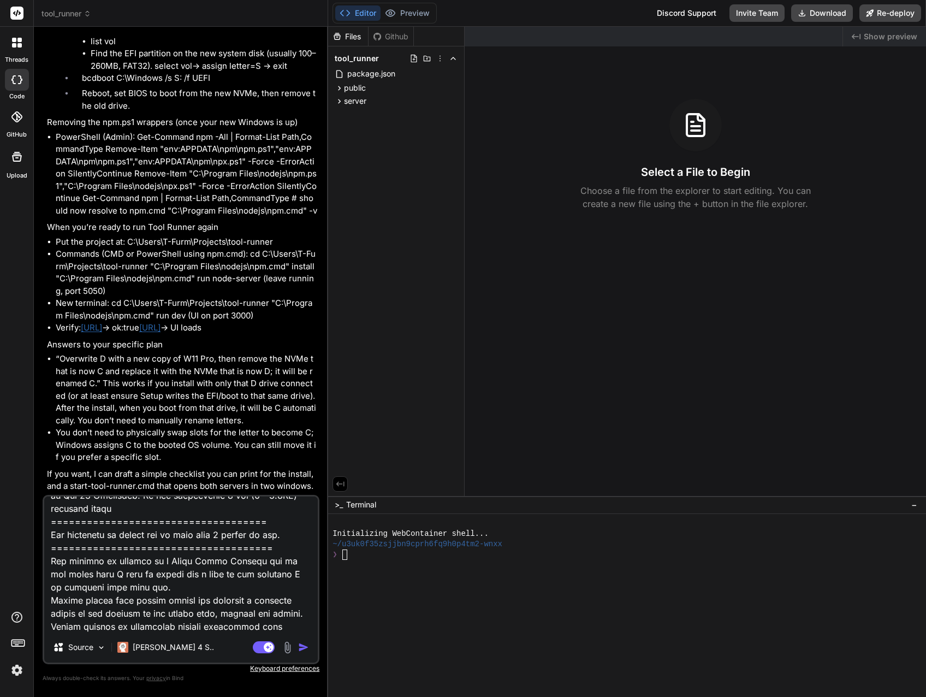
type textarea "I replaced Win 11 Pro with Win 11 Workstation, created a Dev disk that I kept o…"
type textarea "x"
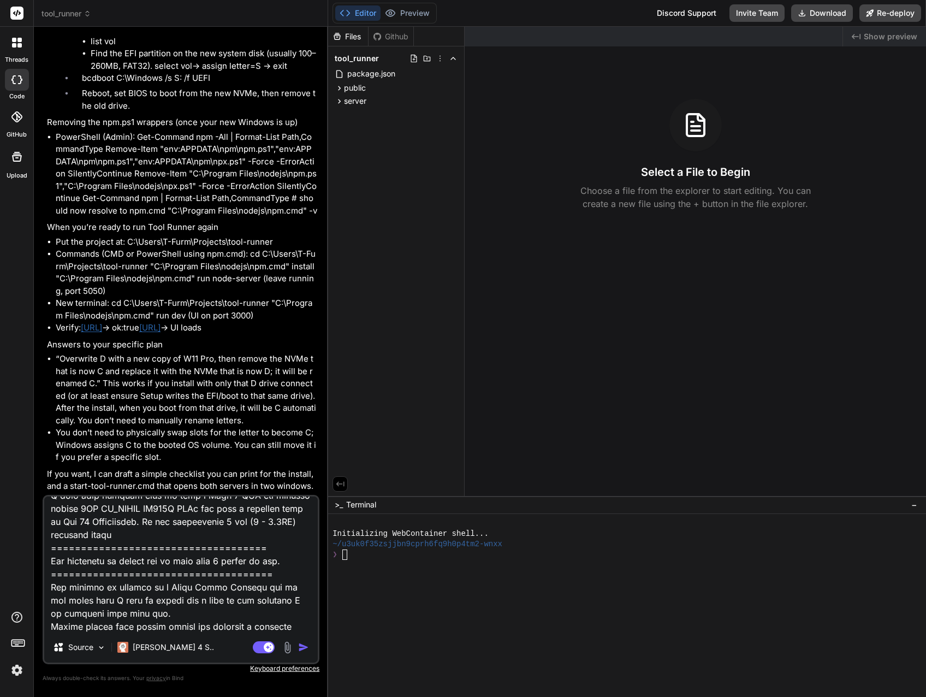
type textarea "I replaced Win 11 Pro with Win 11 Workstation, created a Dev disk that I kept o…"
type textarea "x"
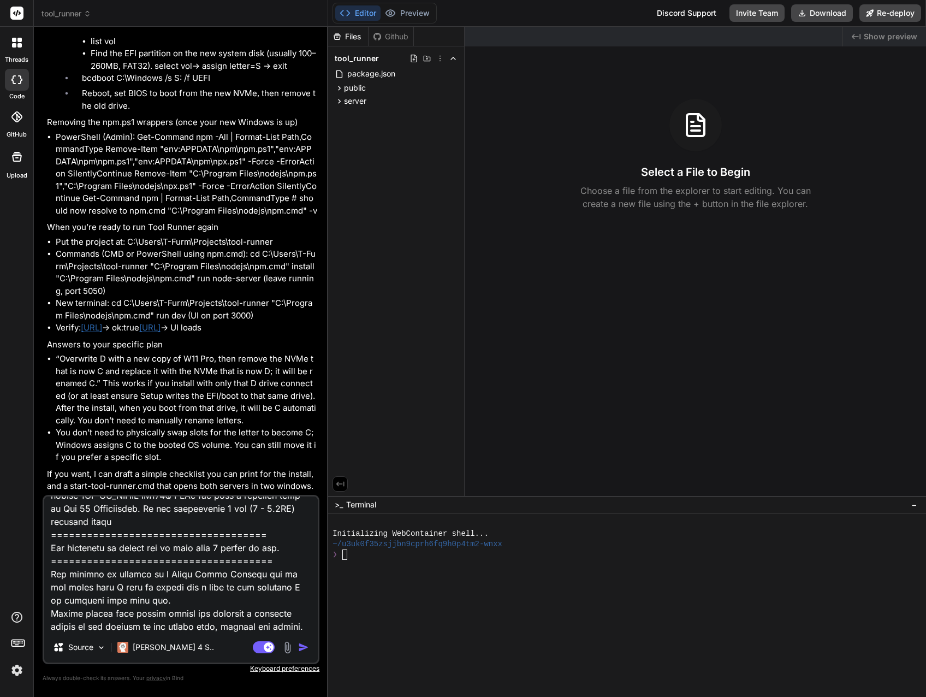
type textarea "I replaced Win 11 Pro with Win 11 Workstation, created a Dev disk that I kept o…"
type textarea "x"
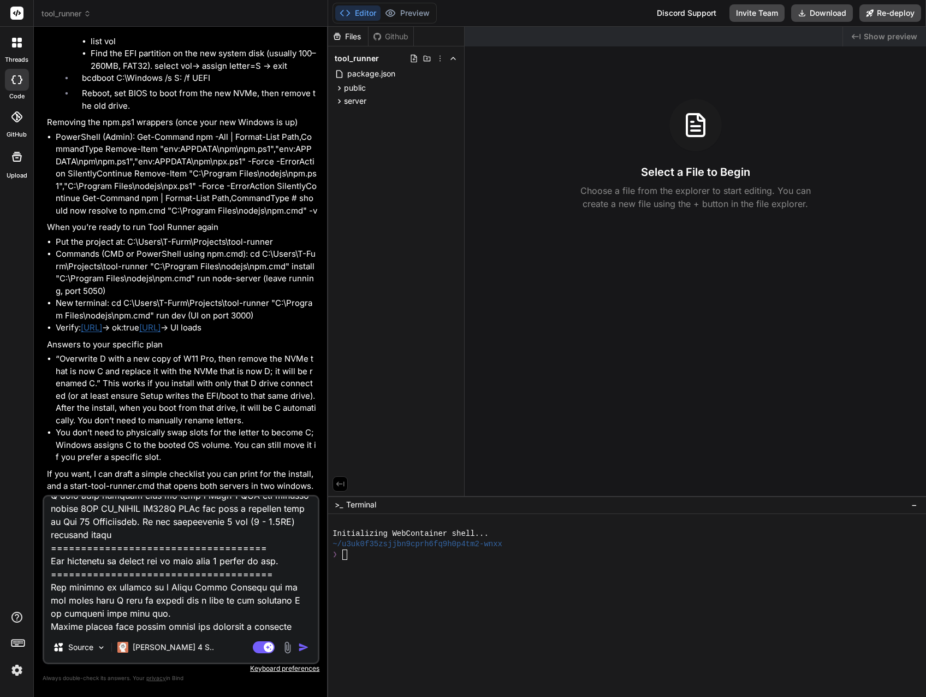
type textarea "I replaced Win 11 Pro with Win 11 Workstation, created a Dev disk that I kept o…"
type textarea "x"
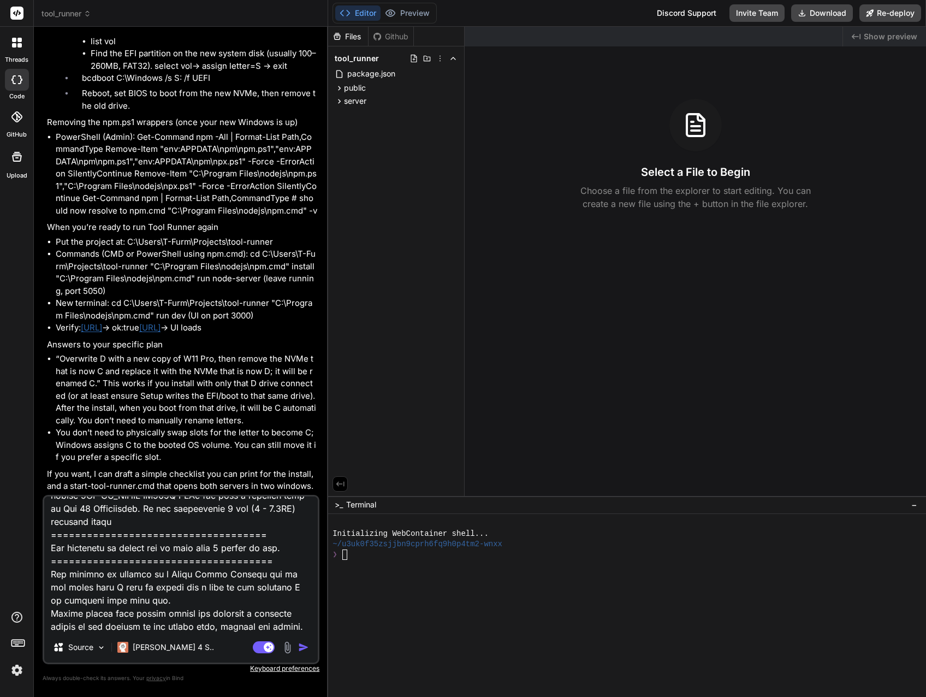
type textarea "I replaced Win 11 Pro with Win 11 Workstation, created a Dev disk that I kept o…"
type textarea "x"
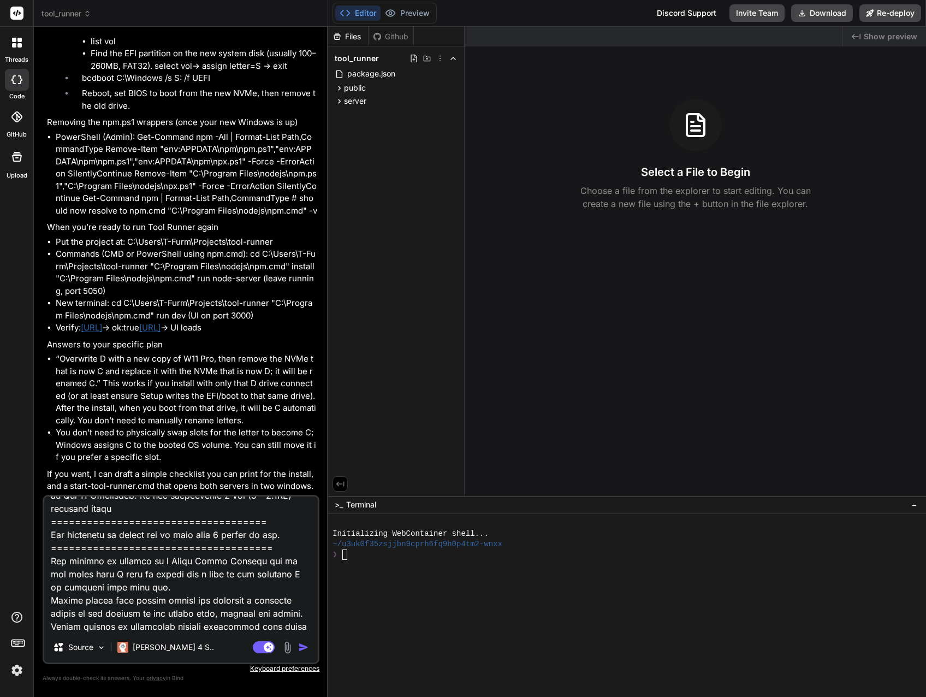
type textarea "I replaced Win 11 Pro with Win 11 Workstation, created a Dev disk that I kept o…"
type textarea "x"
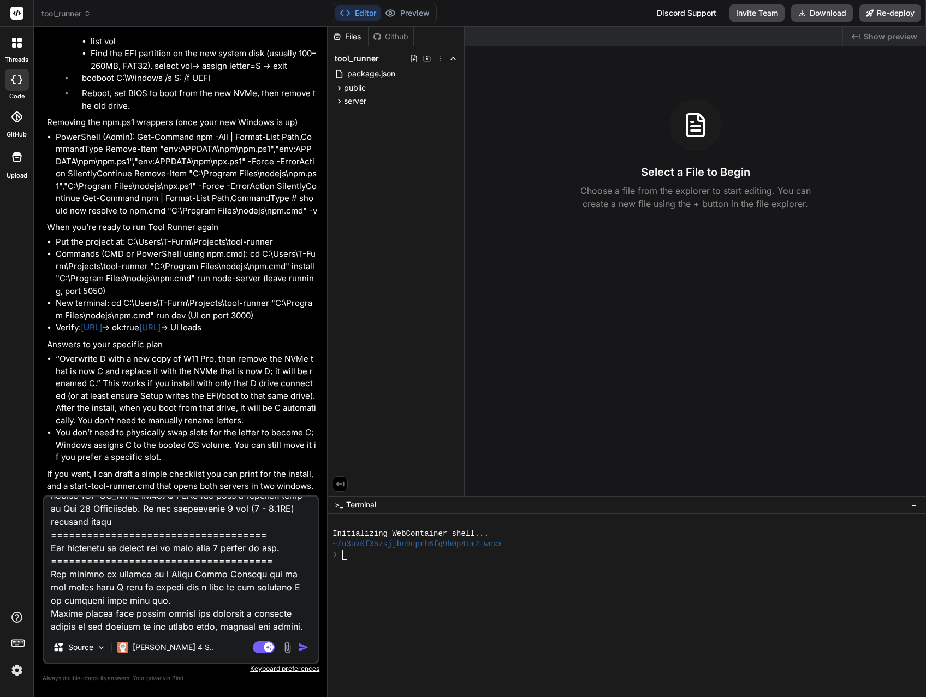
type textarea "I replaced Win 11 Pro with Win 11 Workstation, created a Dev disk that I kept o…"
type textarea "x"
type textarea "I replaced Win 11 Pro with Win 11 Workstation, created a Dev disk that I kept o…"
type textarea "x"
type textarea "I replaced Win 11 Pro with Win 11 Workstation, created a Dev disk that I kept o…"
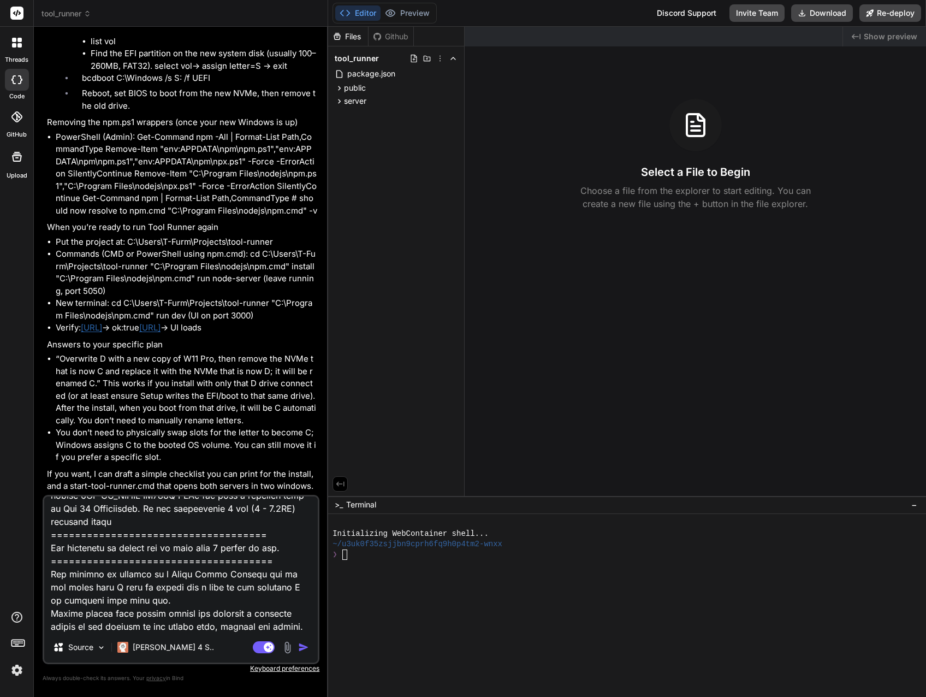
type textarea "x"
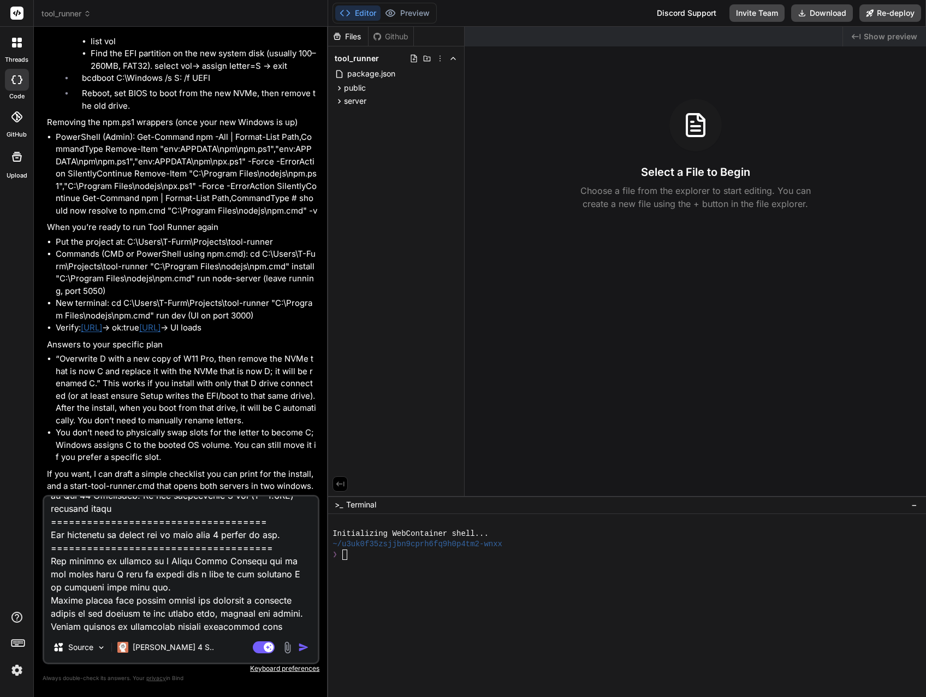
scroll to position [2032, 0]
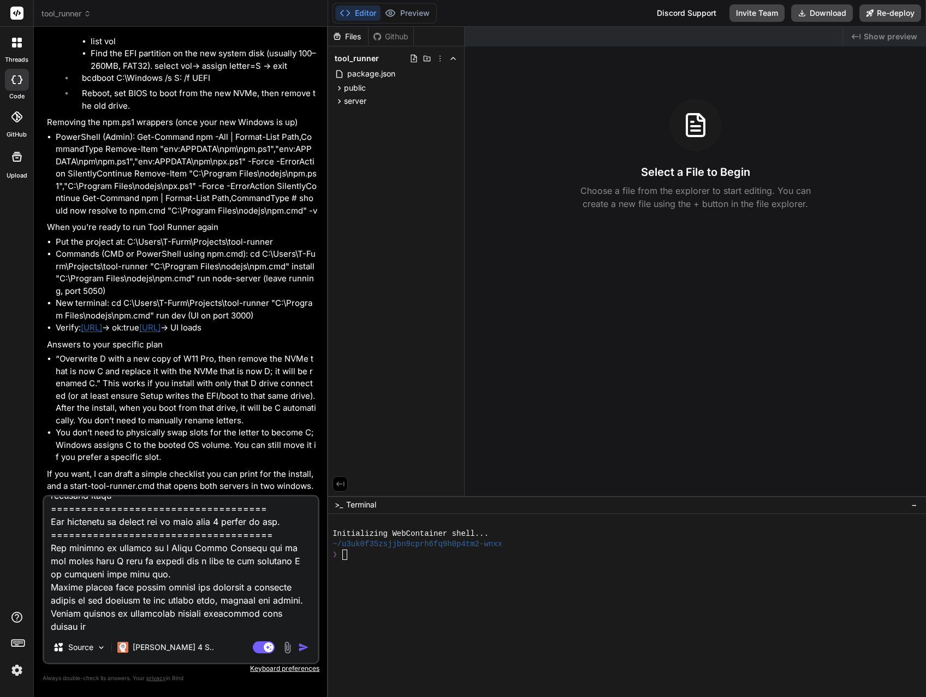
type textarea "I replaced Win 11 Pro with Win 11 Workstation, created a Dev disk that I kept o…"
type textarea "x"
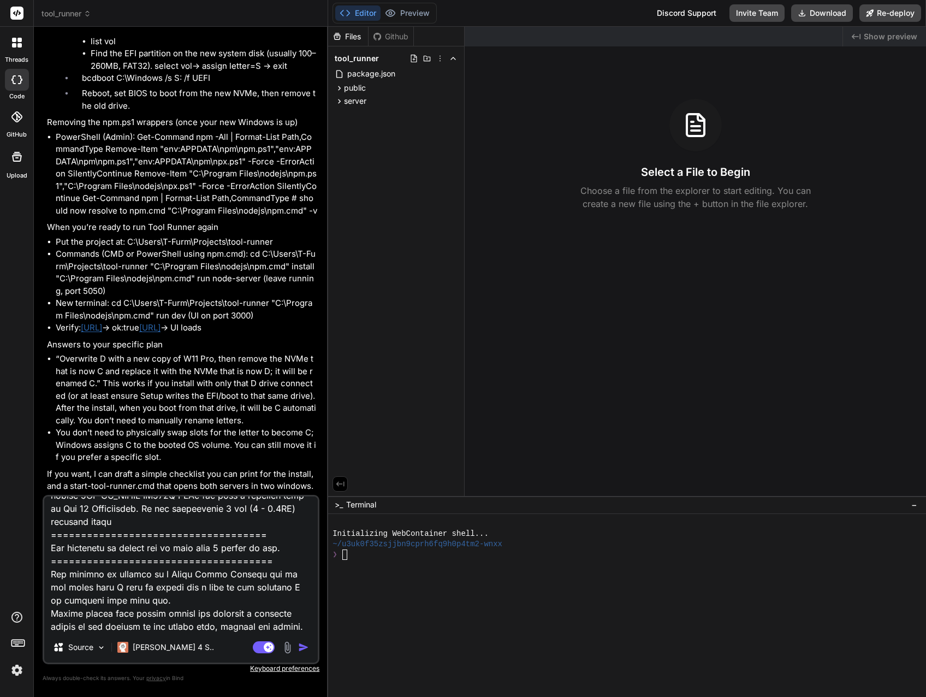
type textarea "I replaced Win 11 Pro with Win 11 Workstation, created a Dev disk that I kept o…"
type textarea "x"
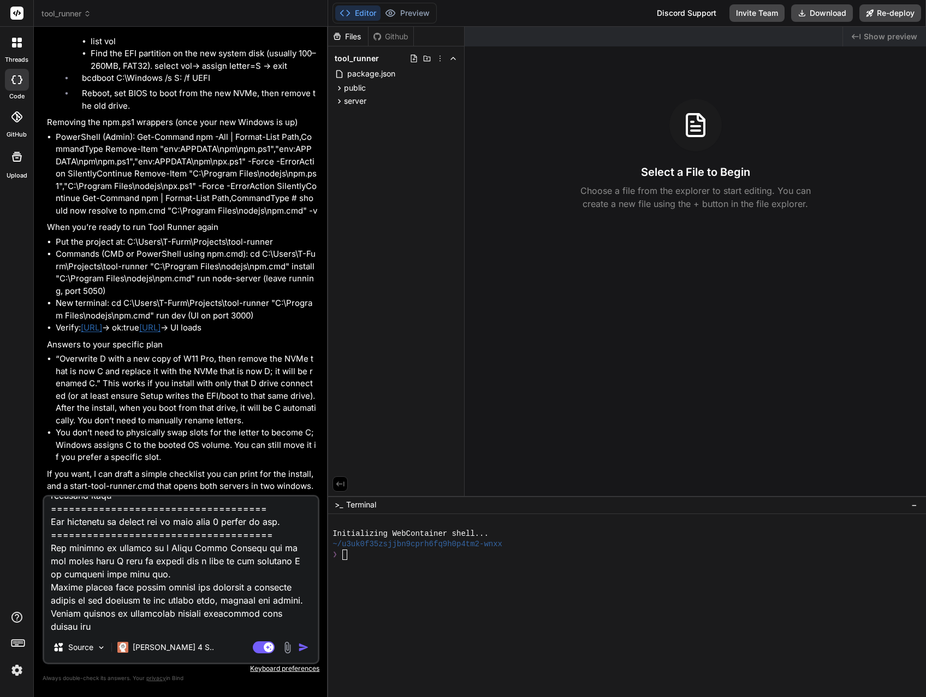
type textarea "I replaced Win 11 Pro with Win 11 Workstation, created a Dev disk that I kept o…"
type textarea "x"
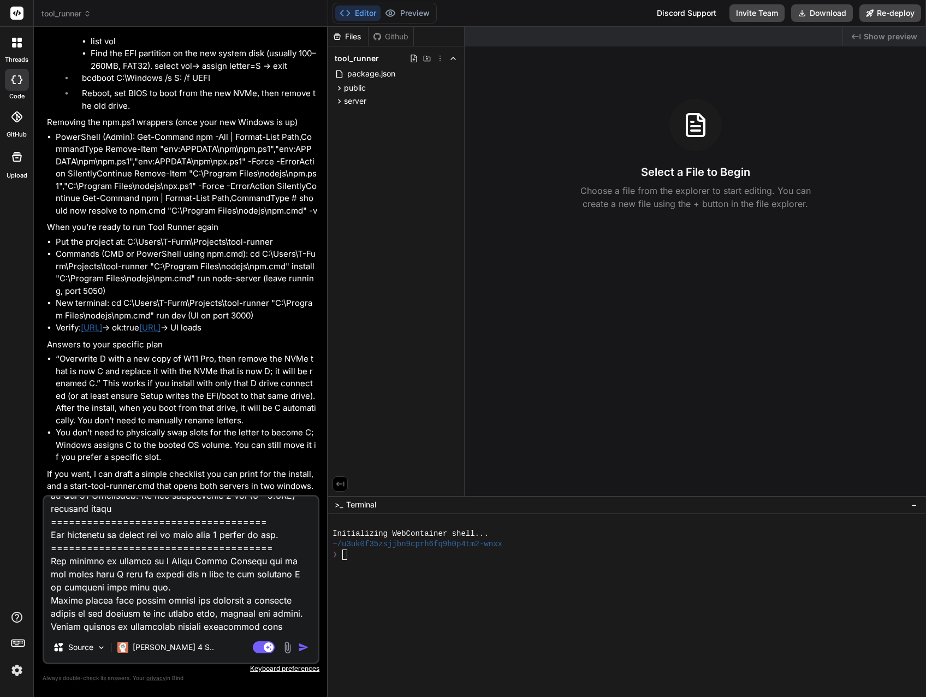
type textarea "I replaced Win 11 Pro with Win 11 Workstation, created a Dev disk that I kept o…"
type textarea "x"
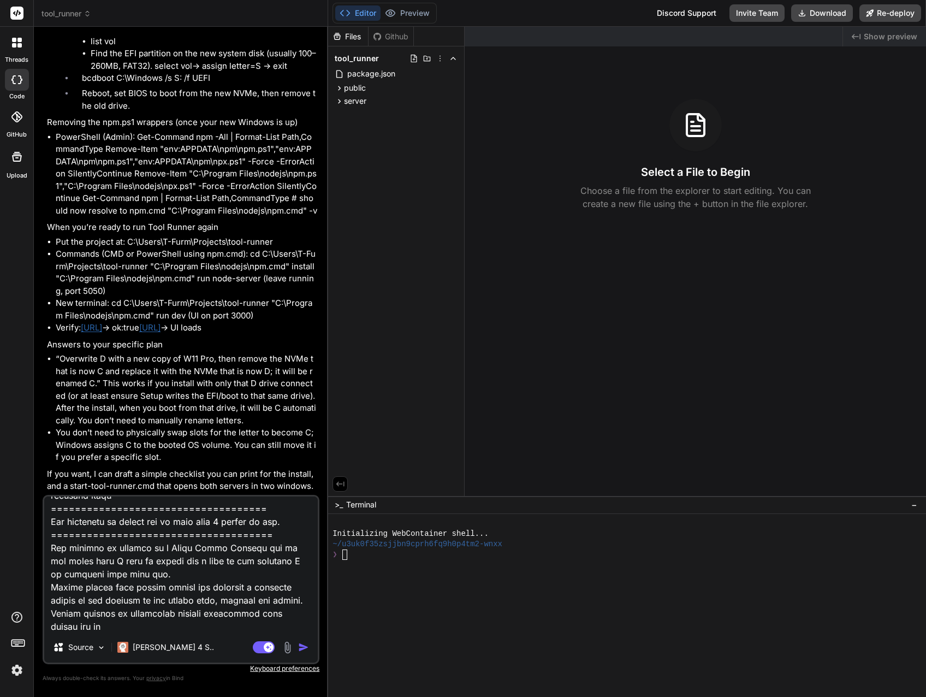
type textarea "I replaced Win 11 Pro with Win 11 Workstation, created a Dev disk that I kept o…"
type textarea "x"
type textarea "I replaced Win 11 Pro with Win 11 Workstation, created a Dev disk that I kept o…"
type textarea "x"
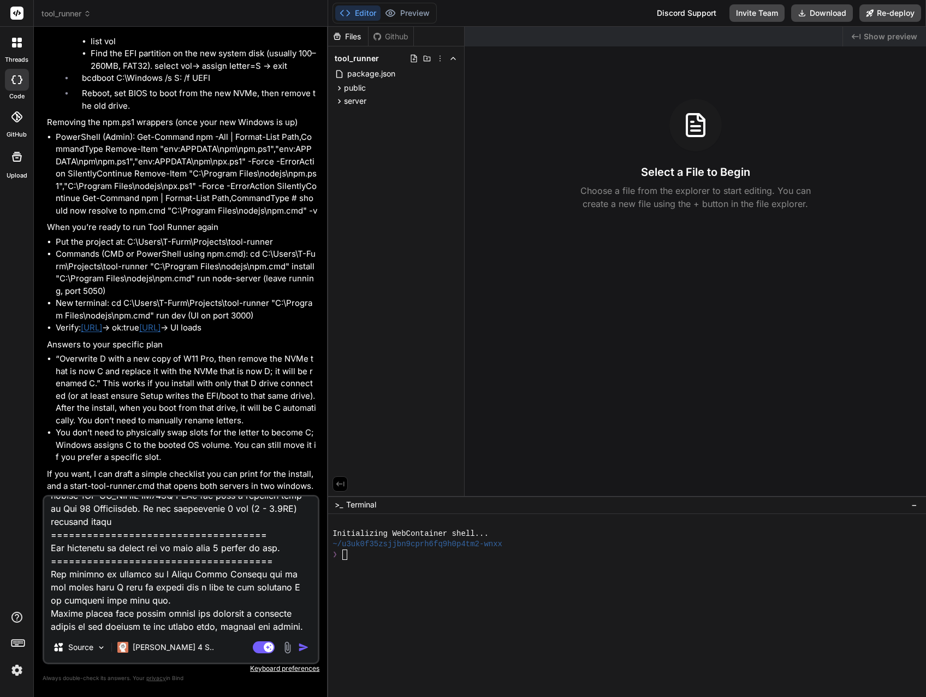
type textarea "I replaced Win 11 Pro with Win 11 Workstation, created a Dev disk that I kept o…"
type textarea "x"
type textarea "I replaced Win 11 Pro with Win 11 Workstation, created a Dev disk that I kept o…"
type textarea "x"
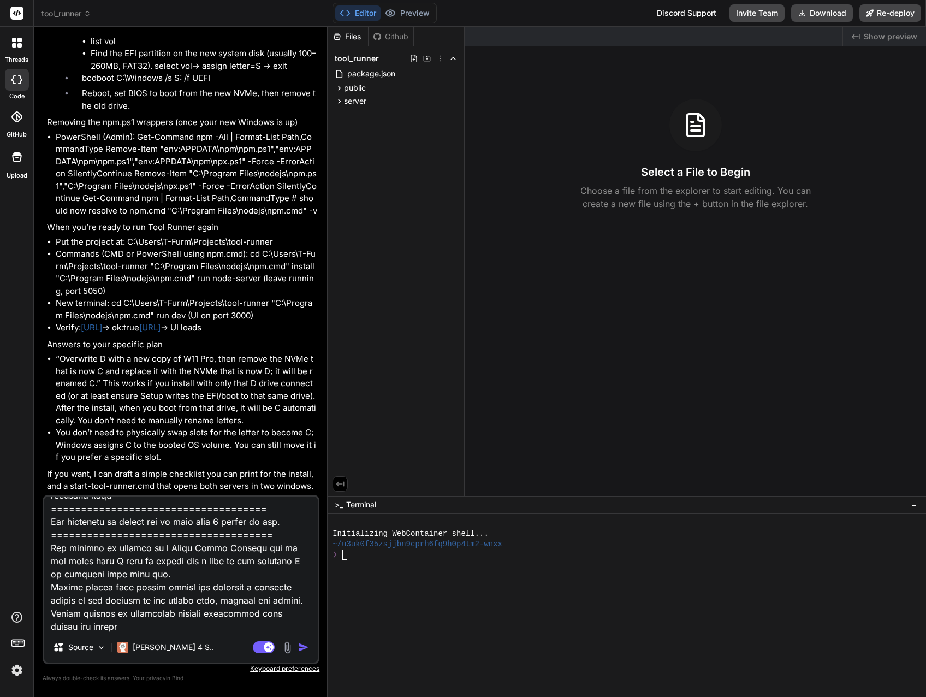
type textarea "I replaced Win 11 Pro with Win 11 Workstation, created a Dev disk that I kept o…"
type textarea "x"
type textarea "I replaced Win 11 Pro with Win 11 Workstation, created a Dev disk that I kept o…"
type textarea "x"
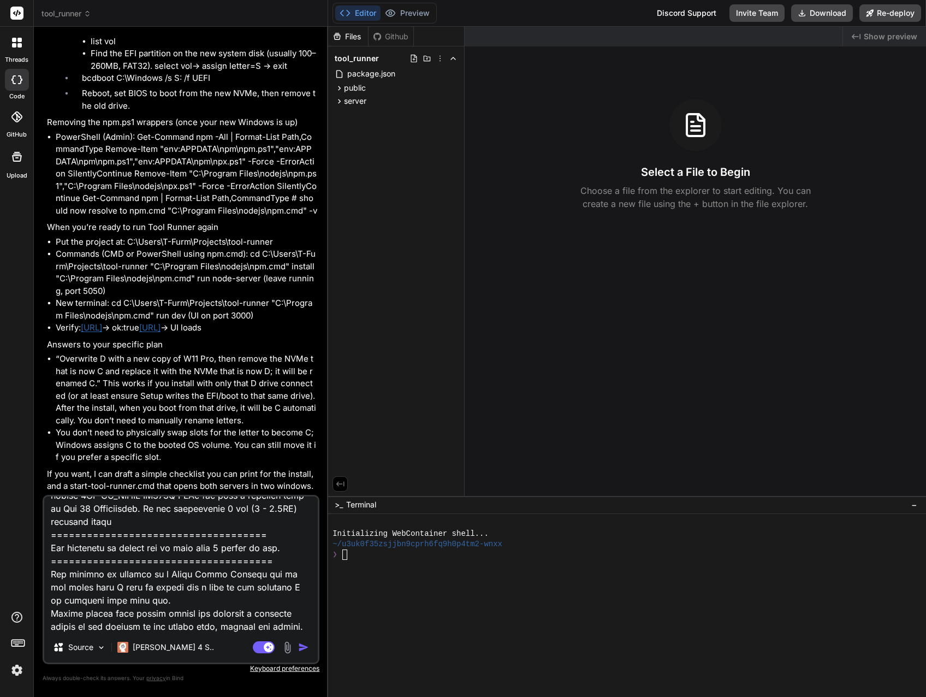
type textarea "I replaced Win 11 Pro with Win 11 Workstation, created a Dev disk that I kept o…"
type textarea "x"
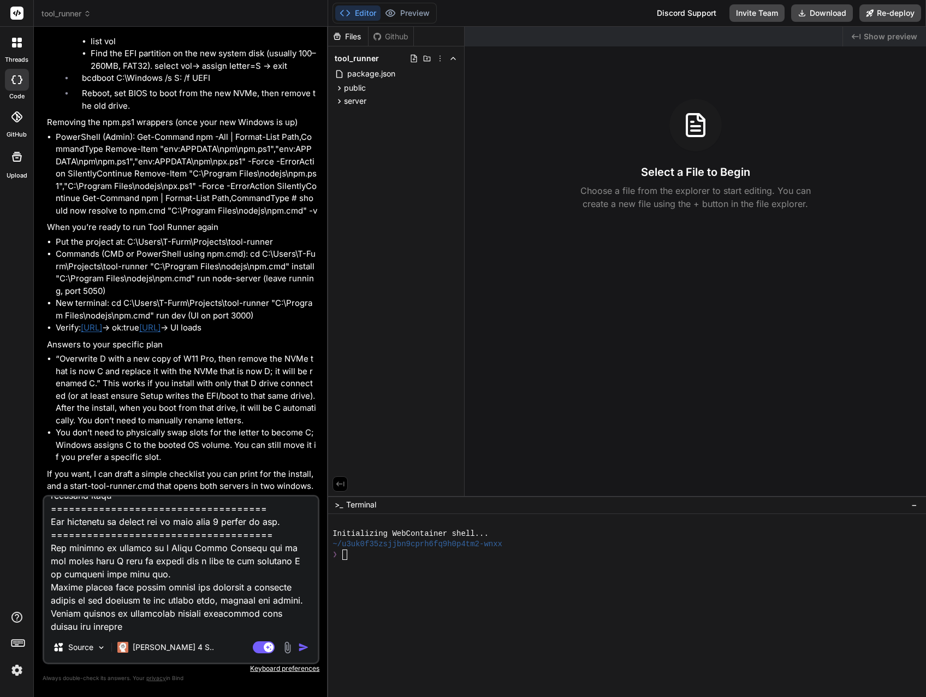
type textarea "I replaced Win 11 Pro with Win 11 Workstation, created a Dev disk that I kept o…"
type textarea "x"
type textarea "I replaced Win 11 Pro with Win 11 Workstation, created a Dev disk that I kept o…"
type textarea "x"
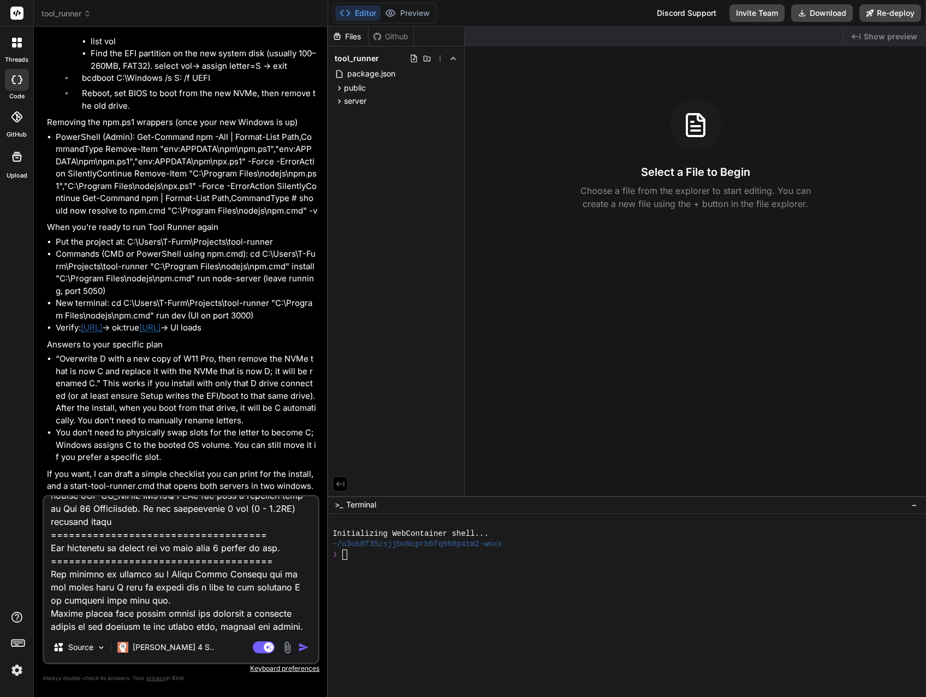
type textarea "I replaced Win 11 Pro with Win 11 Workstation, created a Dev disk that I kept o…"
type textarea "x"
type textarea "I replaced Win 11 Pro with Win 11 Workstation, created a Dev disk that I kept o…"
type textarea "x"
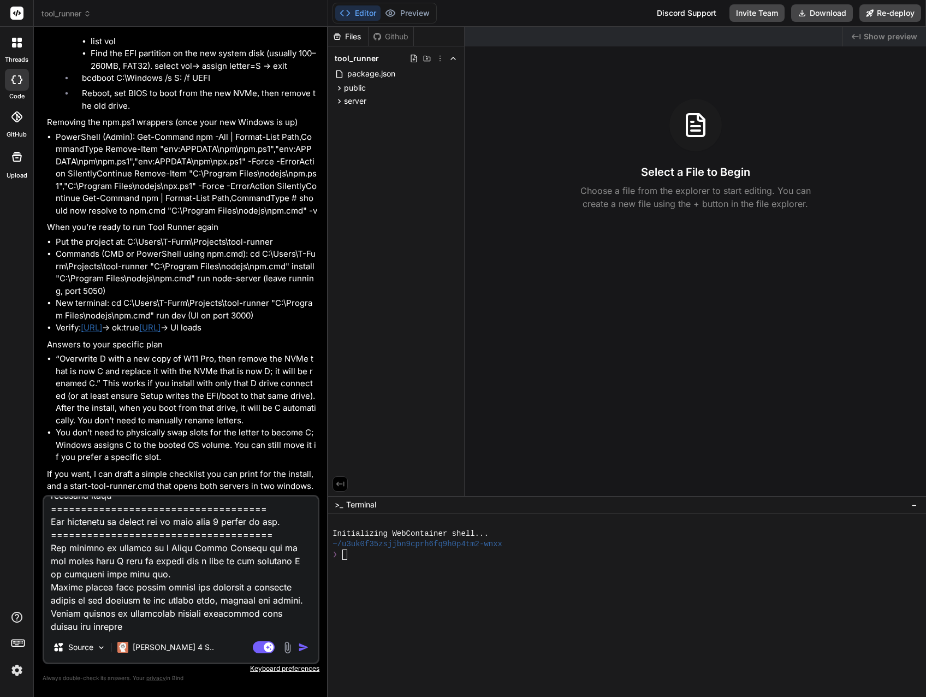
type textarea "I replaced Win 11 Pro with Win 11 Workstation, created a Dev disk that I kept o…"
type textarea "x"
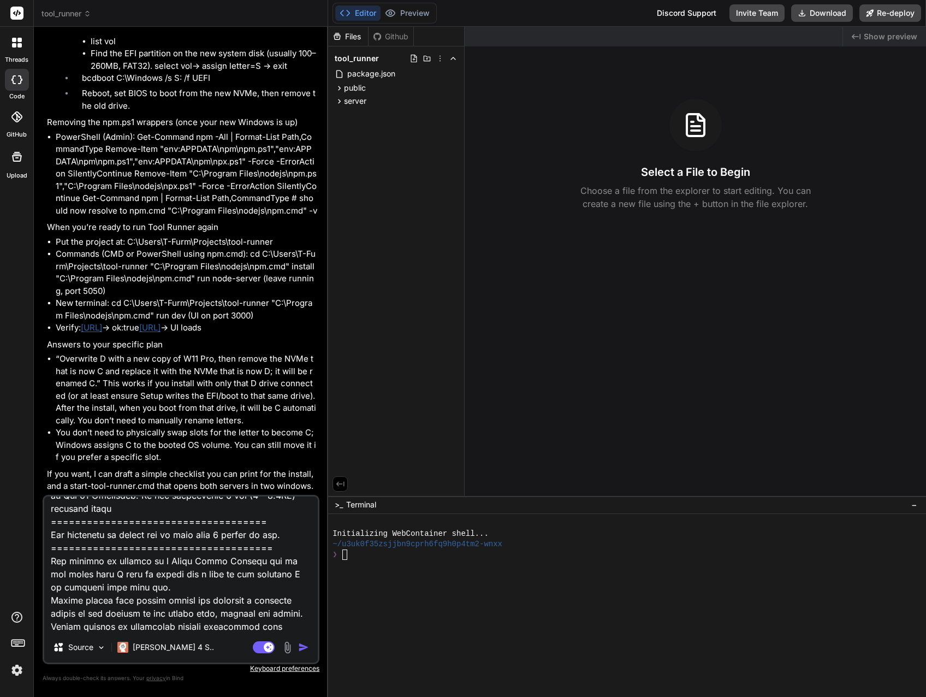
type textarea "I replaced Win 11 Pro with Win 11 Workstation, created a Dev disk that I kept o…"
type textarea "x"
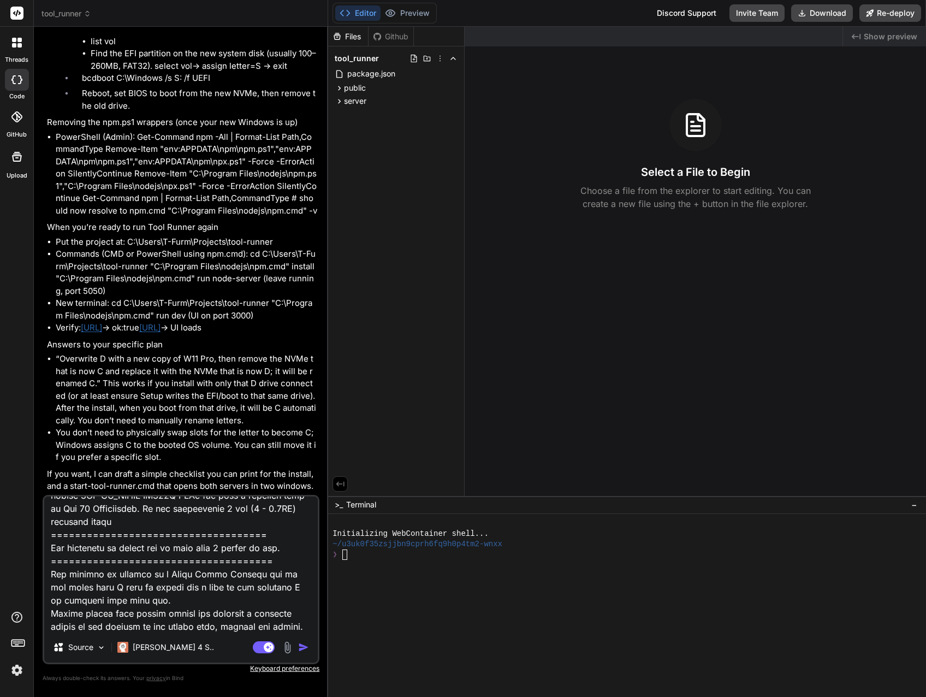
type textarea "I replaced Win 11 Pro with Win 11 Workstation, created a Dev disk that I kept o…"
type textarea "x"
type textarea "I replaced Win 11 Pro with Win 11 Workstation, created a Dev disk that I kept o…"
type textarea "x"
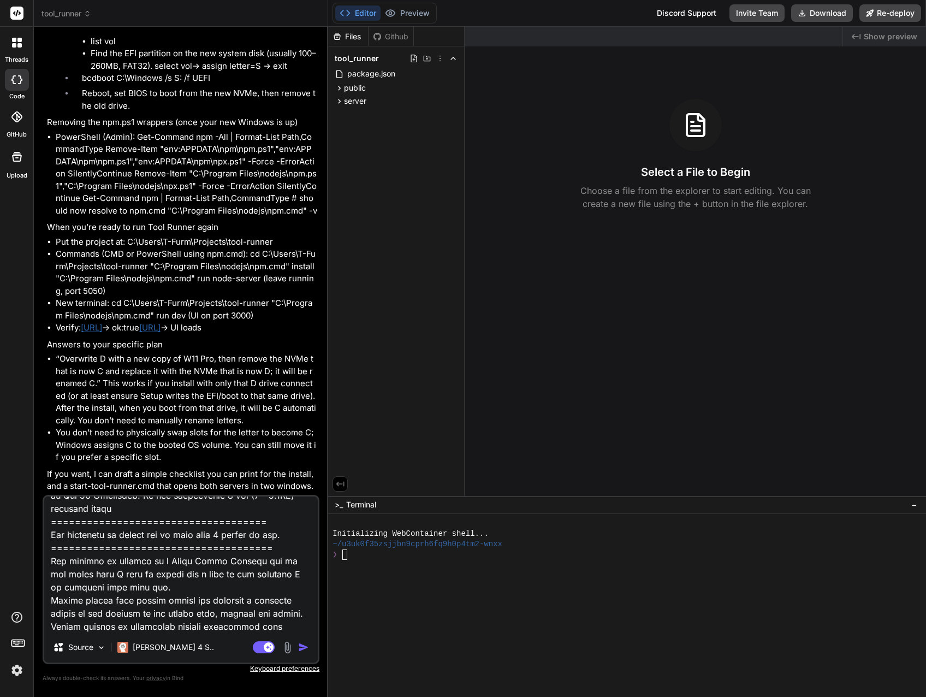
type textarea "I replaced Win 11 Pro with Win 11 Workstation, created a Dev disk that I kept o…"
type textarea "x"
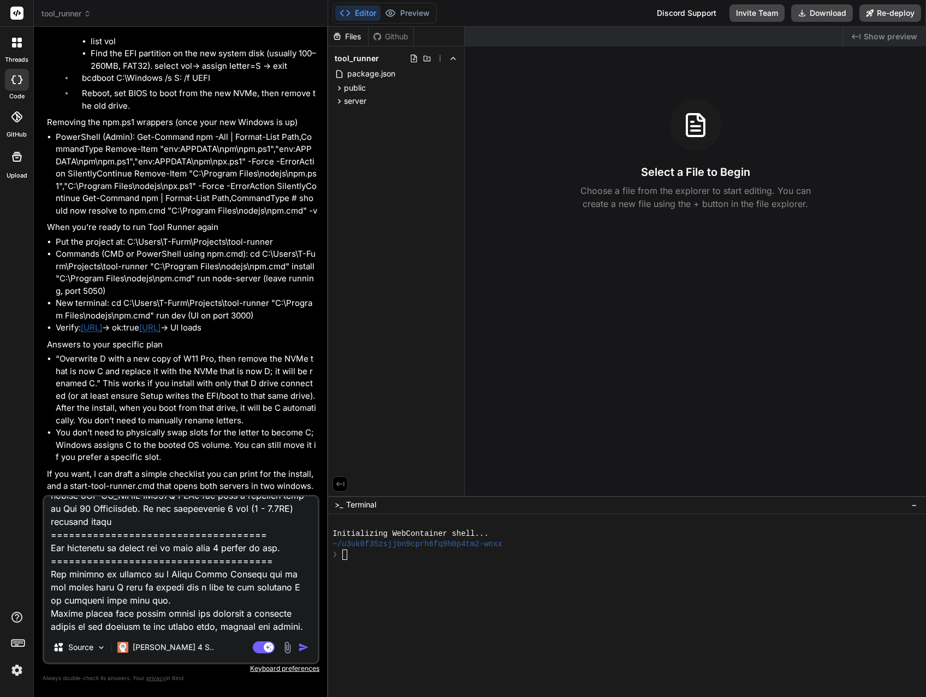
type textarea "I replaced Win 11 Pro with Win 11 Workstation, created a Dev disk that I kept o…"
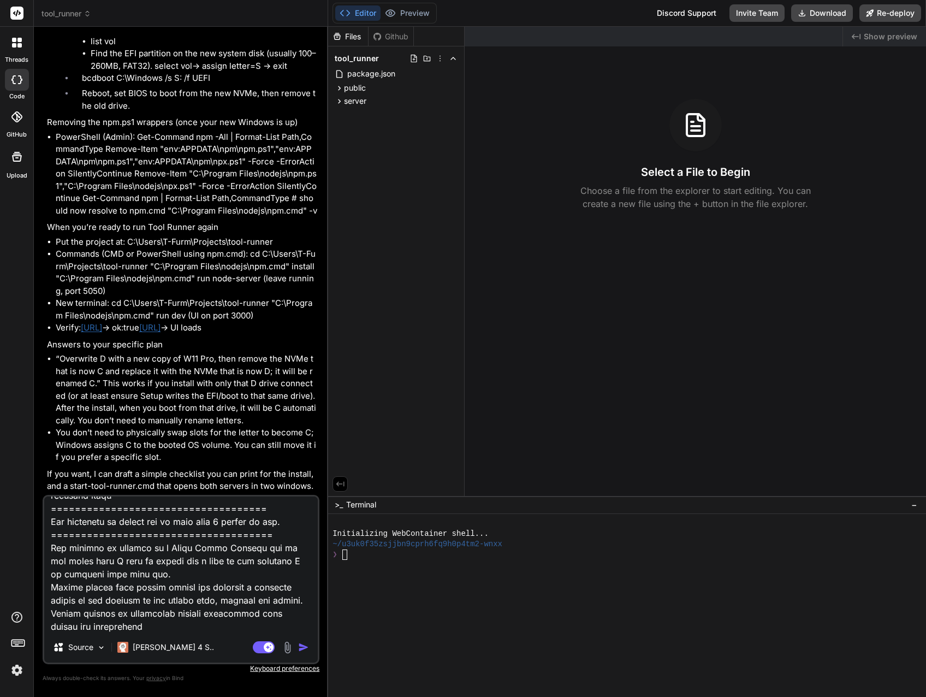
type textarea "x"
type textarea "I replaced Win 11 Pro with Win 11 Workstation, created a Dev disk that I kept o…"
type textarea "x"
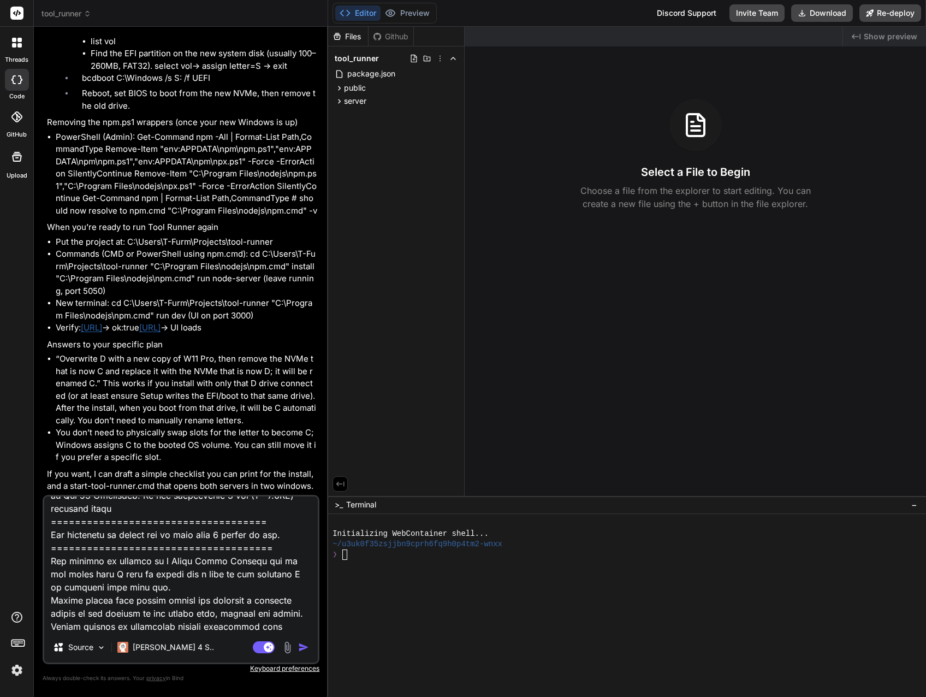
type textarea "I replaced Win 11 Pro with Win 11 Workstation, created a Dev disk that I kept o…"
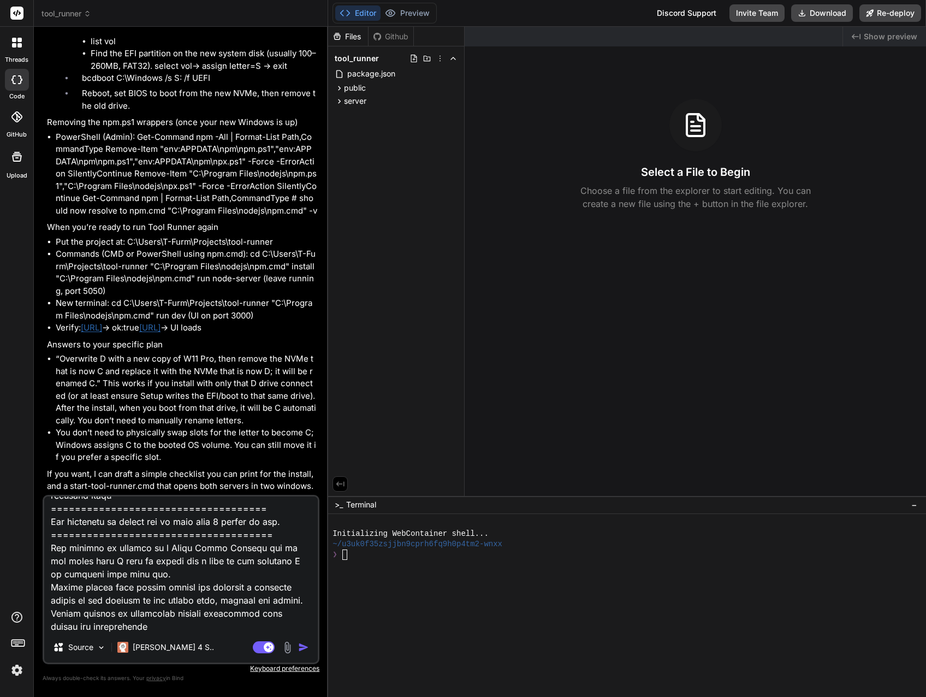
type textarea "x"
type textarea "I replaced Win 11 Pro with Win 11 Workstation, created a Dev disk that I kept o…"
type textarea "x"
type textarea "I replaced Win 11 Pro with Win 11 Workstation, created a Dev disk that I kept o…"
type textarea "x"
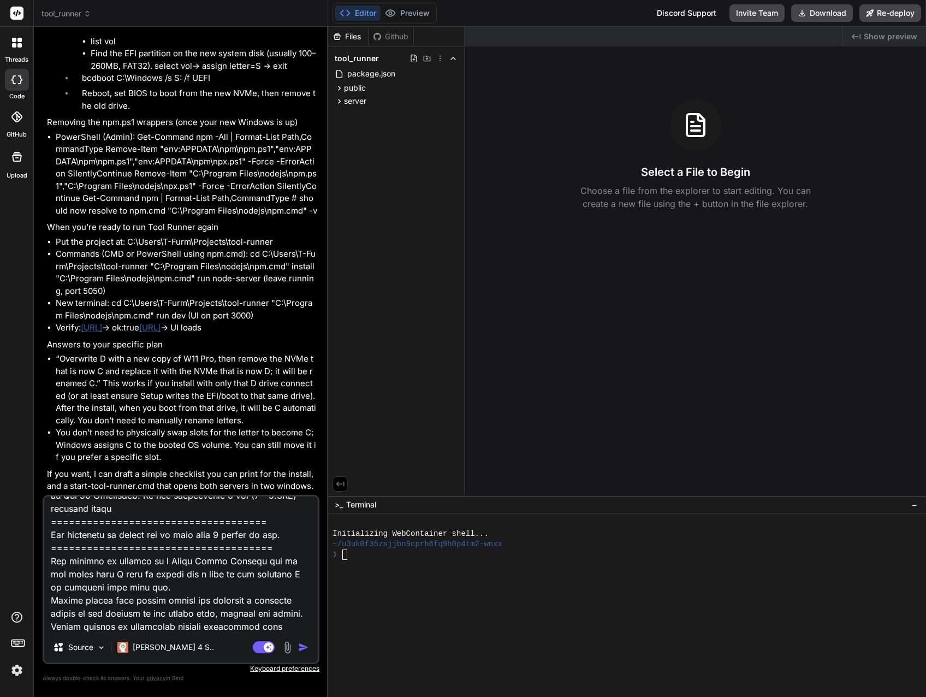
type textarea "I replaced Win 11 Pro with Win 11 Workstation, created a Dev disk that I kept o…"
type textarea "x"
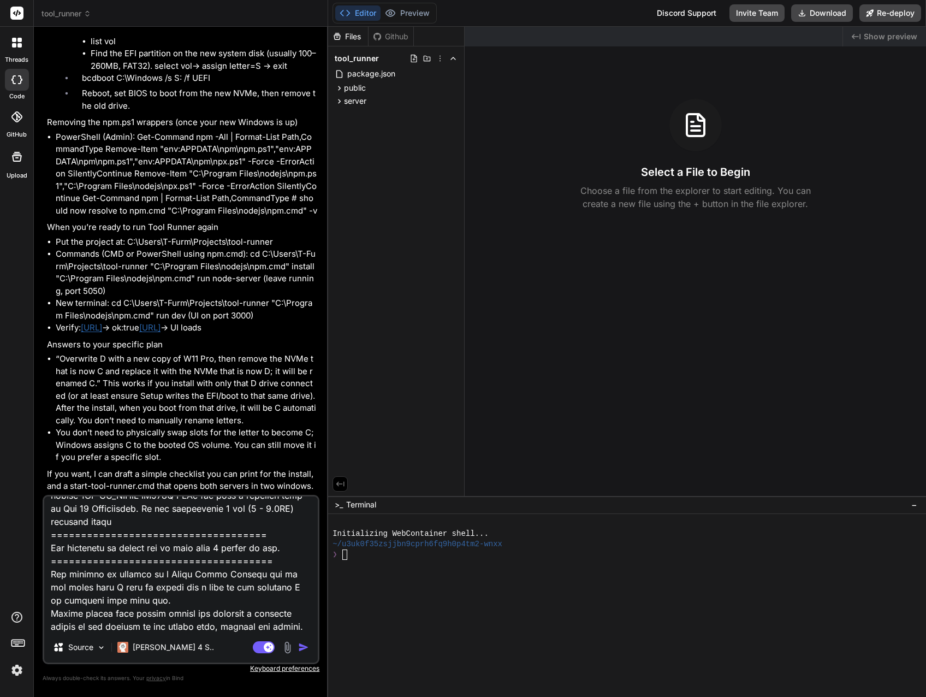
type textarea "I replaced Win 11 Pro with Win 11 Workstation, created a Dev disk that I kept o…"
type textarea "x"
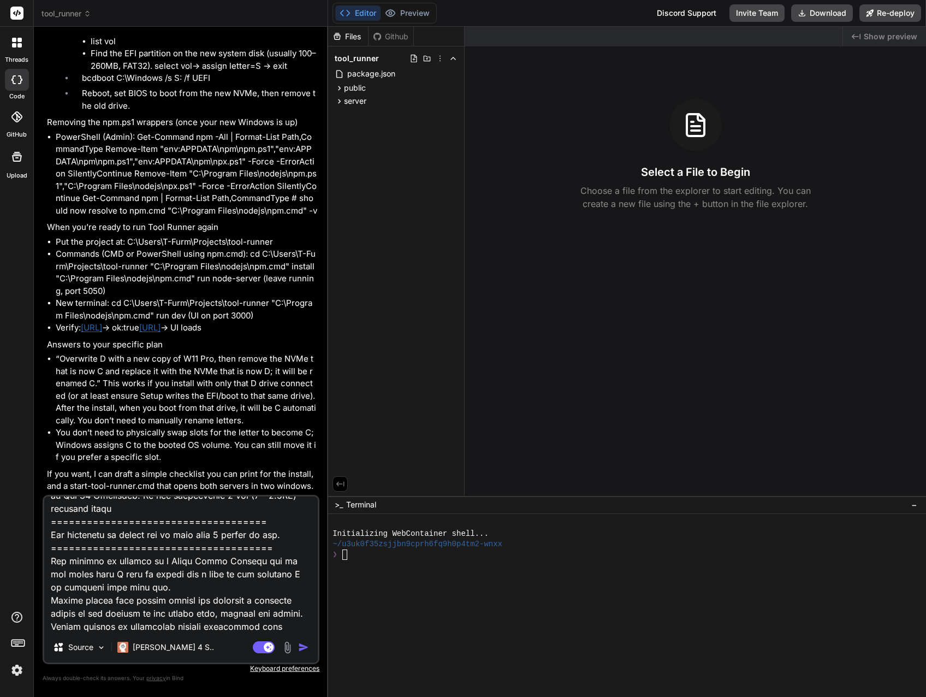
type textarea "I replaced Win 11 Pro with Win 11 Workstation, created a Dev disk that I kept o…"
type textarea "x"
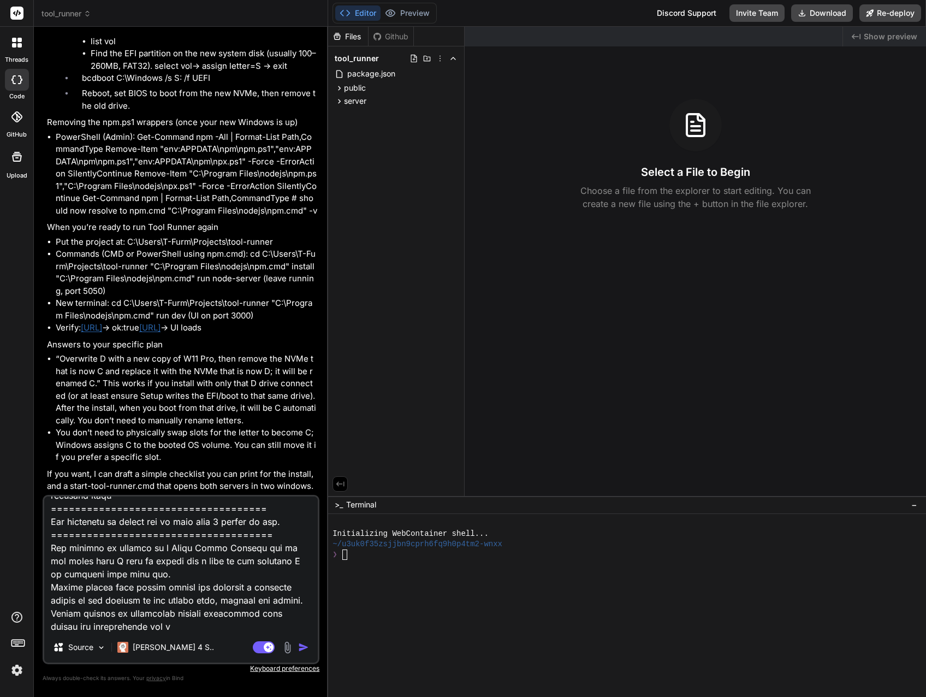
type textarea "I replaced Win 11 Pro with Win 11 Workstation, created a Dev disk that I kept o…"
type textarea "x"
type textarea "I replaced Win 11 Pro with Win 11 Workstation, created a Dev disk that I kept o…"
type textarea "x"
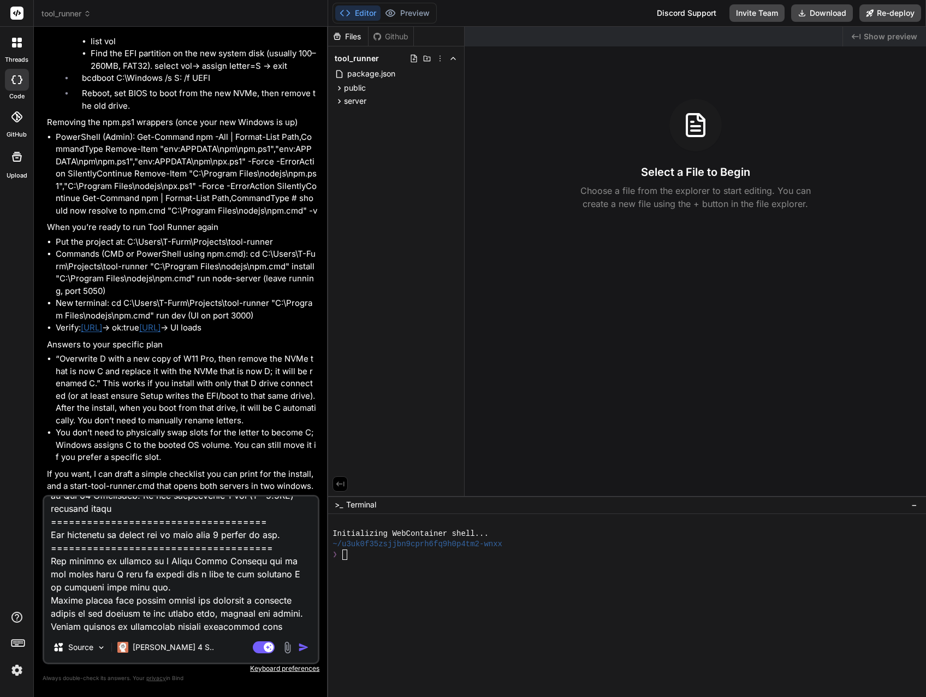
type textarea "I replaced Win 11 Pro with Win 11 Workstation, created a Dev disk that I kept o…"
type textarea "x"
type textarea "I replaced Win 11 Pro with Win 11 Workstation, created a Dev disk that I kept o…"
type textarea "x"
type textarea "I replaced Win 11 Pro with Win 11 Workstation, created a Dev disk that I kept o…"
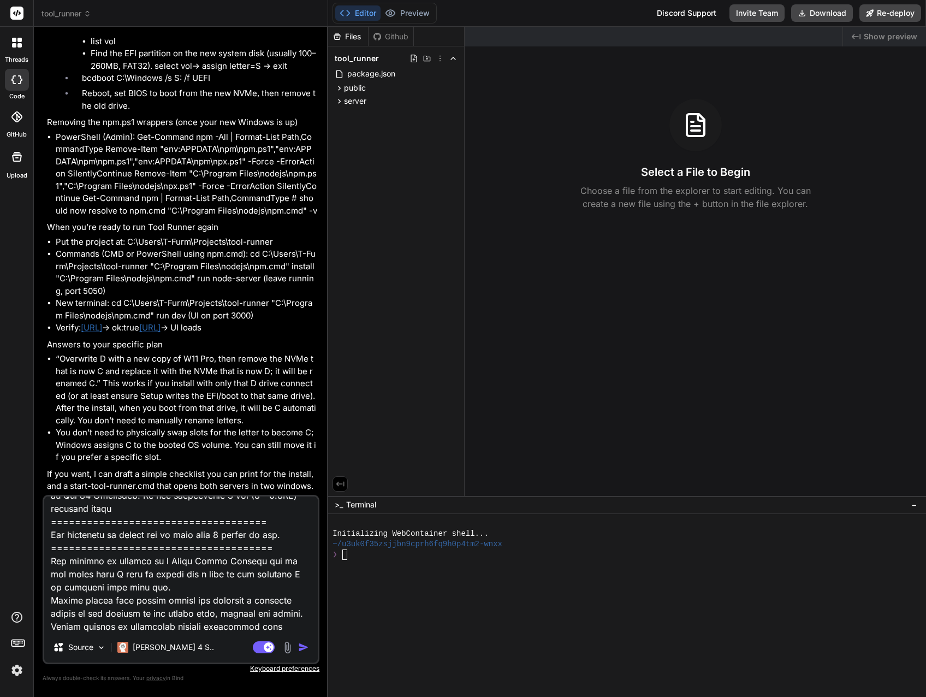
type textarea "x"
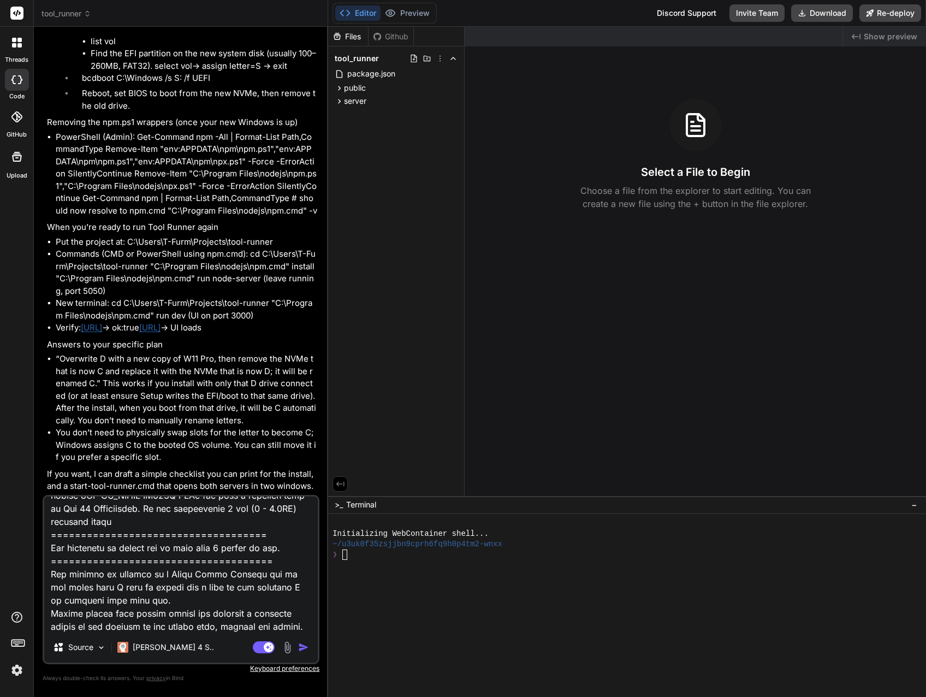
type textarea "I replaced Win 11 Pro with Win 11 Workstation, created a Dev disk that I kept o…"
type textarea "x"
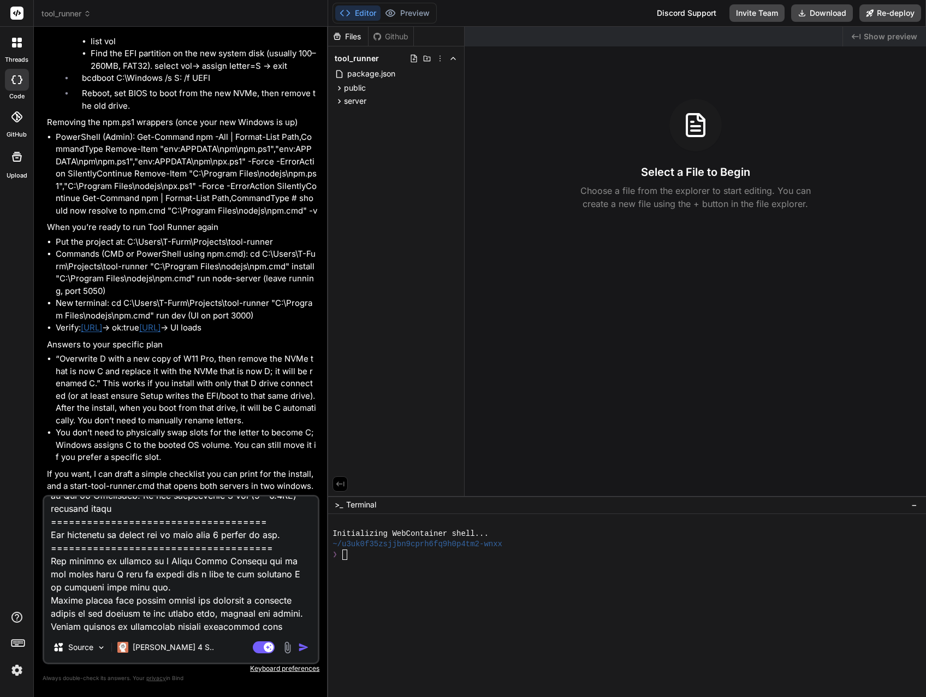
type textarea "I replaced Win 11 Pro with Win 11 Workstation, created a Dev disk that I kept o…"
type textarea "x"
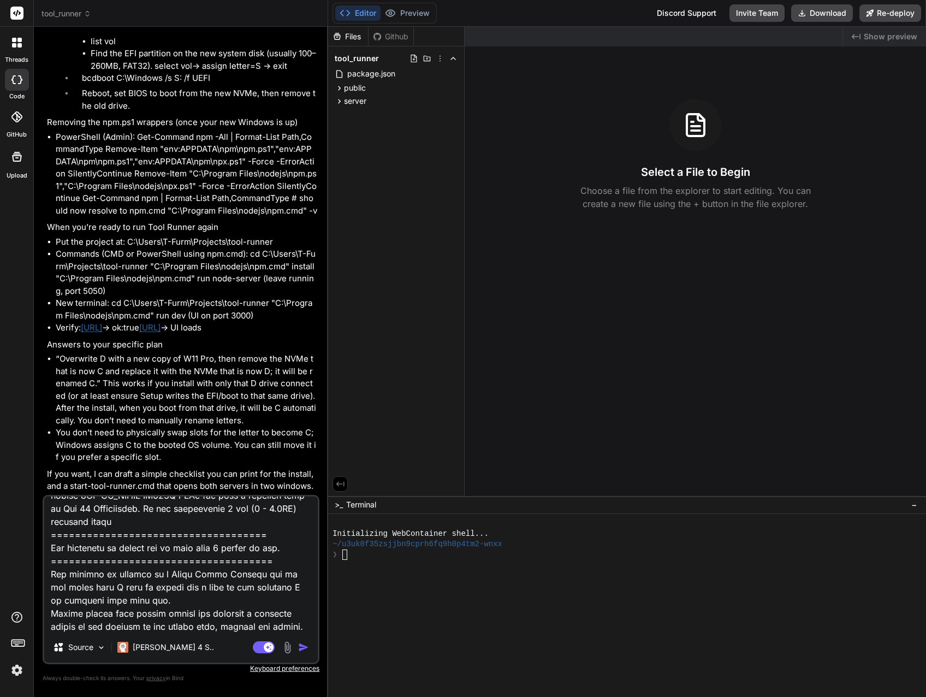
type textarea "I replaced Win 11 Pro with Win 11 Workstation, created a Dev disk that I kept o…"
type textarea "x"
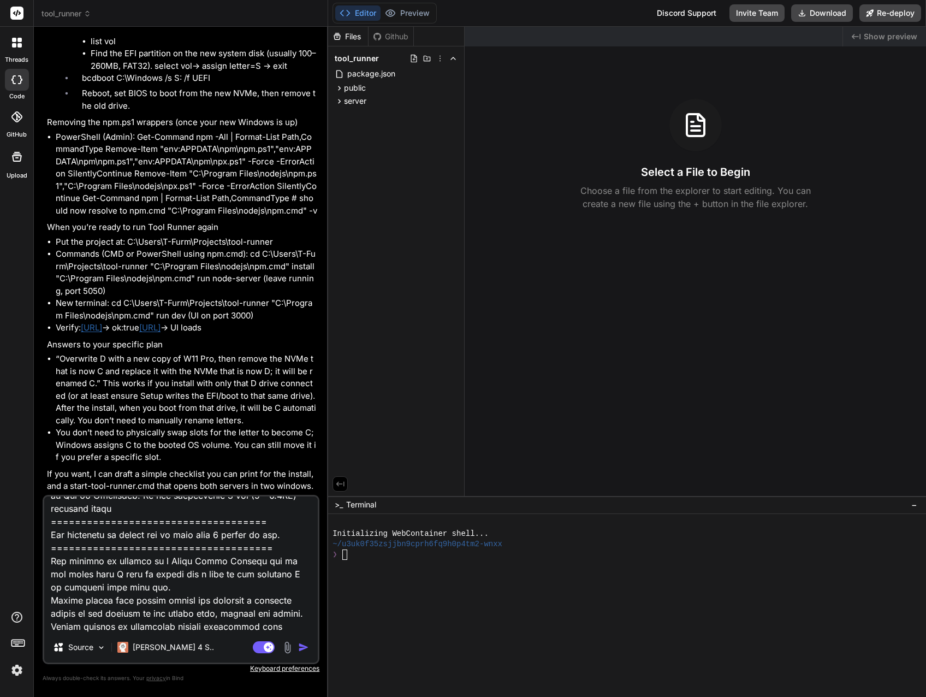
type textarea "I replaced Win 11 Pro with Win 11 Workstation, created a Dev disk that I kept o…"
type textarea "x"
type textarea "I replaced Win 11 Pro with Win 11 Workstation, created a Dev disk that I kept o…"
type textarea "x"
type textarea "I replaced Win 11 Pro with Win 11 Workstation, created a Dev disk that I kept o…"
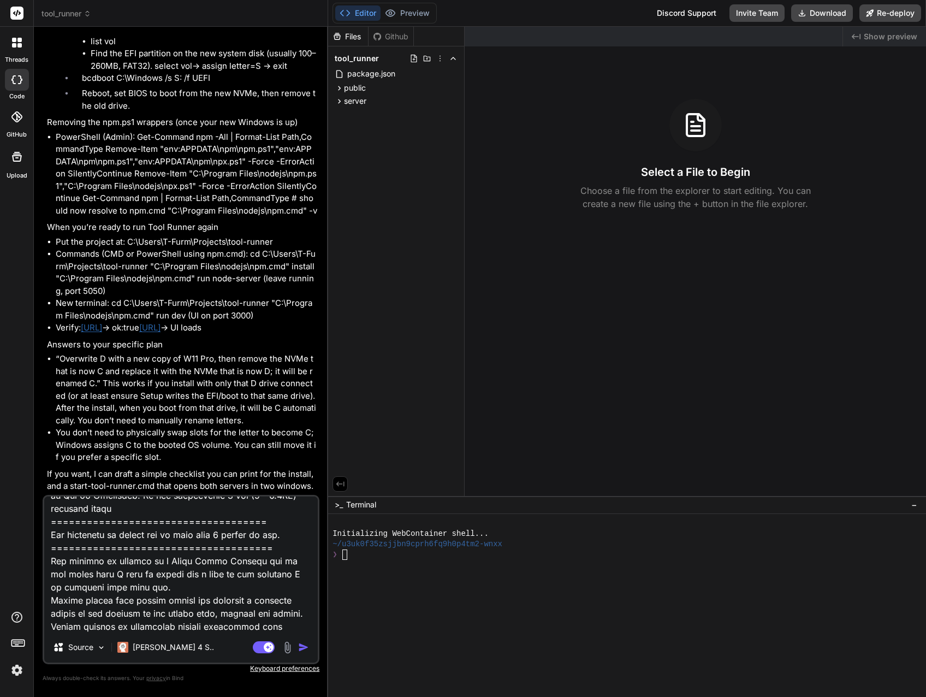
type textarea "x"
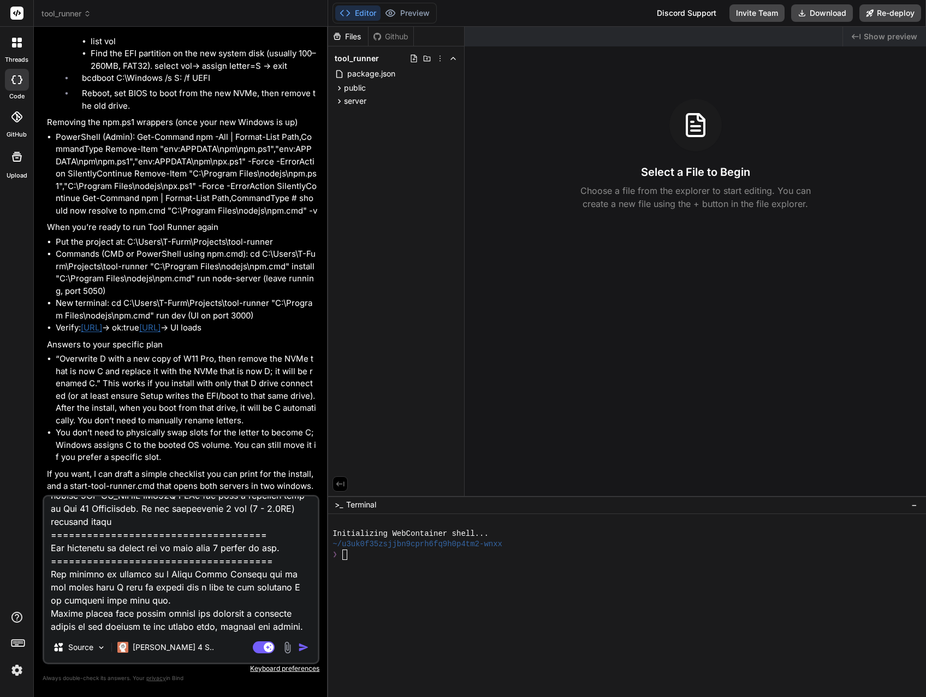
type textarea "I replaced Win 11 Pro with Win 11 Workstation, created a Dev disk that I kept o…"
type textarea "x"
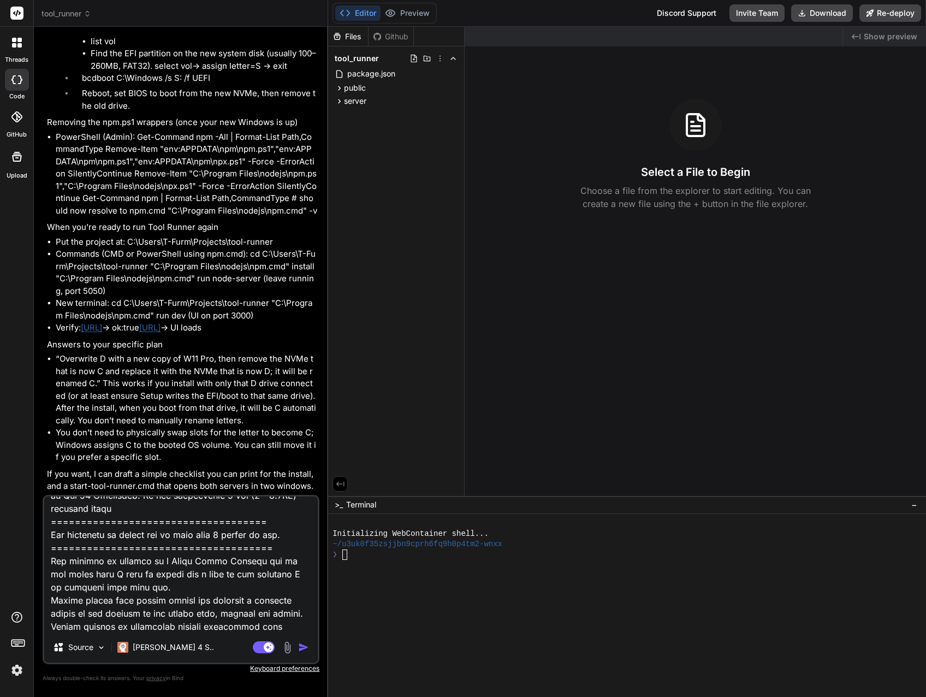
type textarea "I replaced Win 11 Pro with Win 11 Workstation, created a Dev disk that I kept o…"
type textarea "x"
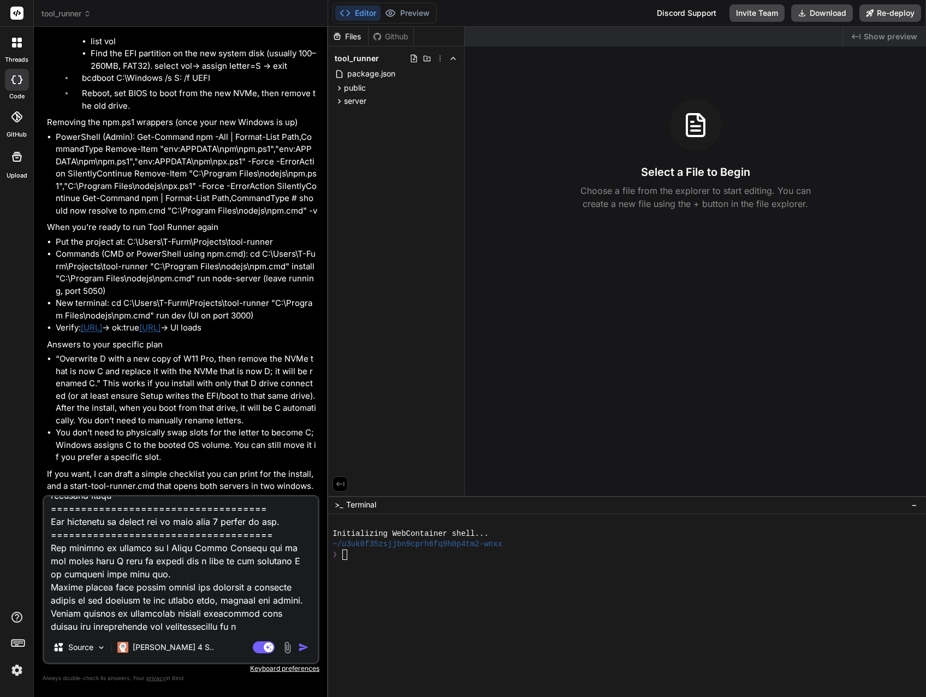
type textarea "I replaced Win 11 Pro with Win 11 Workstation, created a Dev disk that I kept o…"
type textarea "x"
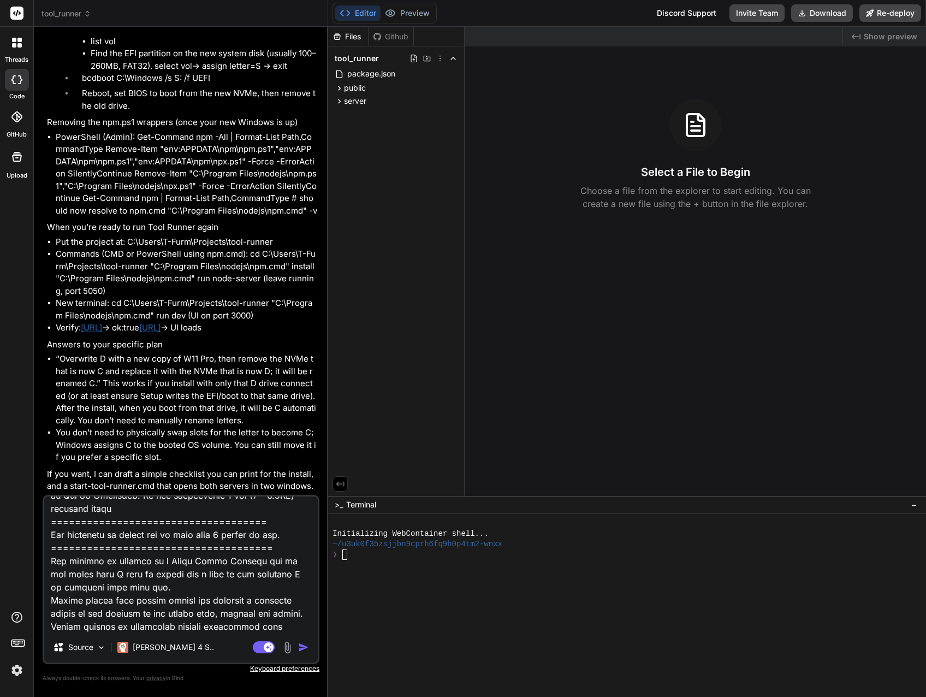
type textarea "I replaced Win 11 Pro with Win 11 Workstation, created a Dev disk that I kept o…"
type textarea "x"
type textarea "I replaced Win 11 Pro with Win 11 Workstation, created a Dev disk that I kept o…"
type textarea "x"
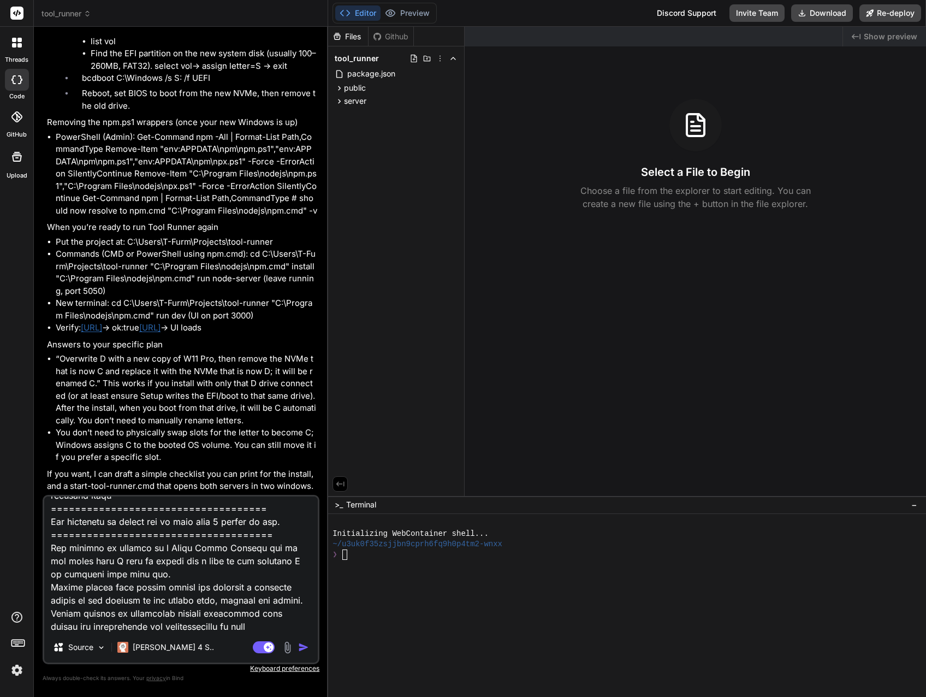
type textarea "I replaced Win 11 Pro with Win 11 Workstation, created a Dev disk that I kept o…"
type textarea "x"
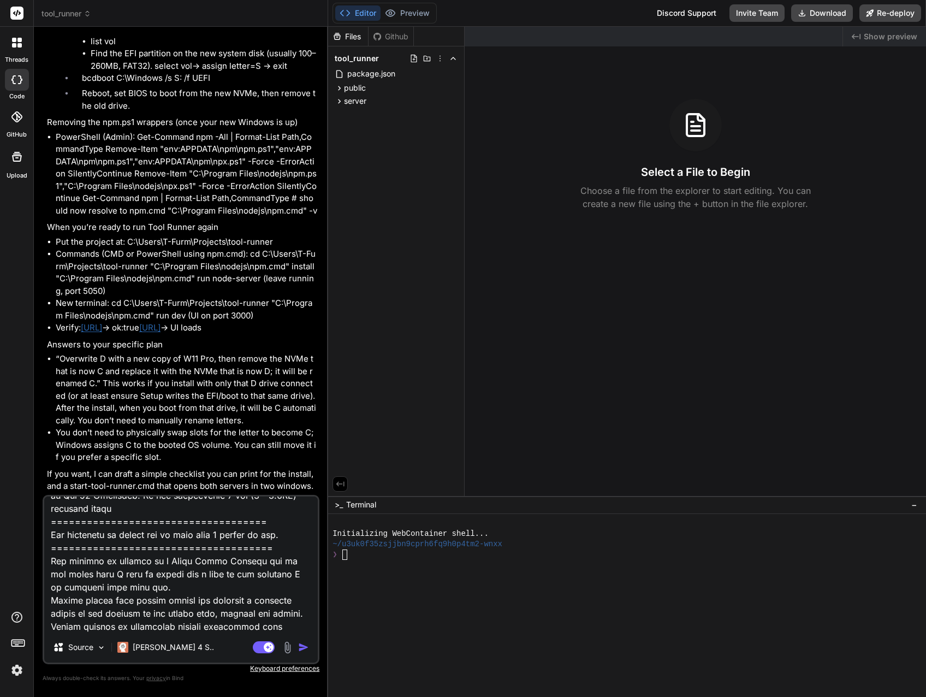
type textarea "I replaced Win 11 Pro with Win 11 Workstation, created a Dev disk that I kept o…"
type textarea "x"
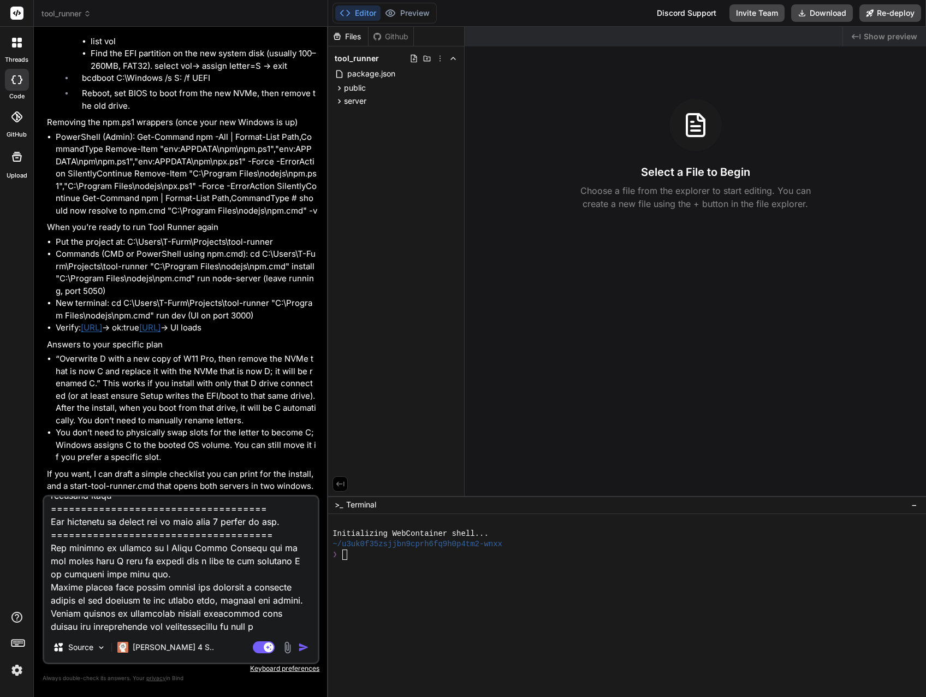
type textarea "I replaced Win 11 Pro with Win 11 Workstation, created a Dev disk that I kept o…"
type textarea "x"
type textarea "I replaced Win 11 Pro with Win 11 Workstation, created a Dev disk that I kept o…"
type textarea "x"
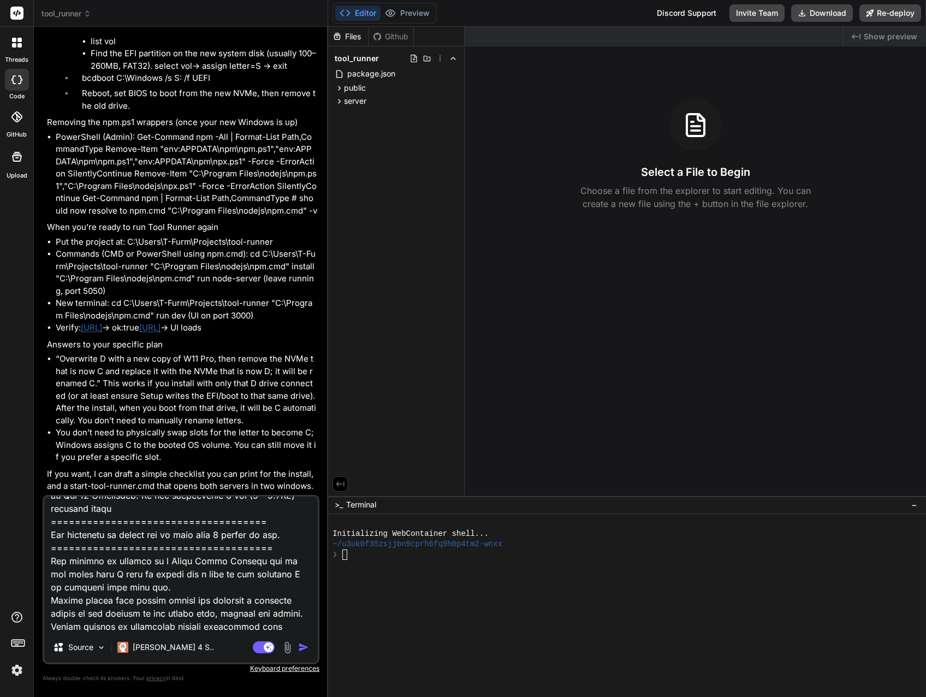
type textarea "I replaced Win 11 Pro with Win 11 Workstation, created a Dev disk that I kept o…"
type textarea "x"
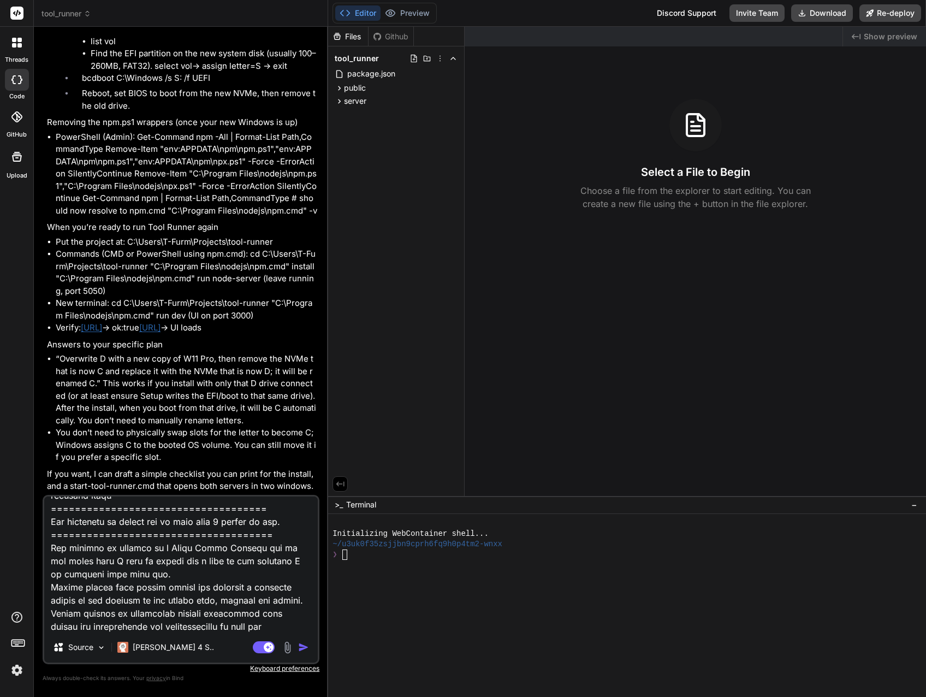
type textarea "I replaced Win 11 Pro with Win 11 Workstation, created a Dev disk that I kept o…"
type textarea "x"
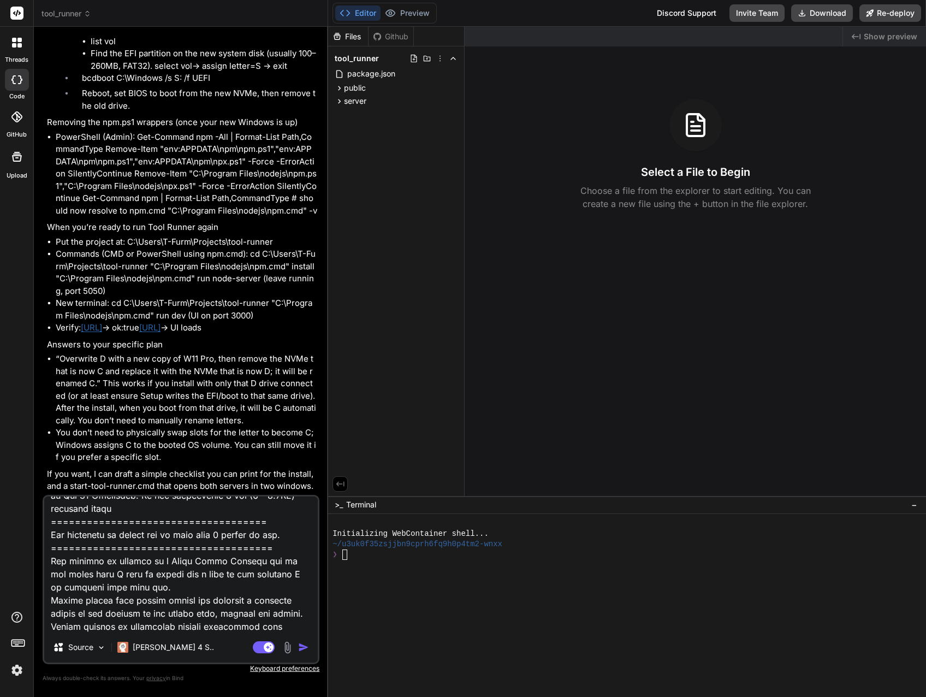
type textarea "I replaced Win 11 Pro with Win 11 Workstation, created a Dev disk that I kept o…"
type textarea "x"
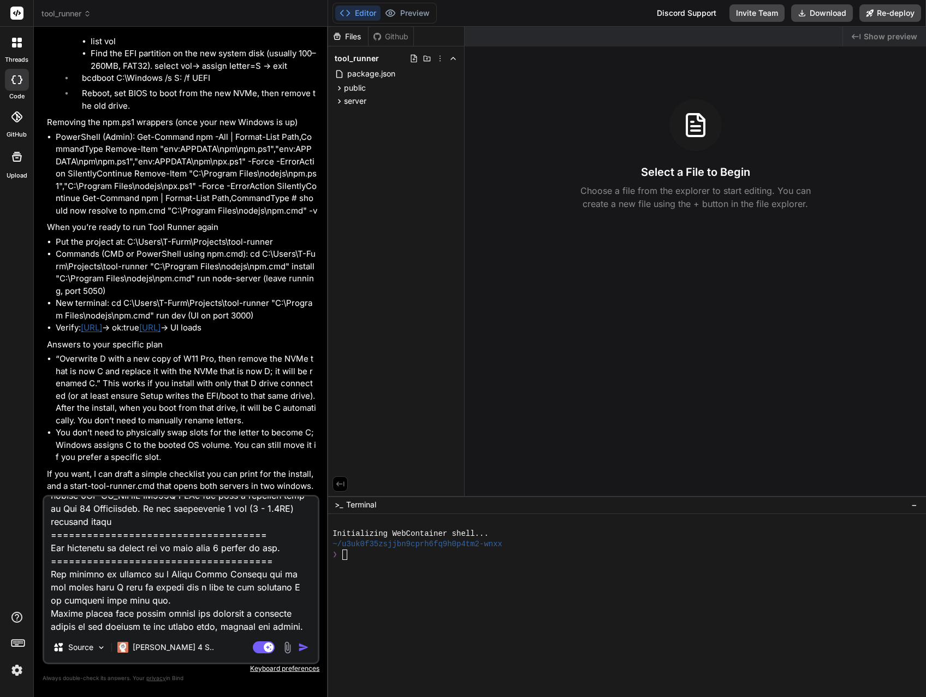
type textarea "I replaced Win 11 Pro with Win 11 Workstation, created a Dev disk that I kept o…"
type textarea "x"
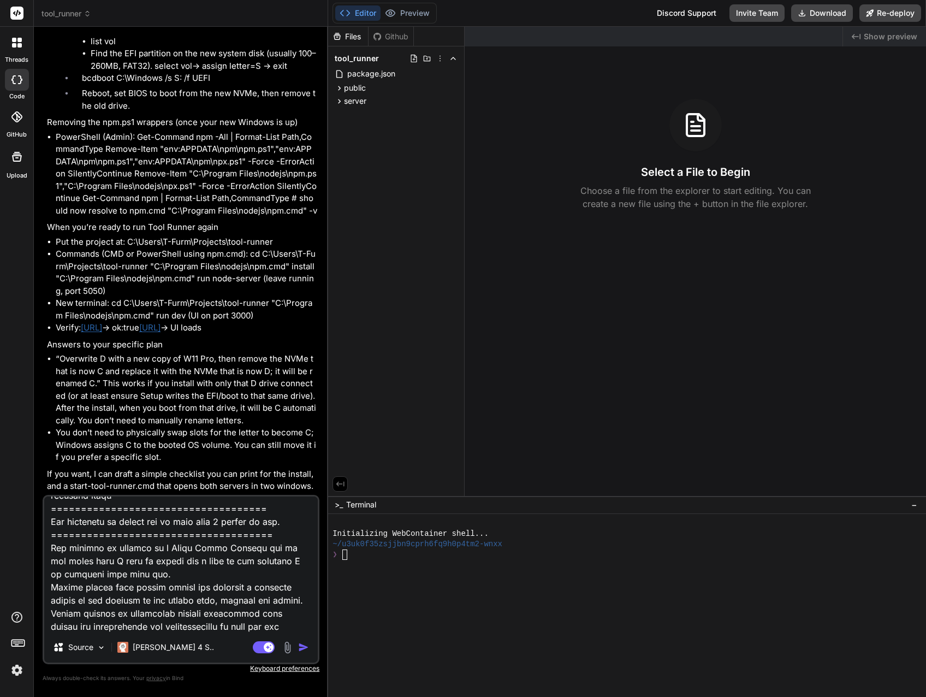
type textarea "I replaced Win 11 Pro with Win 11 Workstation, created a Dev disk that I kept o…"
type textarea "x"
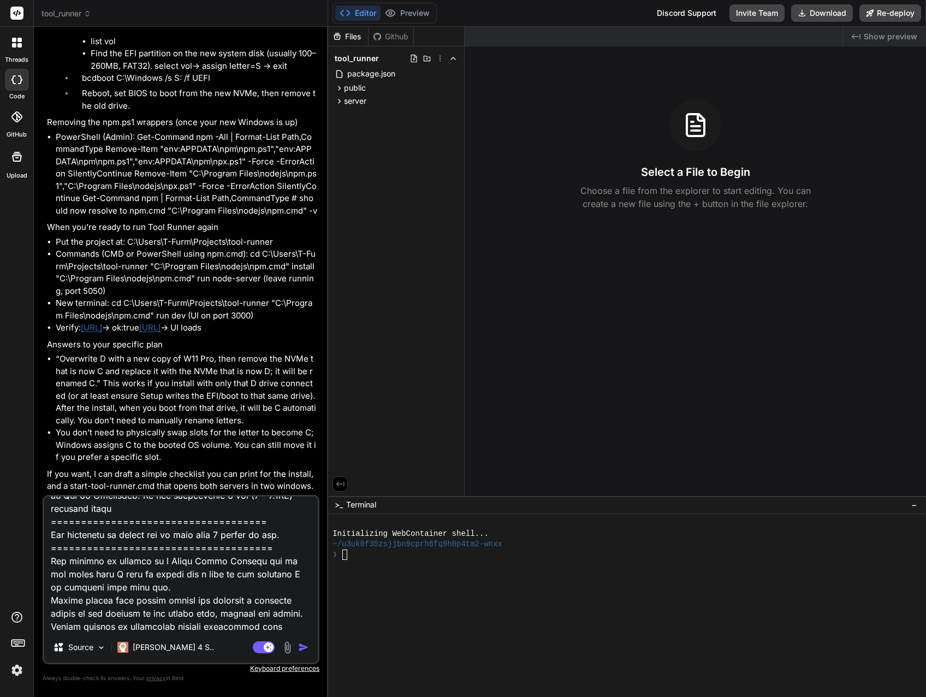
type textarea "I replaced Win 11 Pro with Win 11 Workstation, created a Dev disk that I kept o…"
type textarea "x"
type textarea "I replaced Win 11 Pro with Win 11 Workstation, created a Dev disk that I kept o…"
type textarea "x"
type textarea "I replaced Win 11 Pro with Win 11 Workstation, created a Dev disk that I kept o…"
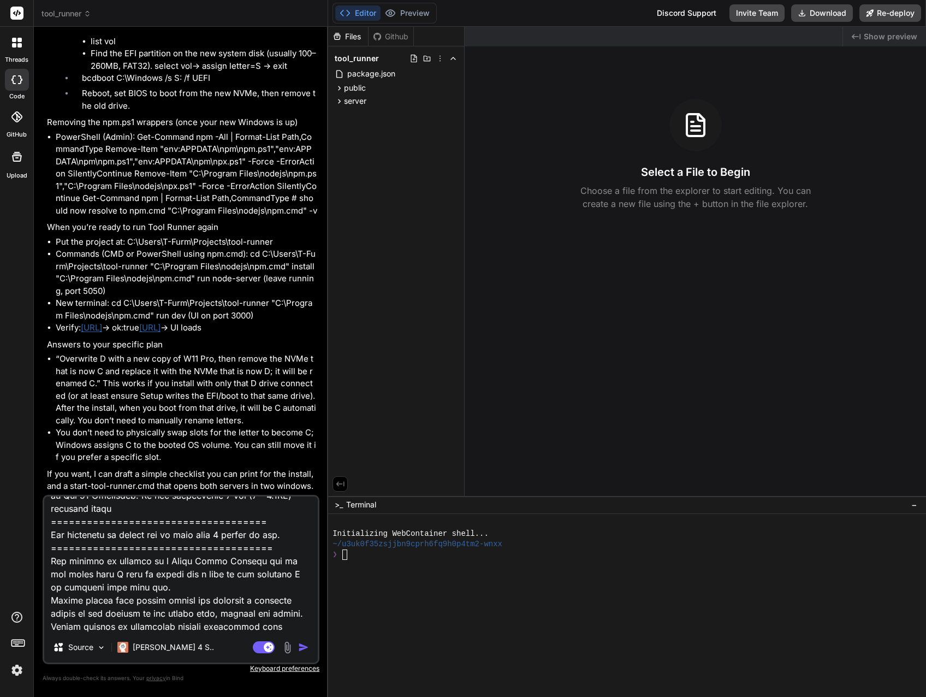
type textarea "x"
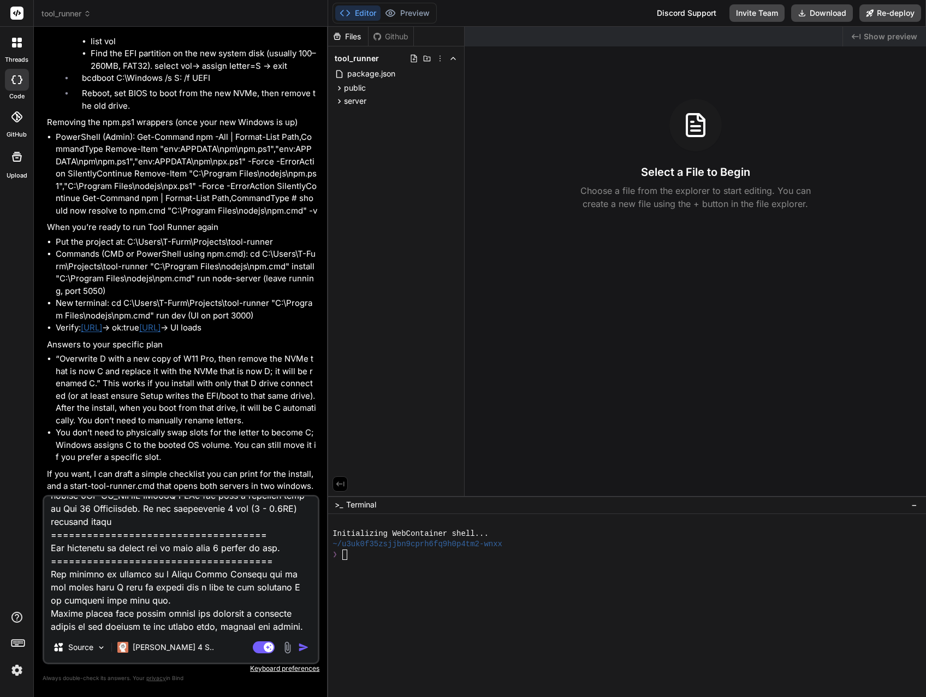
type textarea "I replaced Win 11 Pro with Win 11 Workstation, created a Dev disk that I kept o…"
type textarea "x"
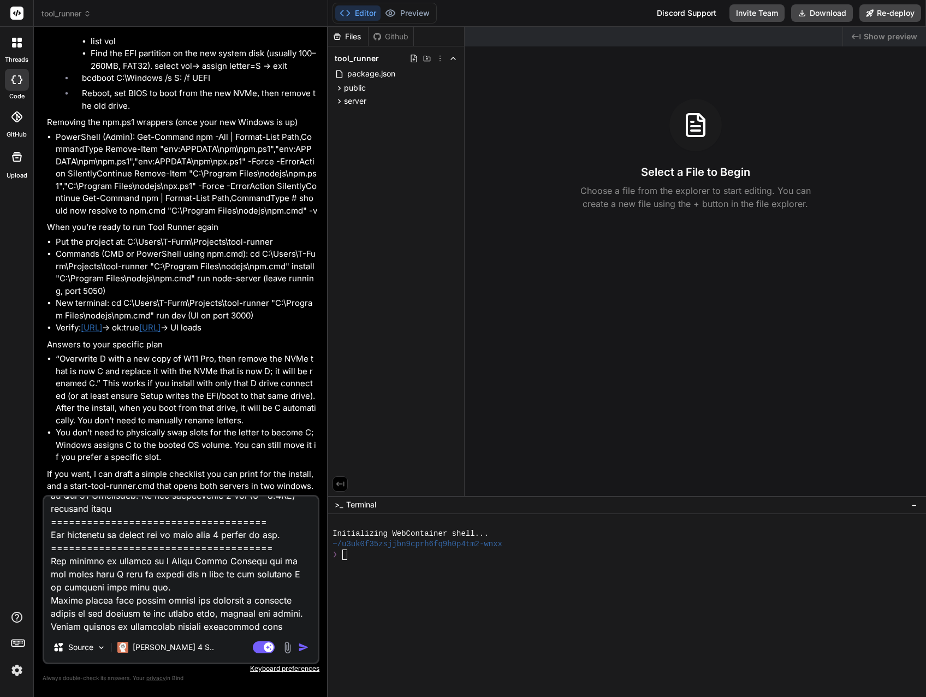
type textarea "I replaced Win 11 Pro with Win 11 Workstation, created a Dev disk that I kept o…"
type textarea "x"
type textarea "I replaced Win 11 Pro with Win 11 Workstation, created a Dev disk that I kept o…"
type textarea "x"
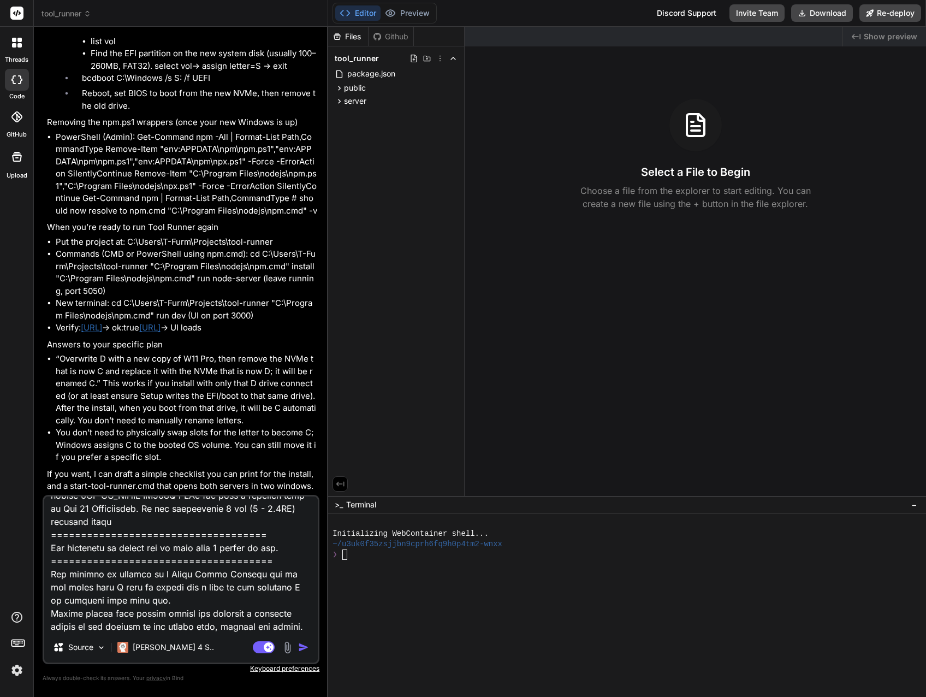
type textarea "I replaced Win 11 Pro with Win 11 Workstation, created a Dev disk that I kept o…"
type textarea "x"
type textarea "I replaced Win 11 Pro with Win 11 Workstation, created a Dev disk that I kept o…"
type textarea "x"
type textarea "I replaced Win 11 Pro with Win 11 Workstation, created a Dev disk that I kept o…"
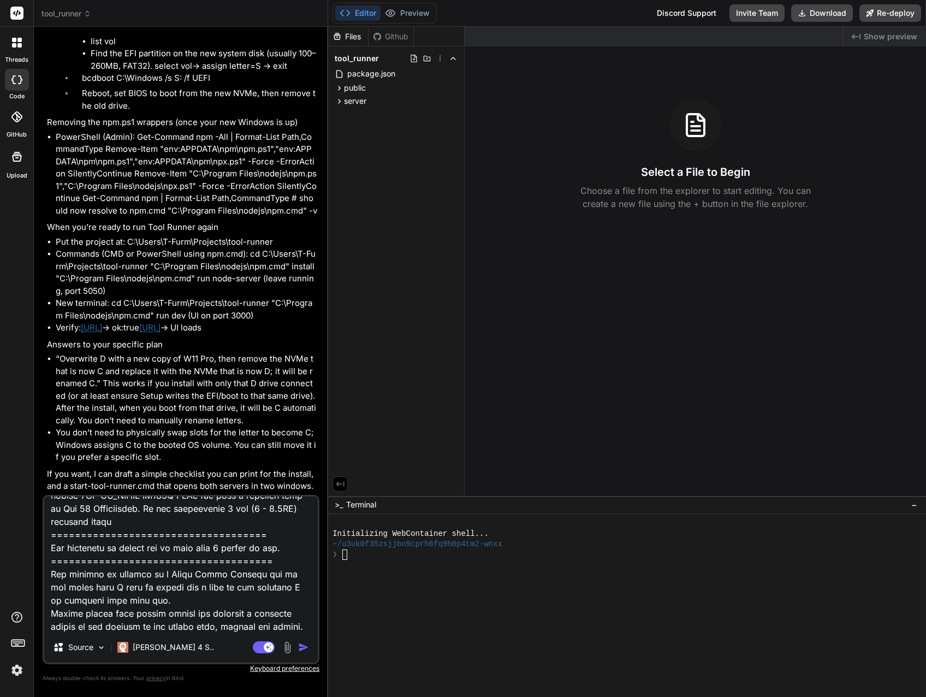
type textarea "x"
type textarea "I replaced Win 11 Pro with Win 11 Workstation, created a Dev disk that I kept o…"
type textarea "x"
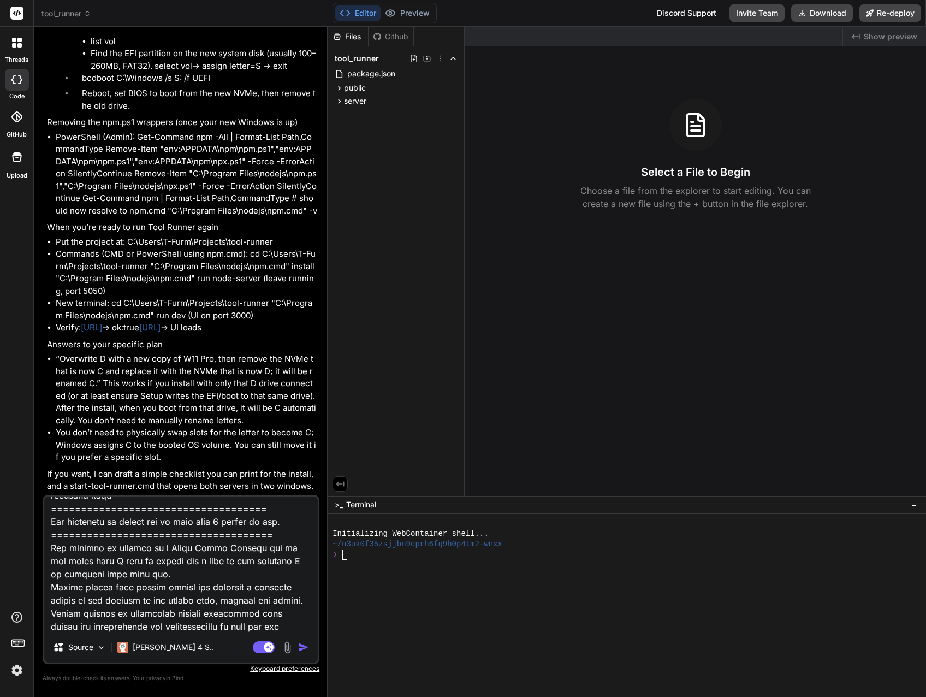
type textarea "I replaced Win 11 Pro with Win 11 Workstation, created a Dev disk that I kept o…"
click at [302, 648] on img "button" at bounding box center [303, 646] width 11 height 11
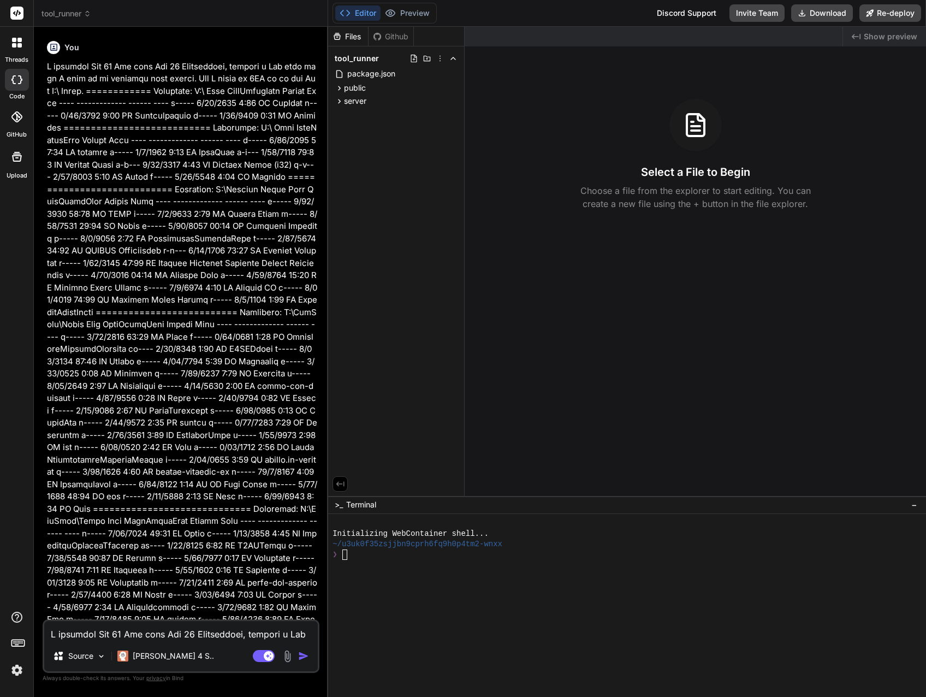
scroll to position [7483, 0]
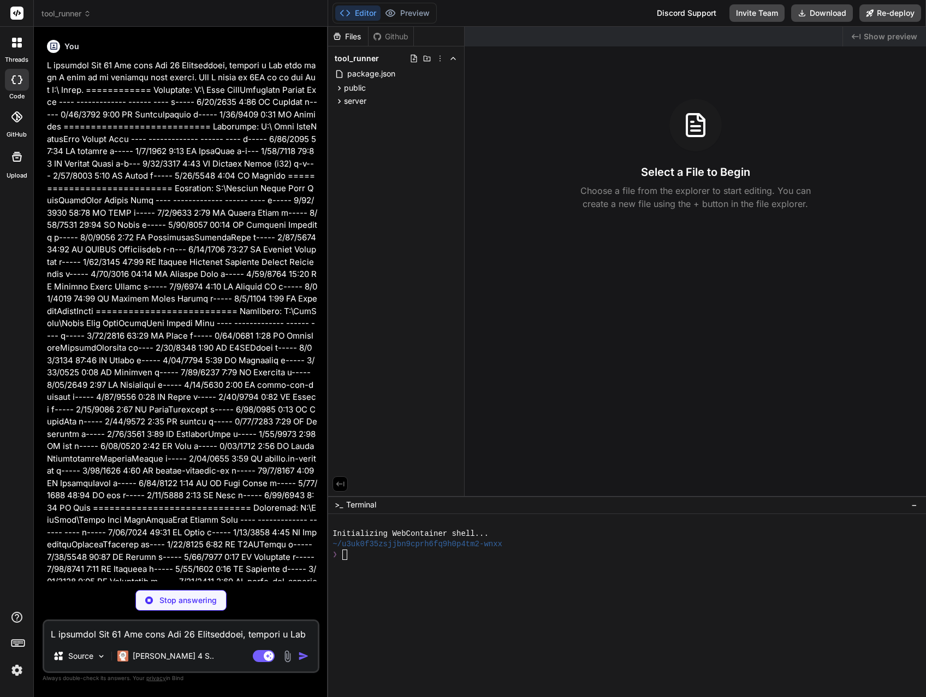
click at [165, 597] on p "Stop answering" at bounding box center [187, 599] width 57 height 11
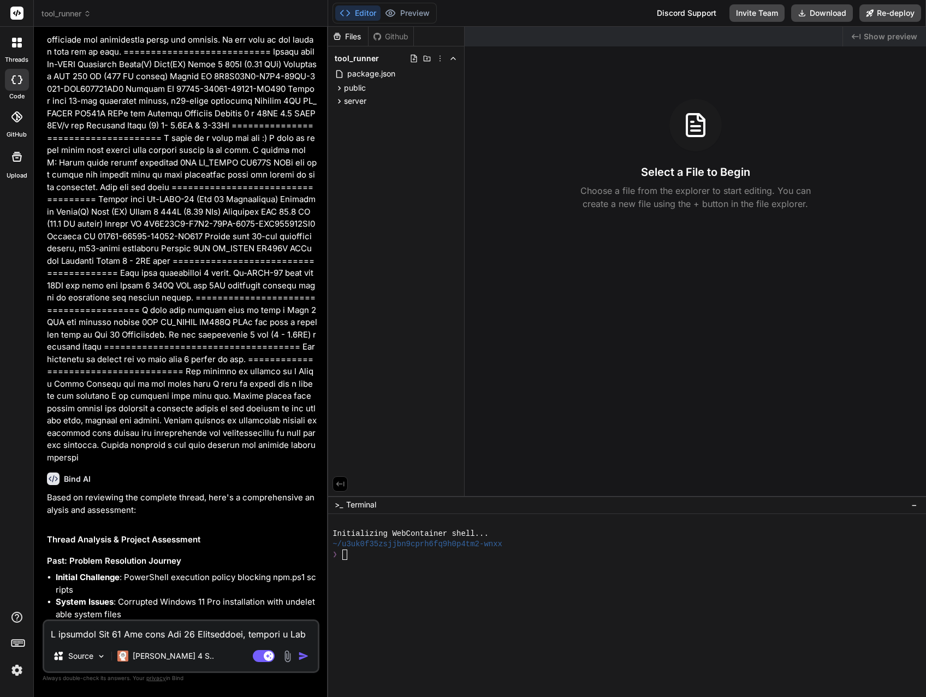
scroll to position [8197, 0]
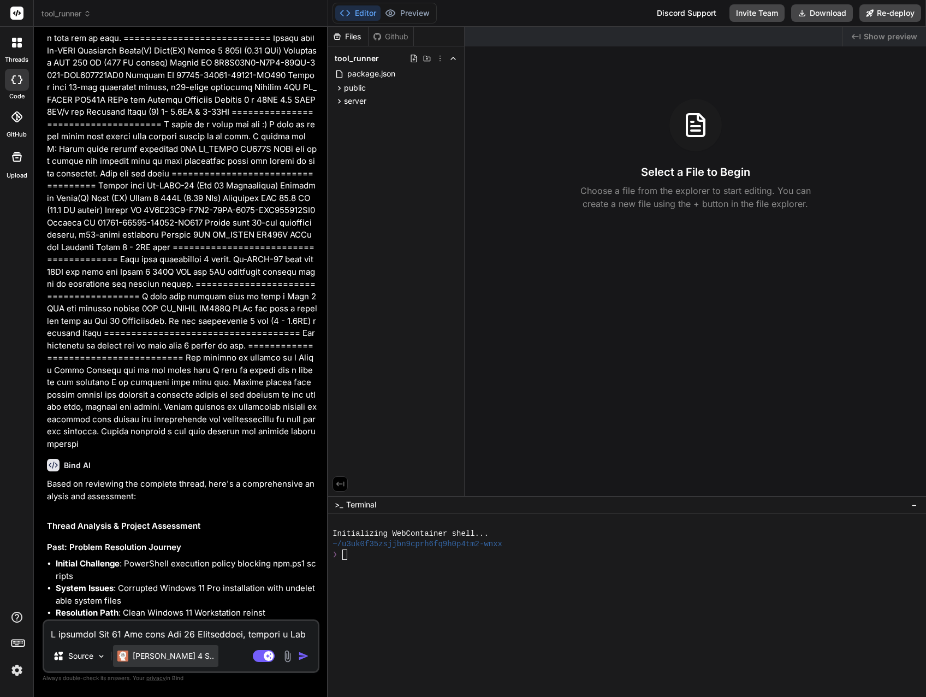
click at [142, 653] on p "[PERSON_NAME] 4 S.." at bounding box center [173, 655] width 81 height 11
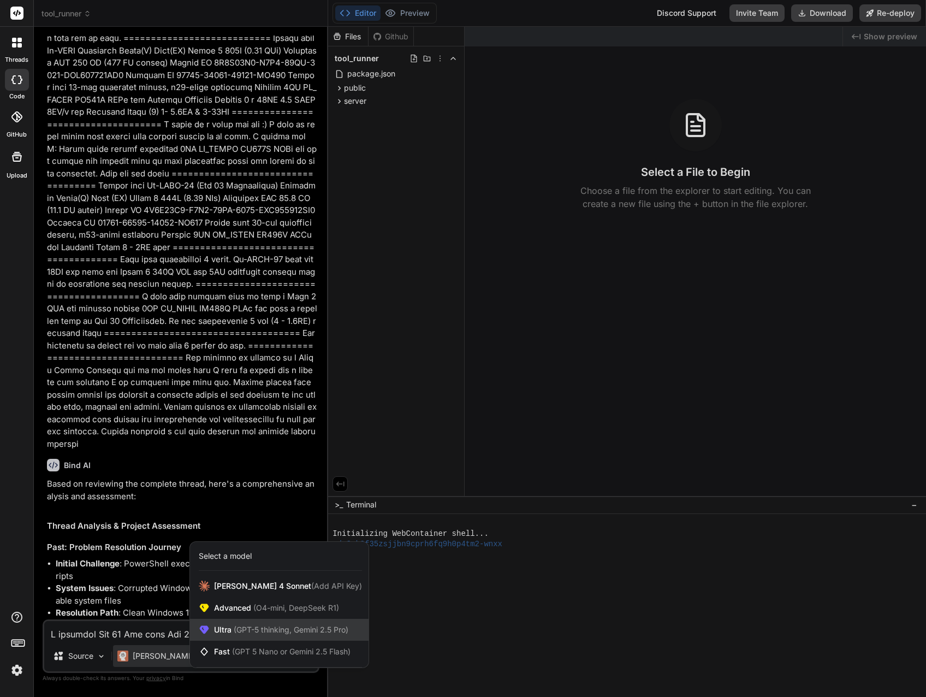
click at [258, 634] on span "Ultra (GPT-5 thinking, Gemini 2.5 Pro)" at bounding box center [281, 629] width 134 height 11
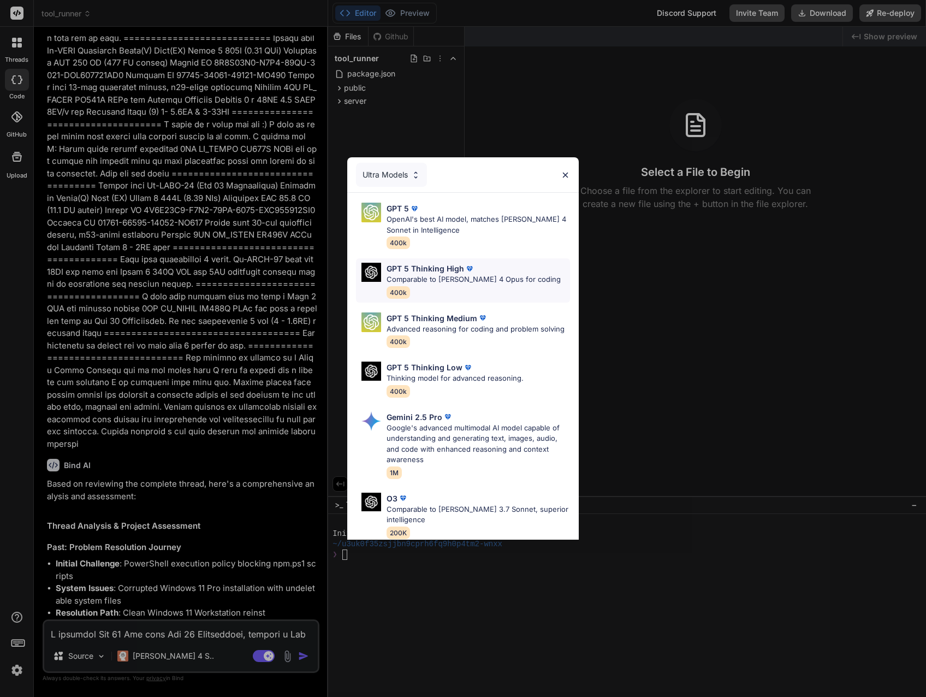
click at [427, 277] on p "Comparable to Claude 4 Opus for coding" at bounding box center [473, 279] width 174 height 11
type textarea "x"
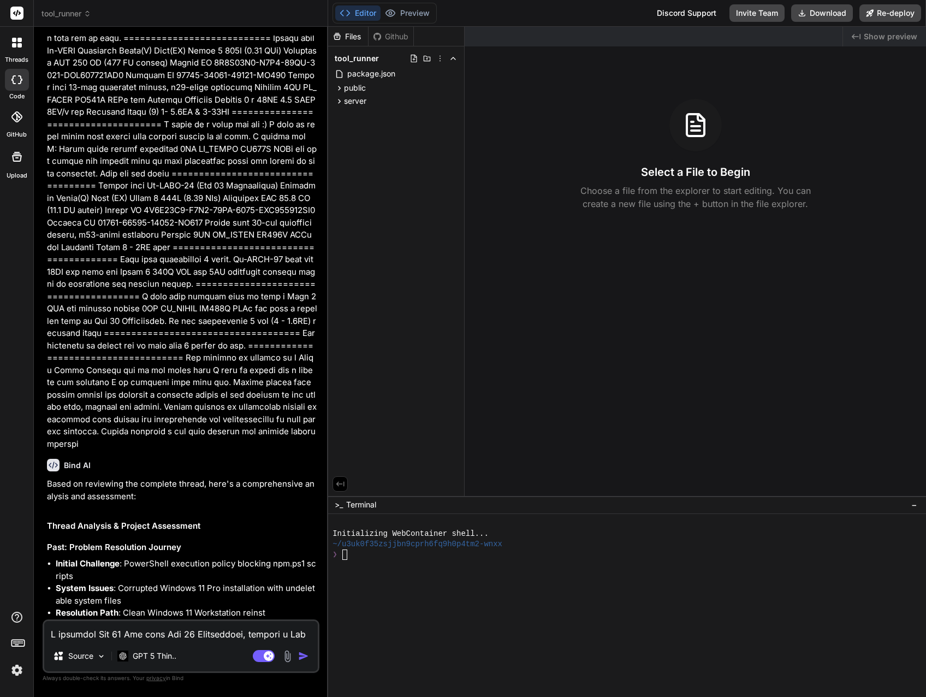
click at [174, 633] on textarea at bounding box center [180, 631] width 273 height 20
click at [62, 629] on textarea at bounding box center [180, 631] width 273 height 20
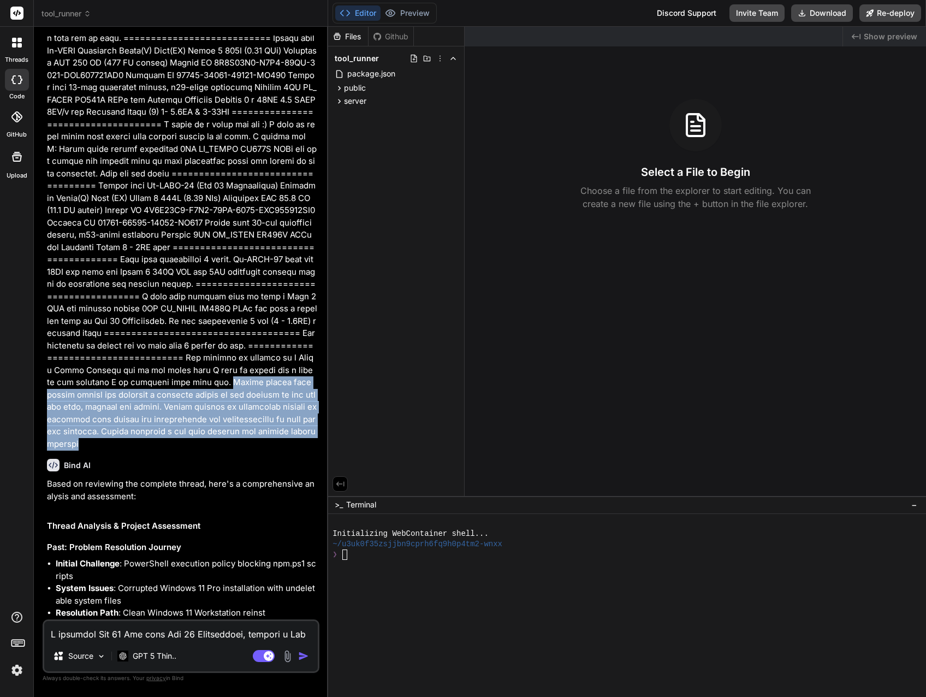
drag, startPoint x: 106, startPoint y: 394, endPoint x: 188, endPoint y: 443, distance: 94.7
copy p "Please review this entire thread and generate a detailed report on all aspects …"
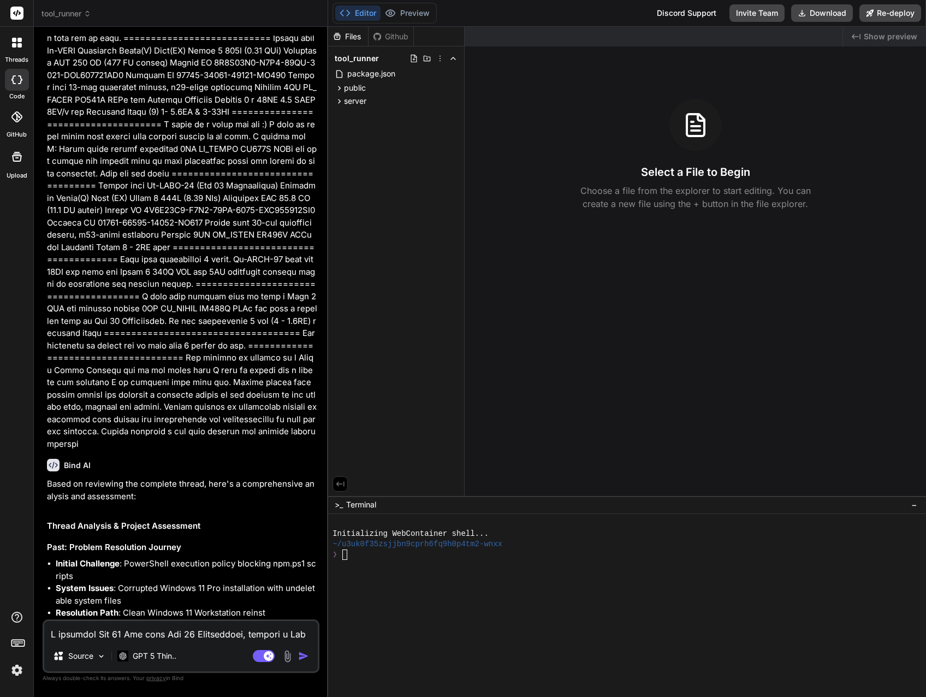
click at [103, 636] on textarea at bounding box center [180, 631] width 273 height 20
paste textarea "Please review this entire thread and generate a detailed report on all aspects …"
type textarea "Please review this entire thread and generate a detailed report on all aspects …"
type textarea "x"
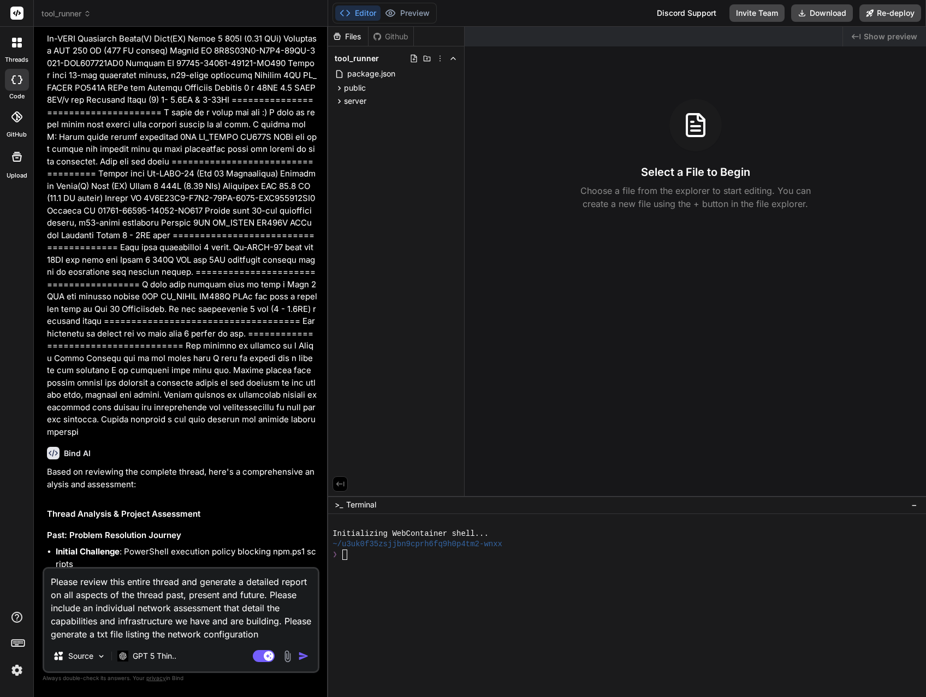
click at [267, 608] on textarea "Please review this entire thread and generate a detailed report on all aspects …" at bounding box center [180, 604] width 273 height 72
click at [266, 605] on textarea "Please review this entire thread and generate a detailed report on all aspects …" at bounding box center [180, 604] width 273 height 72
type textarea "Please review this entire thread and generate a detailed report on all aspects …"
type textarea "x"
drag, startPoint x: 293, startPoint y: 637, endPoint x: 300, endPoint y: 629, distance: 10.4
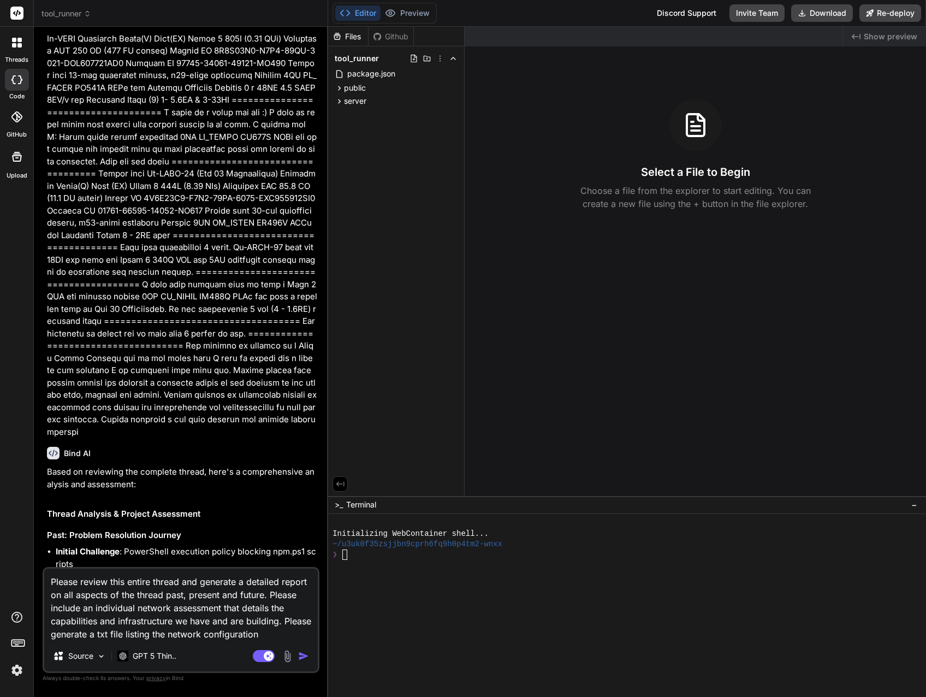
click at [300, 629] on textarea "Please review this entire thread and generate a detailed report on all aspects …" at bounding box center [180, 604] width 273 height 72
drag, startPoint x: 154, startPoint y: 633, endPoint x: 307, endPoint y: 631, distance: 152.3
click at [302, 631] on textarea "Please review this entire thread and generate a detailed report on all aspects …" at bounding box center [180, 604] width 273 height 72
type textarea "Please review this entire thread and generate a detailed report on all aspects …"
type textarea "x"
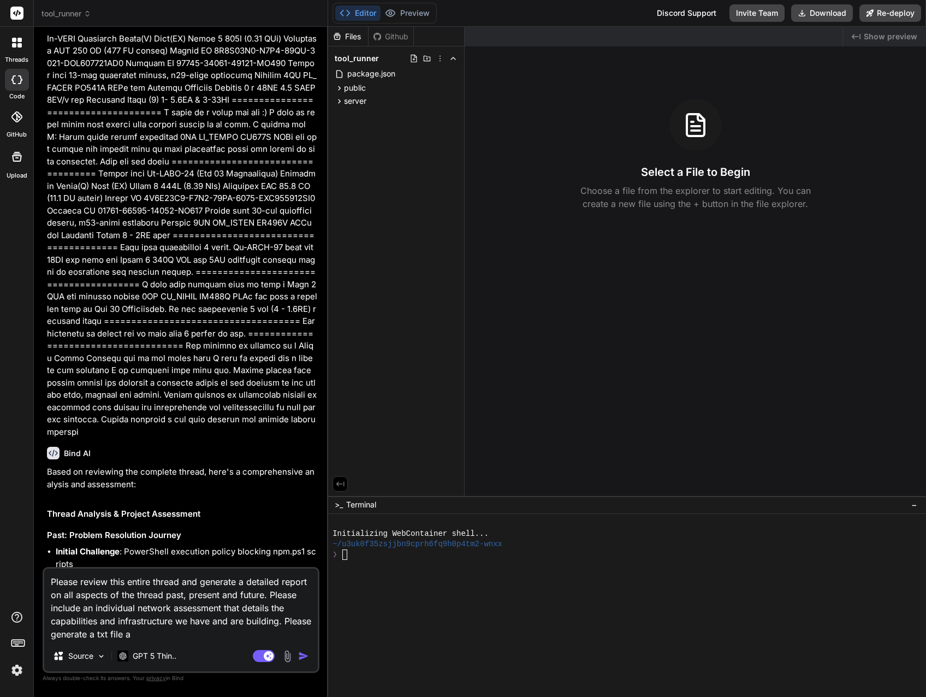
type textarea "Please review this entire thread and generate a detailed report on all aspects …"
type textarea "x"
type textarea "Please review this entire thread and generate a detailed report on all aspects …"
type textarea "x"
type textarea "Please review this entire thread and generate a detailed report on all aspects …"
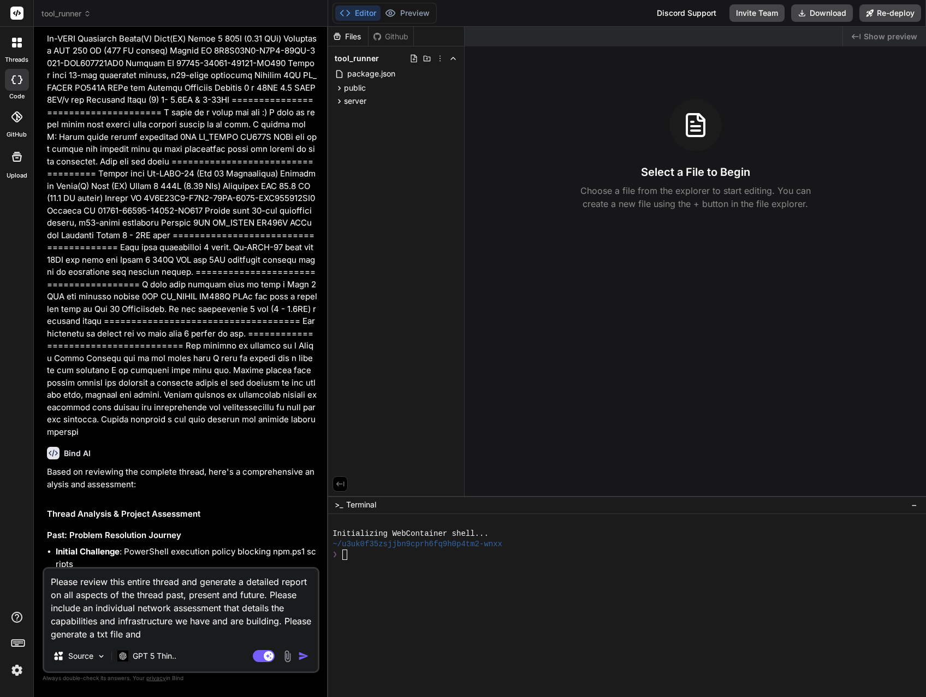
type textarea "x"
type textarea "Please review this entire thread and generate a detailed report on all aspects …"
type textarea "x"
type textarea "Please review this entire thread and generate a detailed report on all aspects …"
type textarea "x"
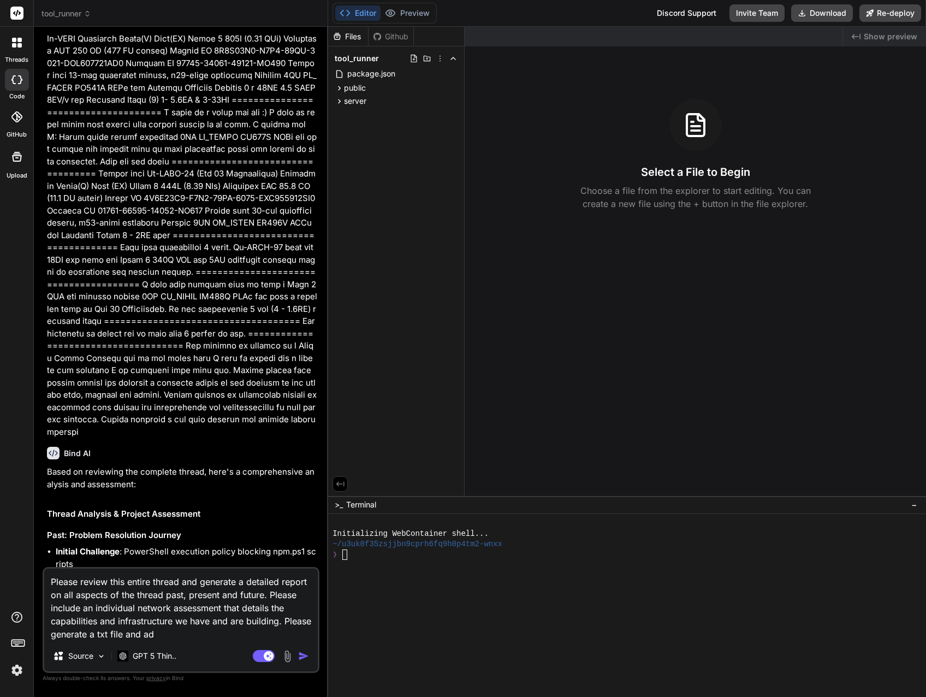
type textarea "Please review this entire thread and generate a detailed report on all aspects …"
type textarea "x"
type textarea "Please review this entire thread and generate a detailed report on all aspects …"
type textarea "x"
type textarea "Please review this entire thread and generate a detailed report on all aspects …"
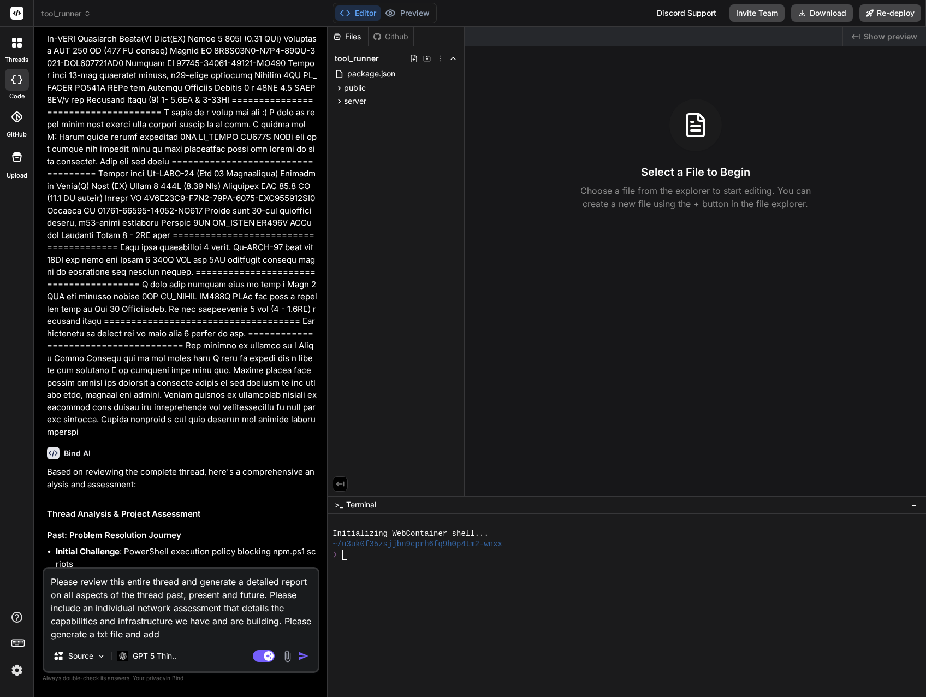
type textarea "x"
type textarea "Please review this entire thread and generate a detailed report on all aspects …"
type textarea "x"
type textarea "Please review this entire thread and generate a detailed report on all aspects …"
type textarea "x"
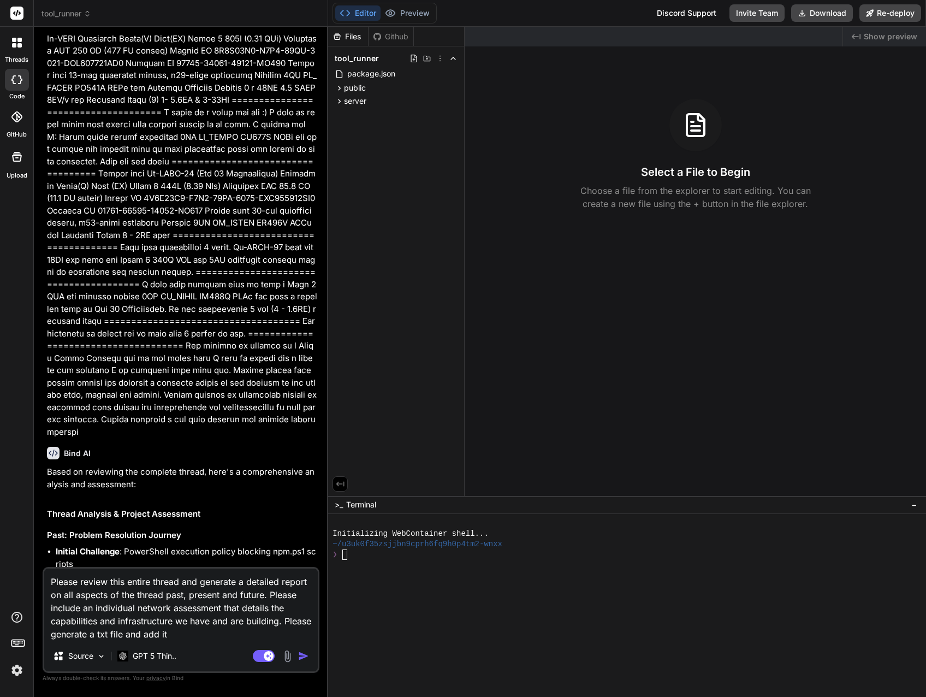
type textarea "Please review this entire thread and generate a detailed report on all aspects …"
type textarea "x"
type textarea "Please review this entire thread and generate a detailed report on all aspects …"
type textarea "x"
type textarea "Please review this entire thread and generate a detailed report on all aspects …"
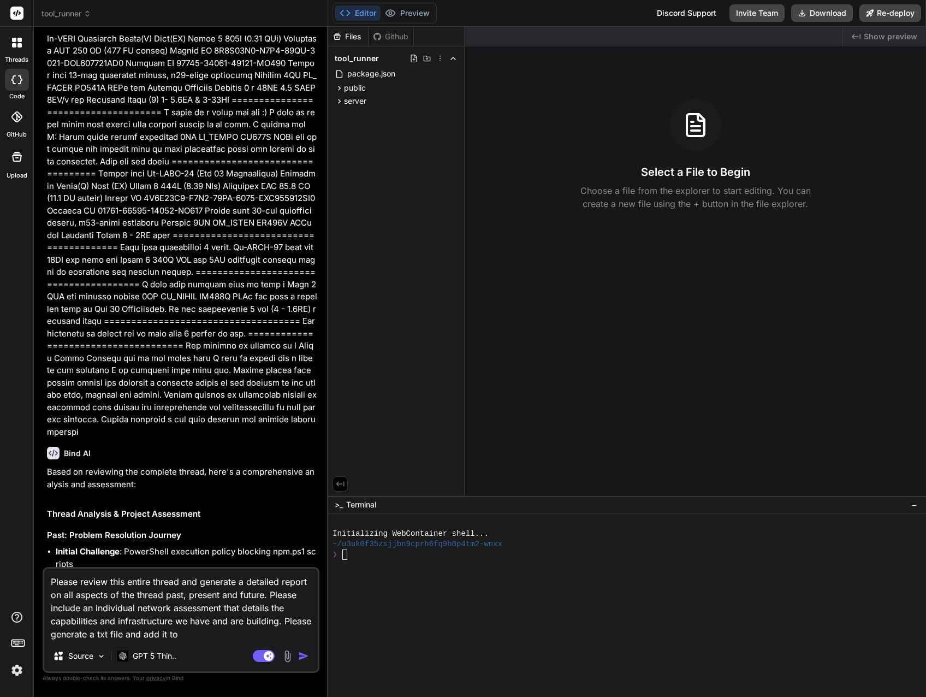
type textarea "x"
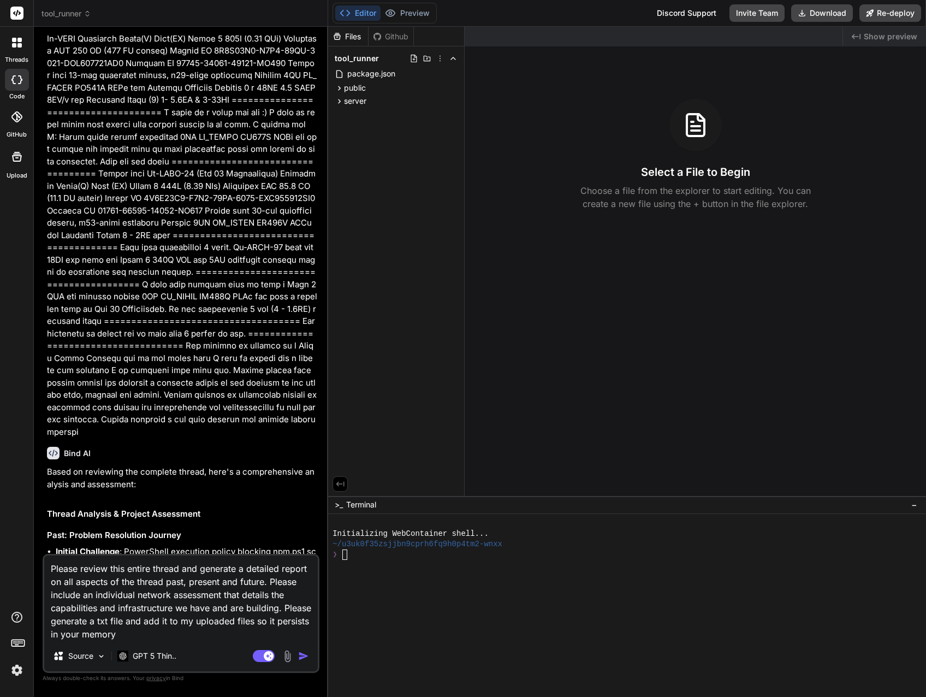
click at [301, 658] on img "button" at bounding box center [303, 655] width 11 height 11
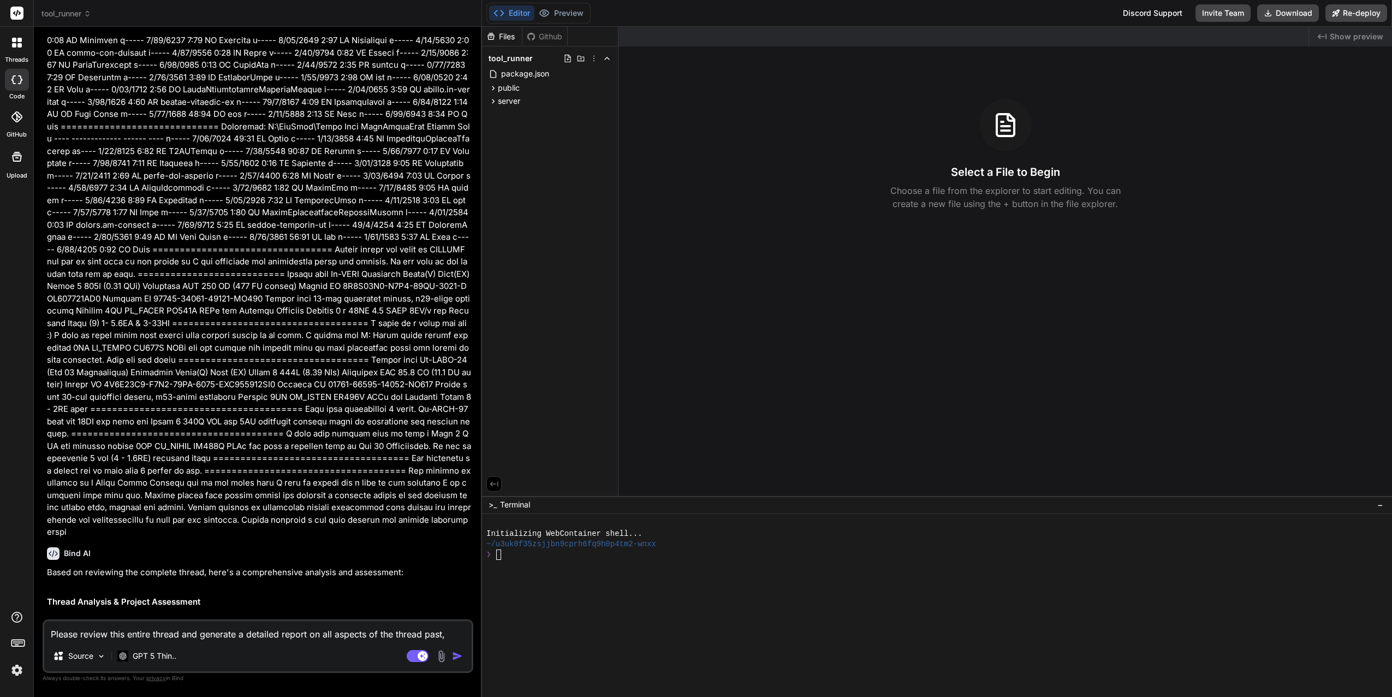
scroll to position [6335, 0]
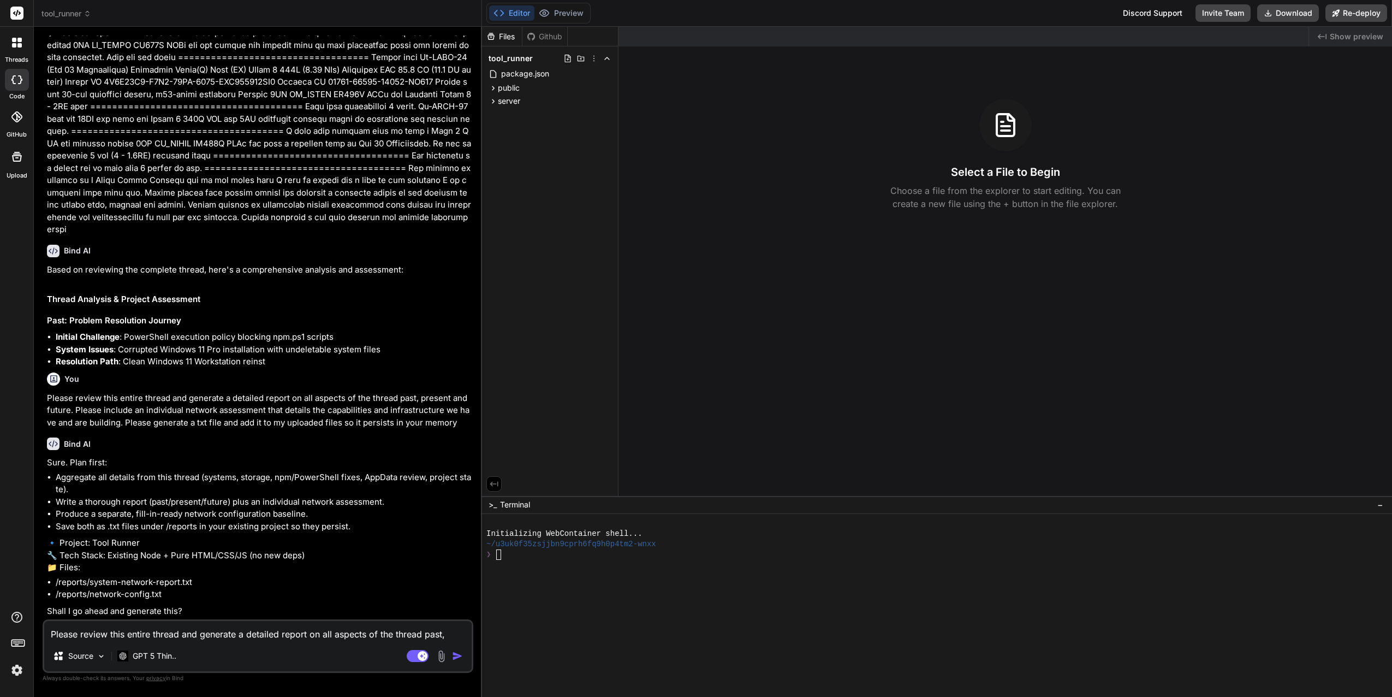
click at [106, 633] on textarea "Please review this entire thread and generate a detailed report on all aspects …" at bounding box center [257, 631] width 427 height 20
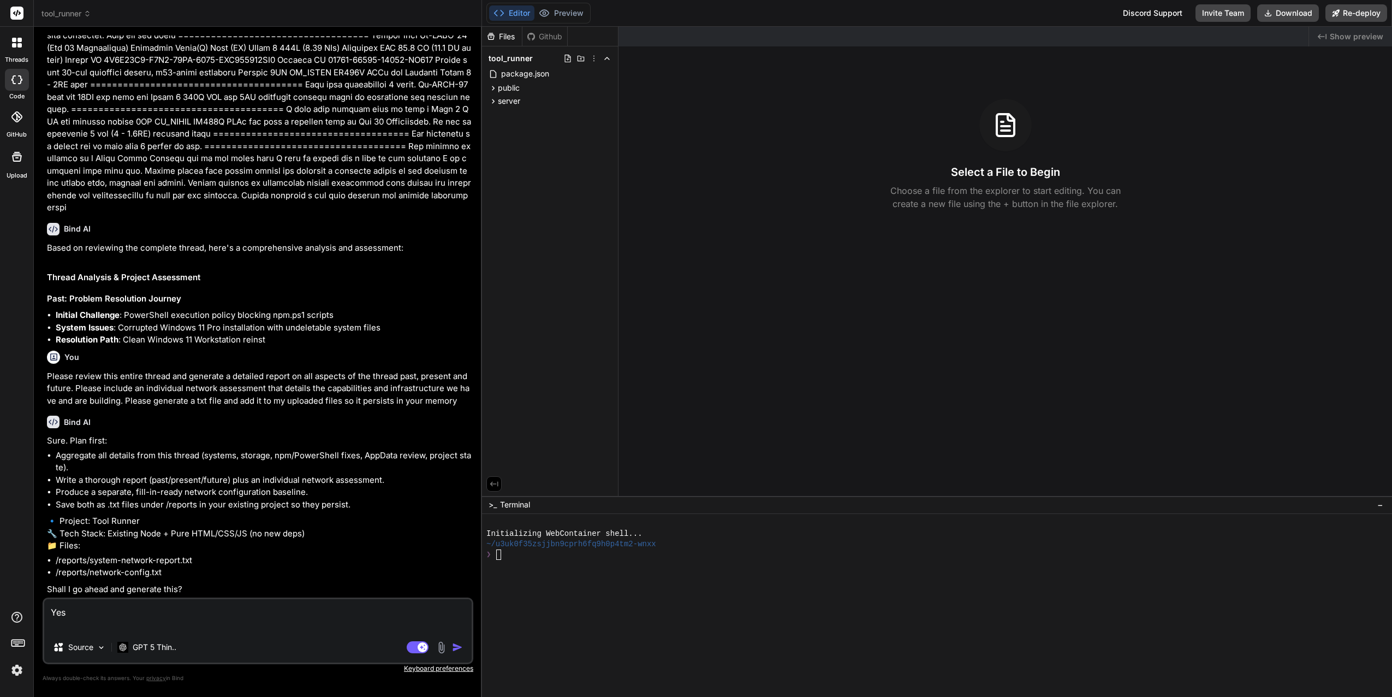
click at [457, 647] on img "button" at bounding box center [457, 646] width 11 height 11
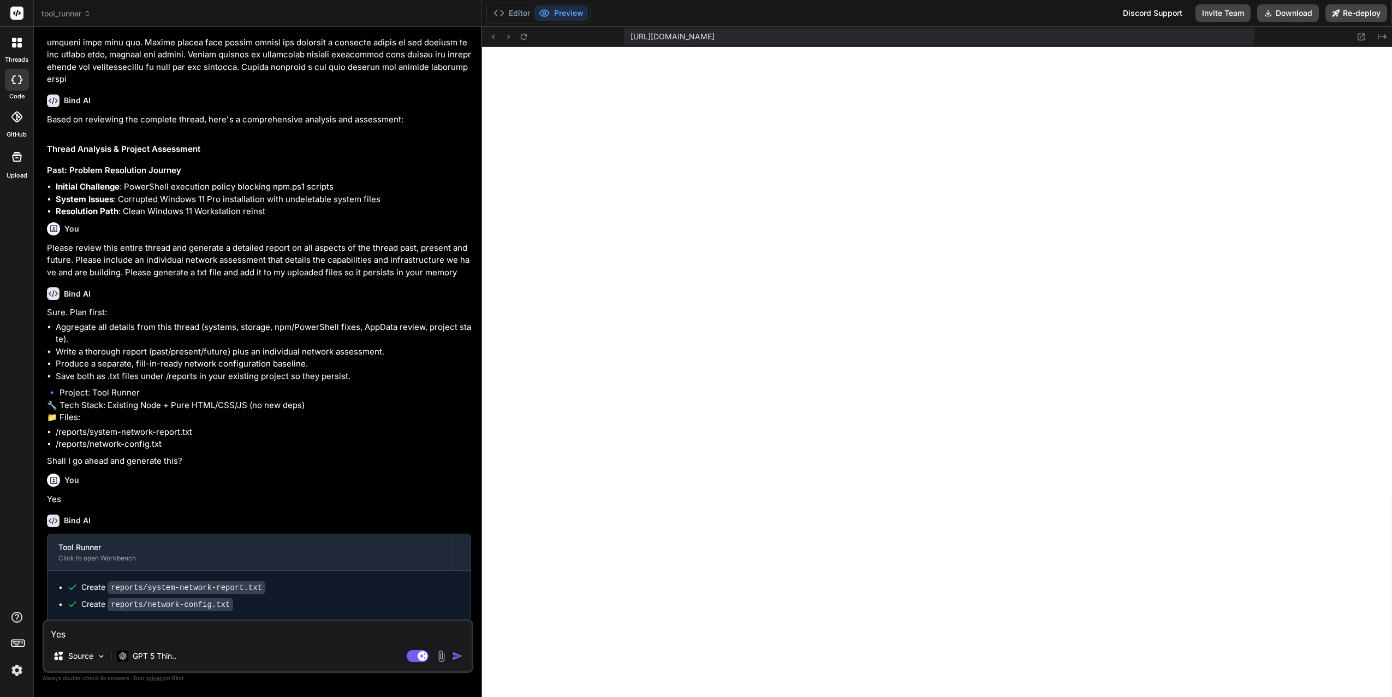
scroll to position [384, 0]
